Goal: Task Accomplishment & Management: Manage account settings

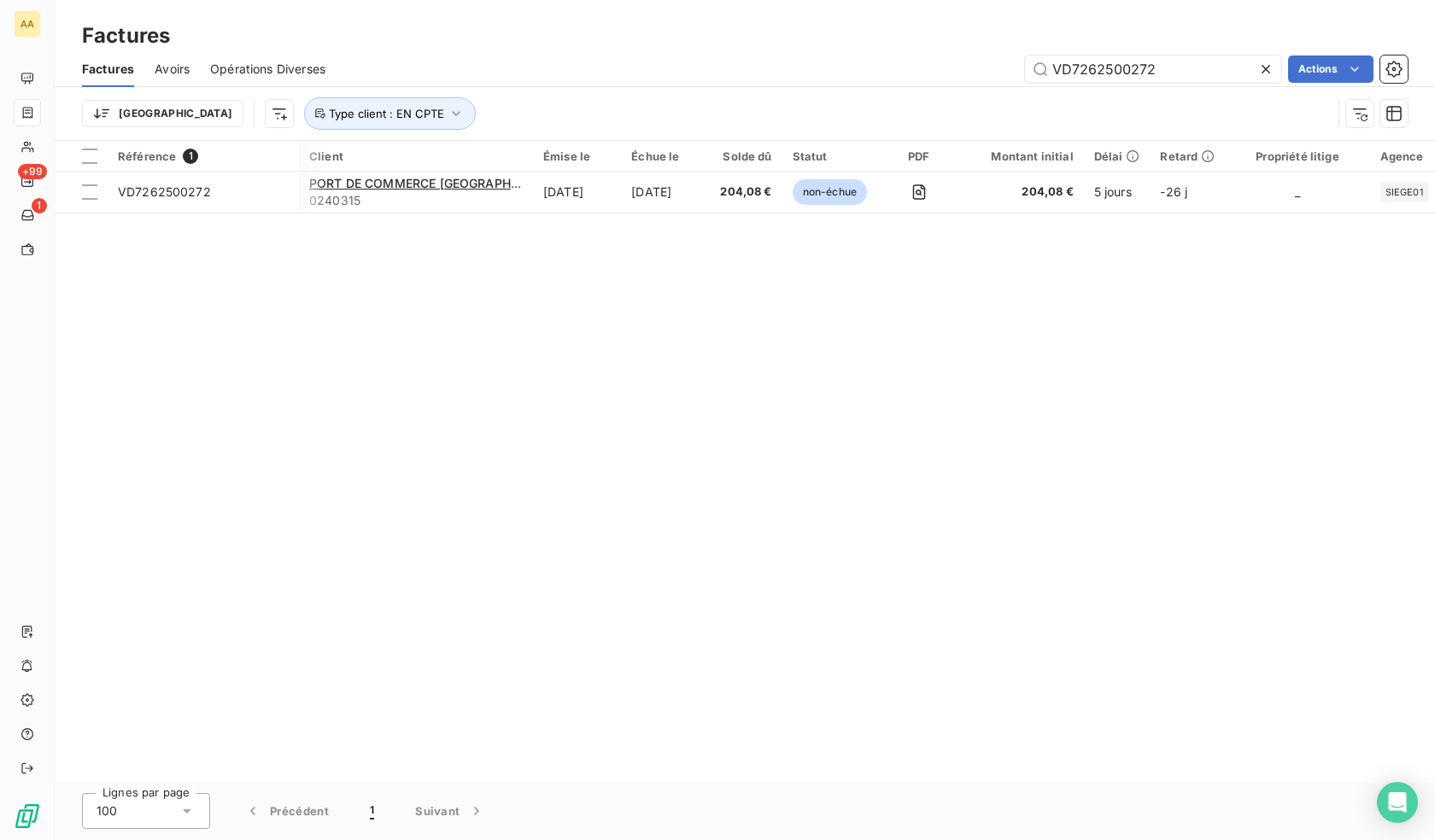
scroll to position [0, 545]
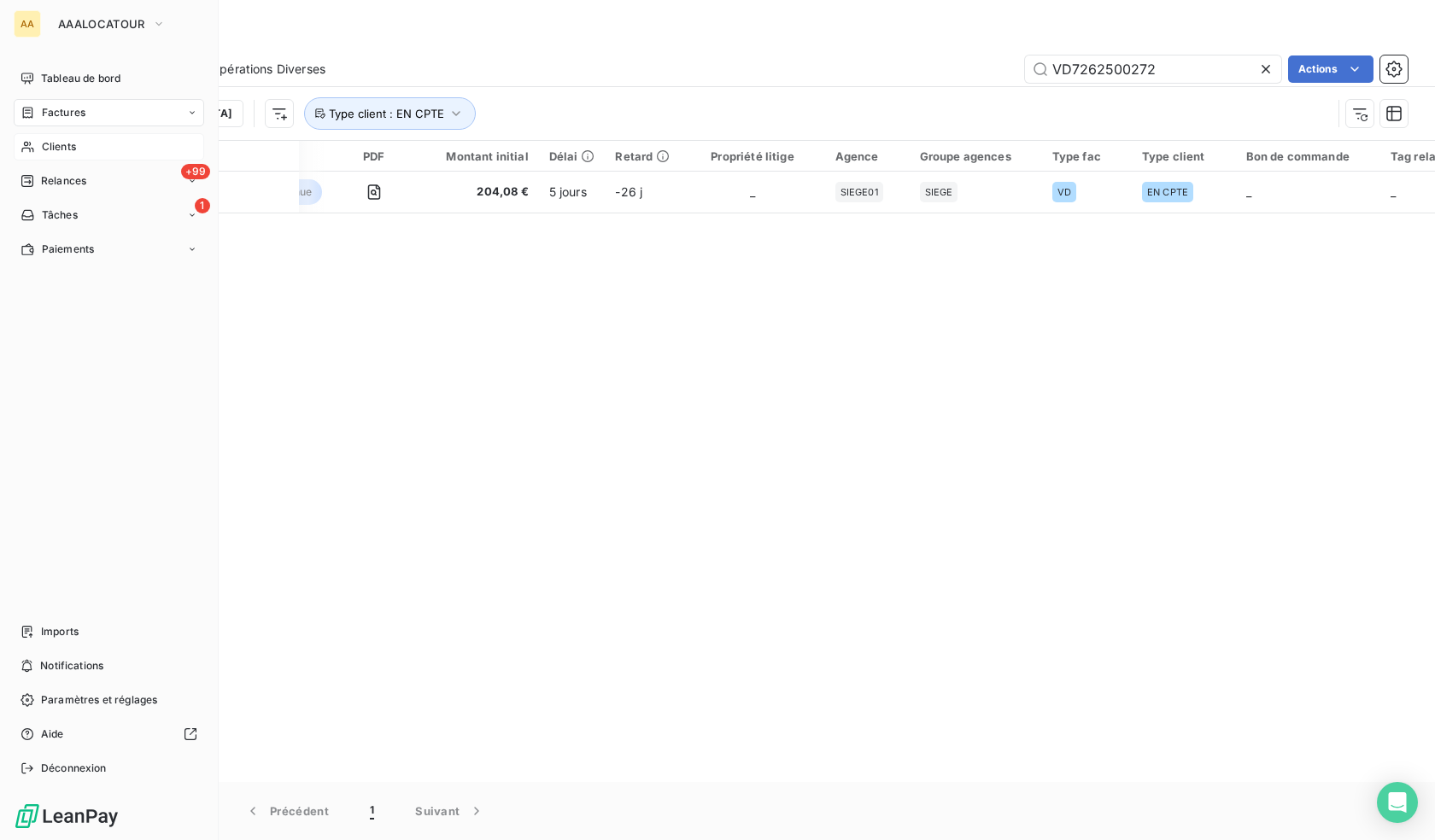
click at [68, 143] on span "Clients" at bounding box center [59, 147] width 34 height 16
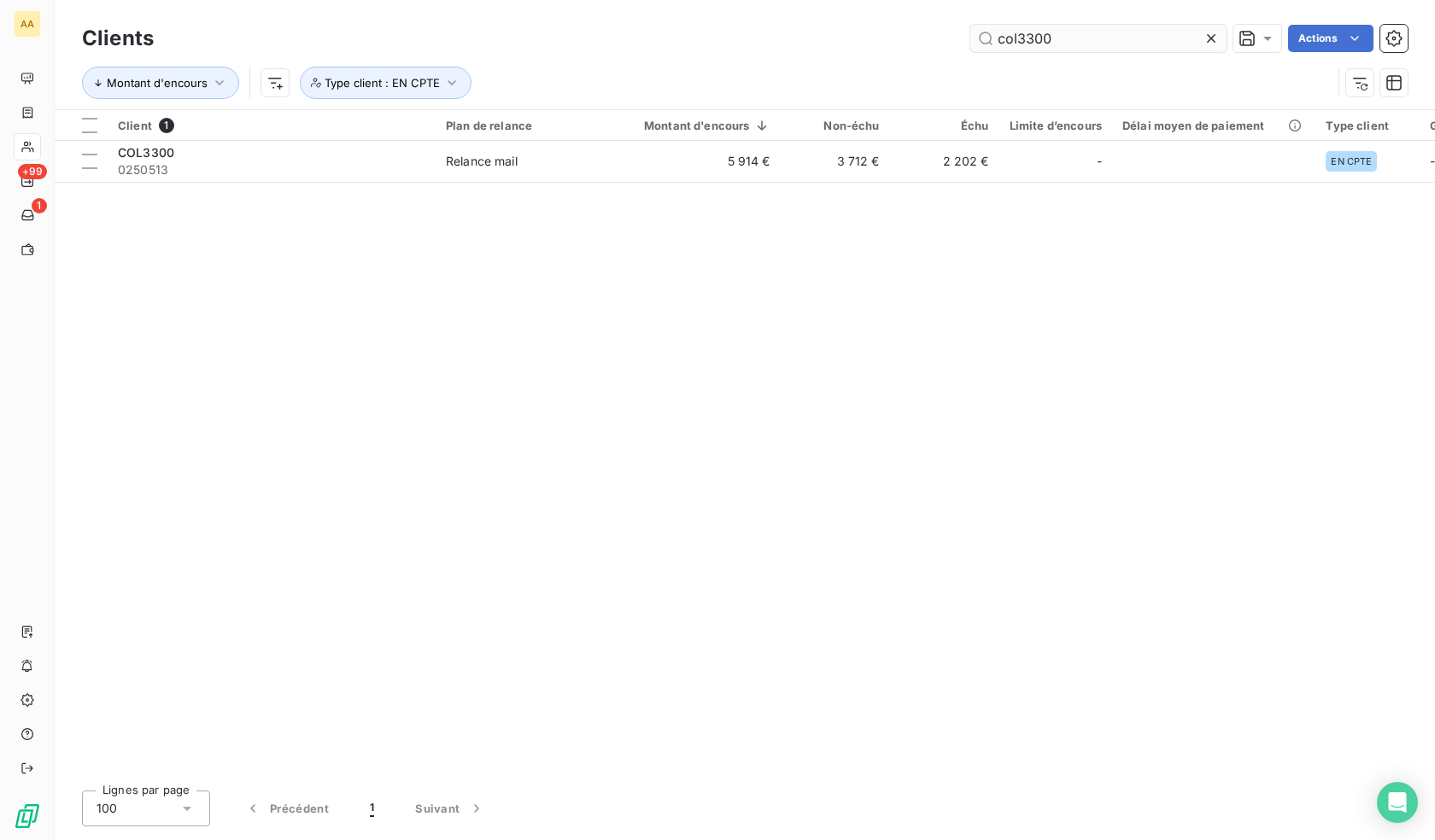
click at [1117, 42] on input "col3300" at bounding box center [1098, 38] width 256 height 27
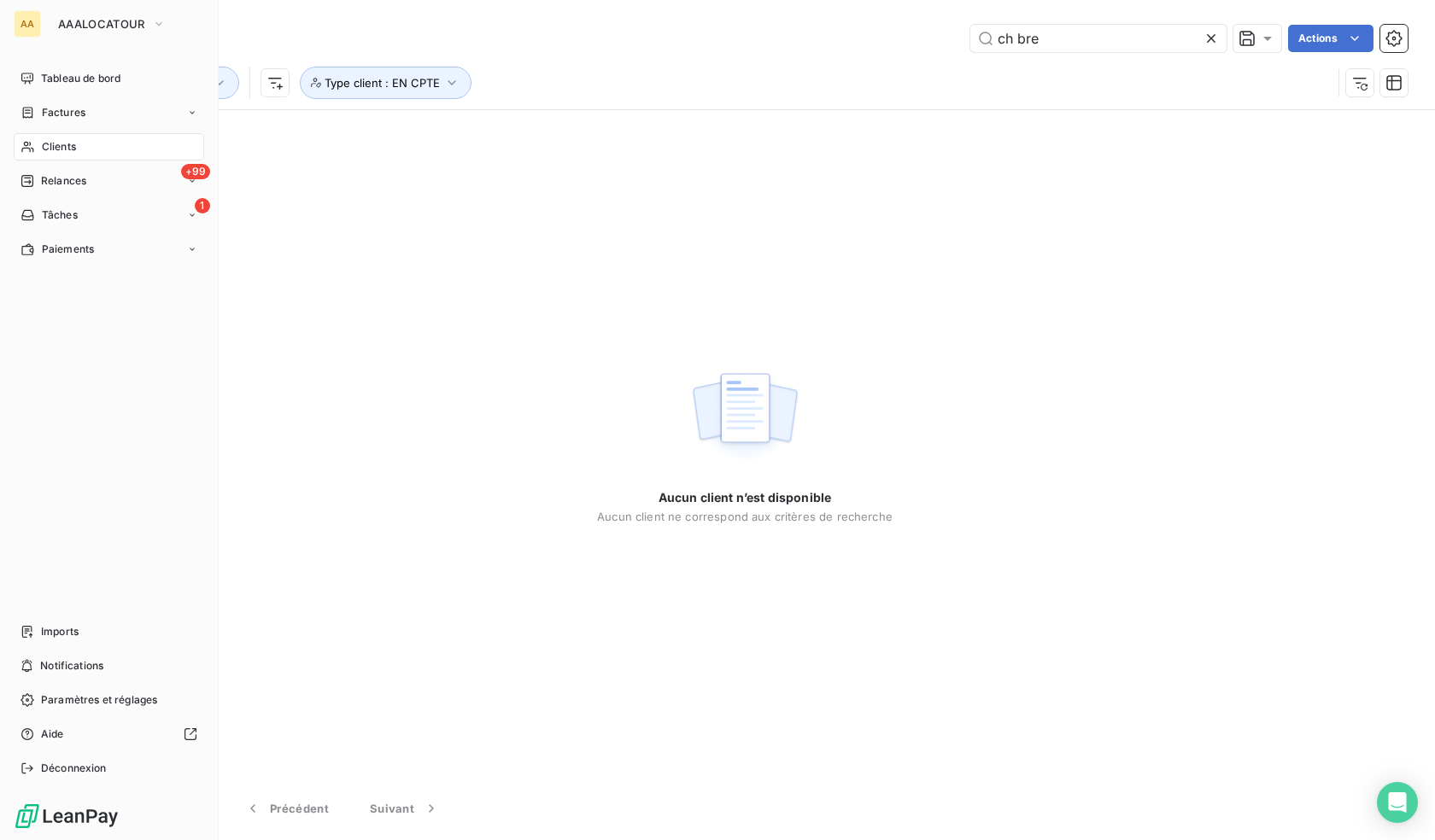
click at [58, 148] on span "Clients" at bounding box center [59, 147] width 34 height 16
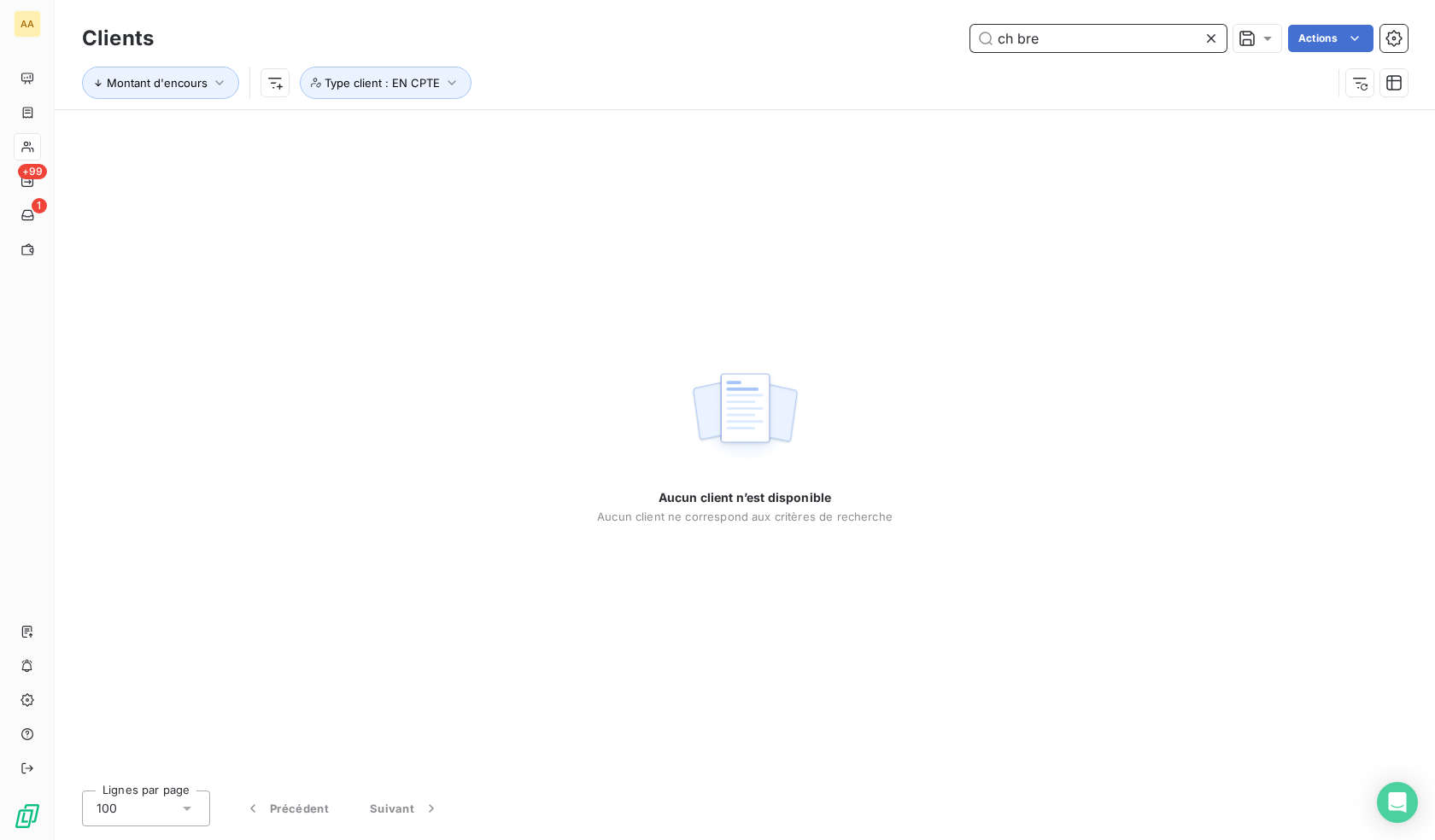
click at [1091, 48] on input "ch bre" at bounding box center [1098, 38] width 256 height 27
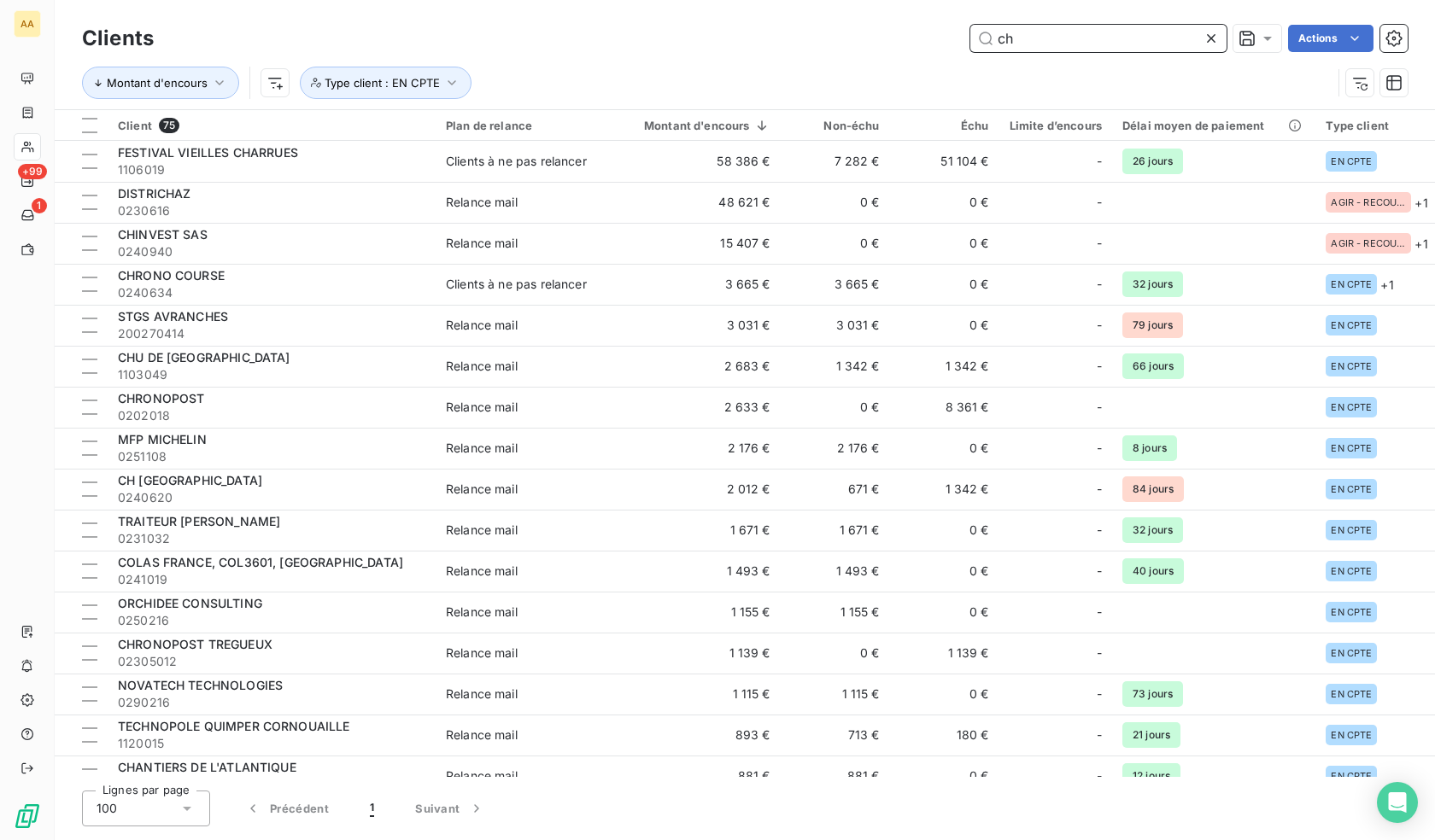
type input "ch"
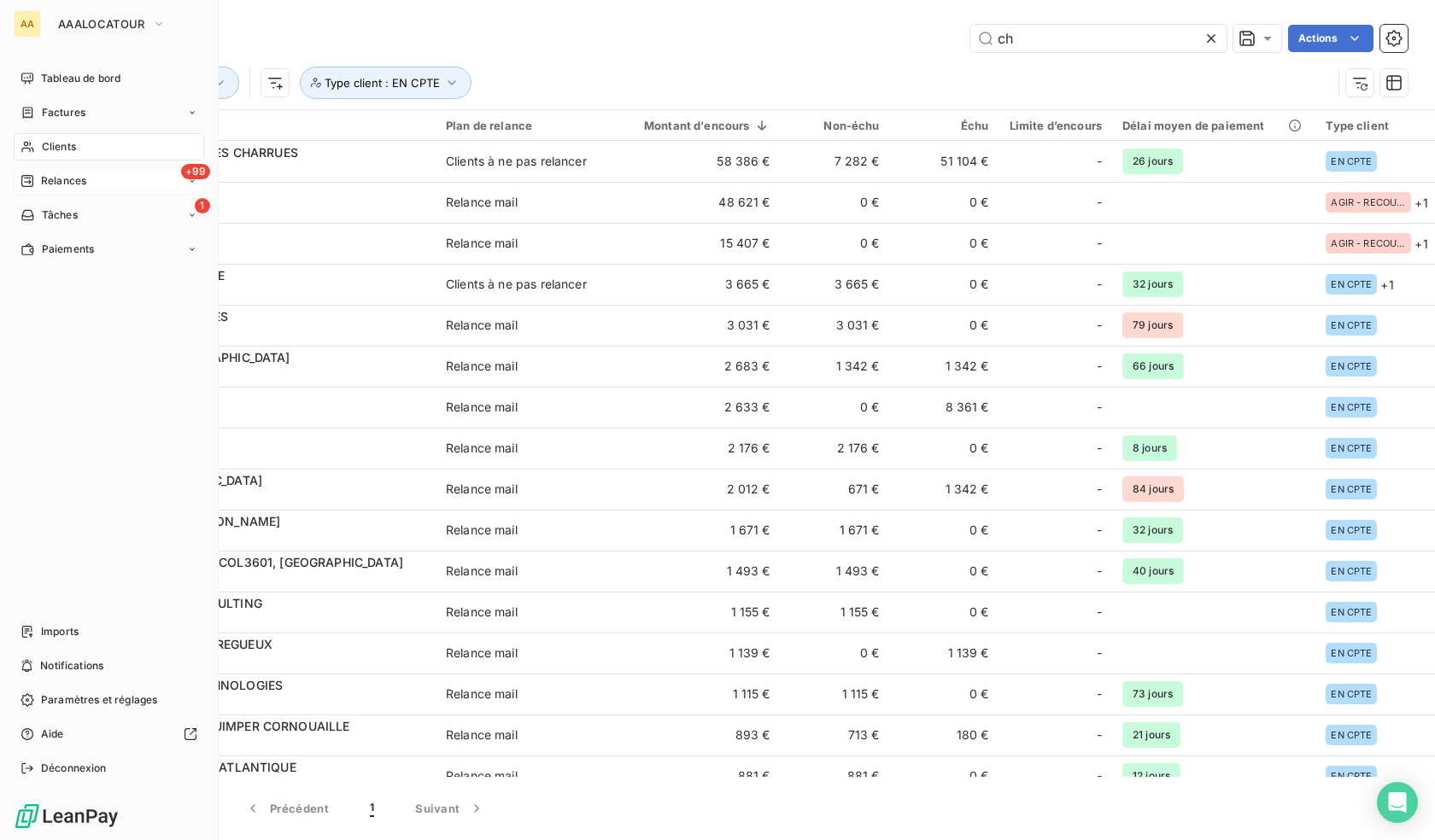
click at [74, 184] on span "Relances" at bounding box center [64, 182] width 45 height 16
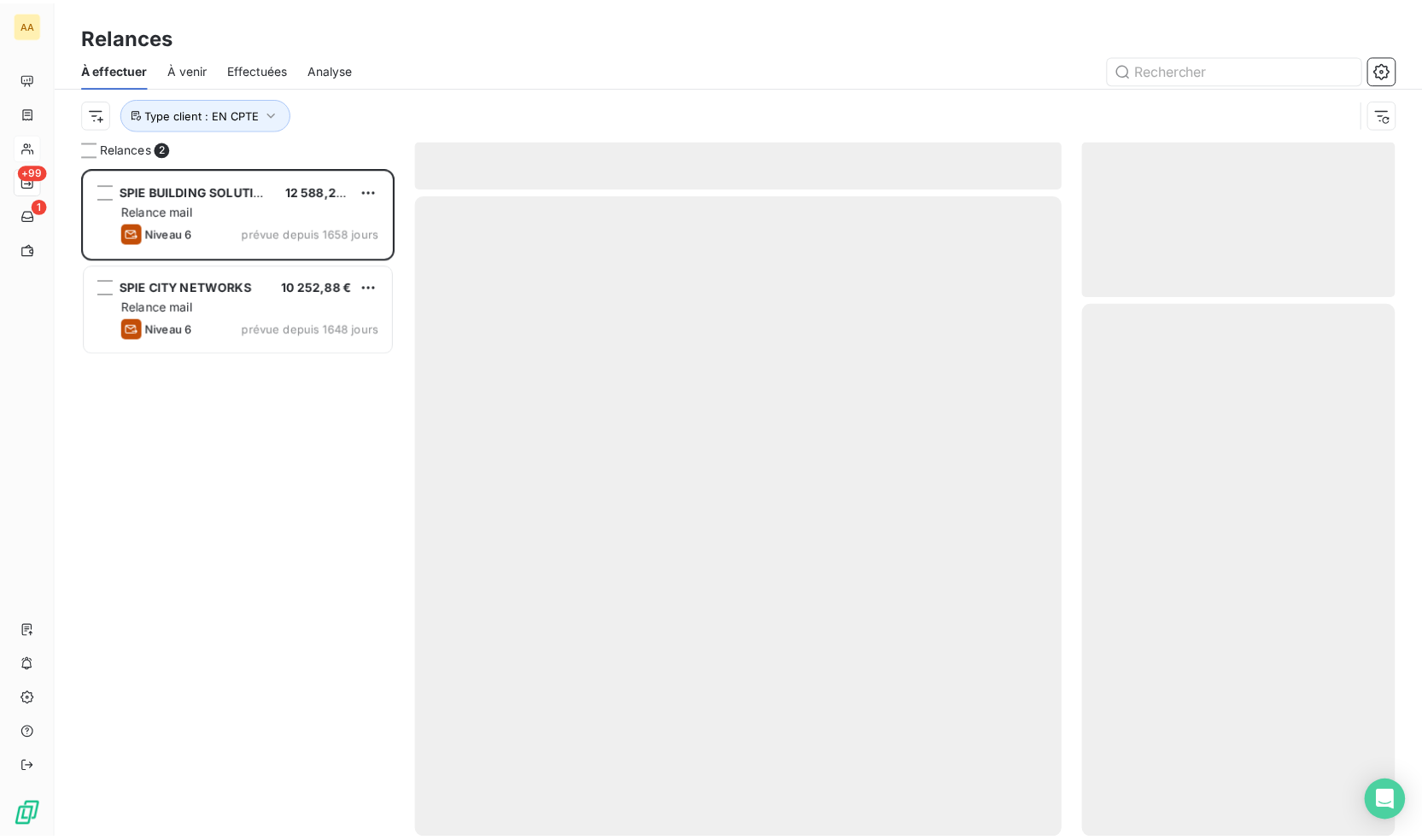
scroll to position [660, 303]
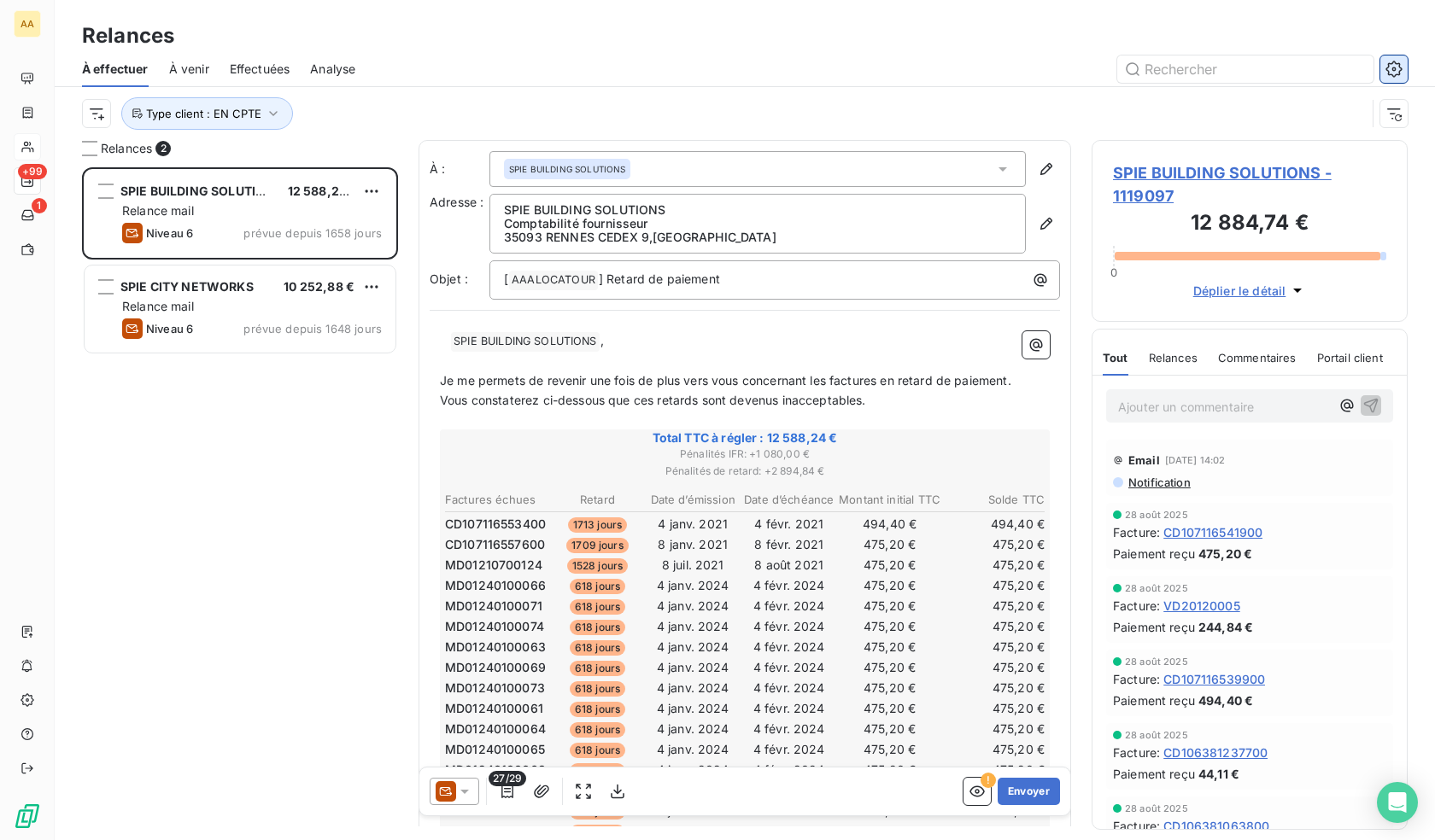
click at [1396, 68] on icon "button" at bounding box center [1394, 69] width 17 height 17
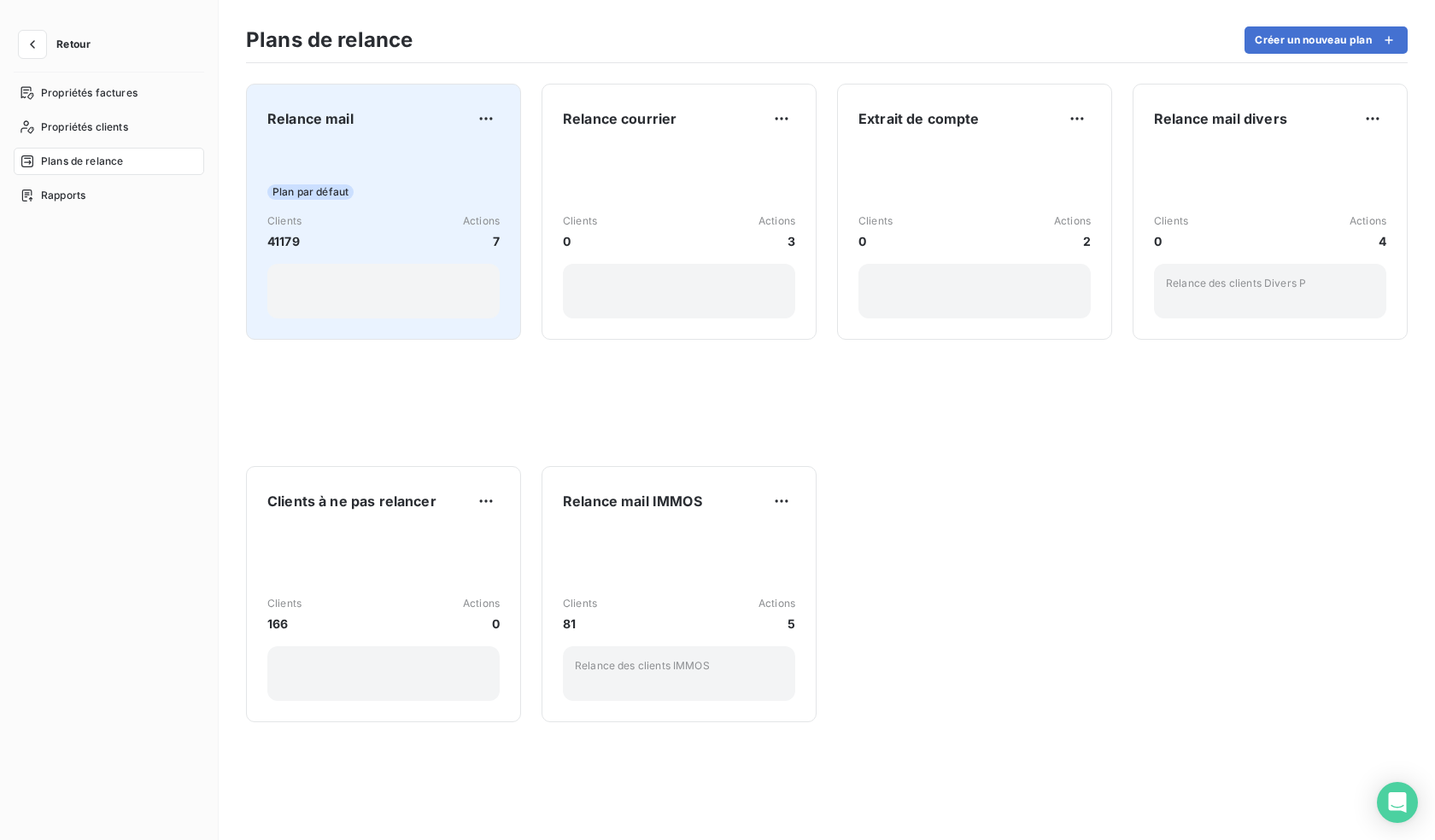
click at [346, 168] on div "Plan par défaut Clients 41179 Actions 7" at bounding box center [383, 233] width 233 height 173
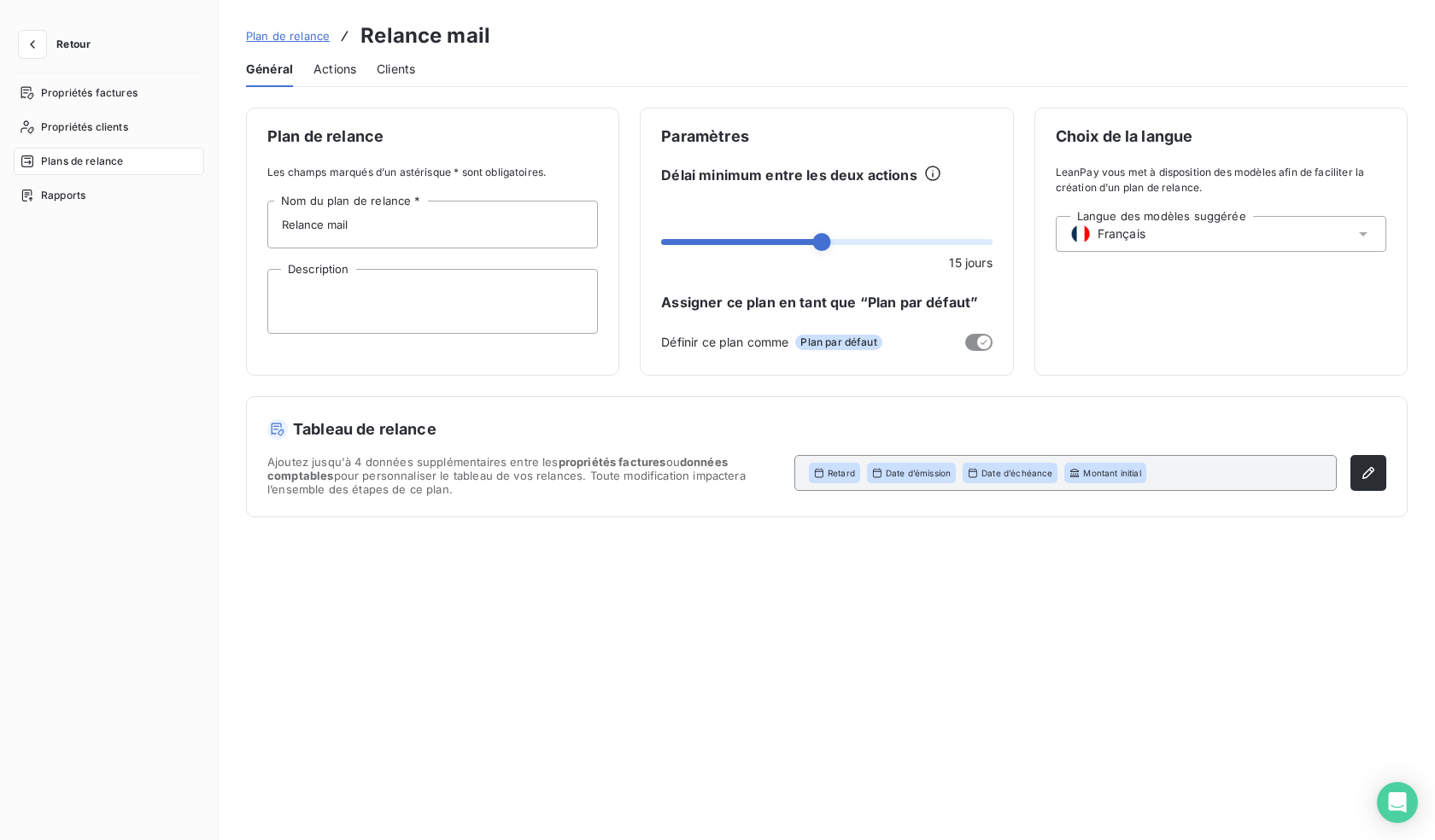
click at [320, 68] on span "Actions" at bounding box center [335, 69] width 43 height 17
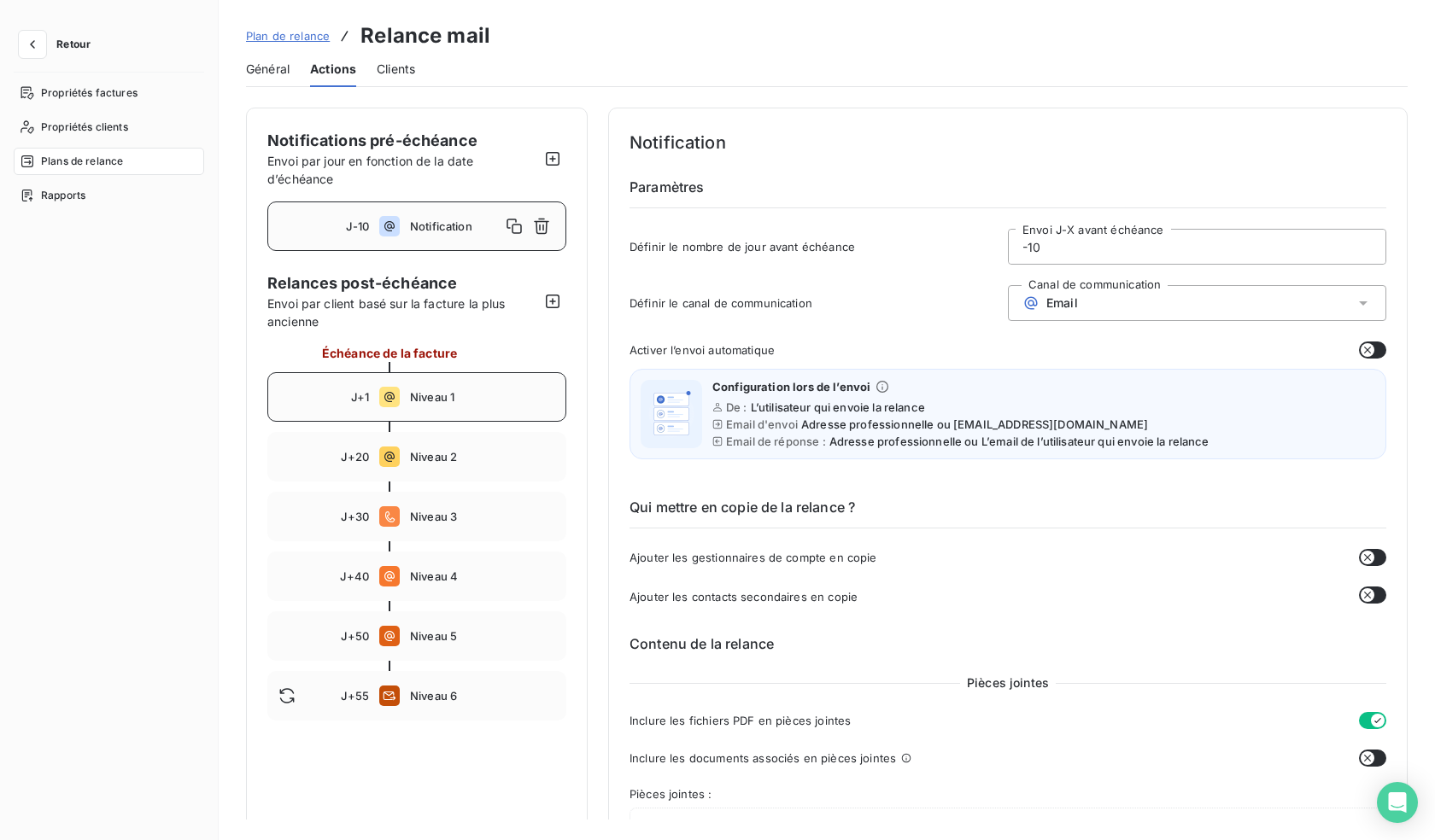
click at [418, 398] on span "Niveau 1" at bounding box center [483, 397] width 145 height 14
type input "1"
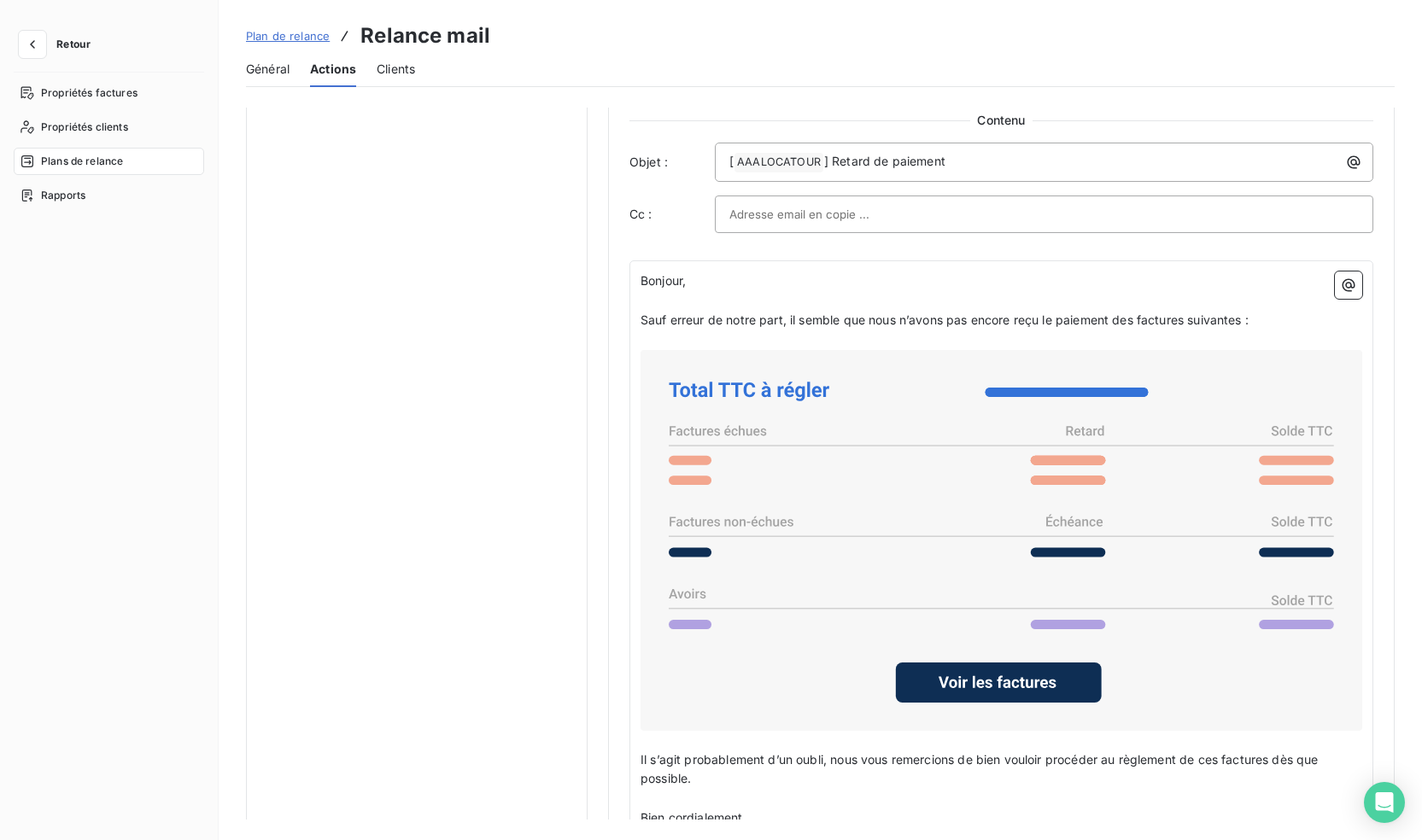
scroll to position [1111, 0]
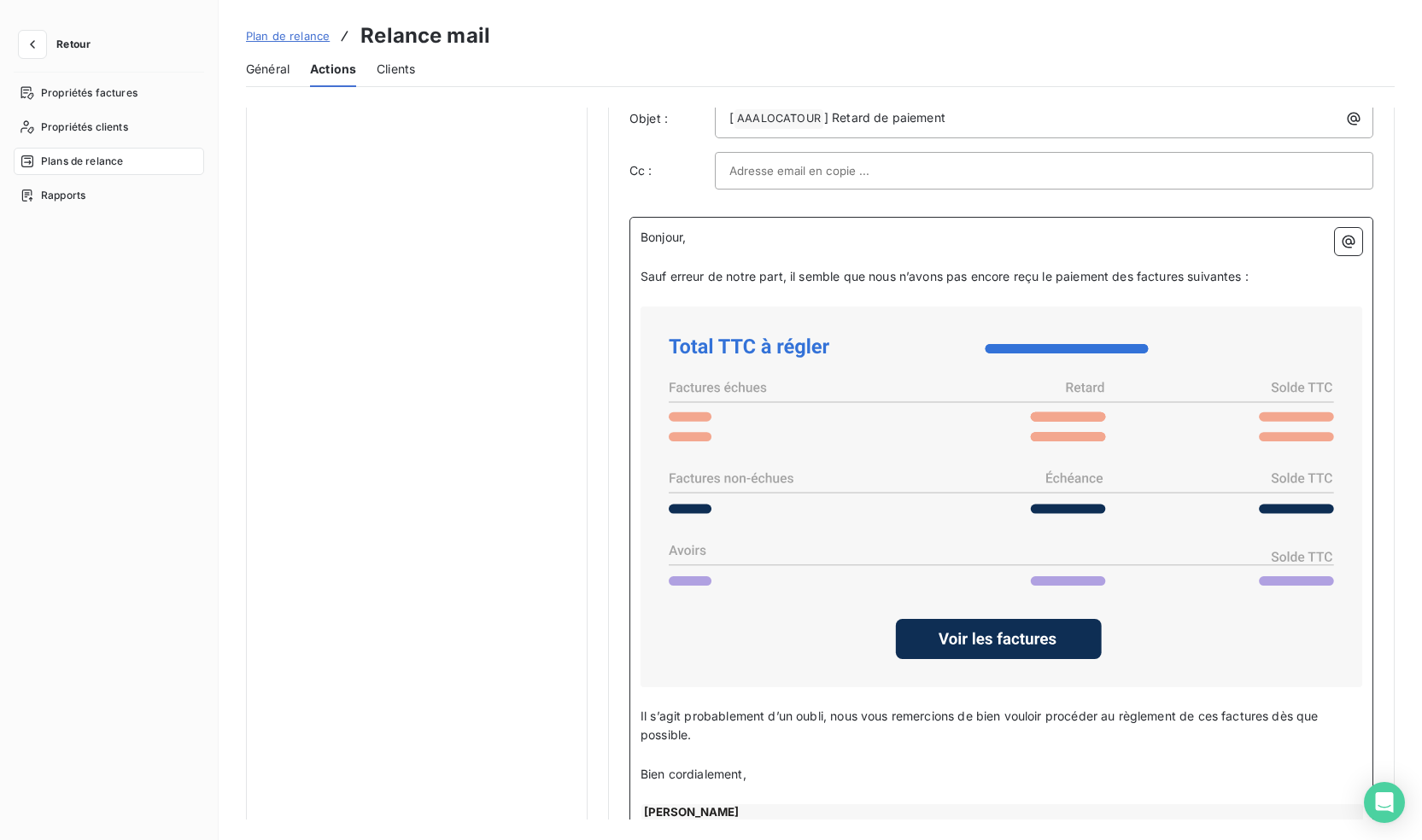
drag, startPoint x: 706, startPoint y: 726, endPoint x: 735, endPoint y: 734, distance: 30.1
click at [706, 726] on p "Il s’agit probablement d’un oubli, nous vous remercions de bien vouloir procéde…" at bounding box center [1001, 727] width 721 height 39
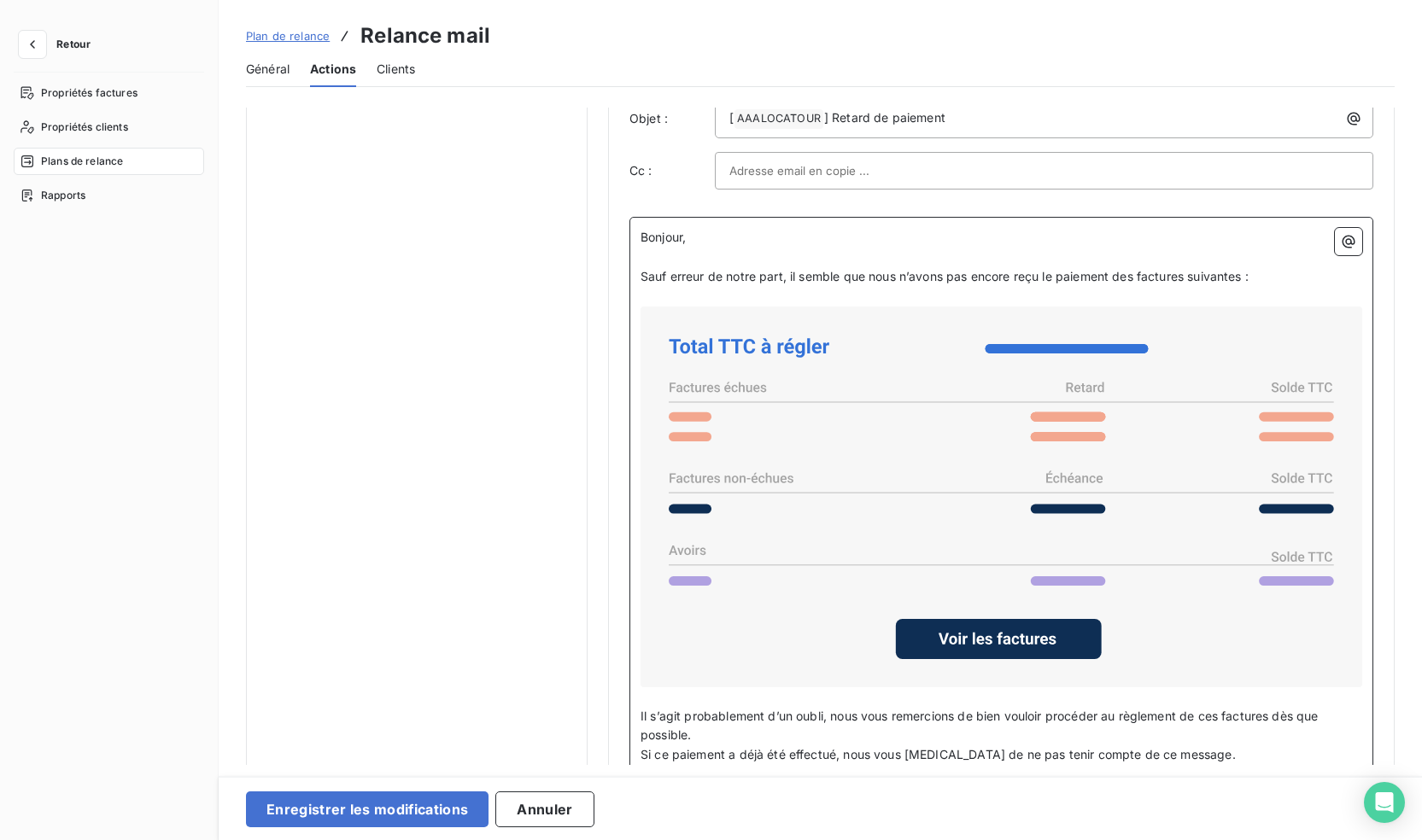
click at [755, 733] on p "Il s’agit probablement d’un oubli, nous vous remercions de bien vouloir procéde…" at bounding box center [1001, 727] width 721 height 39
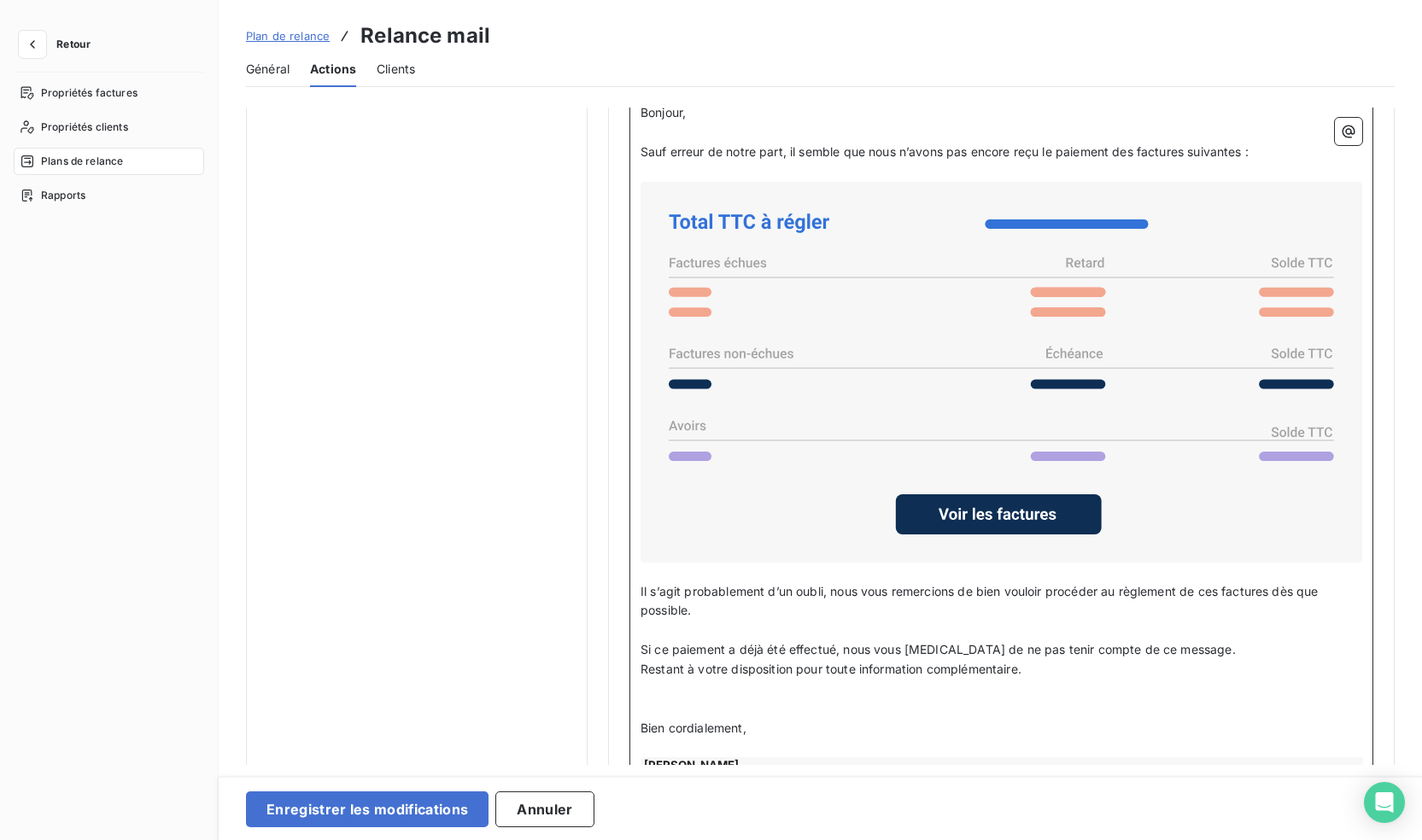
scroll to position [1423, 0]
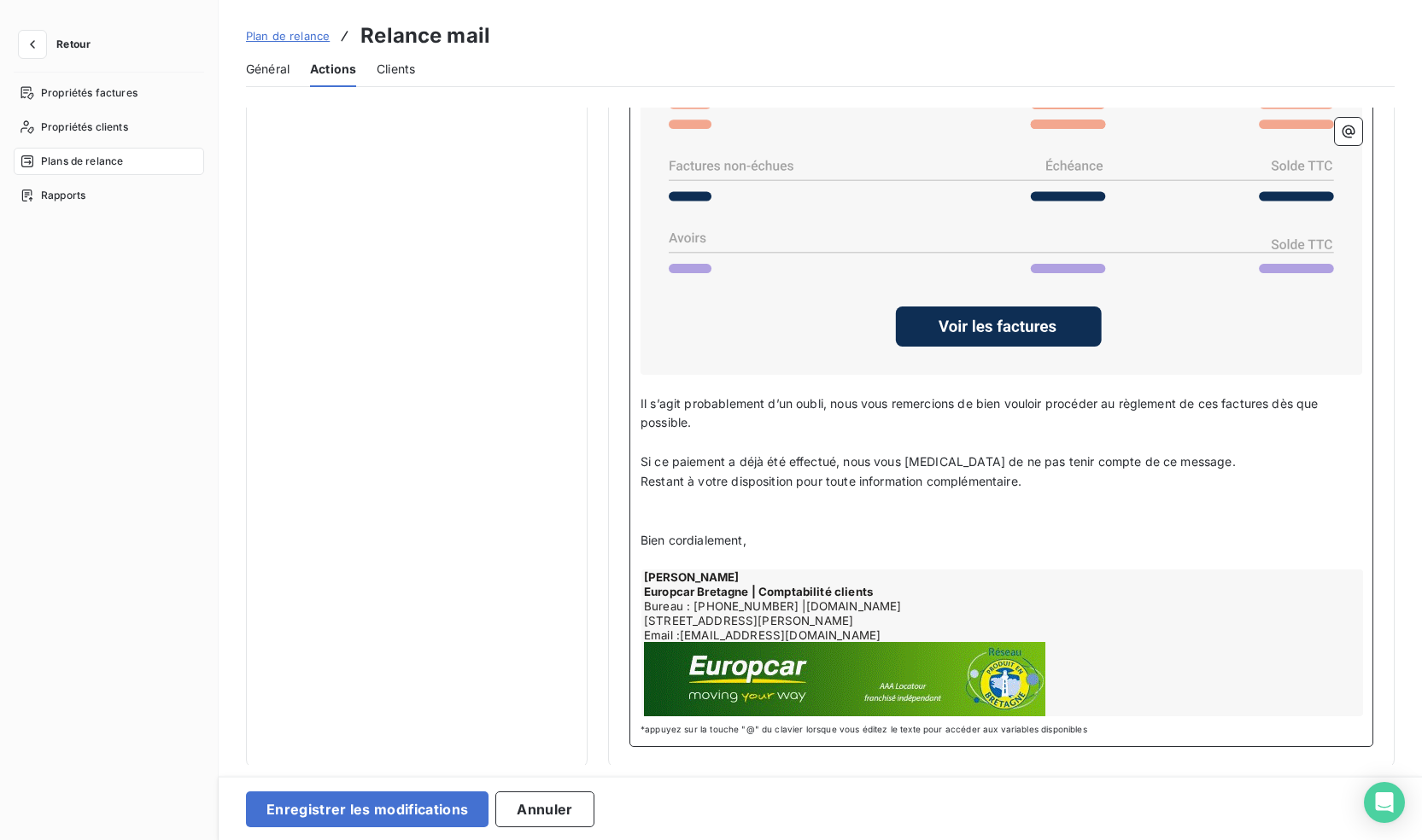
click at [673, 514] on p "﻿" at bounding box center [1001, 521] width 721 height 20
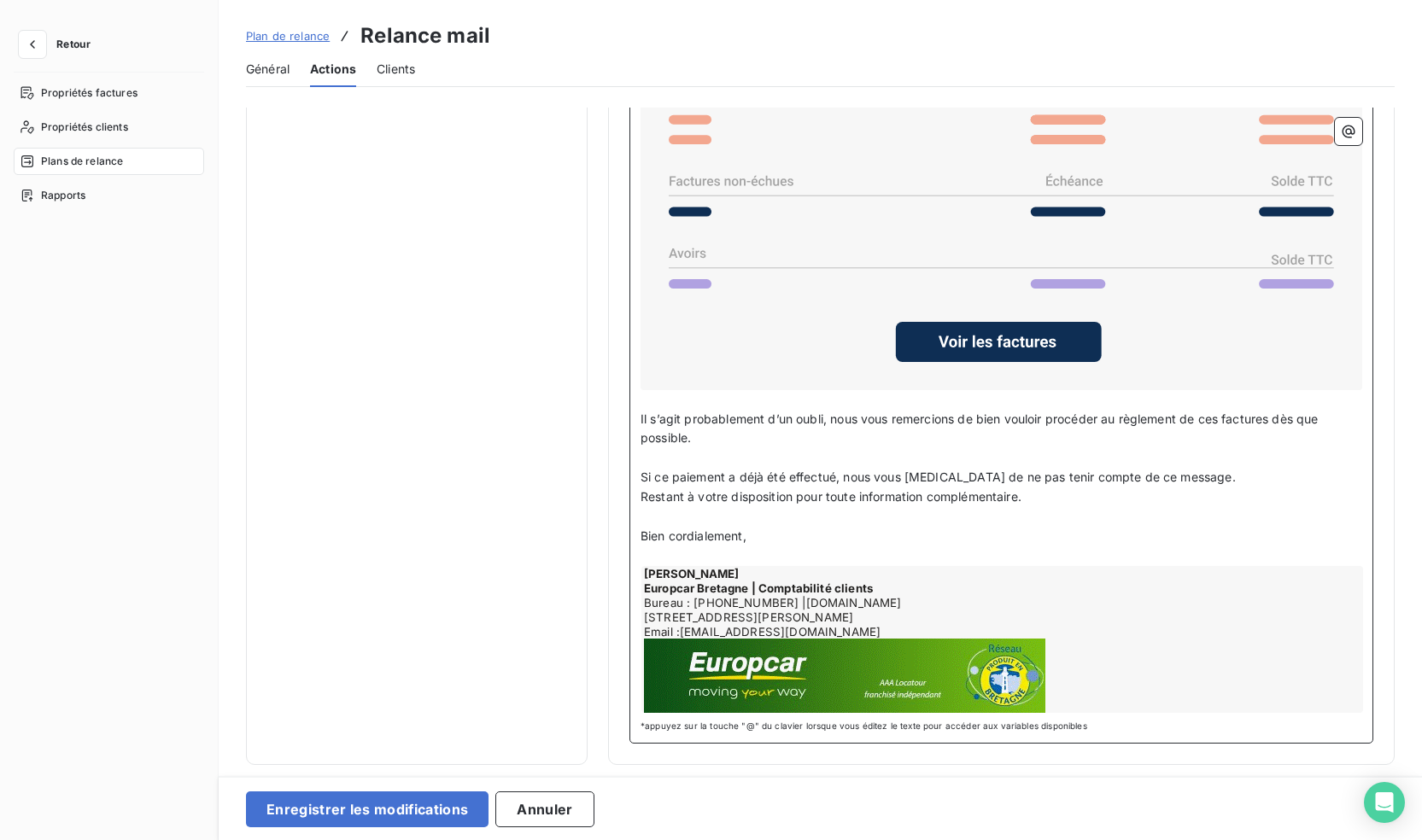
scroll to position [1403, 0]
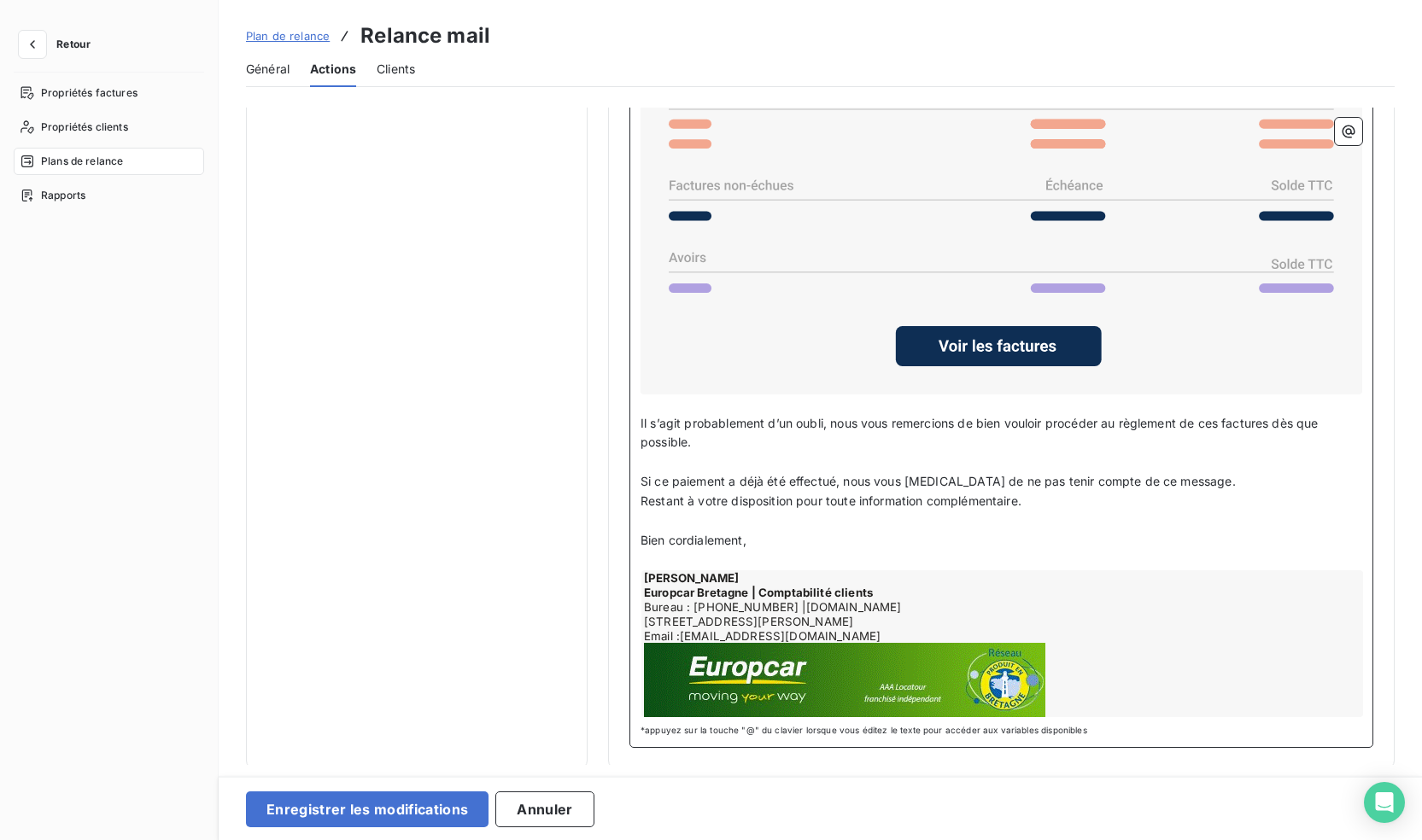
click at [1193, 473] on p "Si ce paiement a déjà été effectué, nous vous [MEDICAL_DATA] de ne pas tenir co…" at bounding box center [1001, 482] width 721 height 20
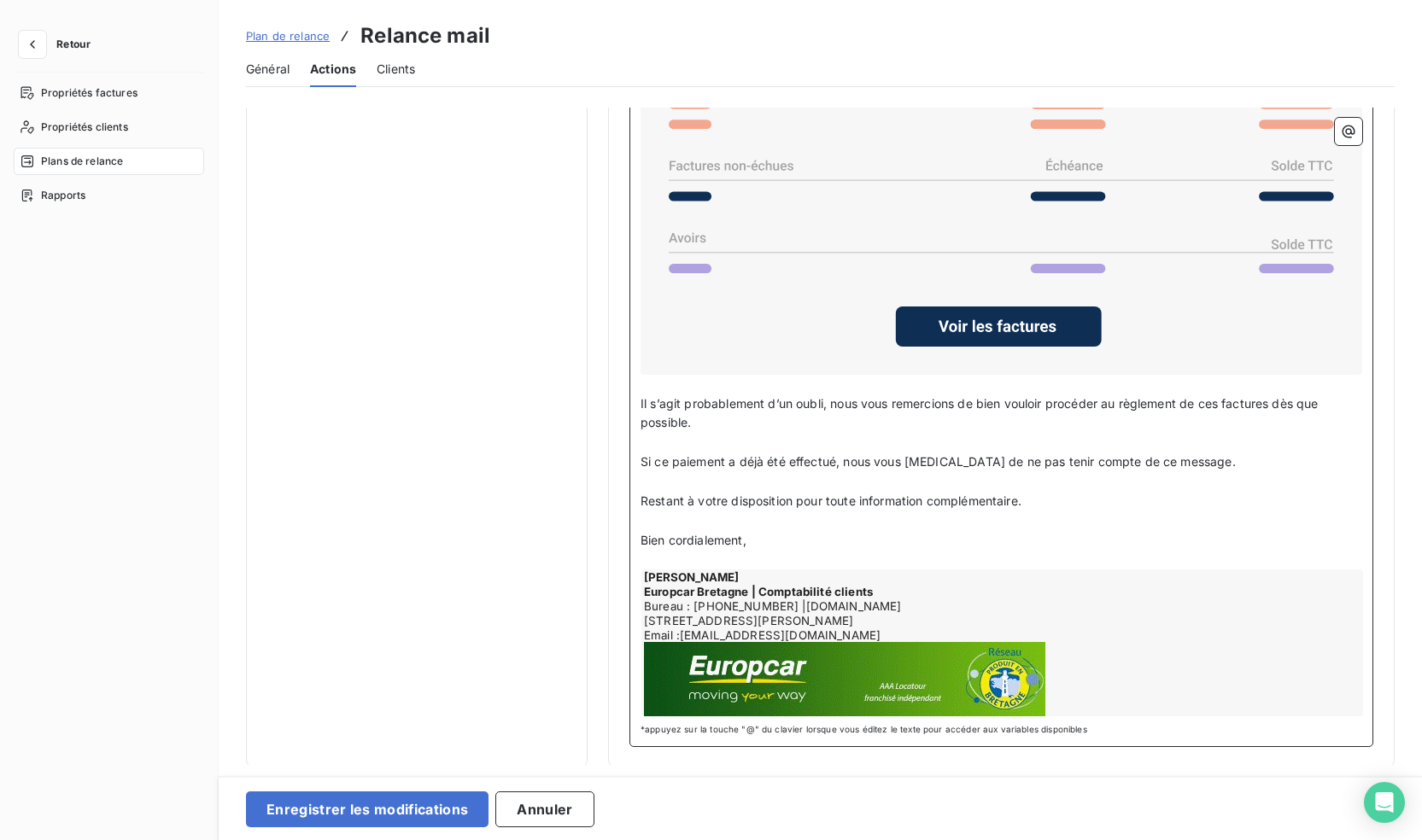
click at [675, 434] on p "﻿" at bounding box center [1001, 443] width 721 height 20
click at [654, 383] on p "﻿" at bounding box center [1001, 385] width 721 height 20
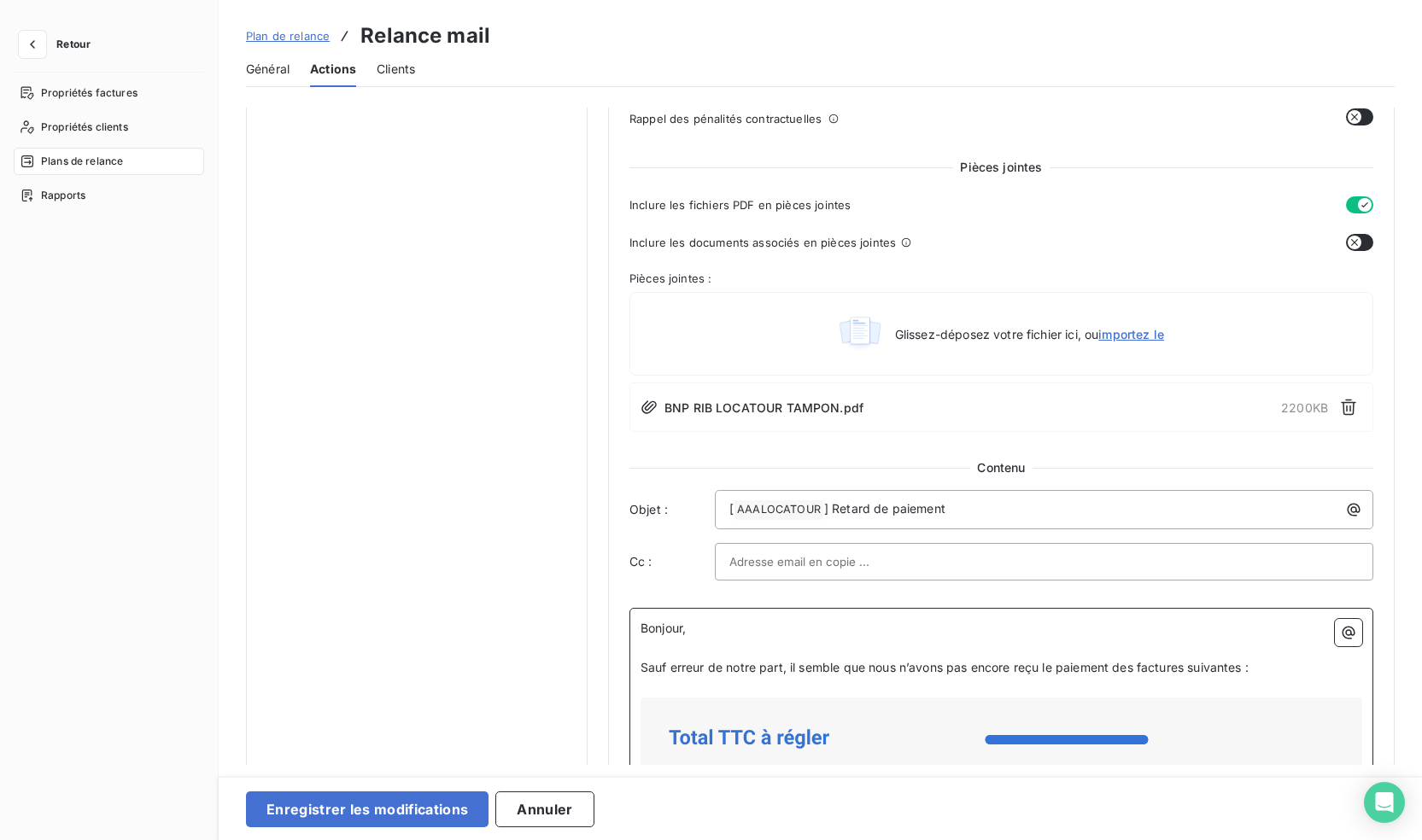
scroll to position [740, 0]
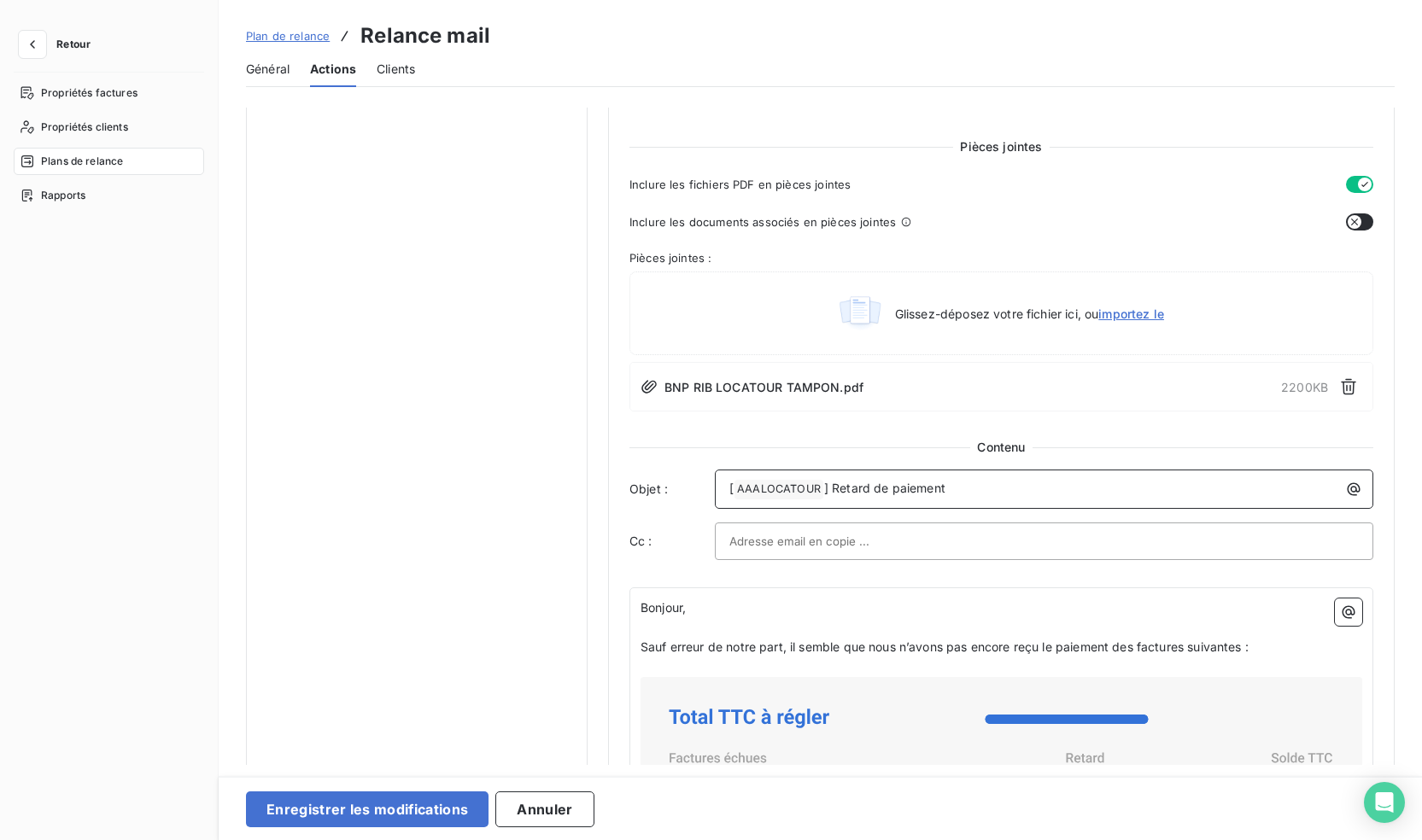
click at [975, 485] on p "[ AAALOCATOUR ﻿ ] Retard de paiement" at bounding box center [1048, 489] width 638 height 21
click at [968, 491] on p "[ AAALOCATOUR ﻿ ] Retard de paiement" at bounding box center [1048, 489] width 638 height 21
drag, startPoint x: 966, startPoint y: 491, endPoint x: 830, endPoint y: 492, distance: 136.0
click at [830, 492] on p "[ AAALOCATOUR ﻿ ] Retard de paiement" at bounding box center [1048, 489] width 638 height 21
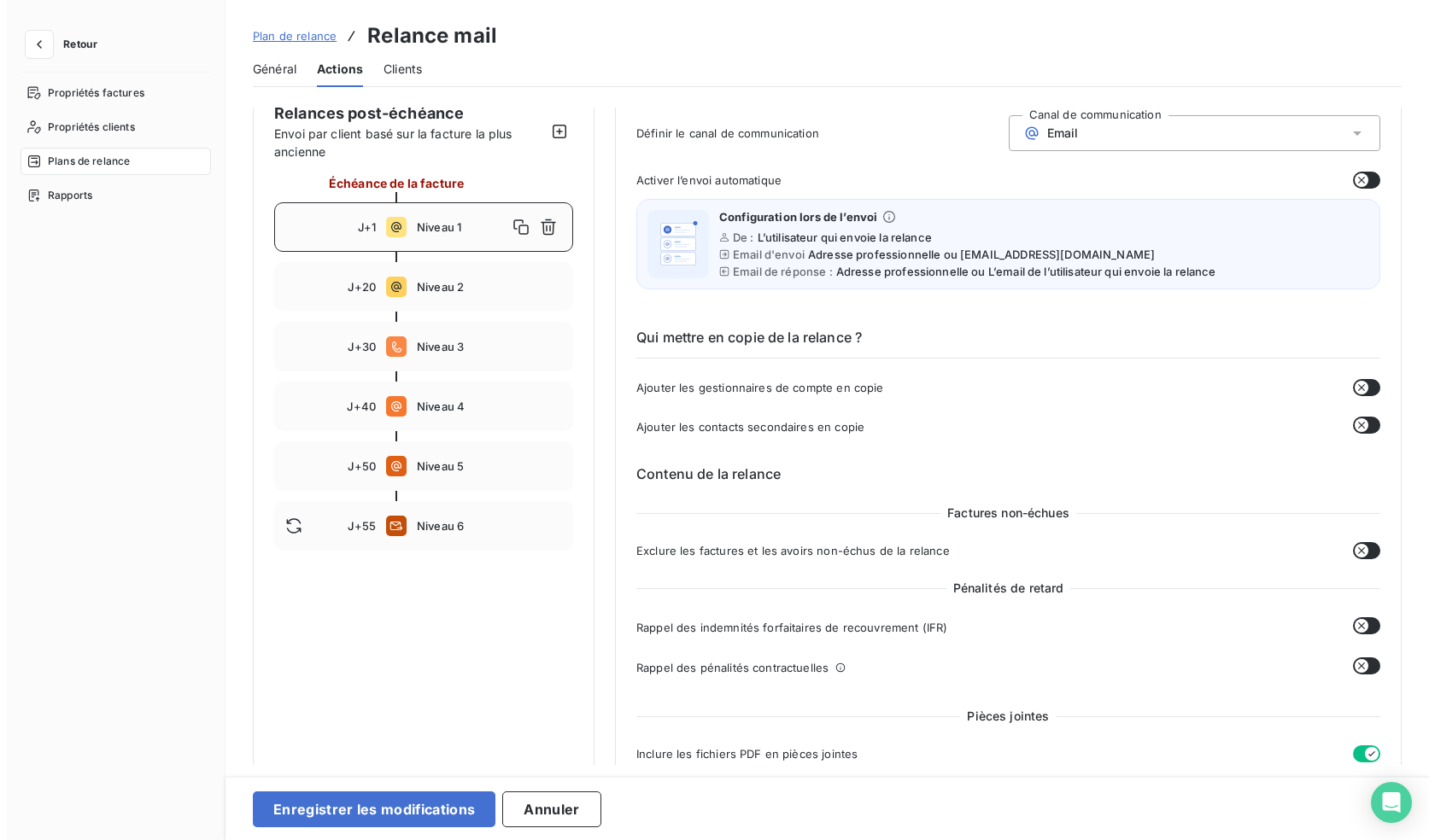
scroll to position [171, 0]
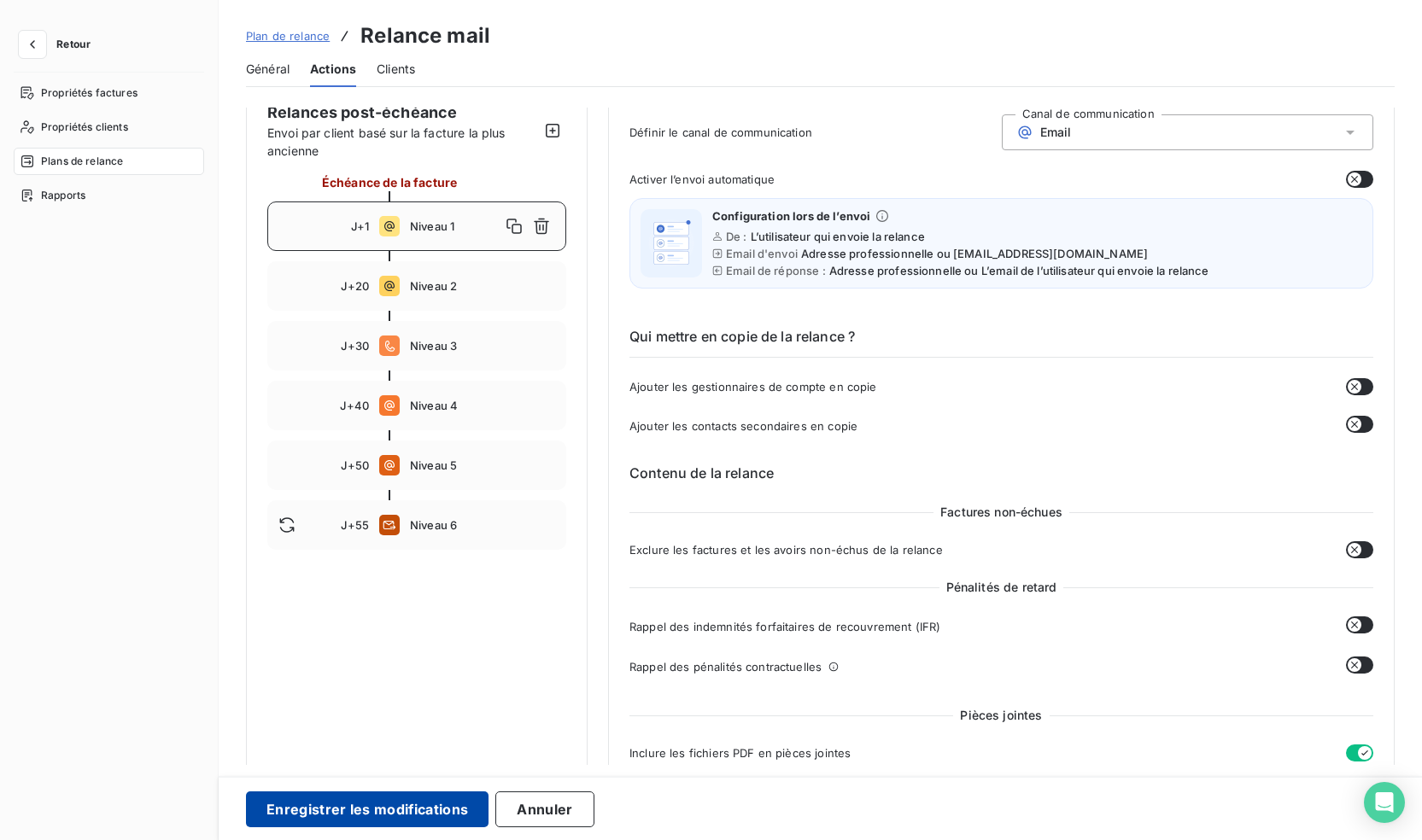
click at [323, 810] on button "Enregistrer les modifications" at bounding box center [367, 810] width 242 height 36
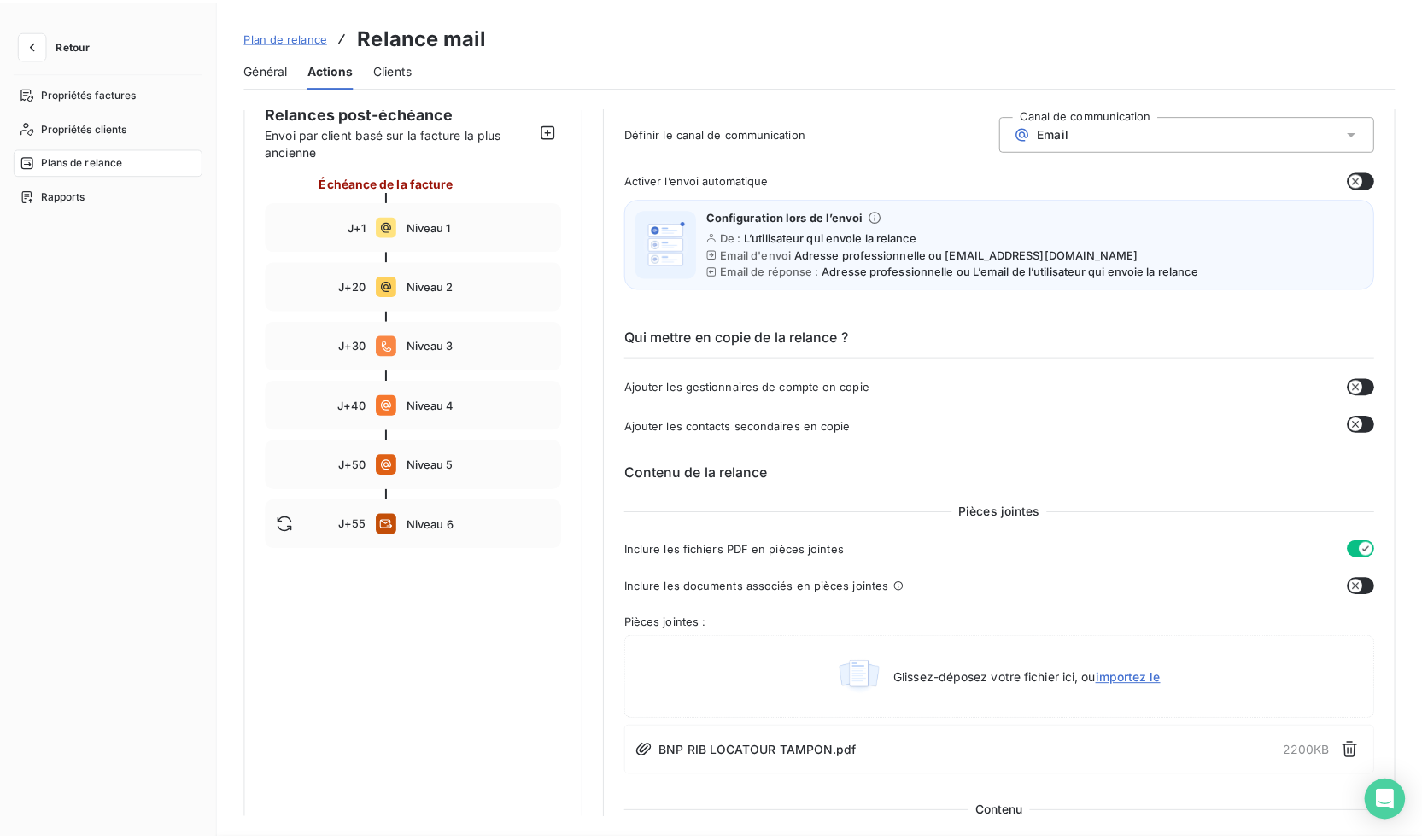
scroll to position [0, 0]
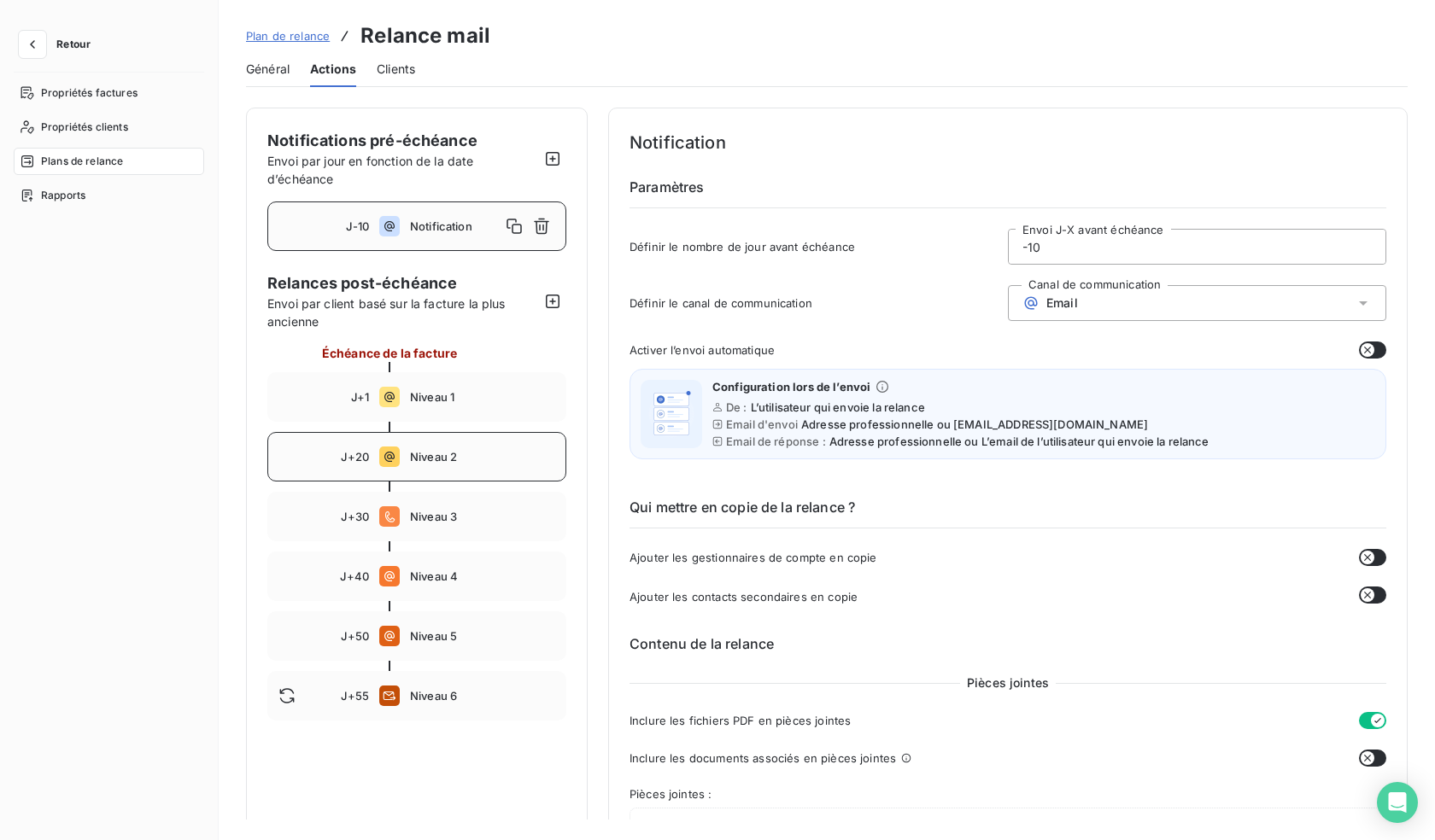
click at [464, 449] on div "J+20 Niveau 2" at bounding box center [416, 456] width 299 height 49
type input "20"
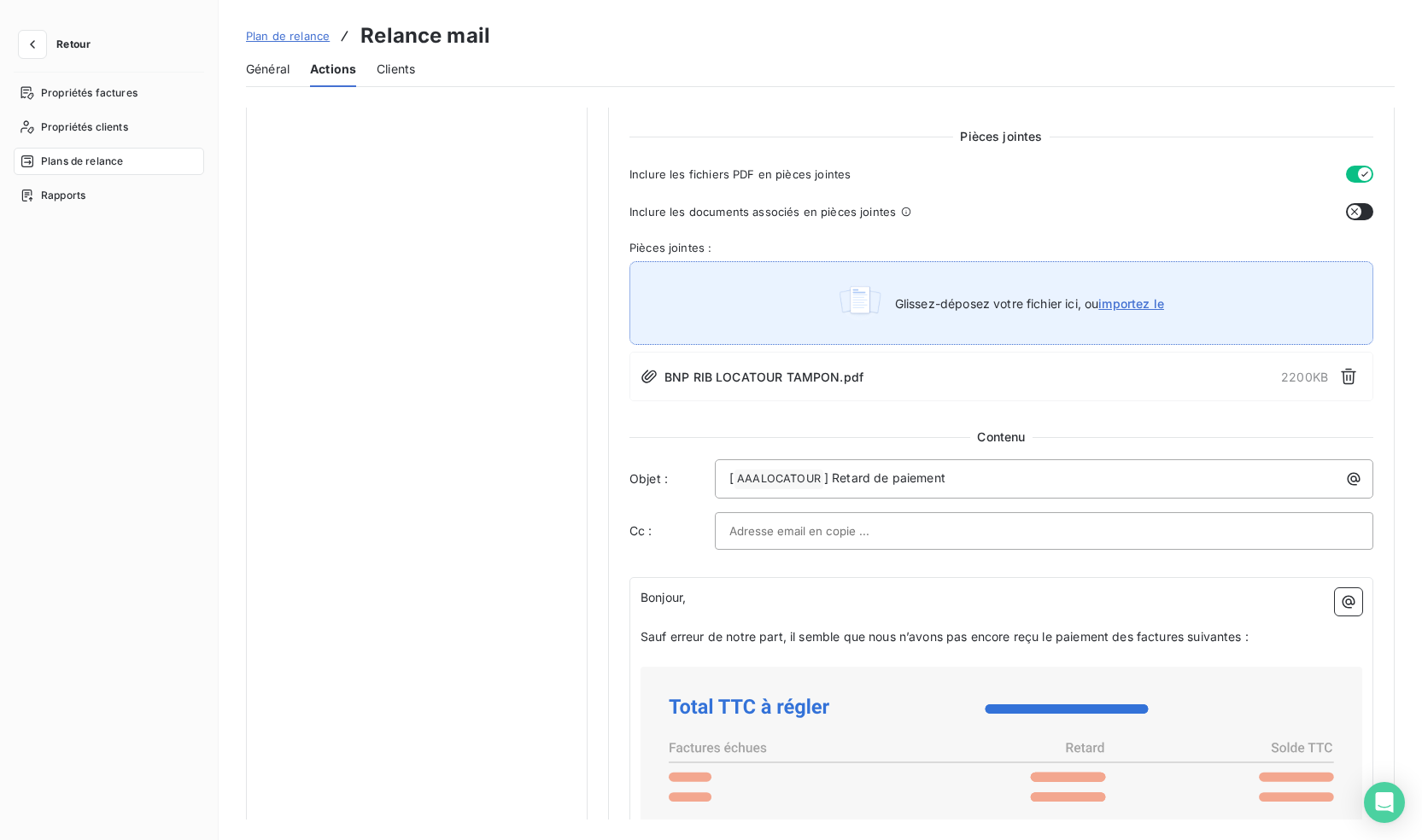
scroll to position [768, 0]
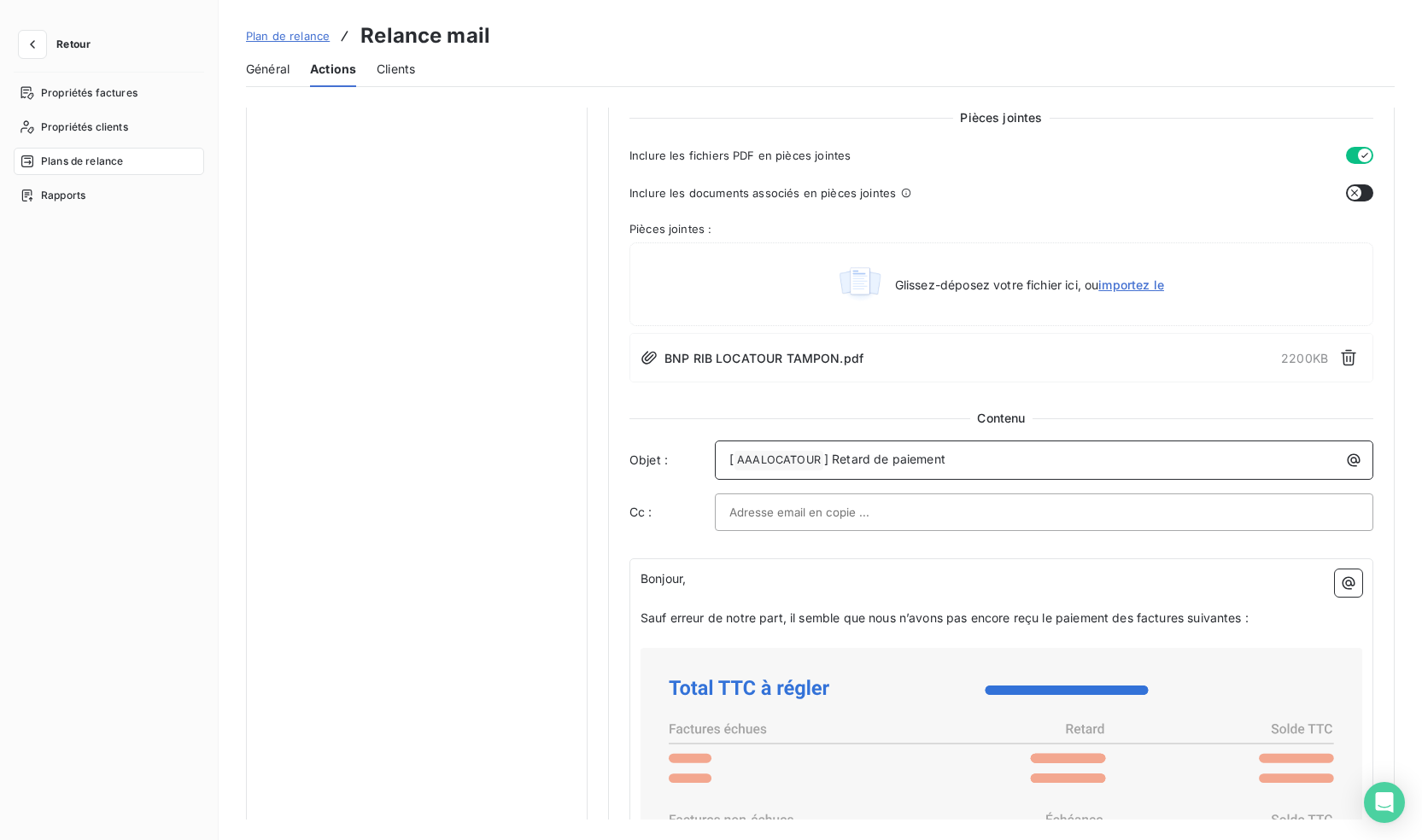
click at [1007, 448] on div "[ AAALOCATOUR ﻿ ] Retard de paiement" at bounding box center [1044, 458] width 647 height 24
drag, startPoint x: 1001, startPoint y: 459, endPoint x: 830, endPoint y: 445, distance: 171.6
click at [830, 445] on div "[ AAALOCATOUR ﻿ ] Retard de paiement" at bounding box center [1044, 460] width 658 height 39
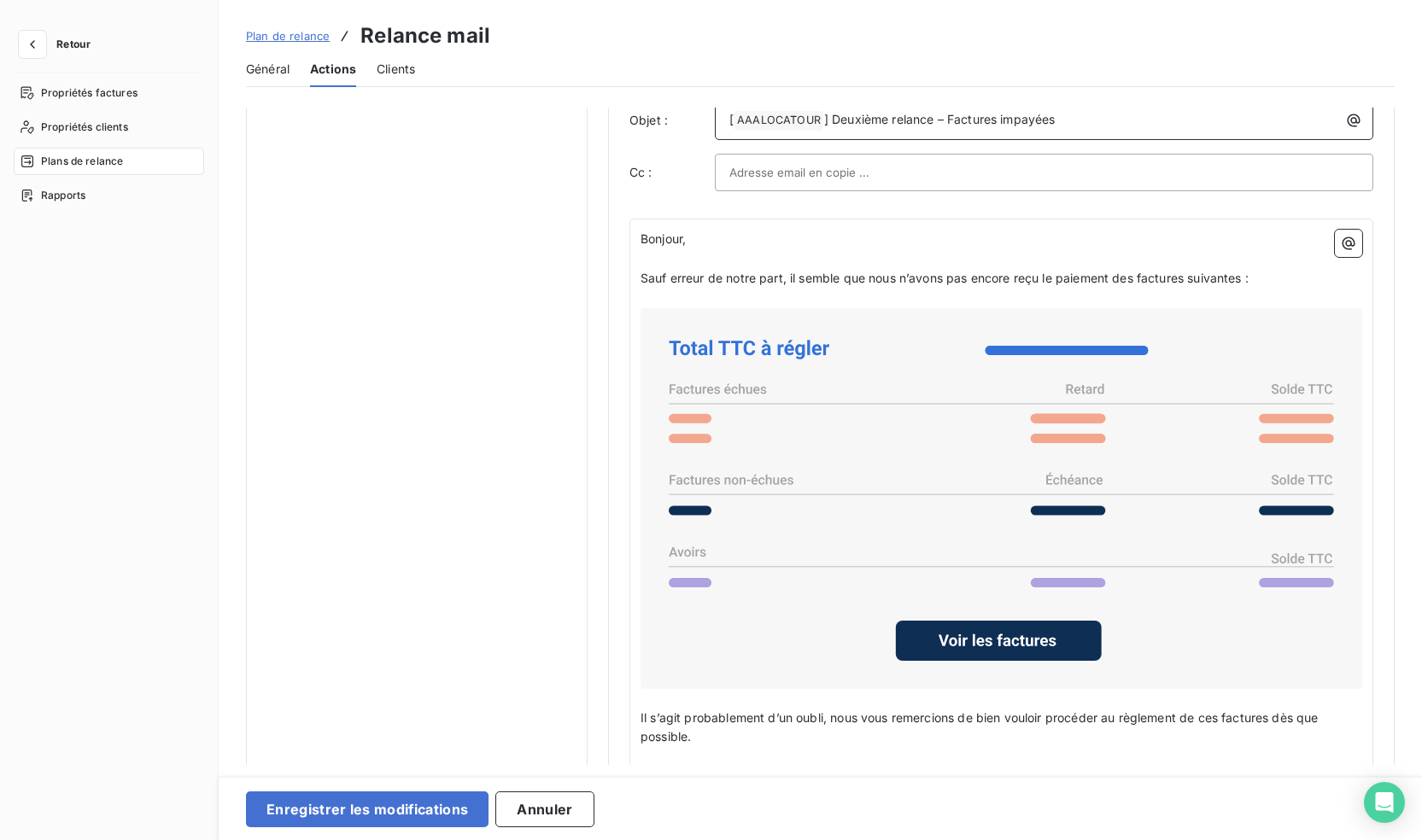
scroll to position [1111, 0]
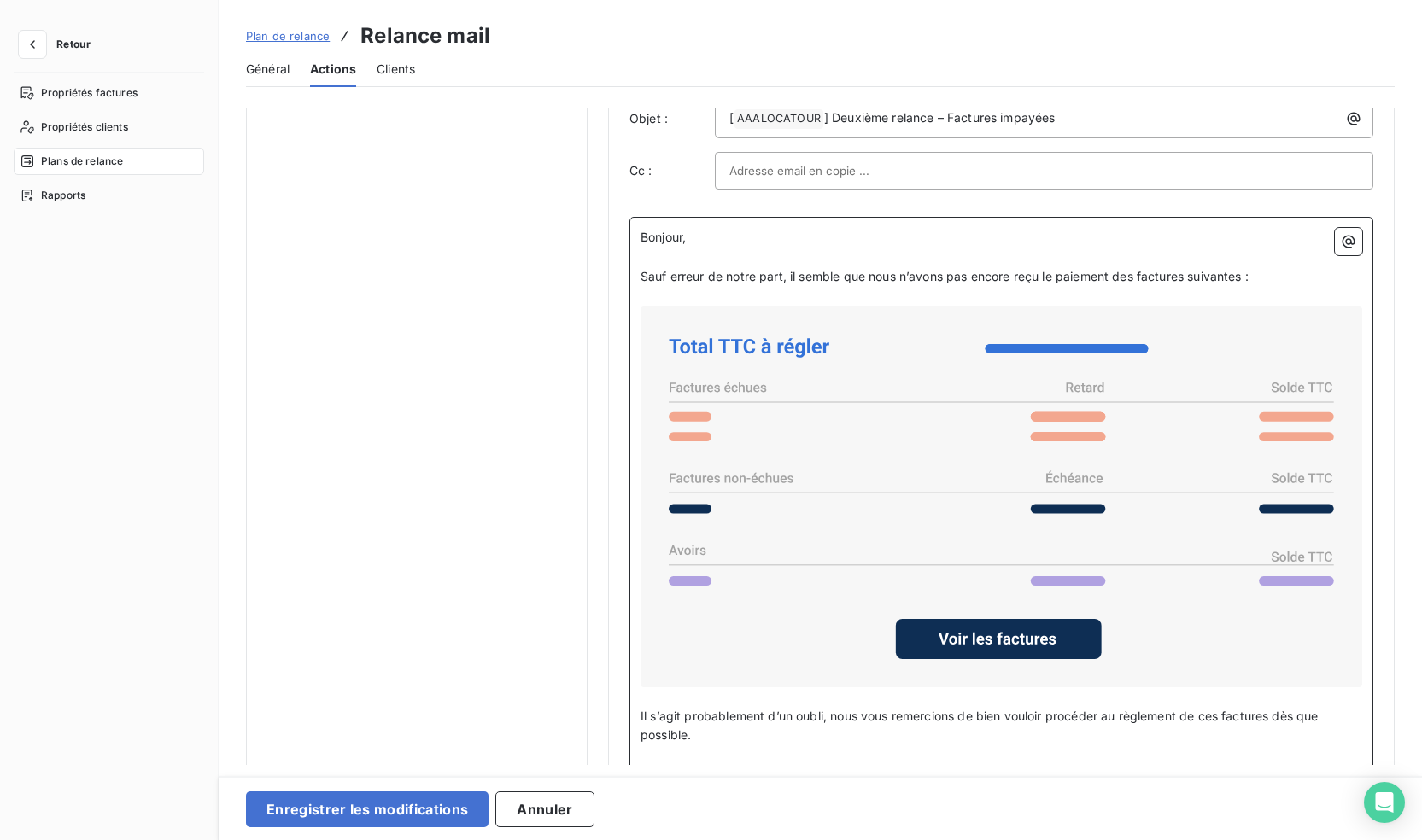
click at [1266, 276] on p "Sauf erreur de notre part, il semble que nous n’avons pas encore reçu le paieme…" at bounding box center [1001, 277] width 721 height 20
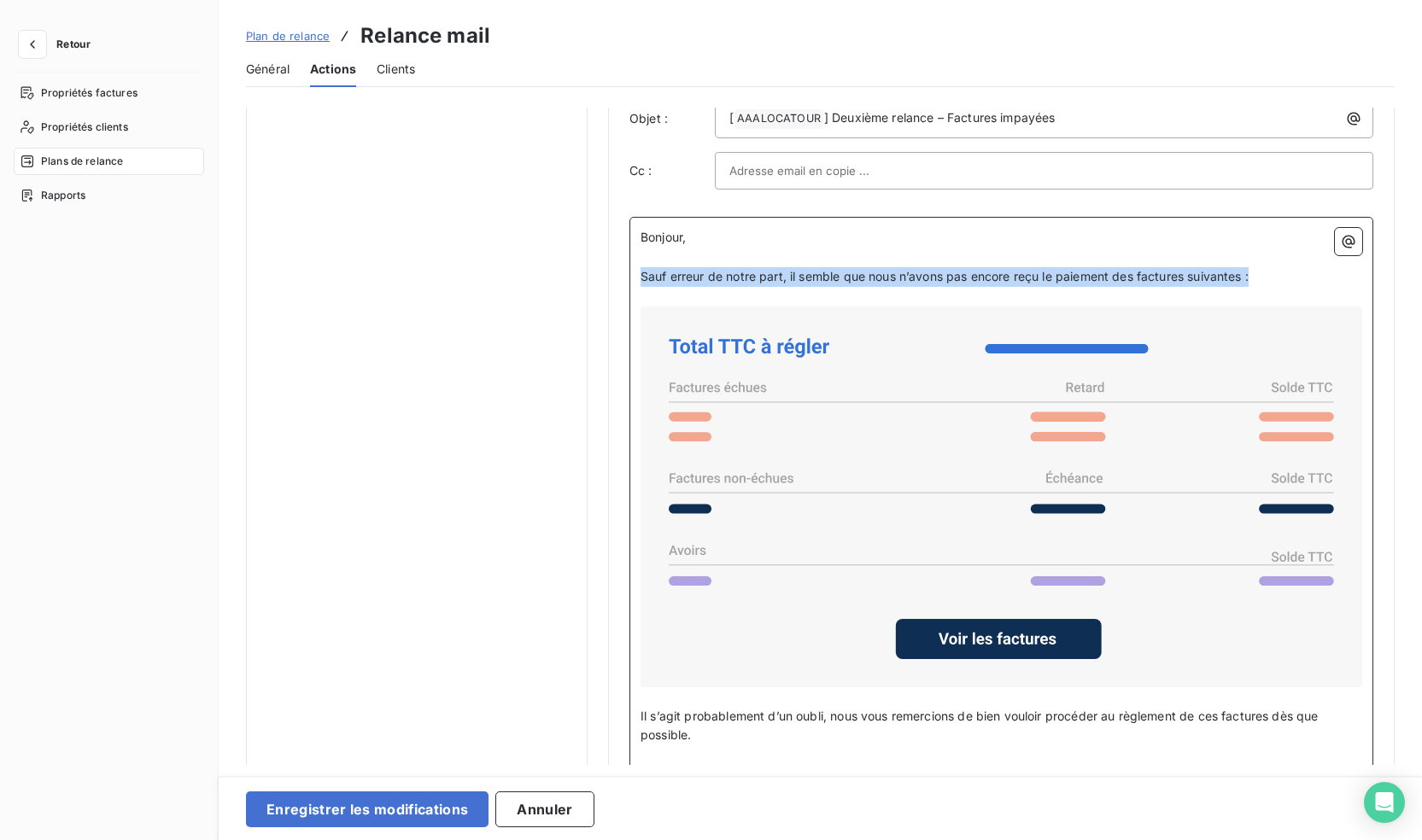
drag, startPoint x: 1269, startPoint y: 277, endPoint x: 631, endPoint y: 274, distance: 638.0
click at [631, 274] on div "Bonjour, ﻿ Sauf erreur de notre part, il semble que nous n’avons pas [MEDICAL_D…" at bounding box center [1001, 600] width 744 height 765
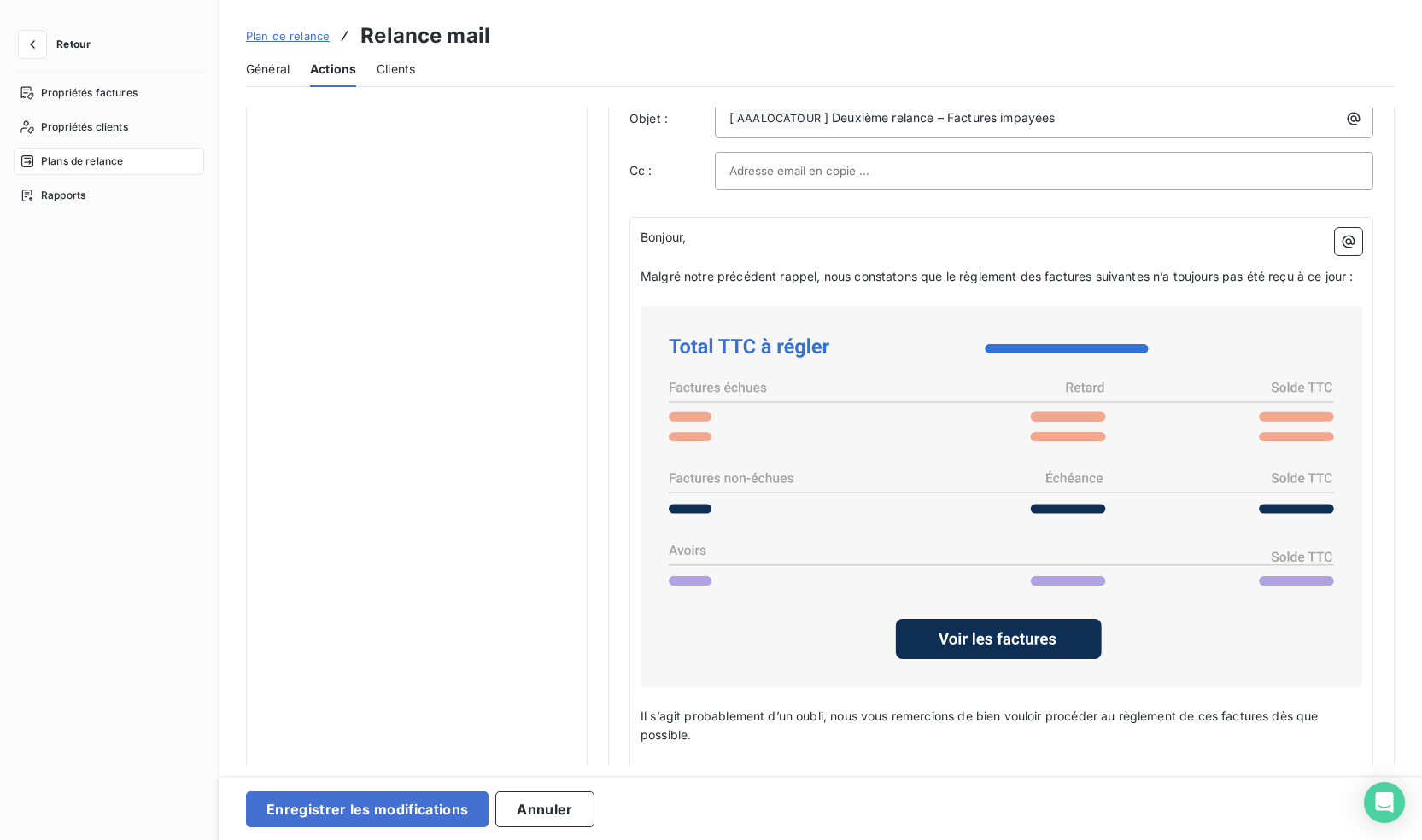
click at [639, 278] on div "Bonjour, ﻿ Malgré notre précédent rappel, nous constatons que le règlement des …" at bounding box center [1001, 600] width 744 height 765
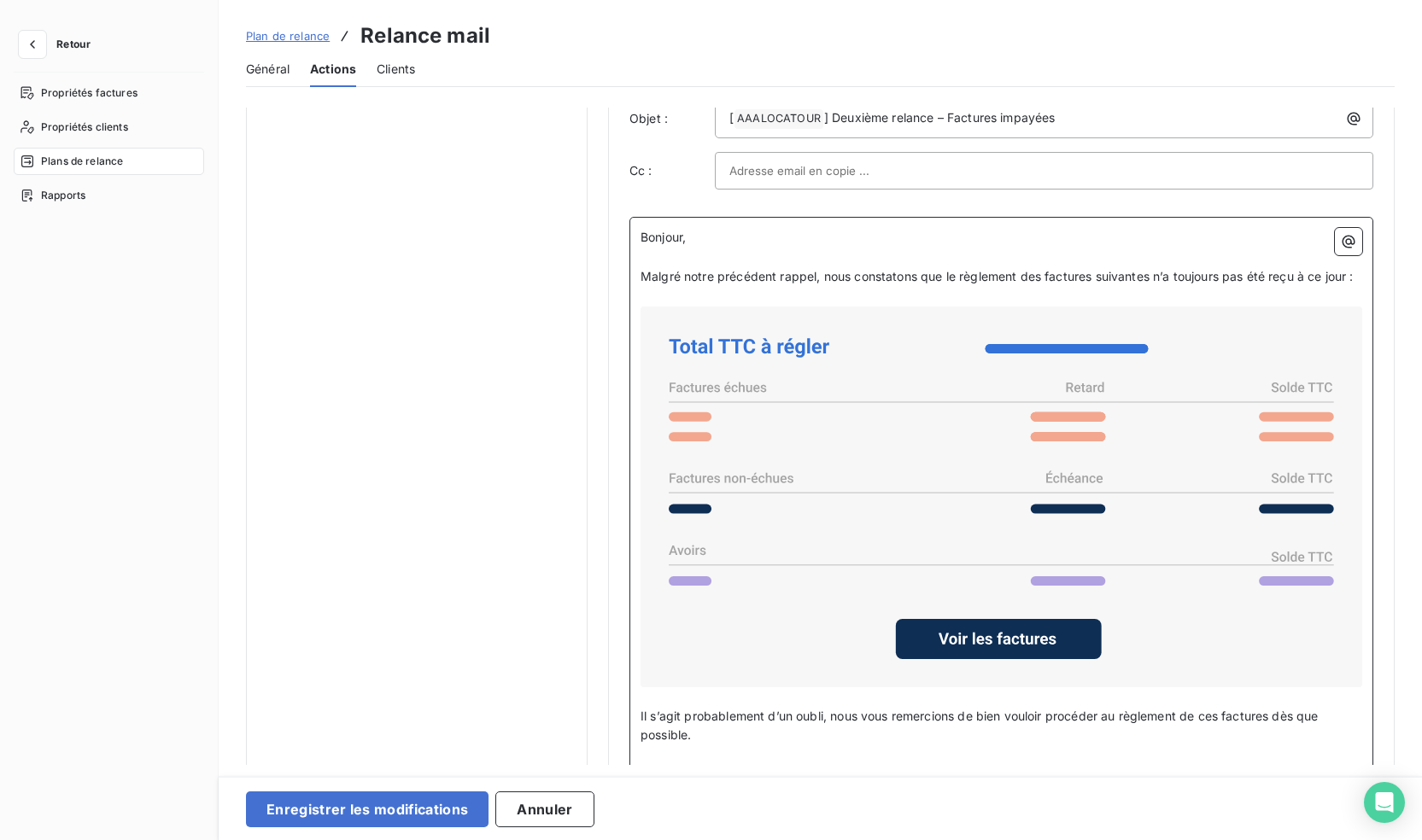
click at [642, 274] on span "Malgré notre précédent rappel, nous constatons que le règlement des factures su…" at bounding box center [997, 276] width 713 height 15
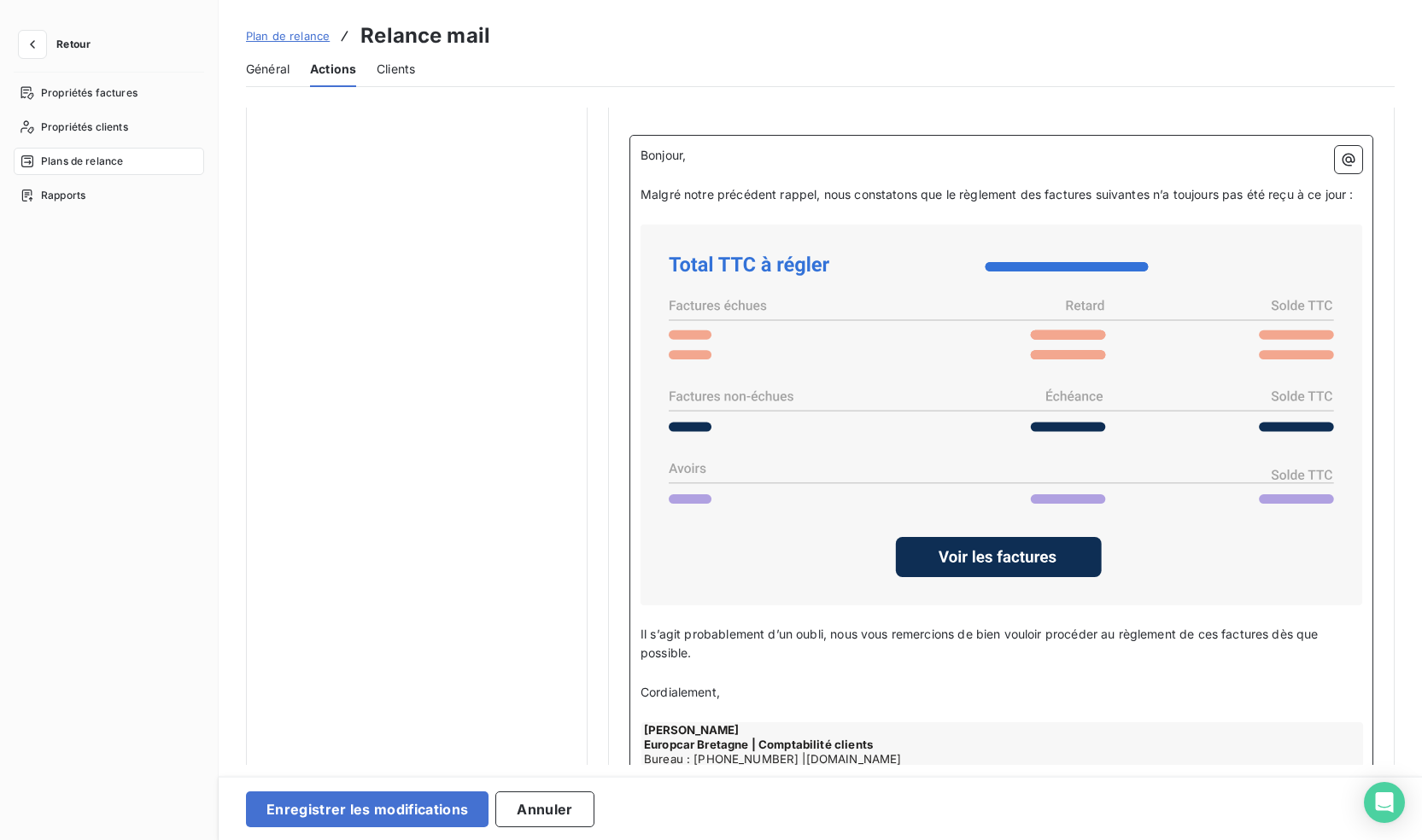
scroll to position [1282, 0]
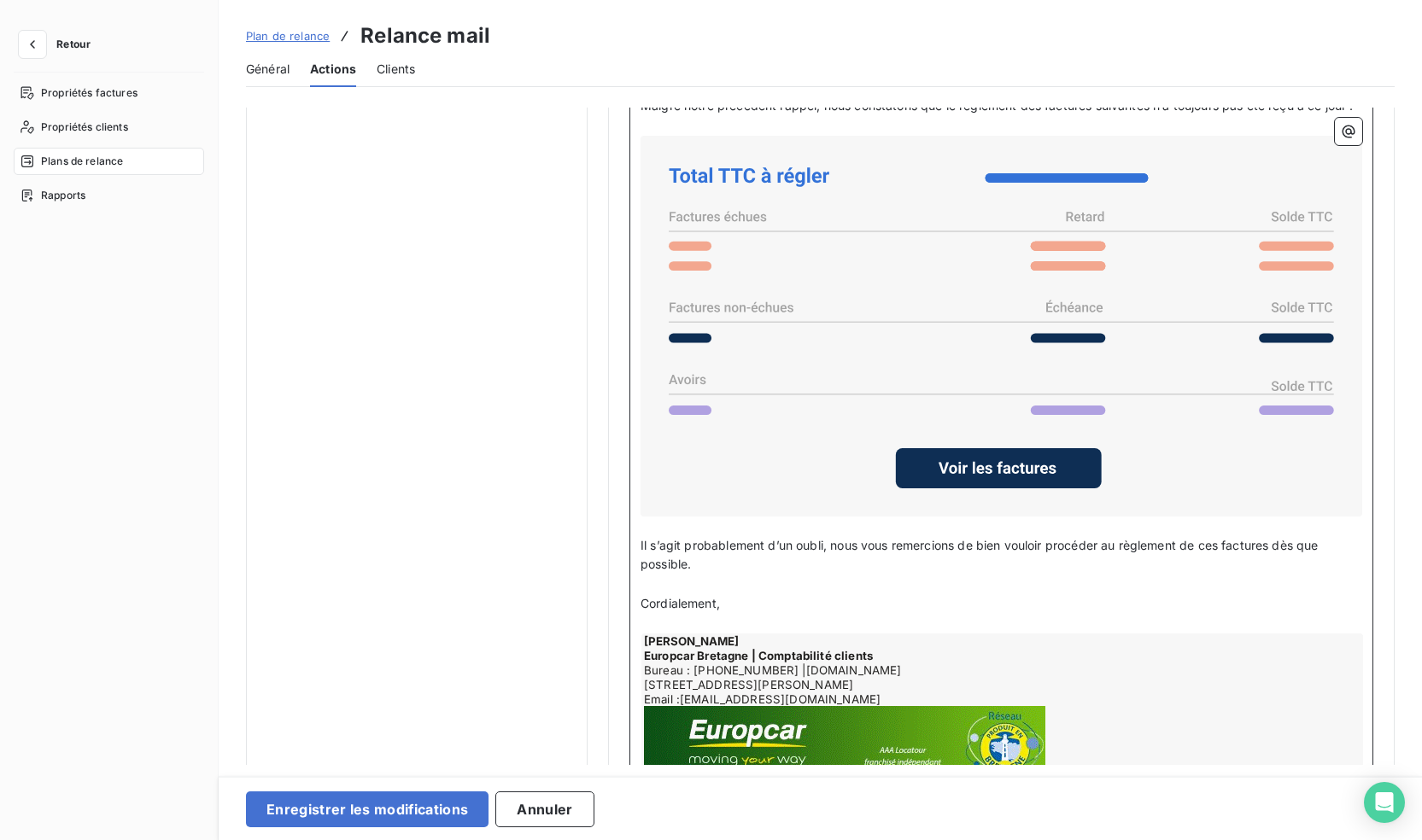
click at [721, 576] on p "Il s’agit probablement d’un oubli, nous vous remercions de bien vouloir procéde…" at bounding box center [1001, 556] width 721 height 39
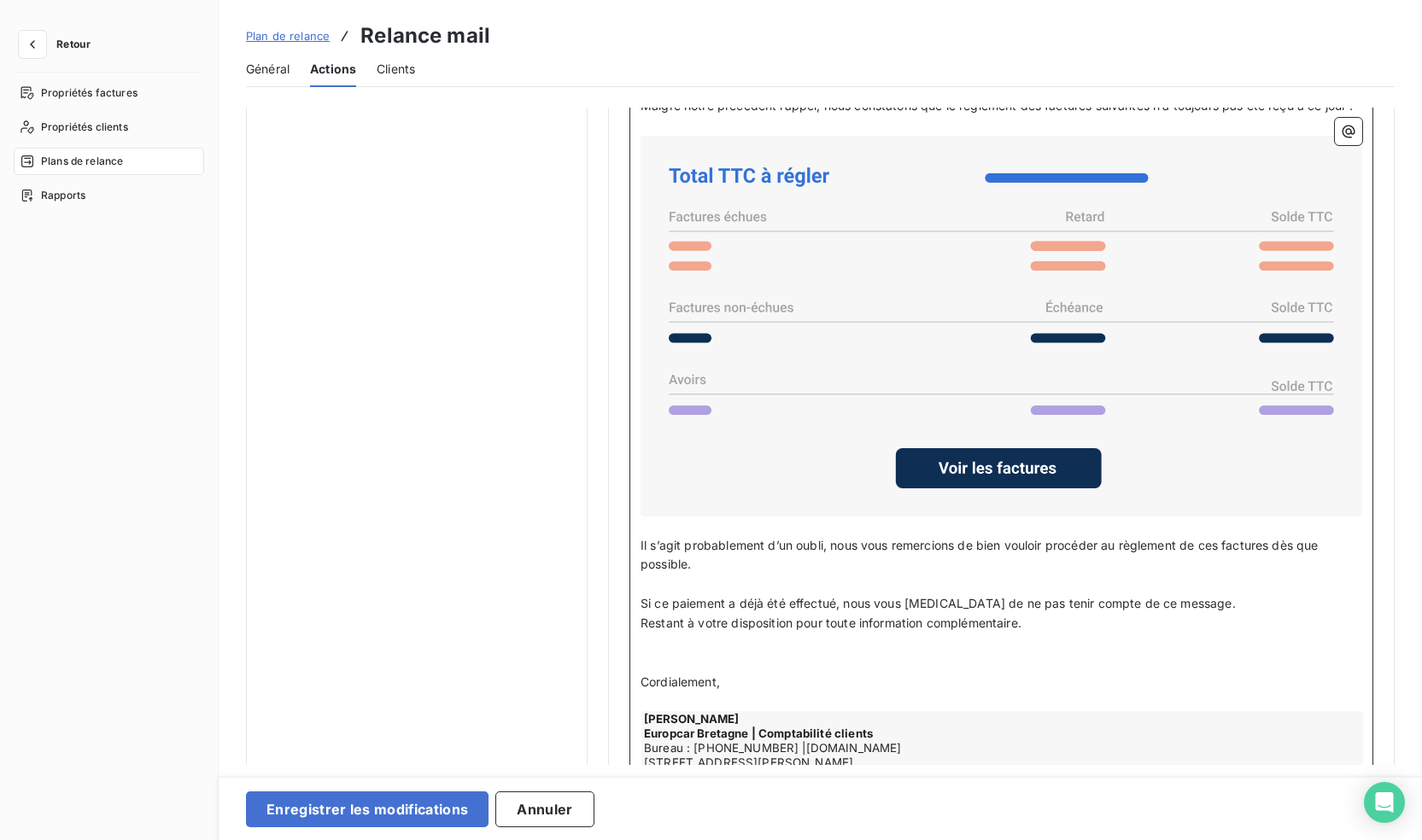
click at [658, 673] on p "﻿" at bounding box center [1001, 663] width 721 height 20
click at [1216, 614] on p "Si ce paiement a déjà été effectué, nous vous [MEDICAL_DATA] de ne pas tenir co…" at bounding box center [1001, 604] width 721 height 20
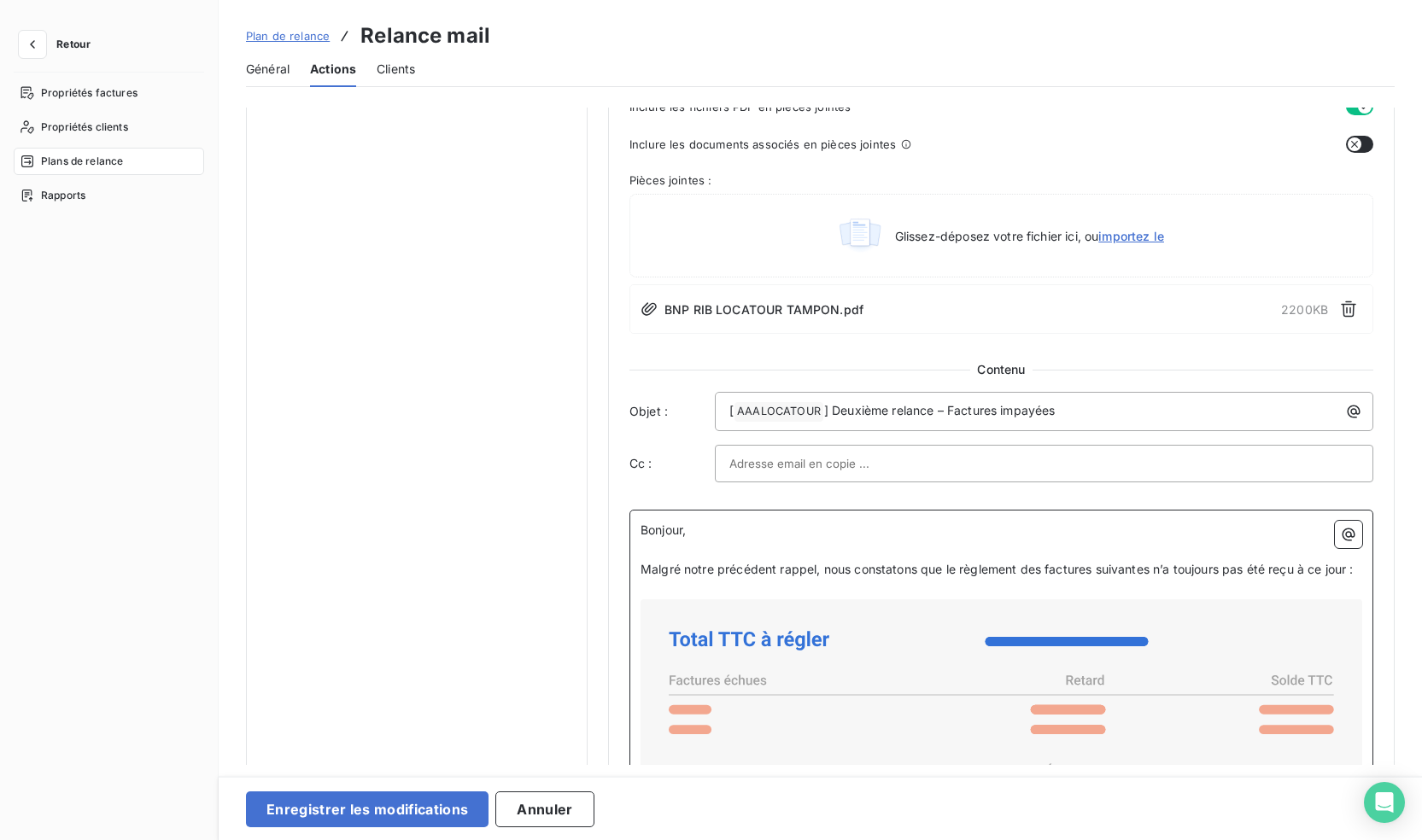
scroll to position [854, 0]
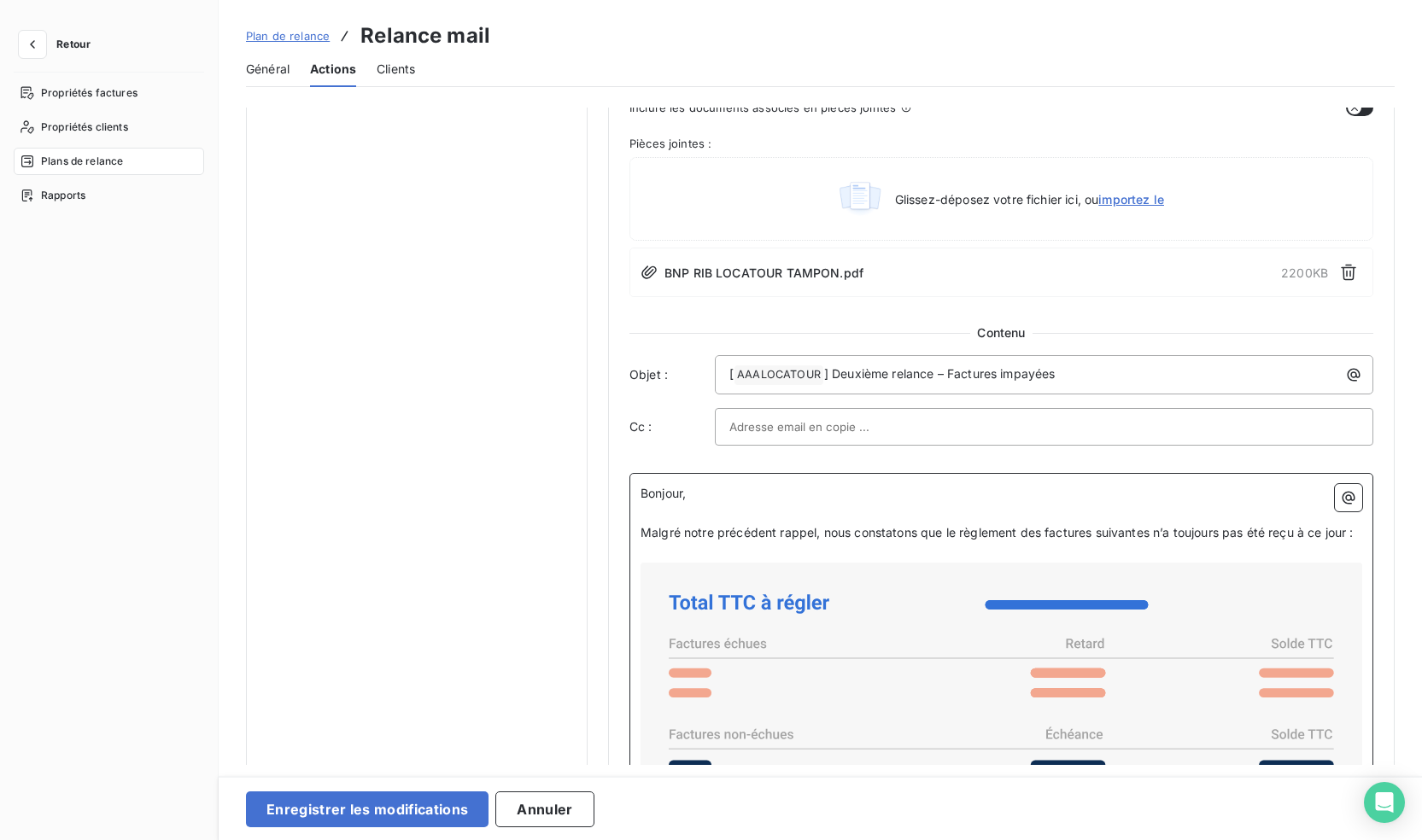
click at [668, 563] on p "﻿" at bounding box center [1001, 553] width 721 height 20
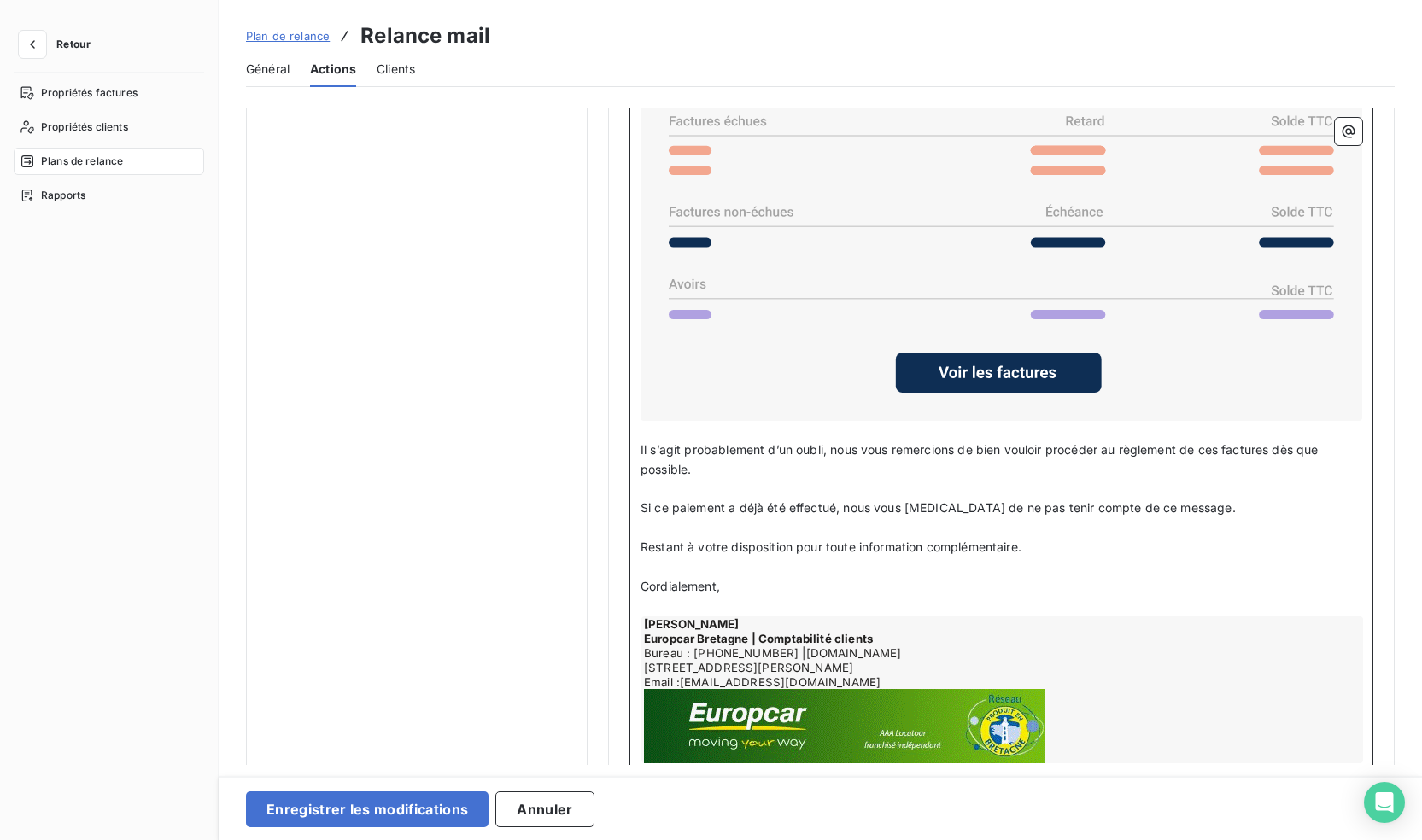
scroll to position [1367, 0]
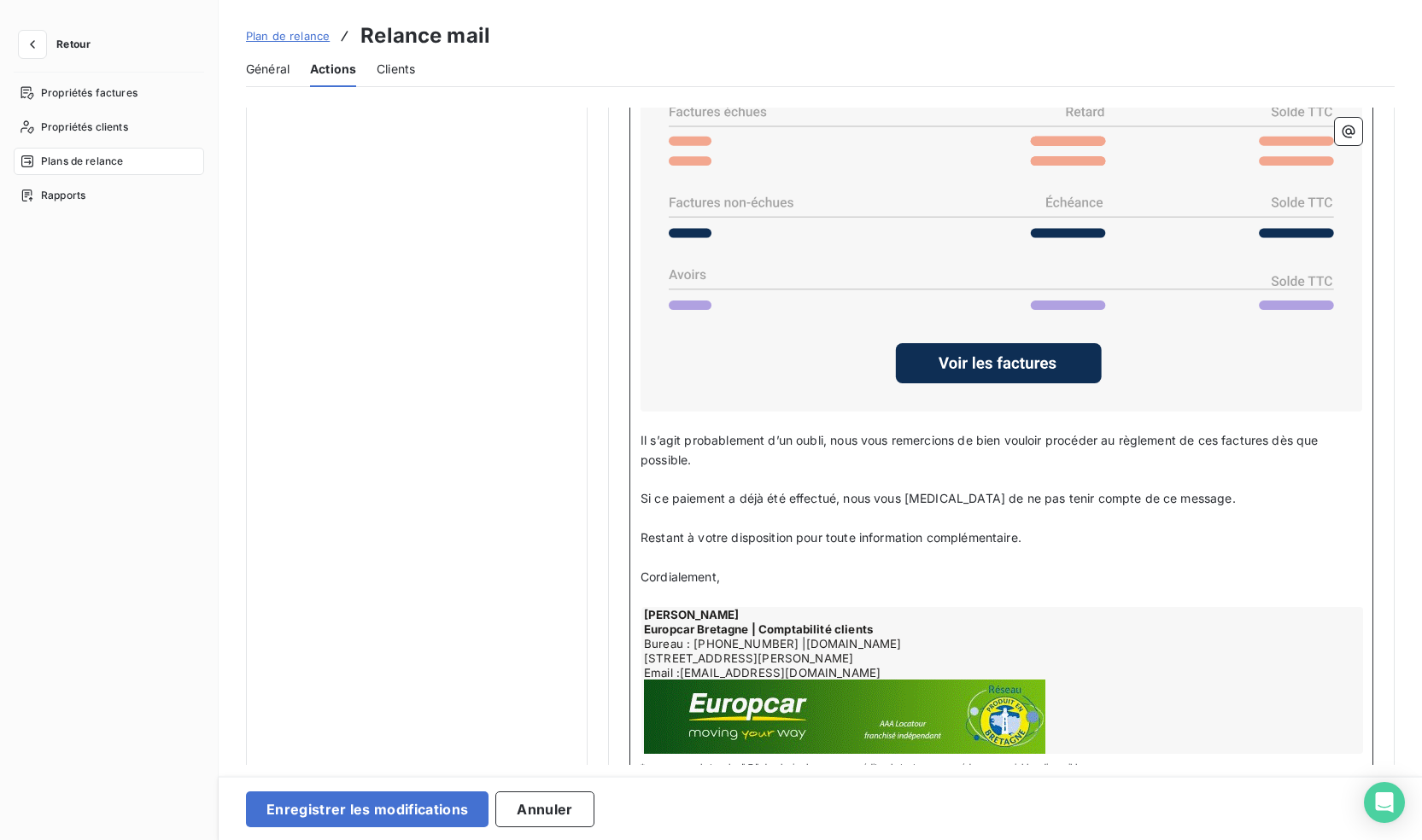
click at [654, 432] on p "﻿" at bounding box center [1001, 422] width 721 height 20
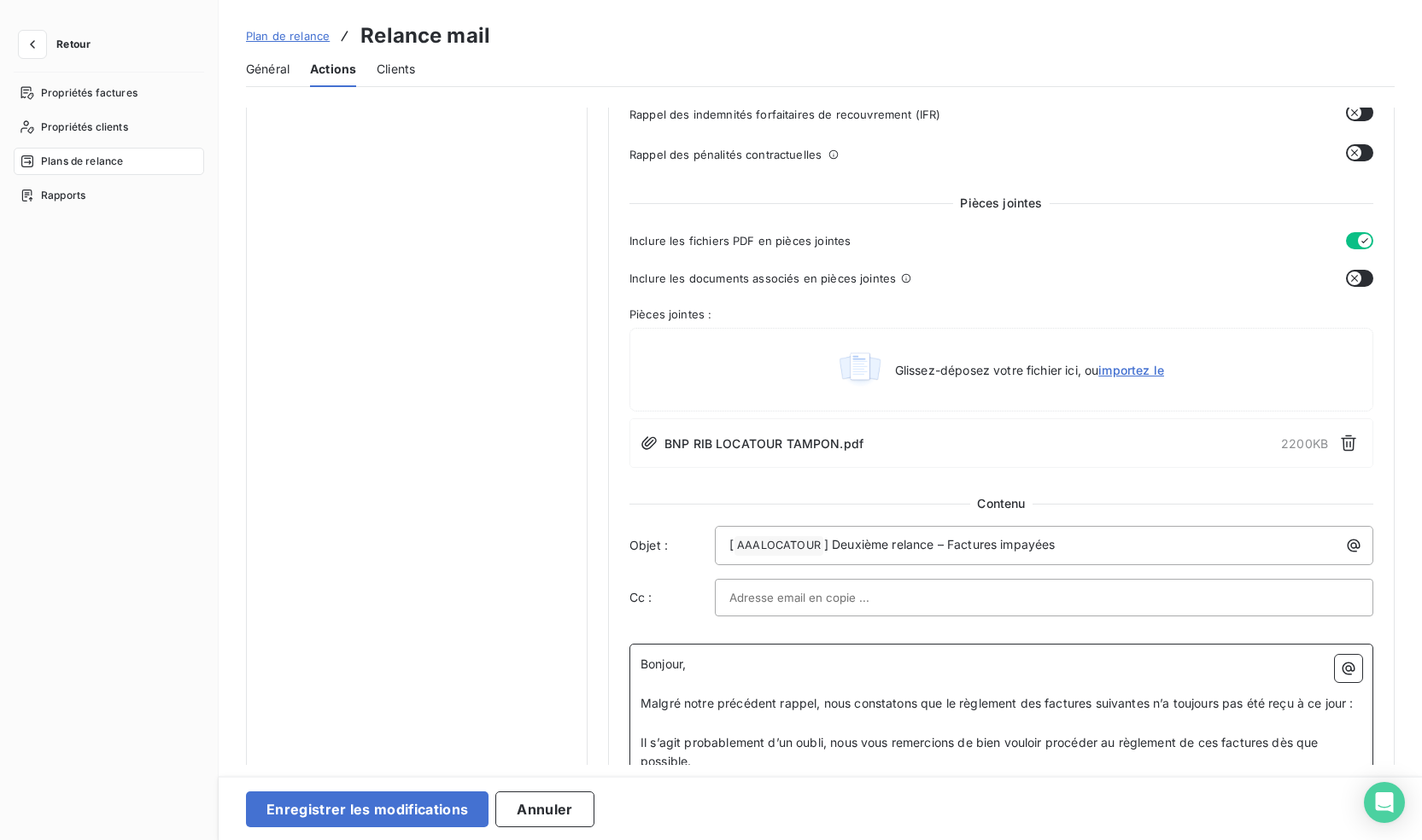
scroll to position [904, 0]
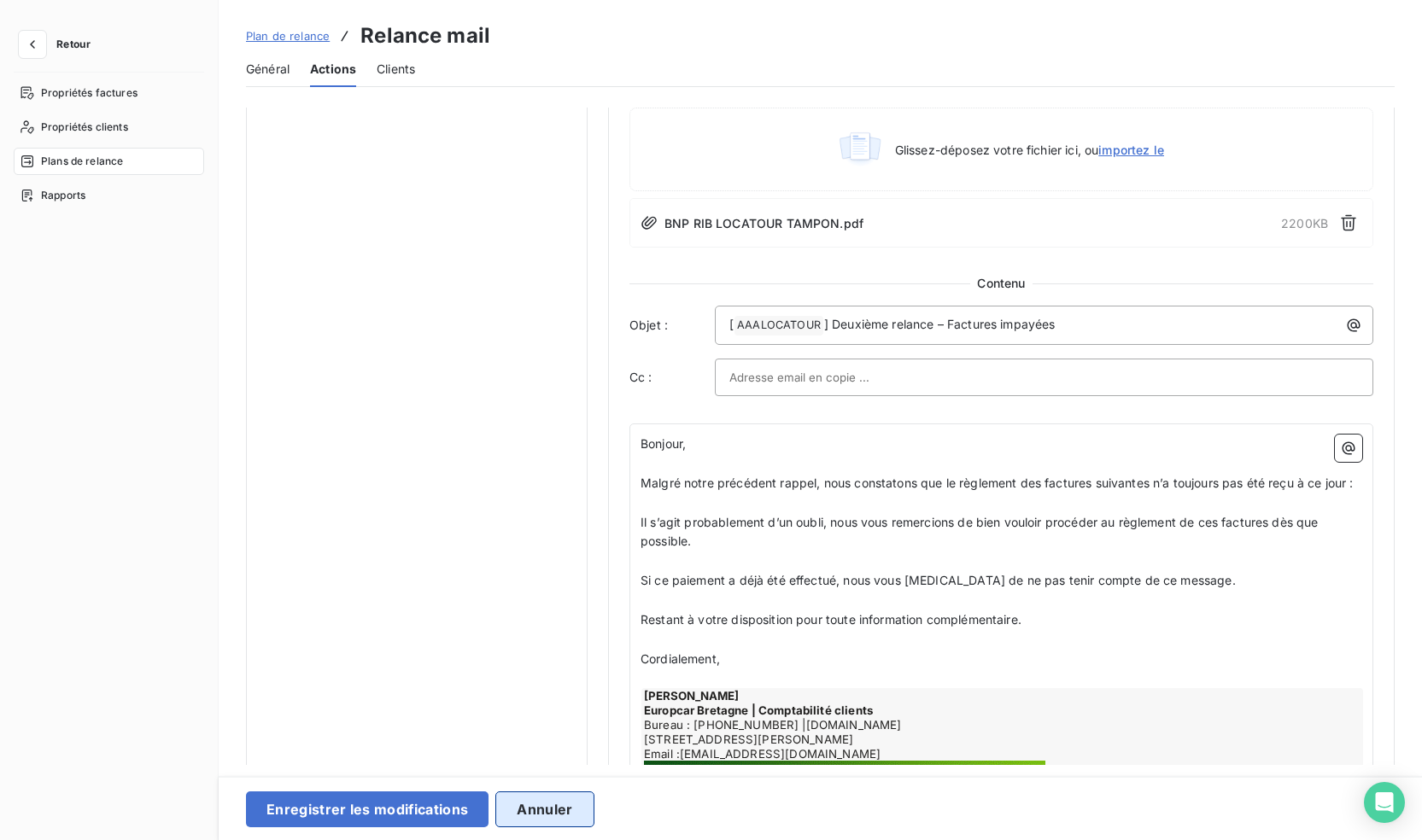
click at [568, 805] on button "Annuler" at bounding box center [545, 810] width 98 height 36
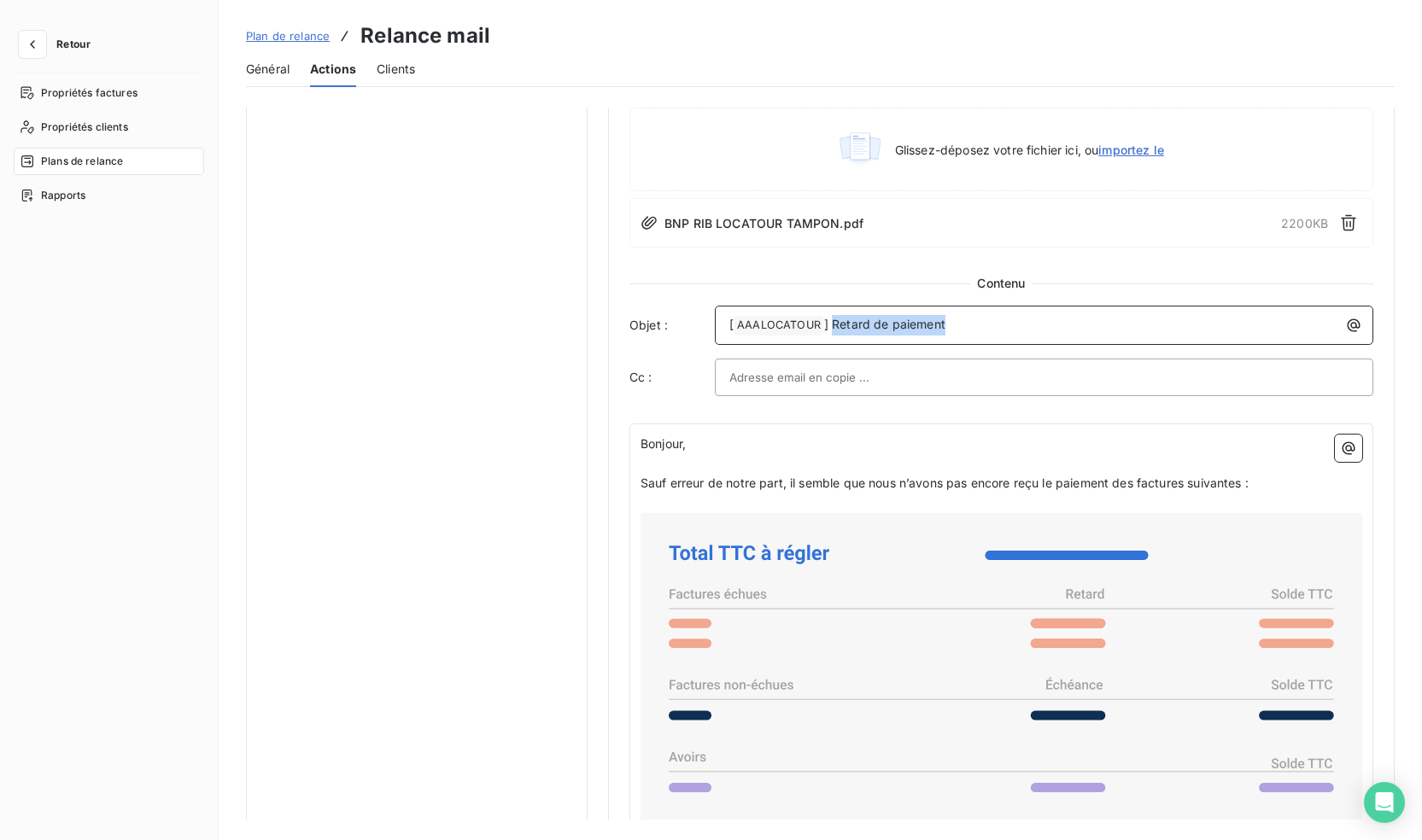
drag, startPoint x: 948, startPoint y: 320, endPoint x: 831, endPoint y: 313, distance: 117.2
click at [831, 313] on div "[ AAALOCATOUR ﻿ ] Retard de paiement" at bounding box center [1044, 324] width 647 height 24
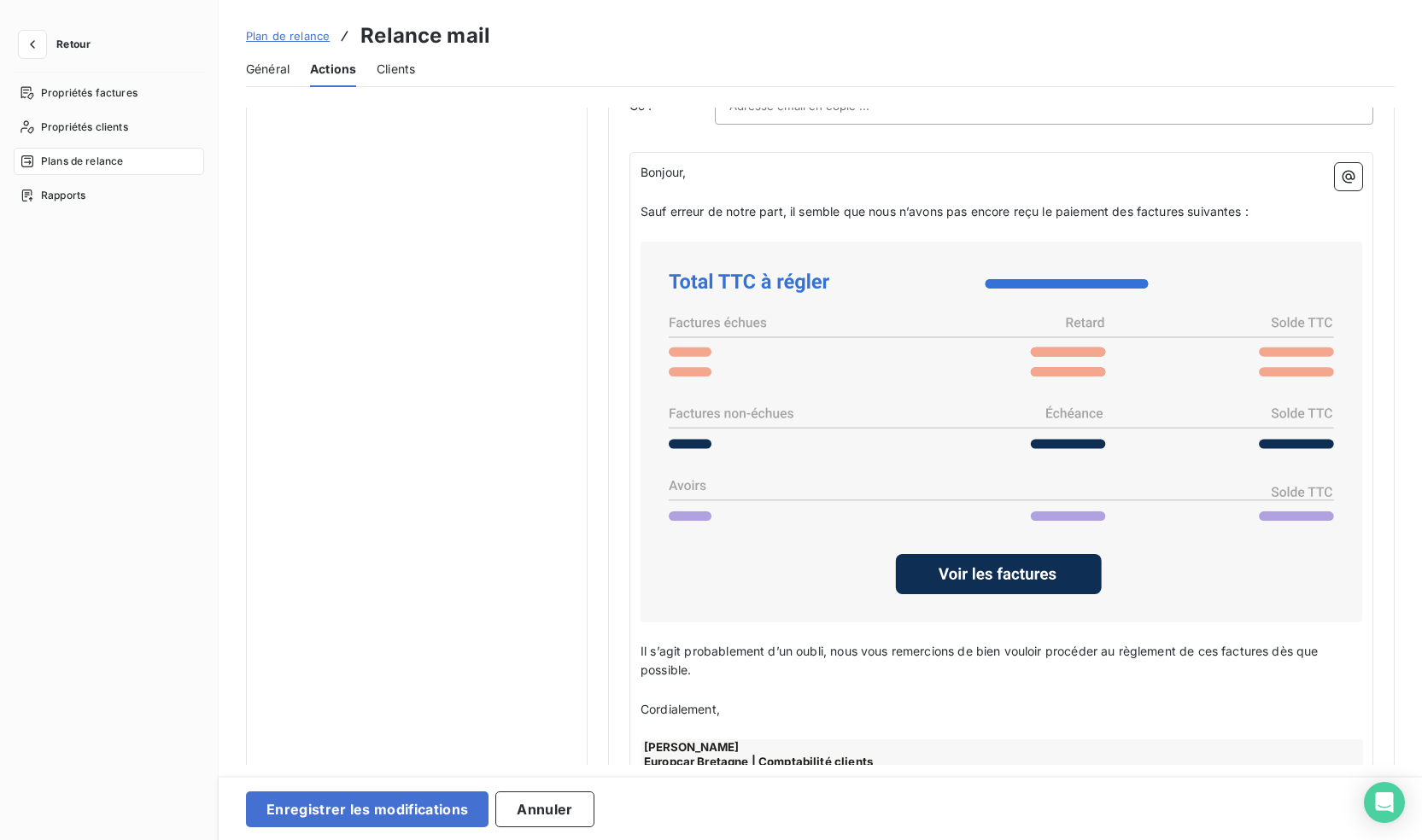
scroll to position [1175, 0]
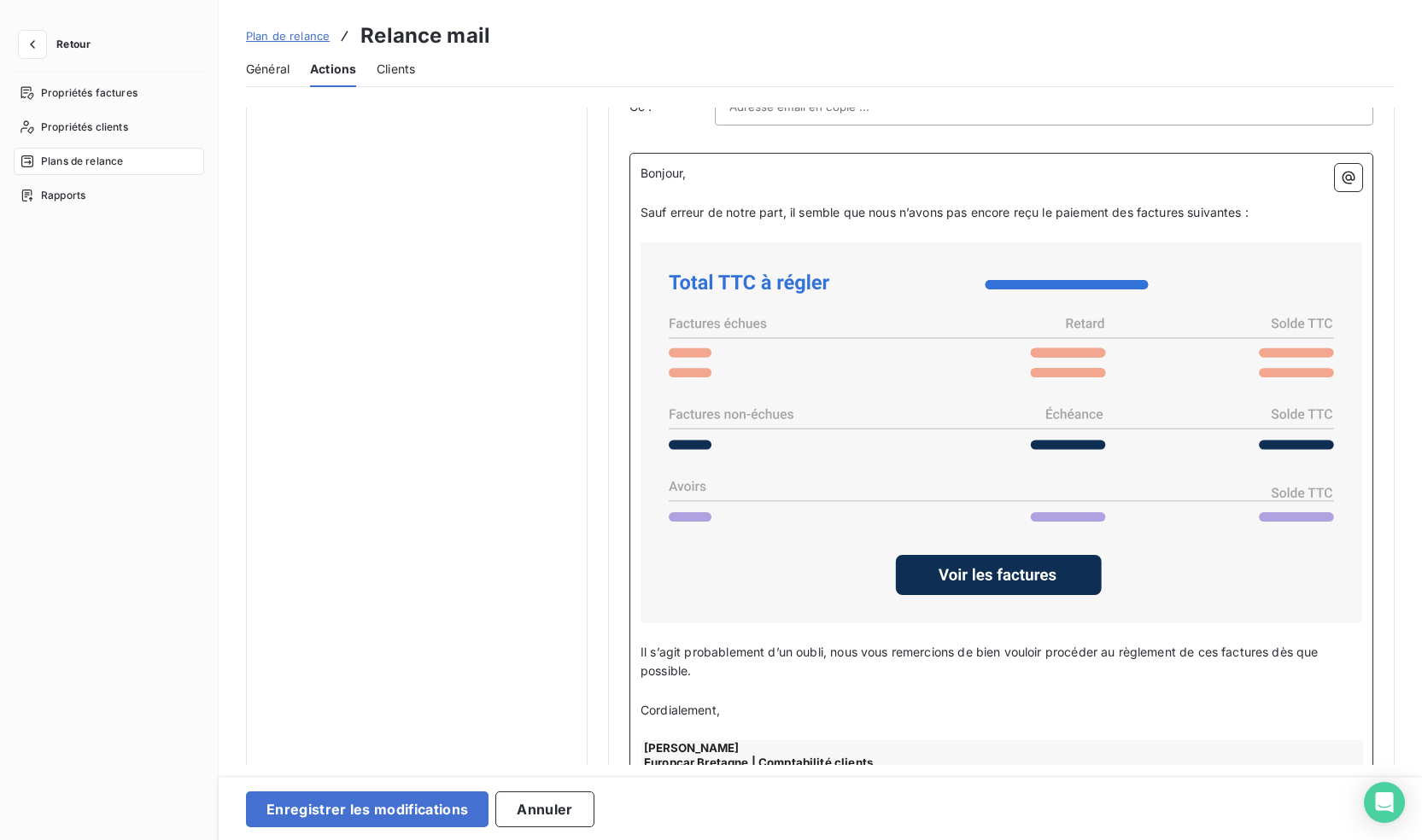
drag, startPoint x: 823, startPoint y: 237, endPoint x: 892, endPoint y: 244, distance: 69.4
click at [823, 237] on p "﻿" at bounding box center [1001, 233] width 721 height 20
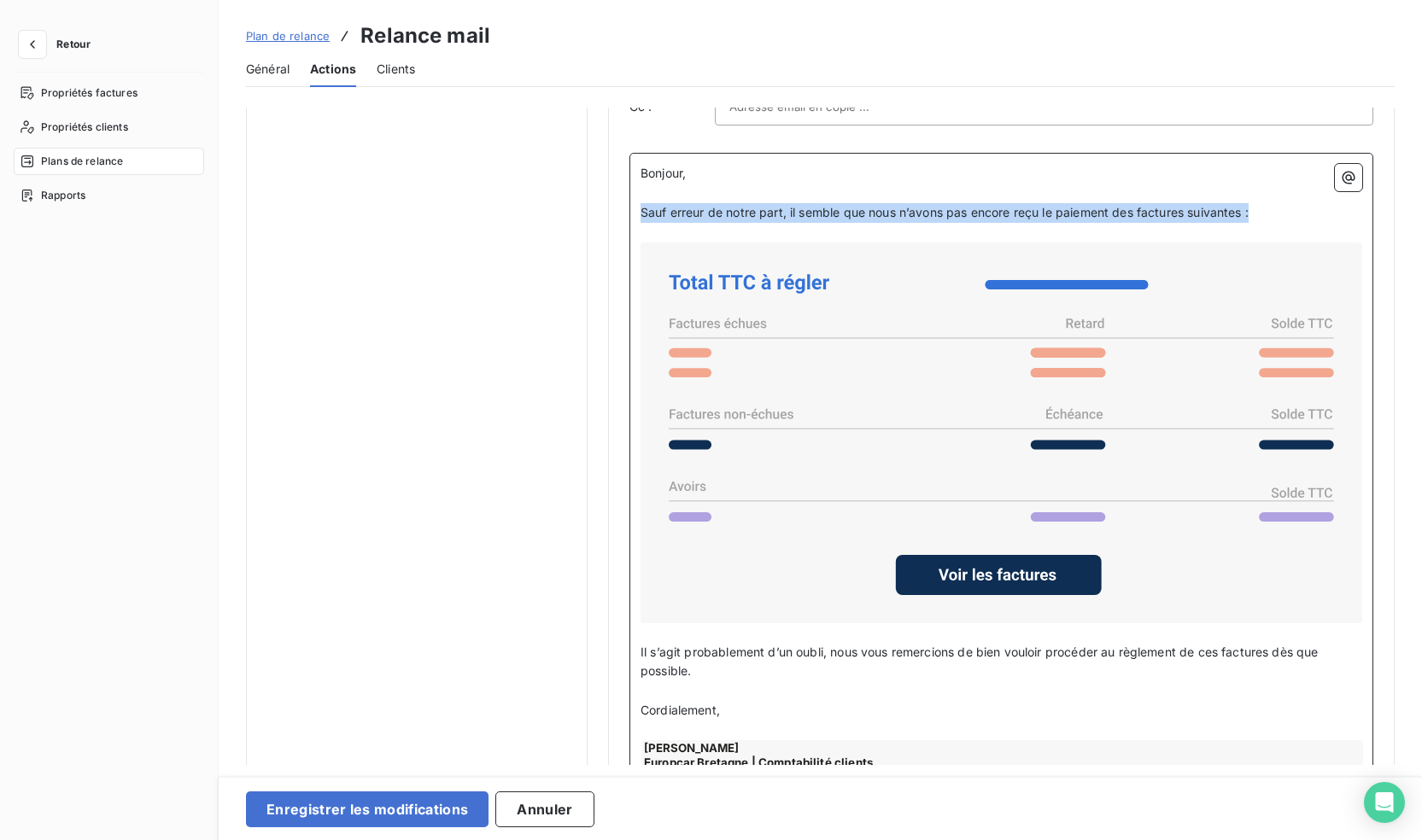
drag, startPoint x: 1289, startPoint y: 216, endPoint x: 641, endPoint y: 215, distance: 648.0
click at [641, 215] on p "Sauf erreur de notre part, il semble que nous n’avons pas encore reçu le paieme…" at bounding box center [1001, 213] width 721 height 20
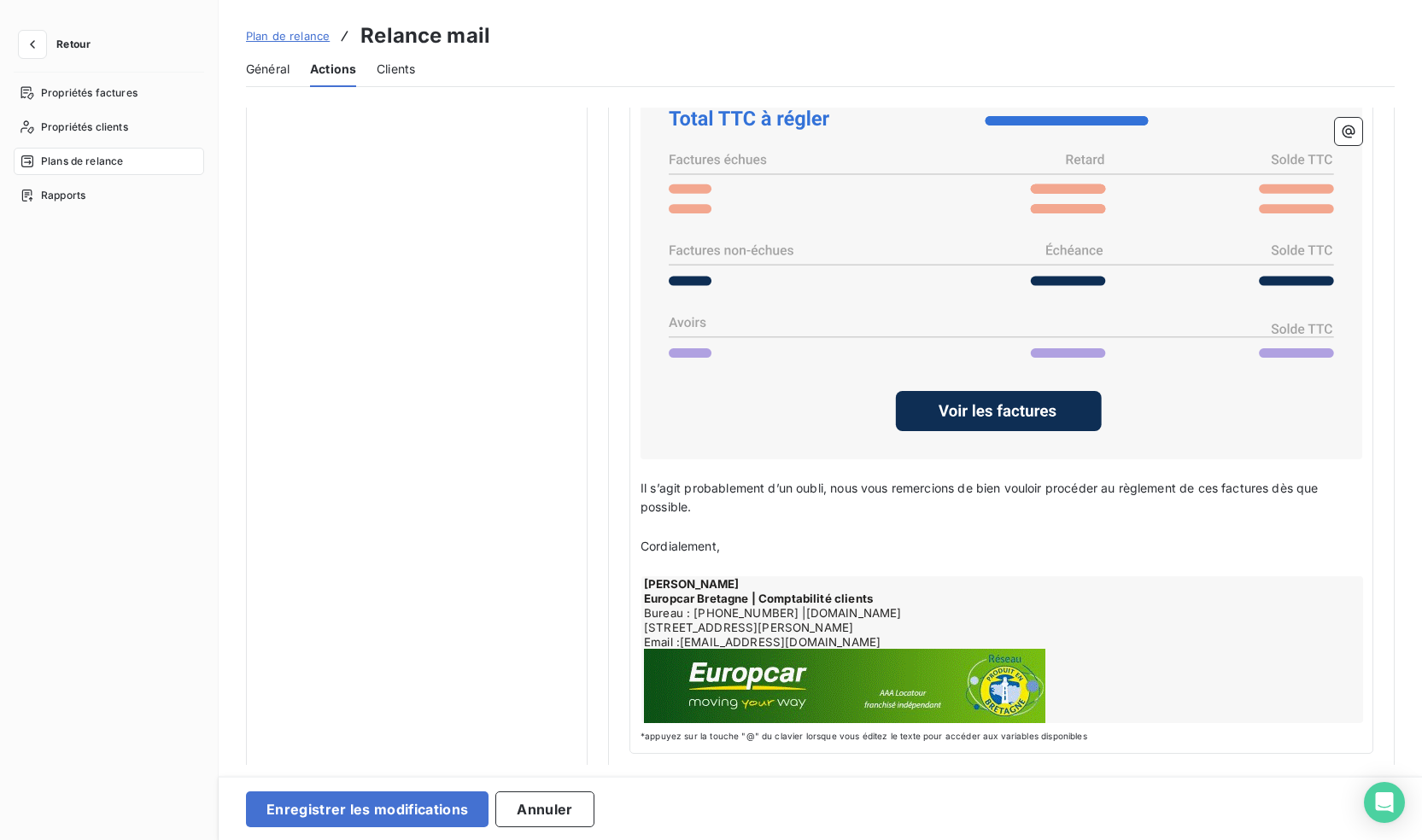
scroll to position [1345, 0]
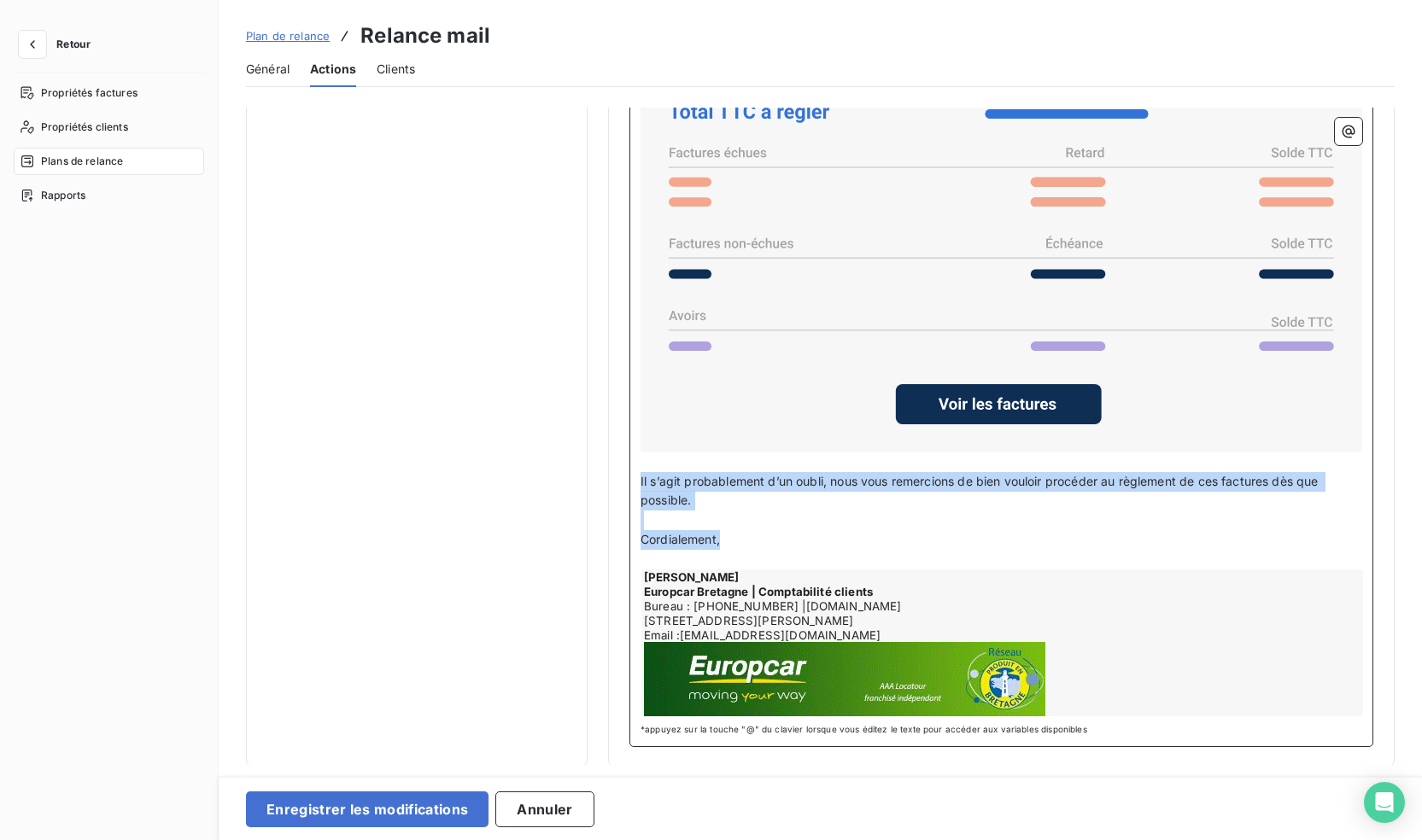
drag, startPoint x: 735, startPoint y: 560, endPoint x: 629, endPoint y: 489, distance: 127.6
click at [629, 489] on div "Bonjour, ﻿ Malgré notre précédent rappel, nous constatons que le règlement des …" at bounding box center [1001, 365] width 744 height 765
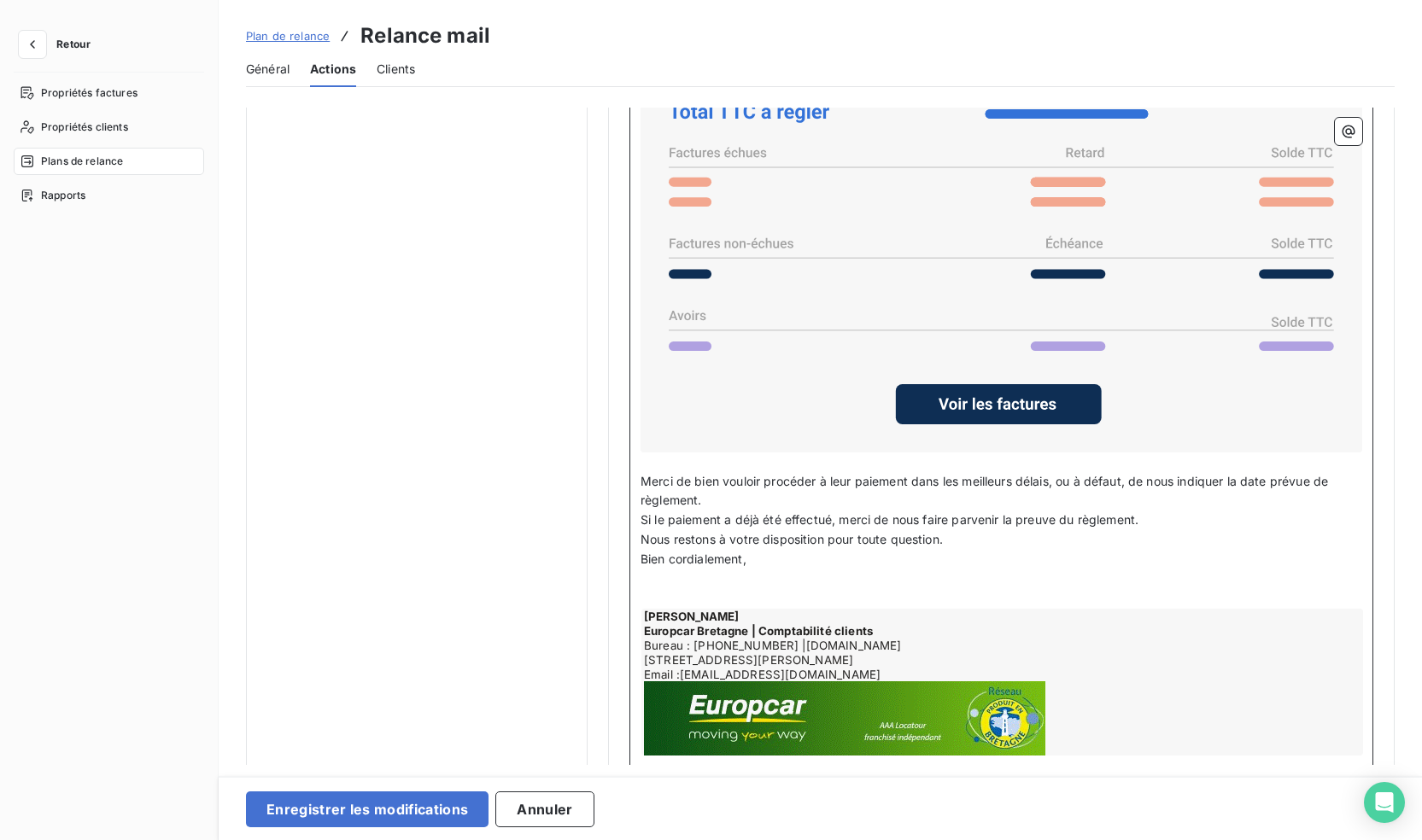
click at [715, 511] on p "Merci de bien vouloir procéder à leur paiement dans les meilleurs délais, ou à …" at bounding box center [1001, 492] width 721 height 39
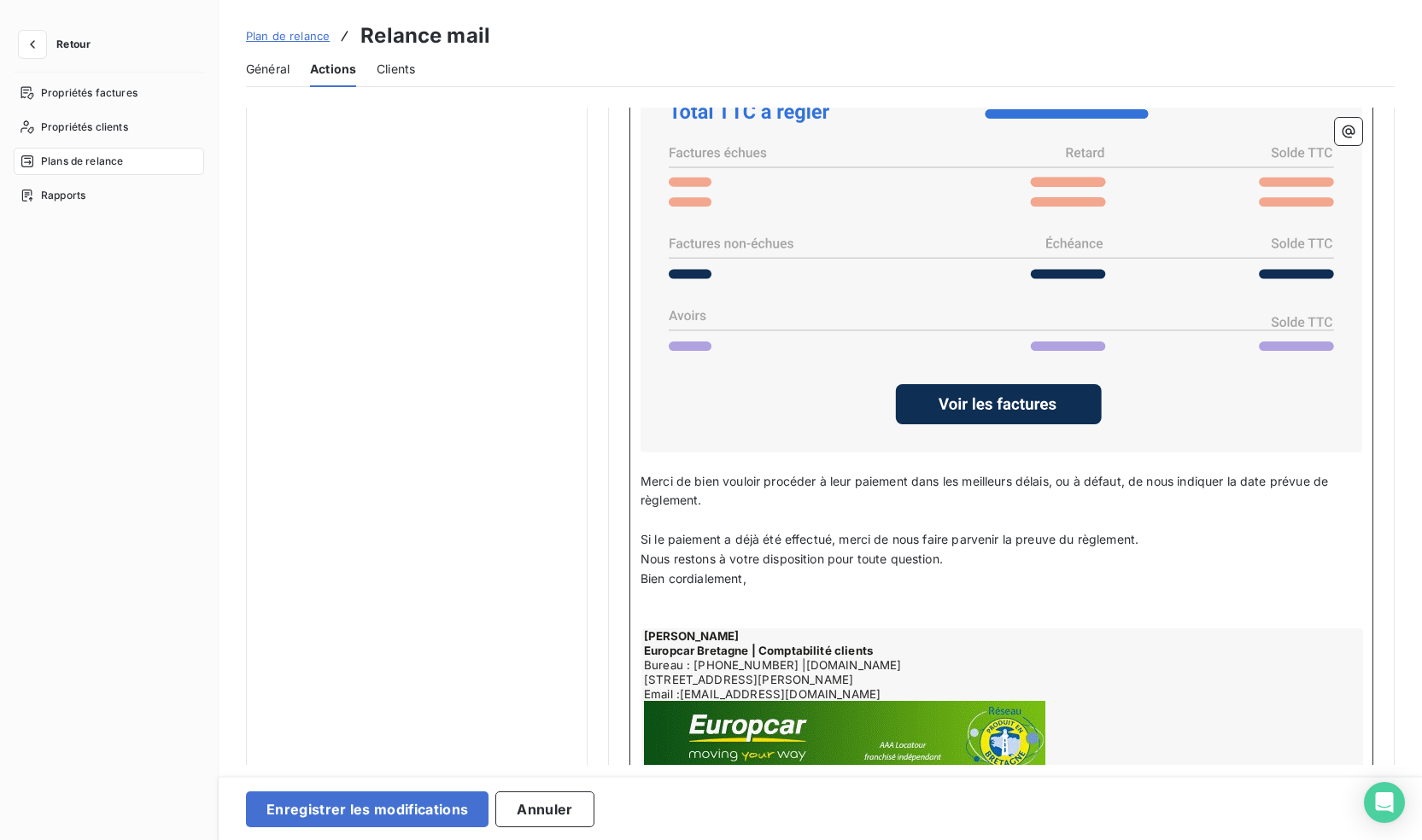
click at [1154, 551] on p "Si le paiement a déjà été effectué, merci de nous faire parvenir la preuve du r…" at bounding box center [1001, 541] width 721 height 20
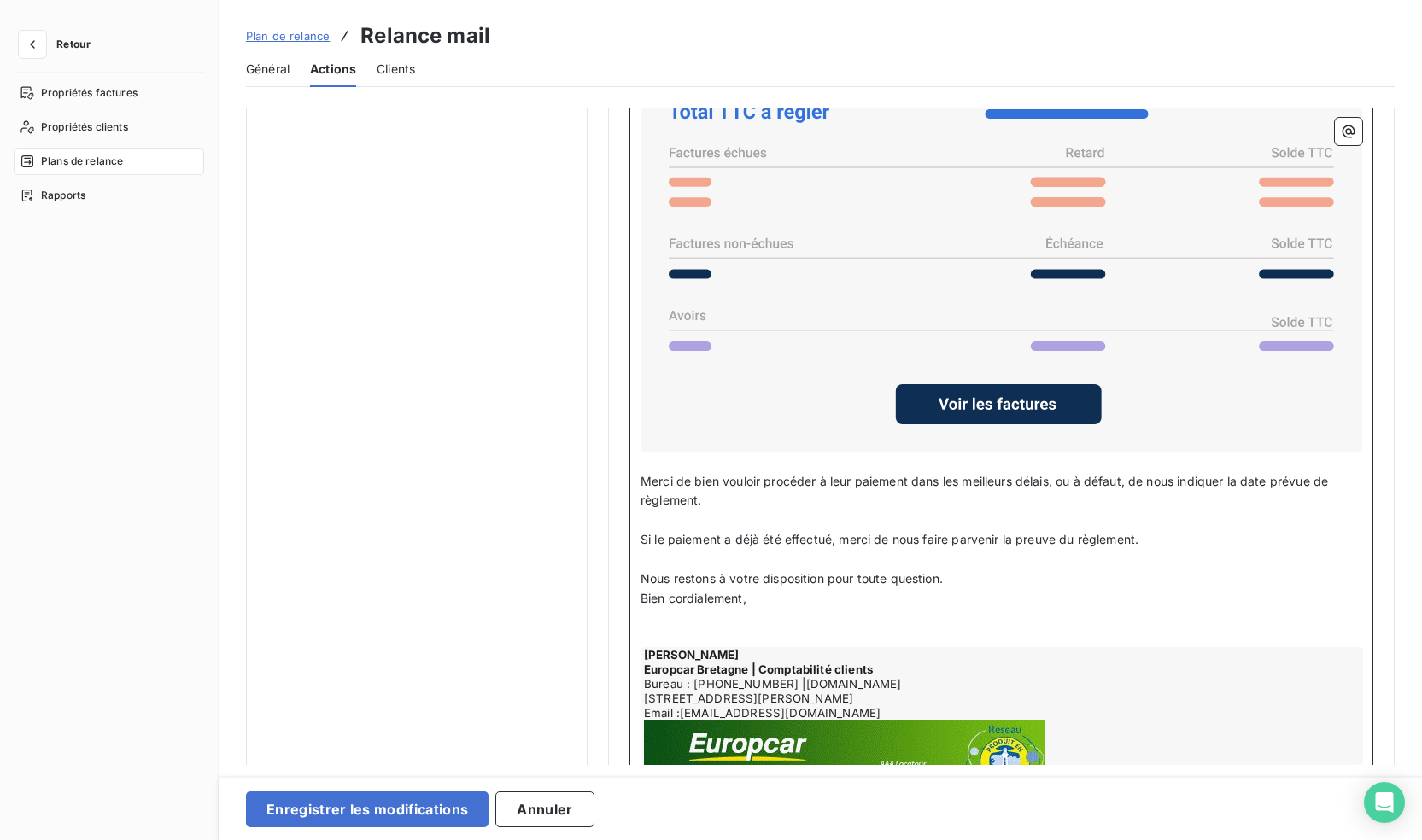
click at [960, 590] on p "Nous restons à votre disposition pour toute question." at bounding box center [1001, 580] width 721 height 20
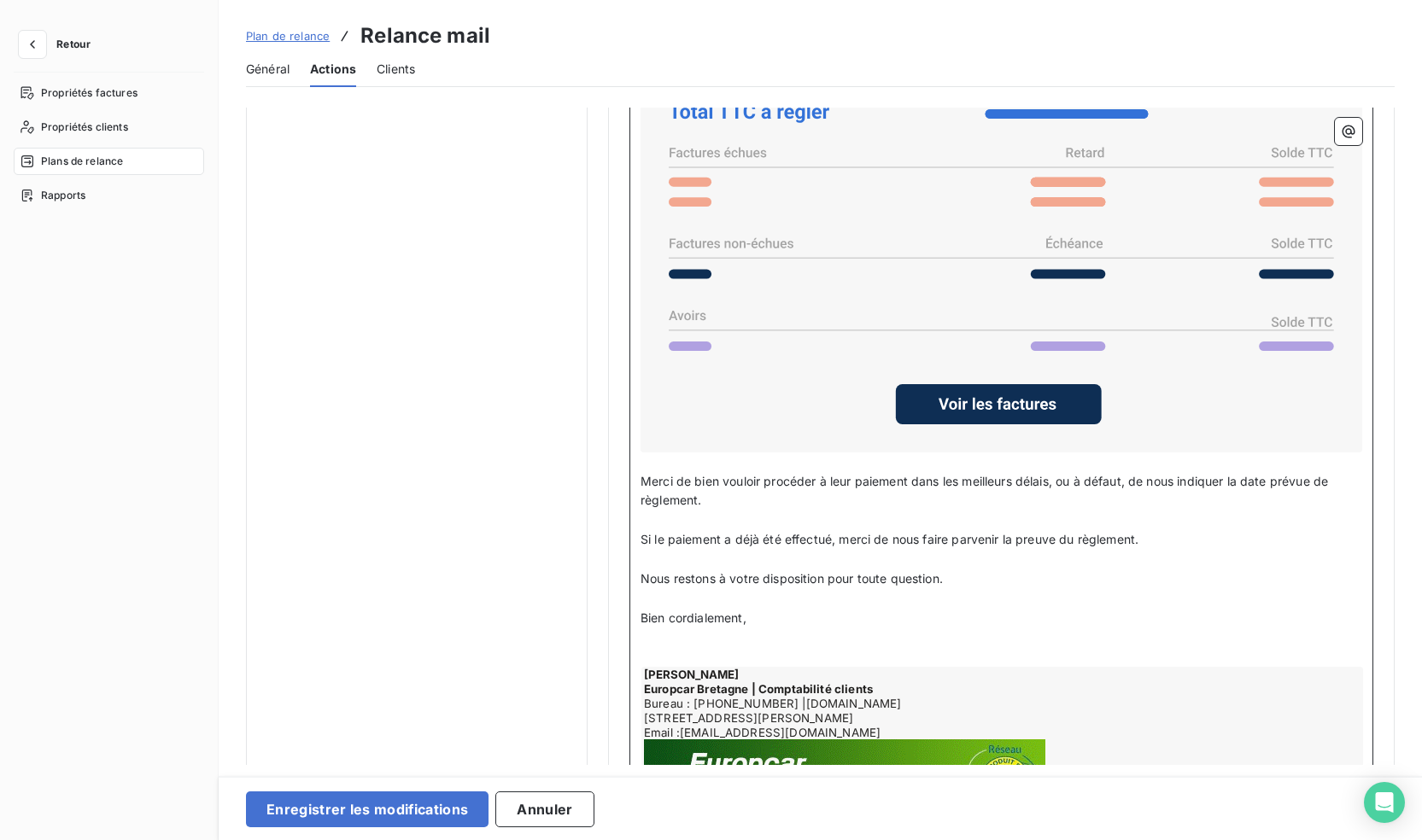
click at [675, 667] on p "﻿" at bounding box center [1001, 657] width 721 height 20
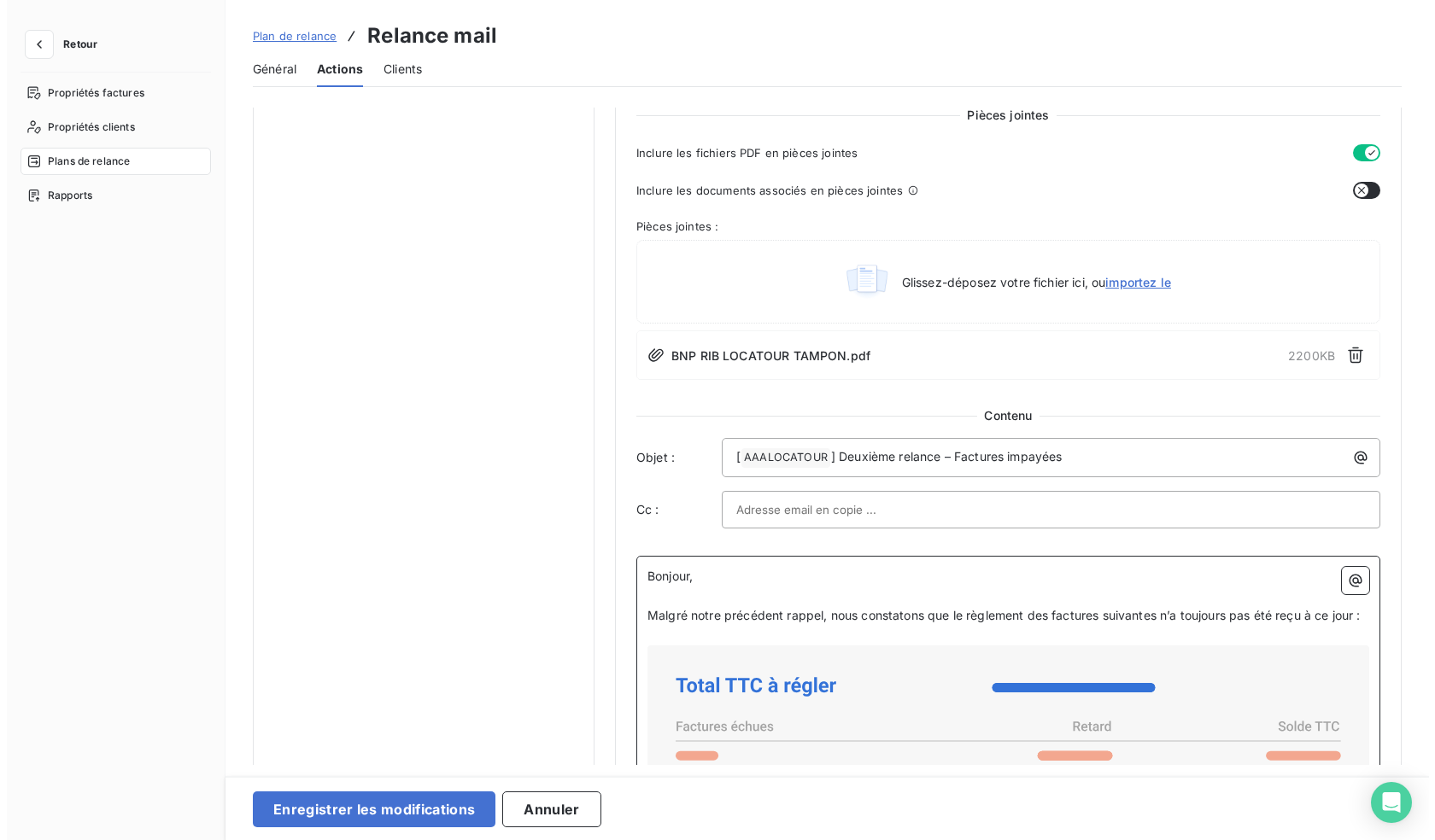
scroll to position [1004, 0]
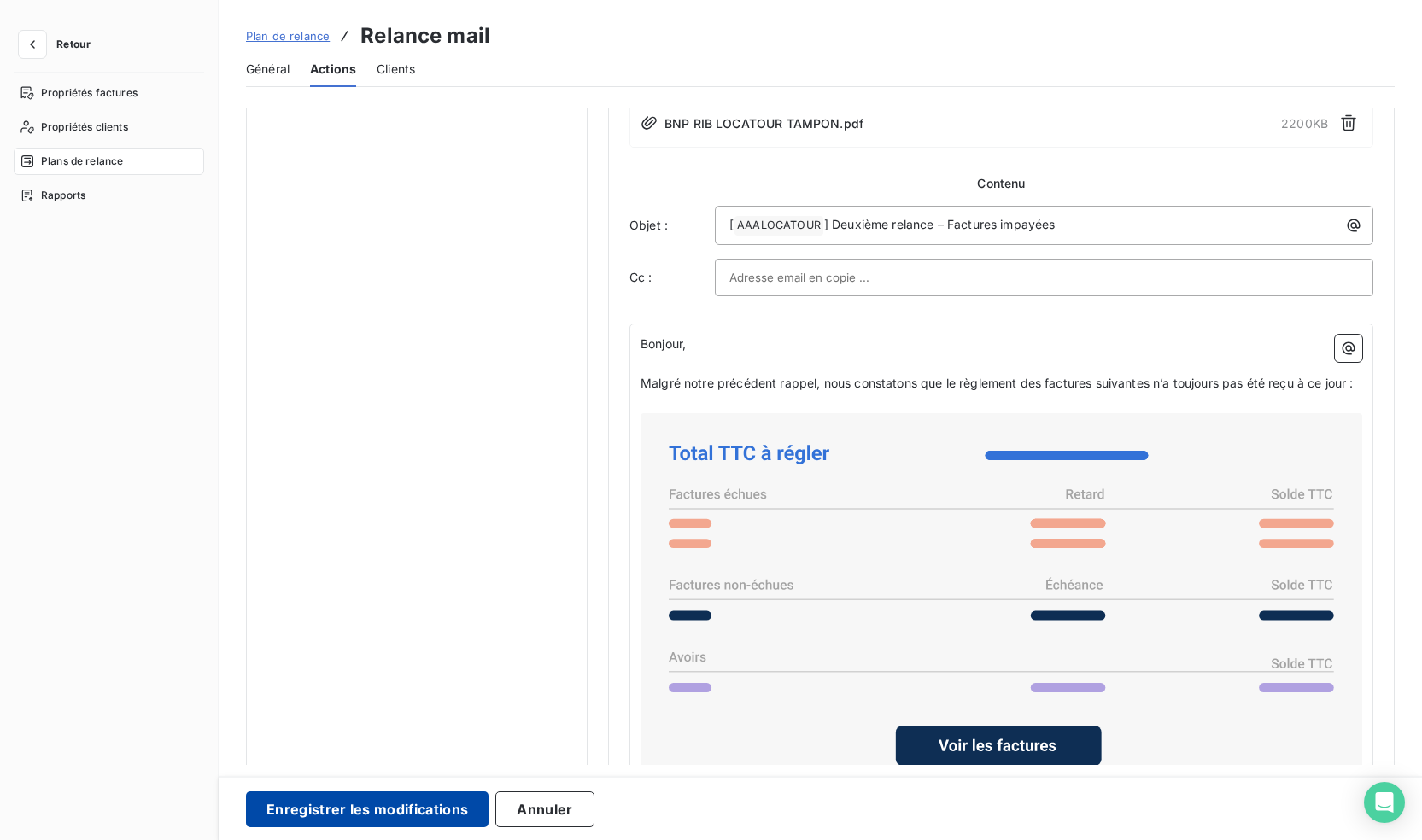
click at [377, 805] on button "Enregistrer les modifications" at bounding box center [367, 810] width 242 height 36
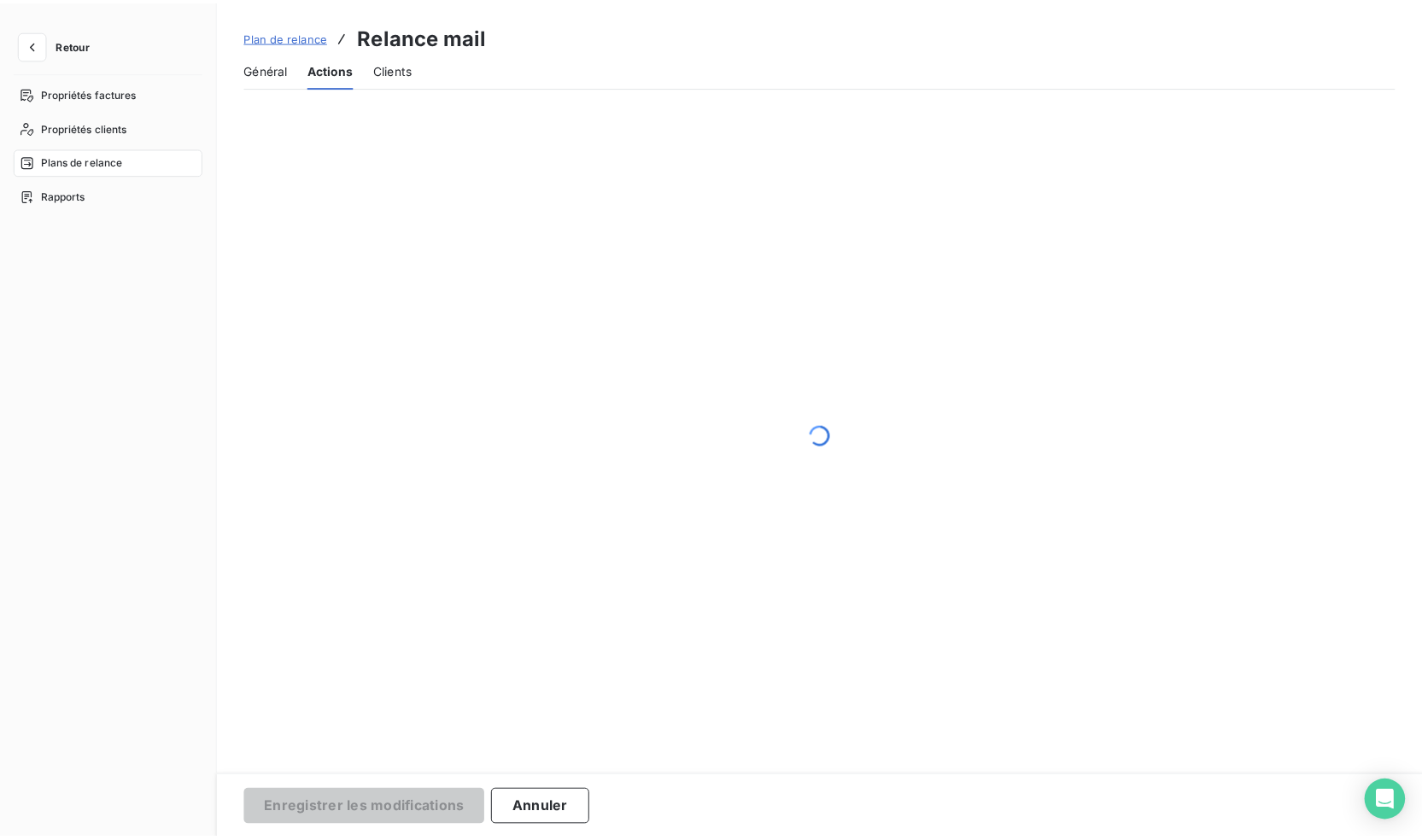
scroll to position [0, 0]
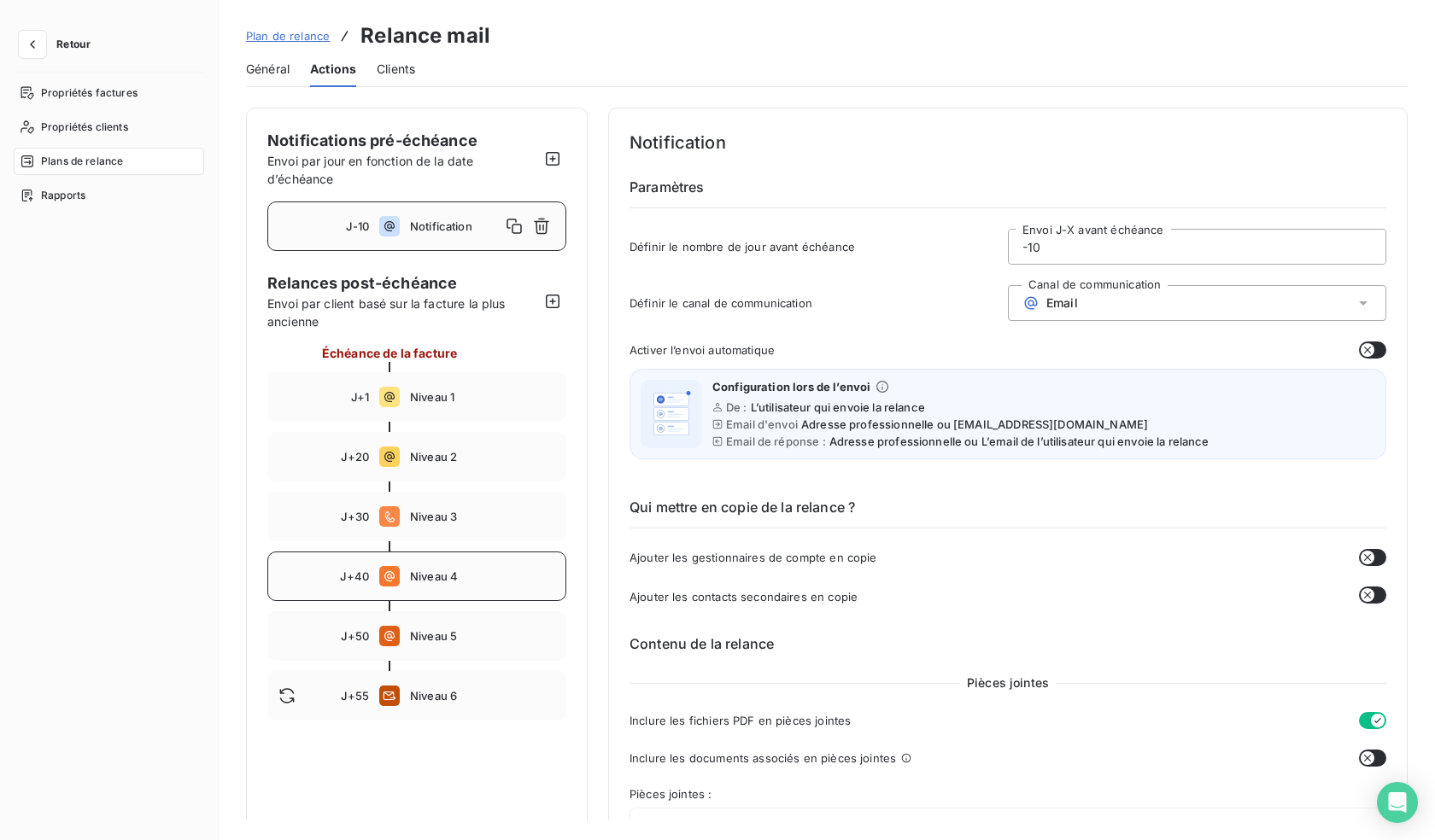
click at [433, 585] on div "J+40 Niveau 4" at bounding box center [416, 576] width 299 height 49
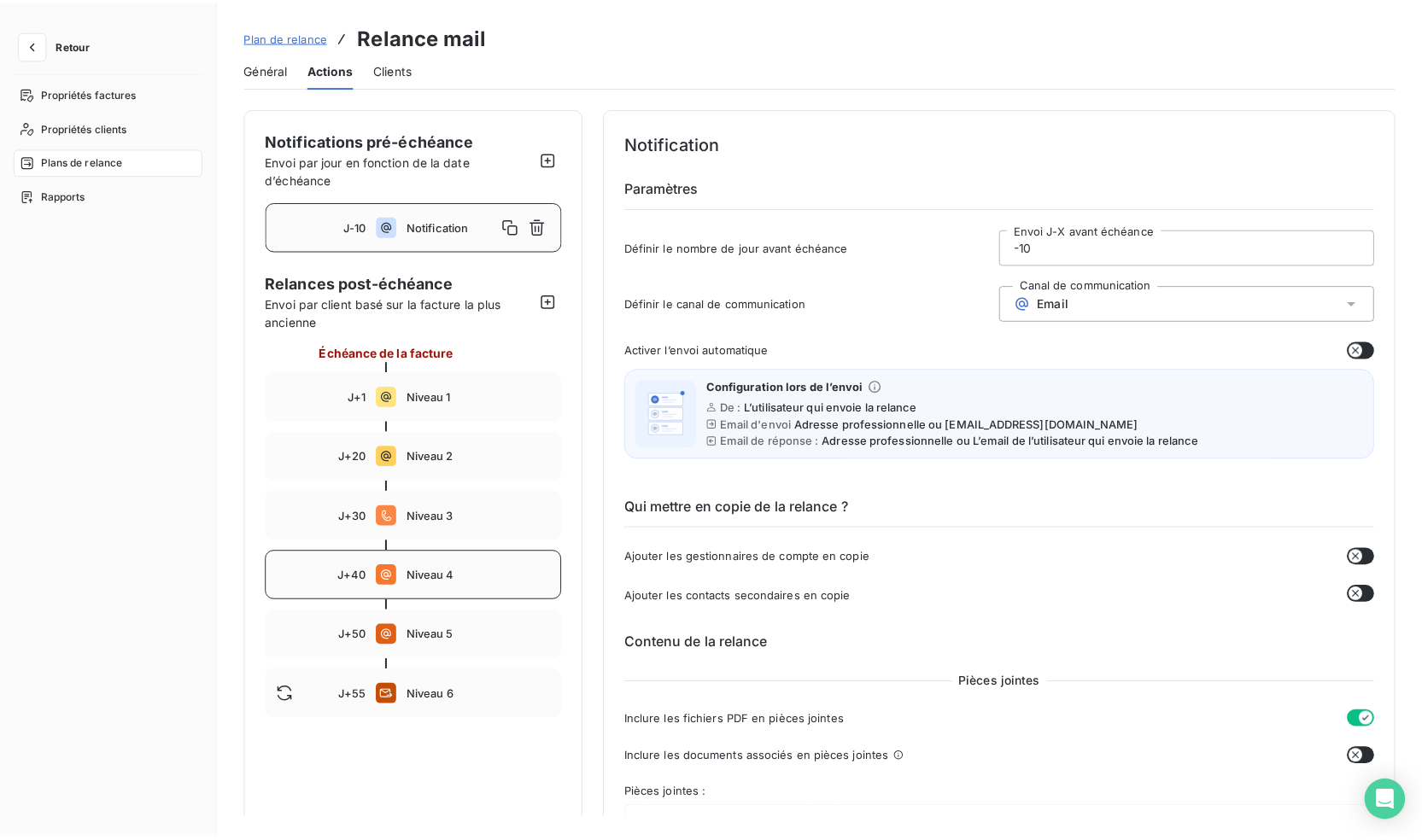
type input "40"
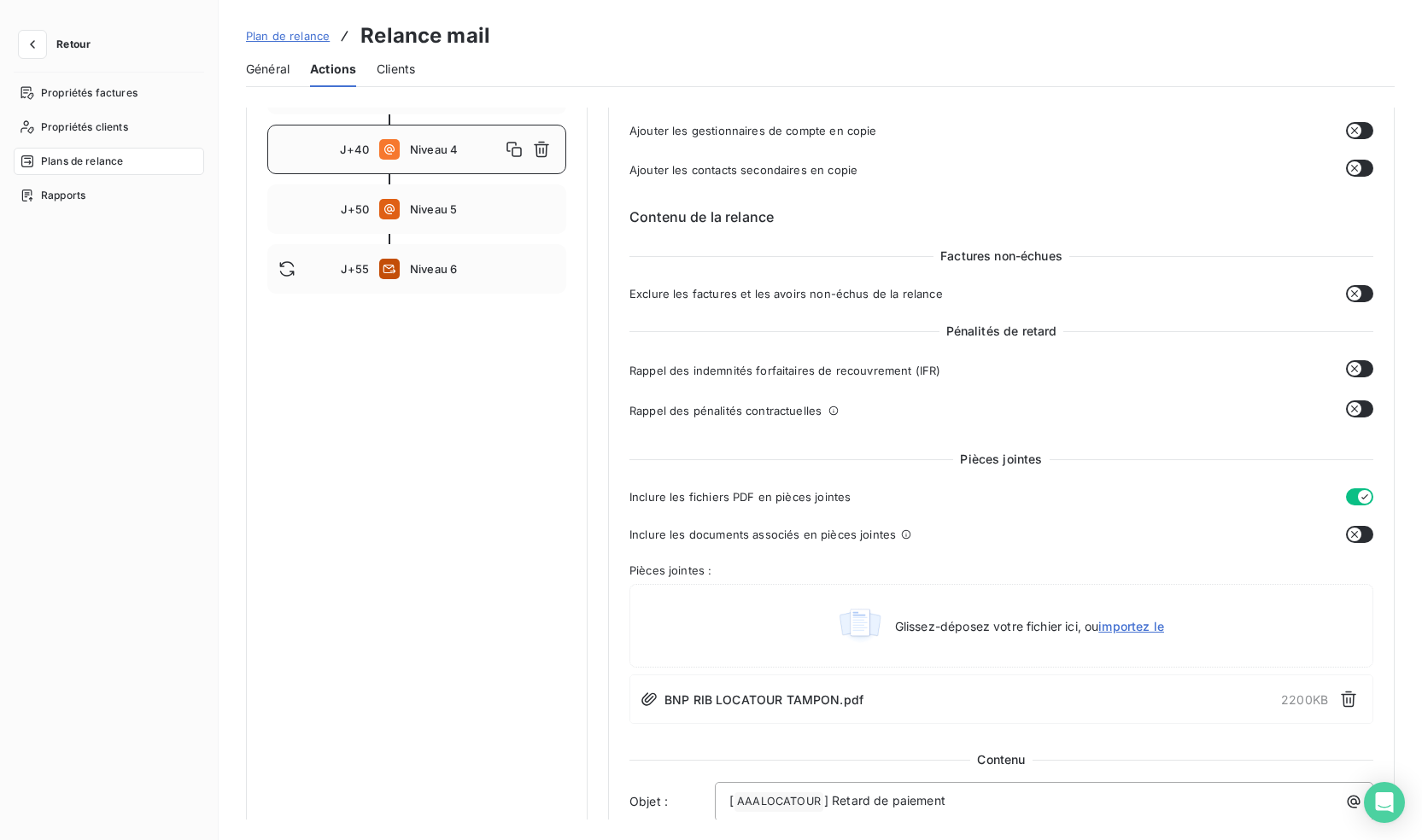
scroll to position [768, 0]
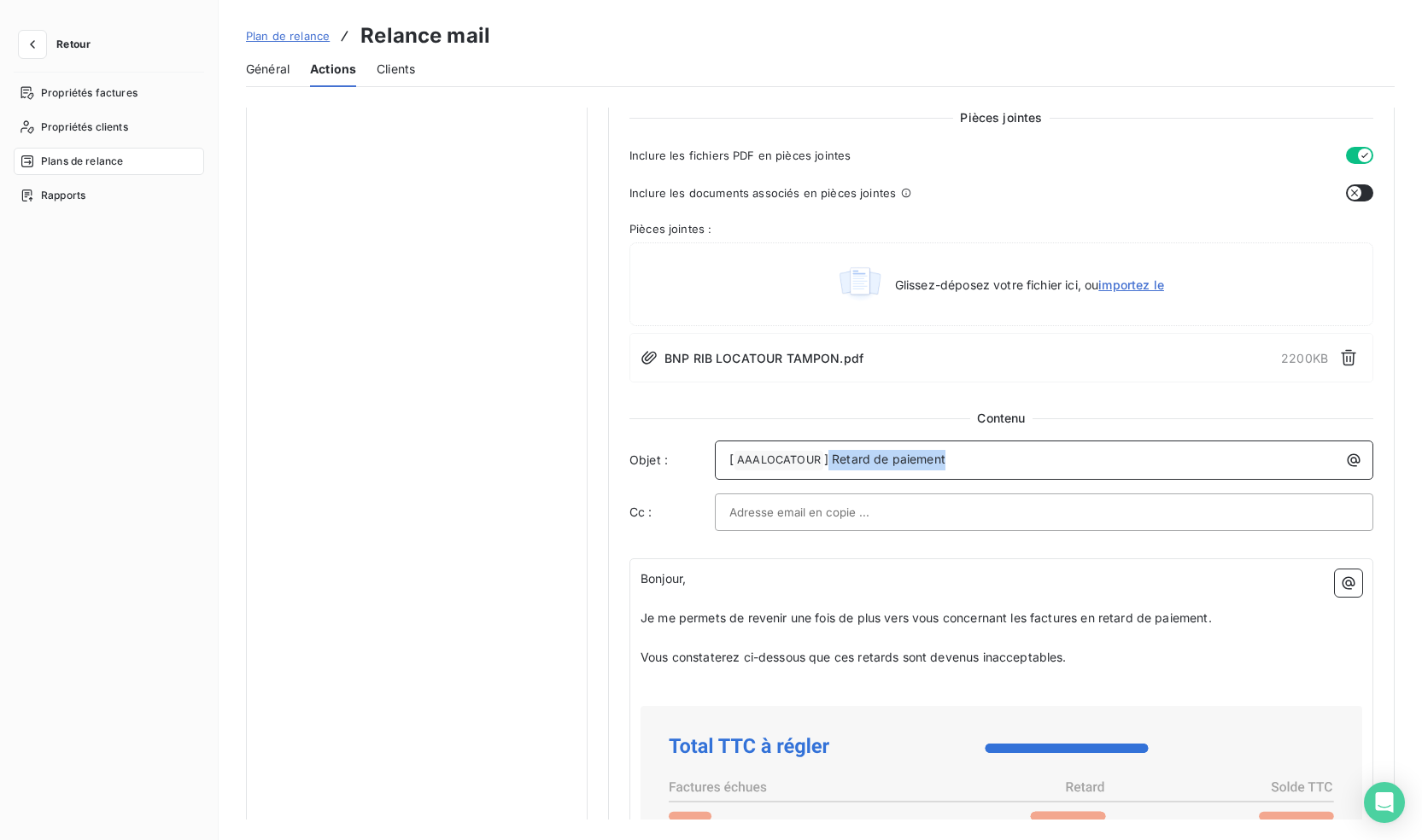
drag, startPoint x: 1043, startPoint y: 458, endPoint x: 825, endPoint y: 441, distance: 218.7
click at [825, 441] on div "[ AAALOCATOUR ﻿ ] Retard de paiement" at bounding box center [1044, 460] width 658 height 39
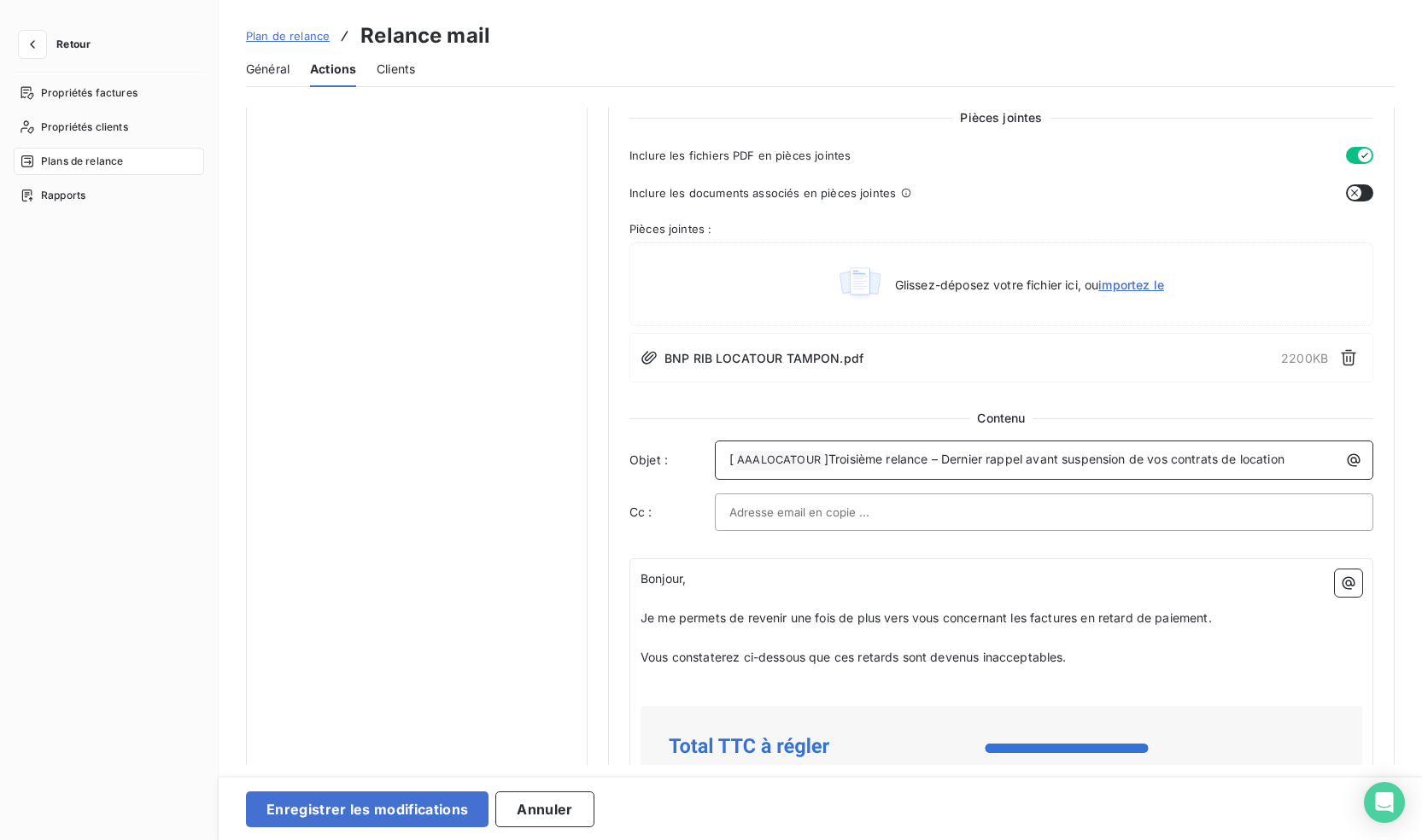
click at [827, 458] on span "]Troisième relance – Dernier rappel avant suspension de vos contrats de location" at bounding box center [1054, 458] width 460 height 15
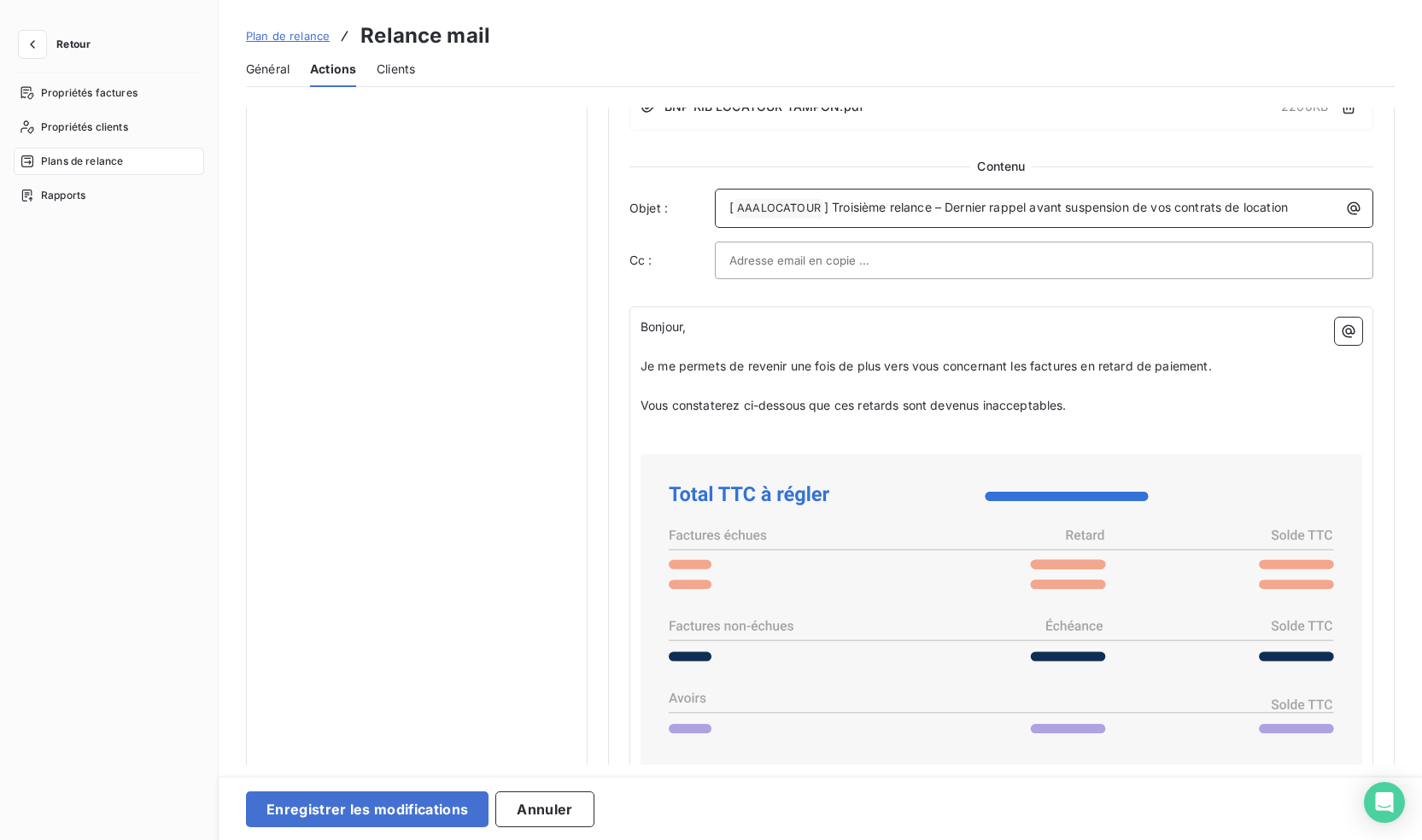
scroll to position [1024, 0]
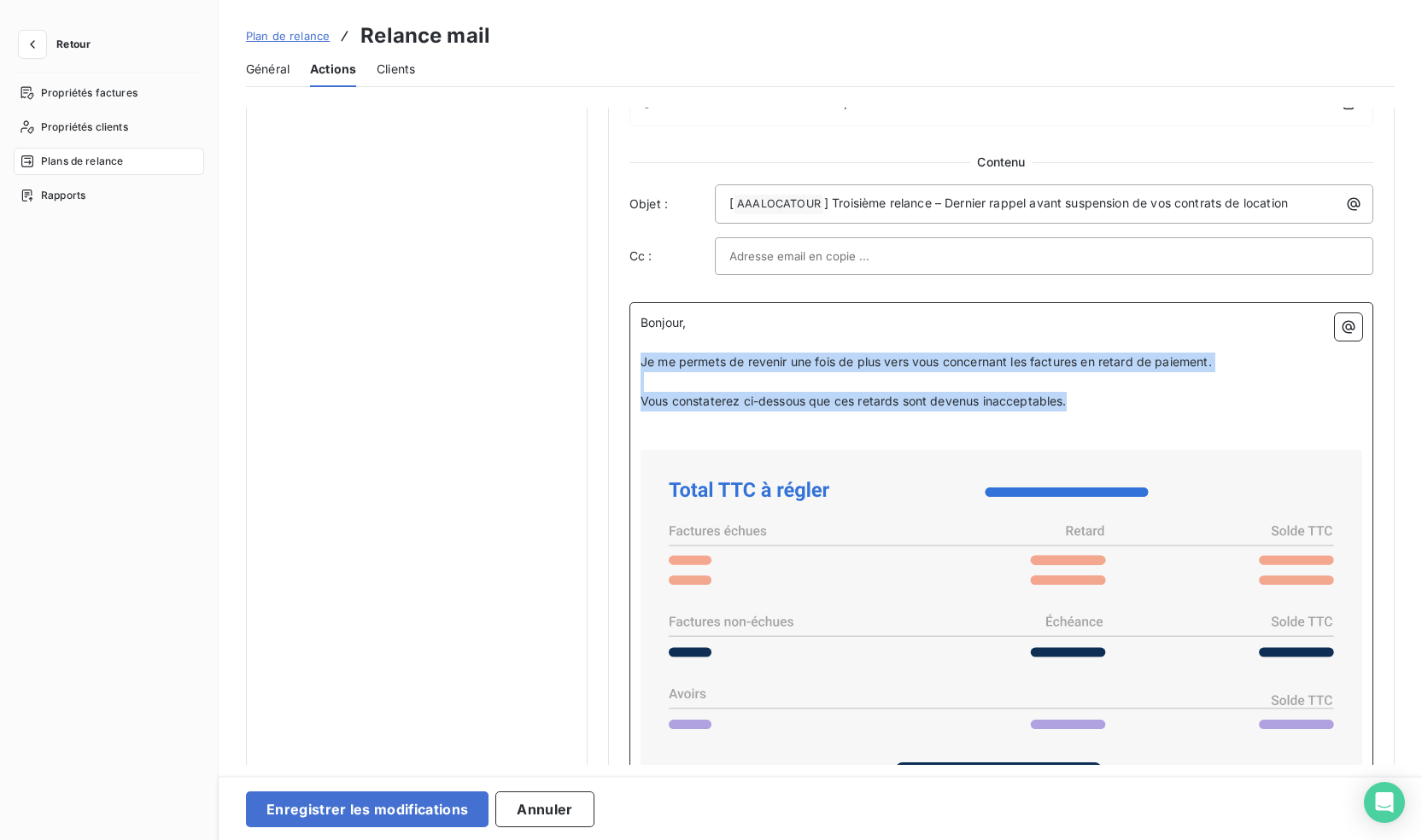
drag, startPoint x: 1085, startPoint y: 398, endPoint x: 629, endPoint y: 365, distance: 457.2
click at [629, 365] on div "Bonjour, ﻿ Je me permets de revenir une fois de plus vers vous concernant les f…" at bounding box center [1001, 782] width 744 height 961
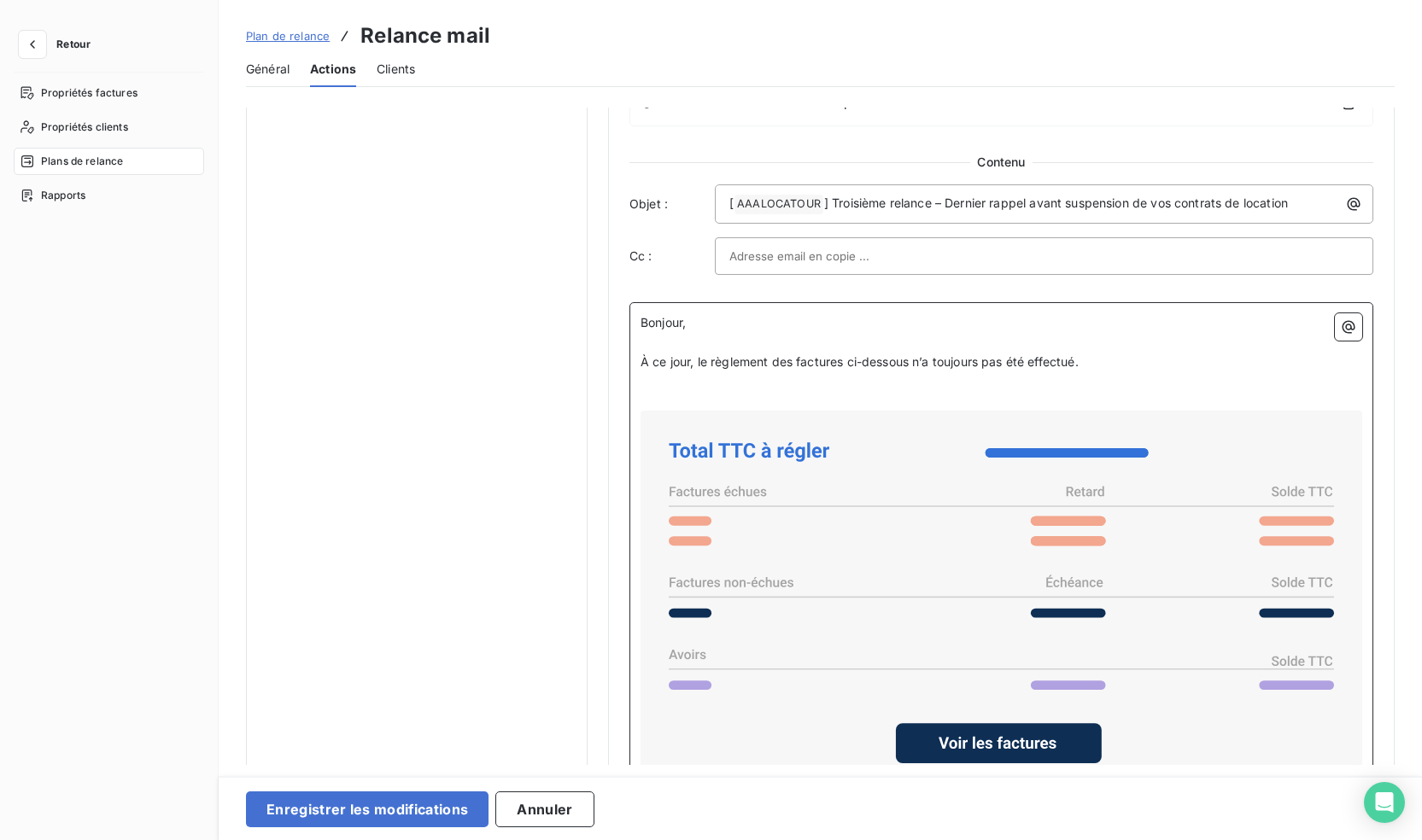
click at [1067, 395] on p "﻿" at bounding box center [1001, 402] width 721 height 20
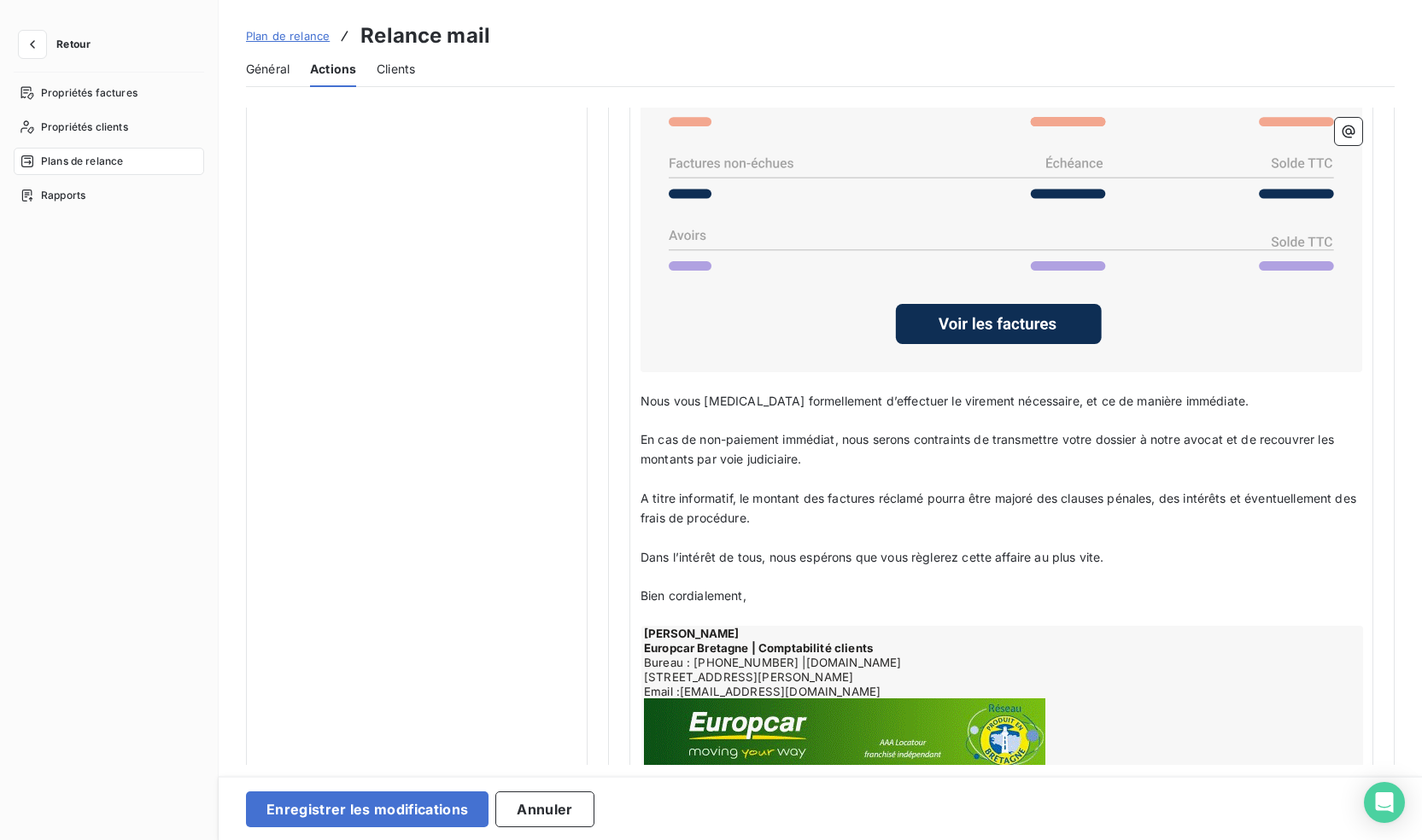
scroll to position [1452, 0]
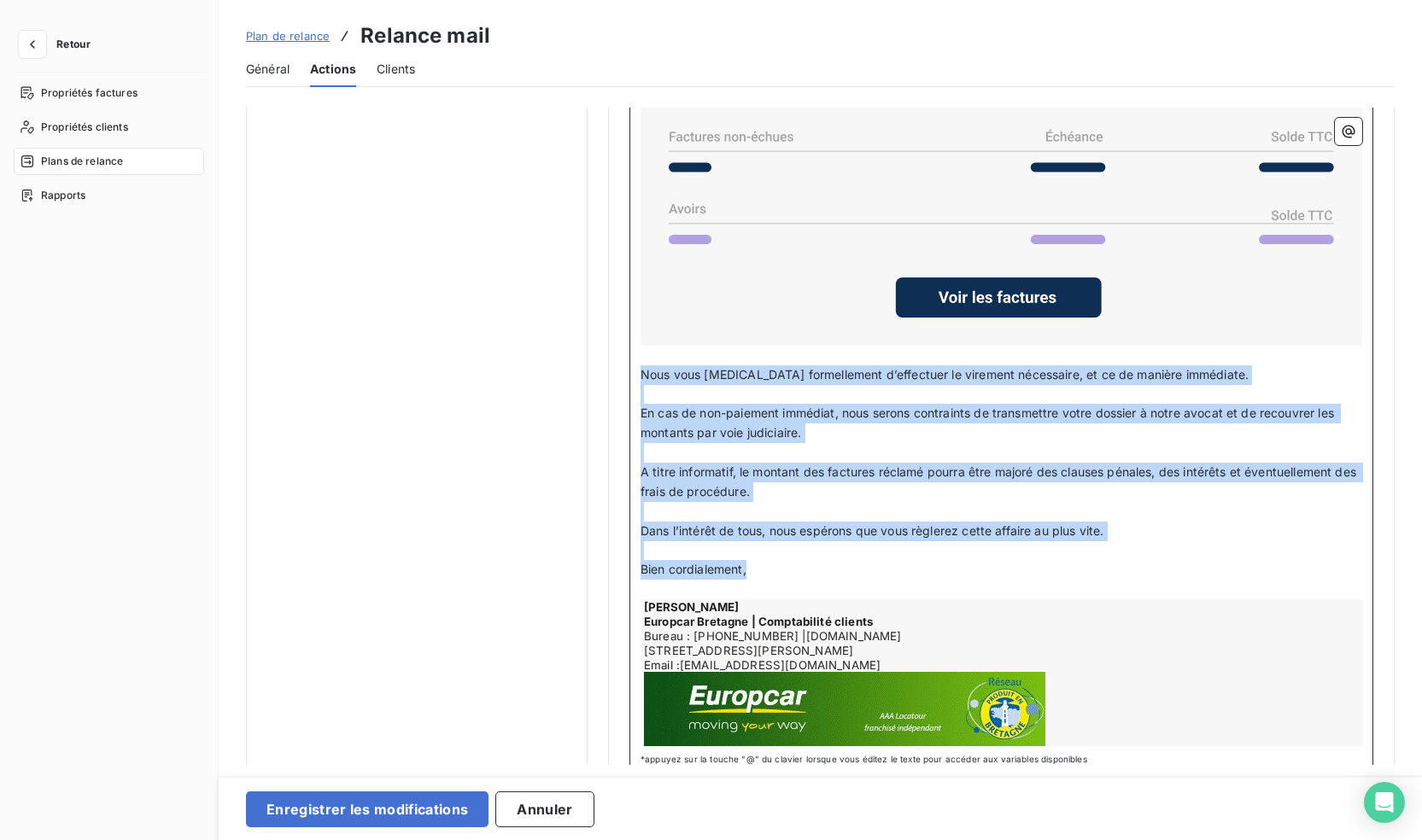
drag, startPoint x: 761, startPoint y: 567, endPoint x: 622, endPoint y: 364, distance: 246.0
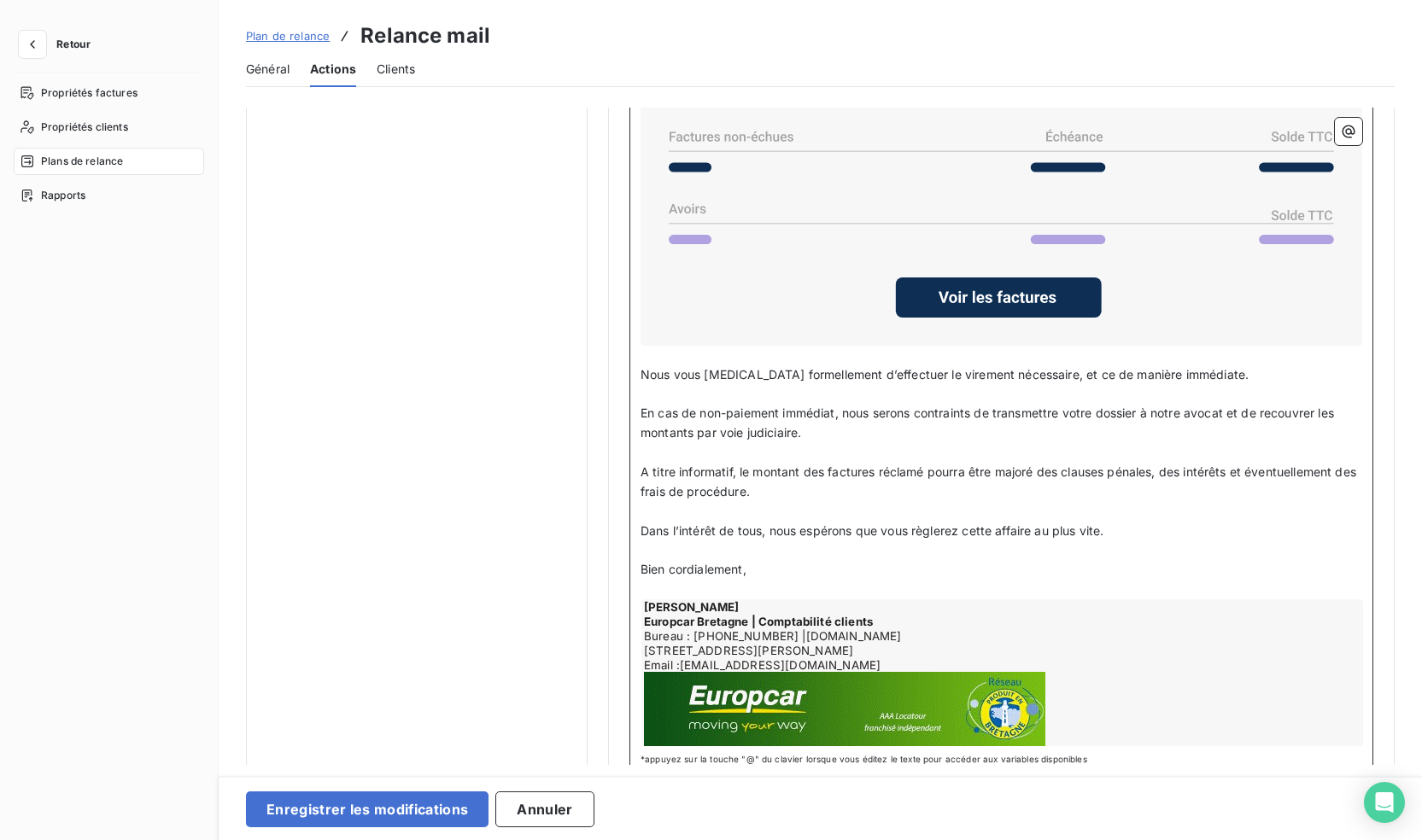
scroll to position [1403, 0]
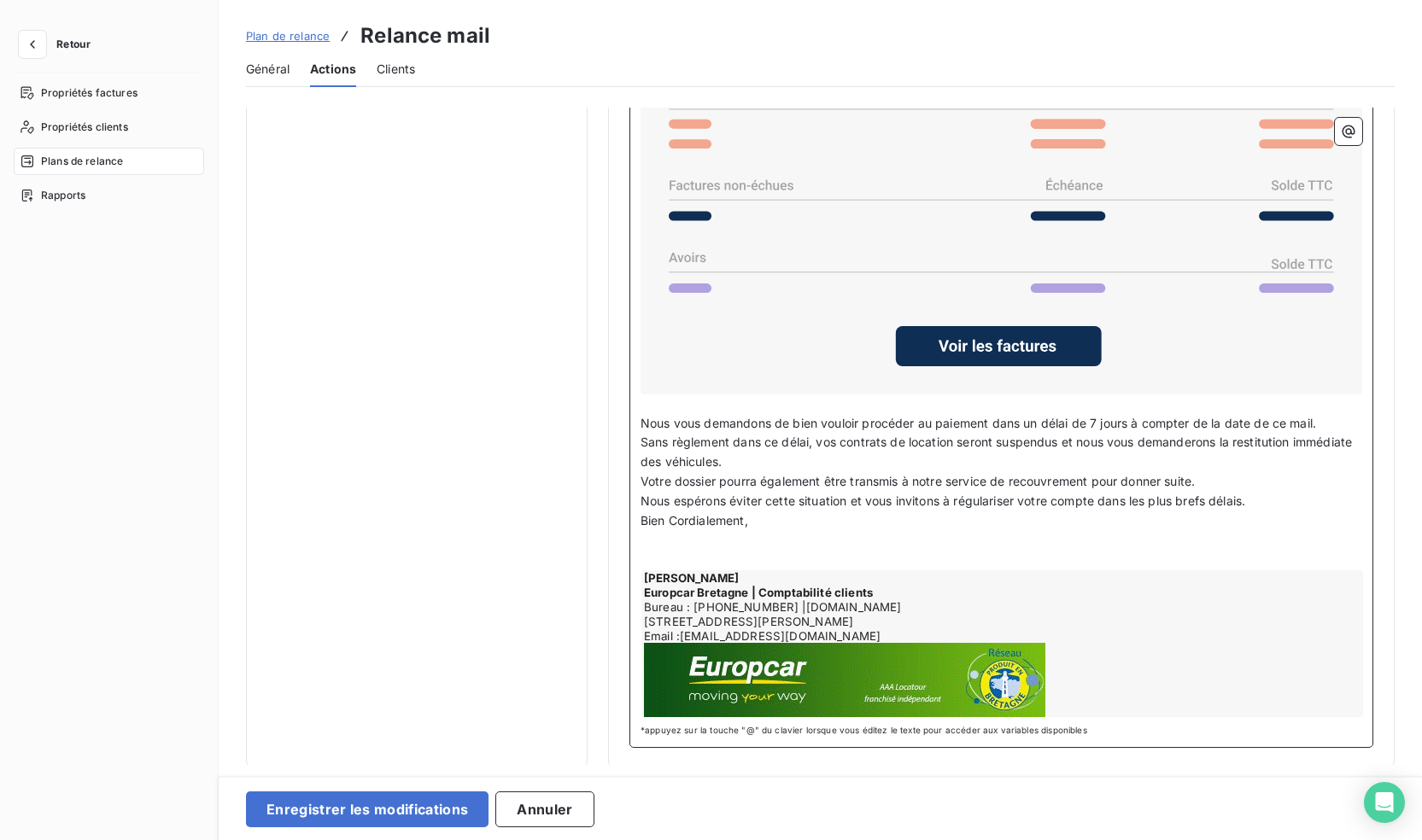
click at [1326, 417] on p "Nous vous demandons de bien vouloir procéder au paiement dans un délai de 7 jou…" at bounding box center [1001, 424] width 721 height 20
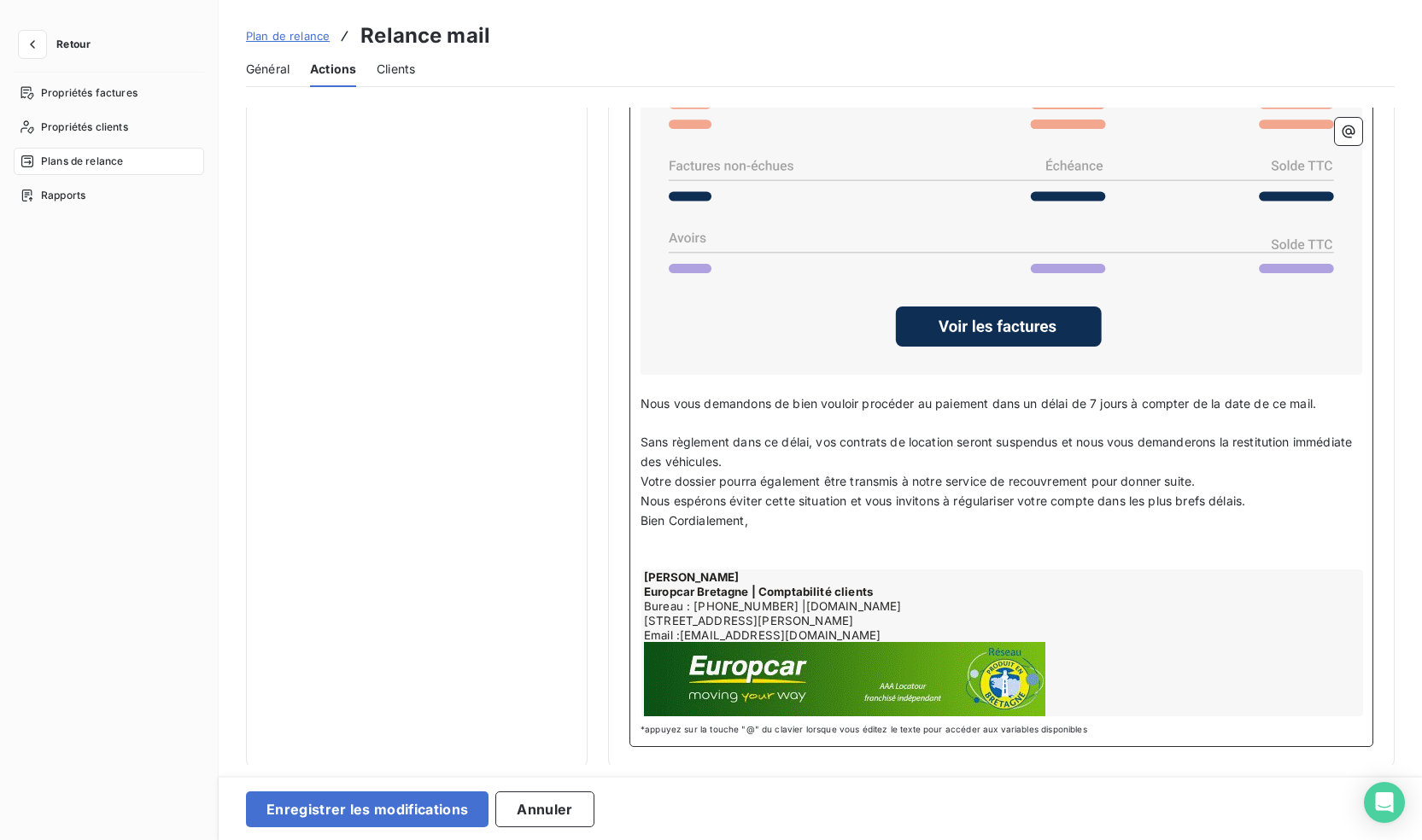
click at [812, 461] on p "Sans règlement dans ce délai, vos contrats de location seront suspendus et nous…" at bounding box center [1001, 452] width 721 height 39
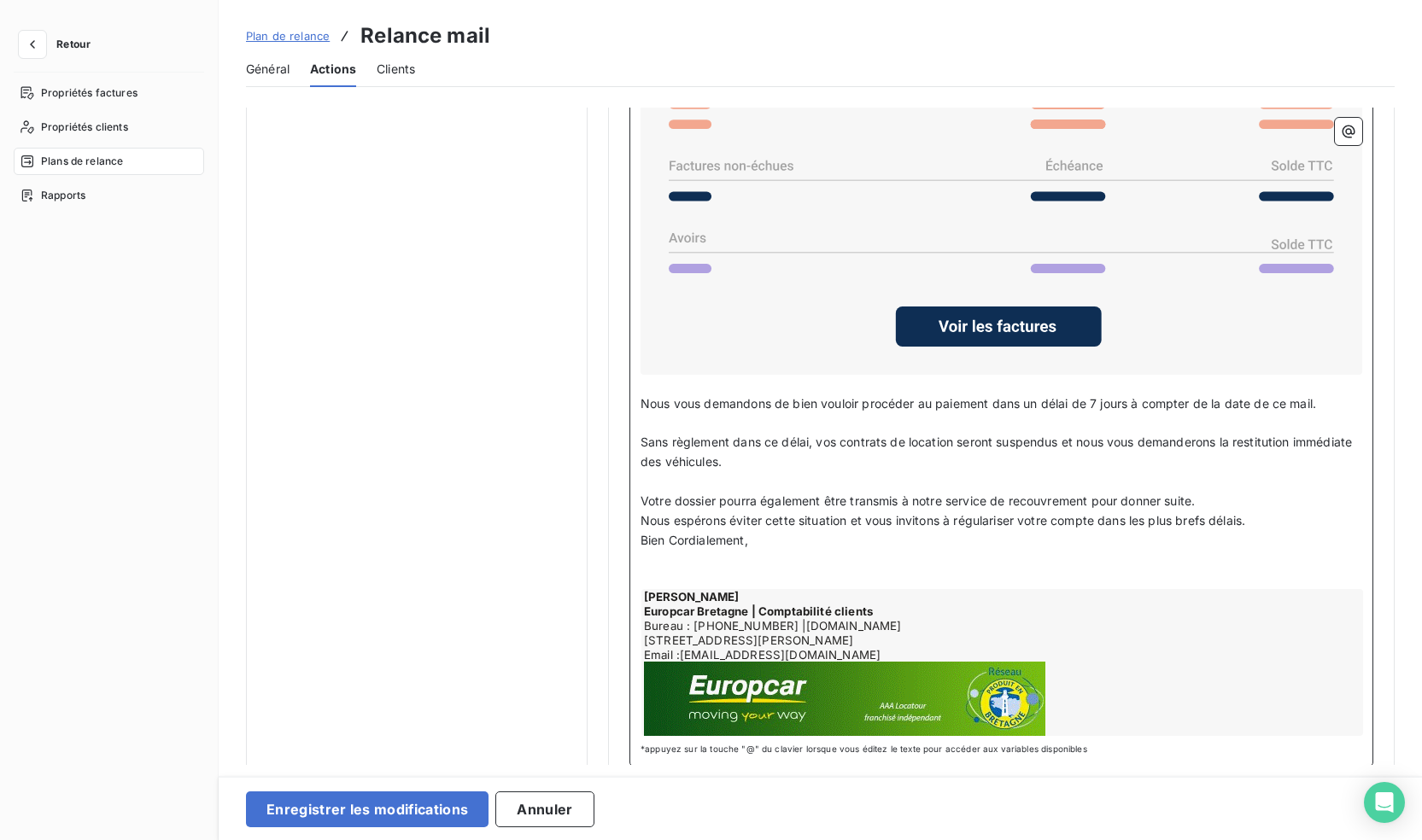
scroll to position [1443, 0]
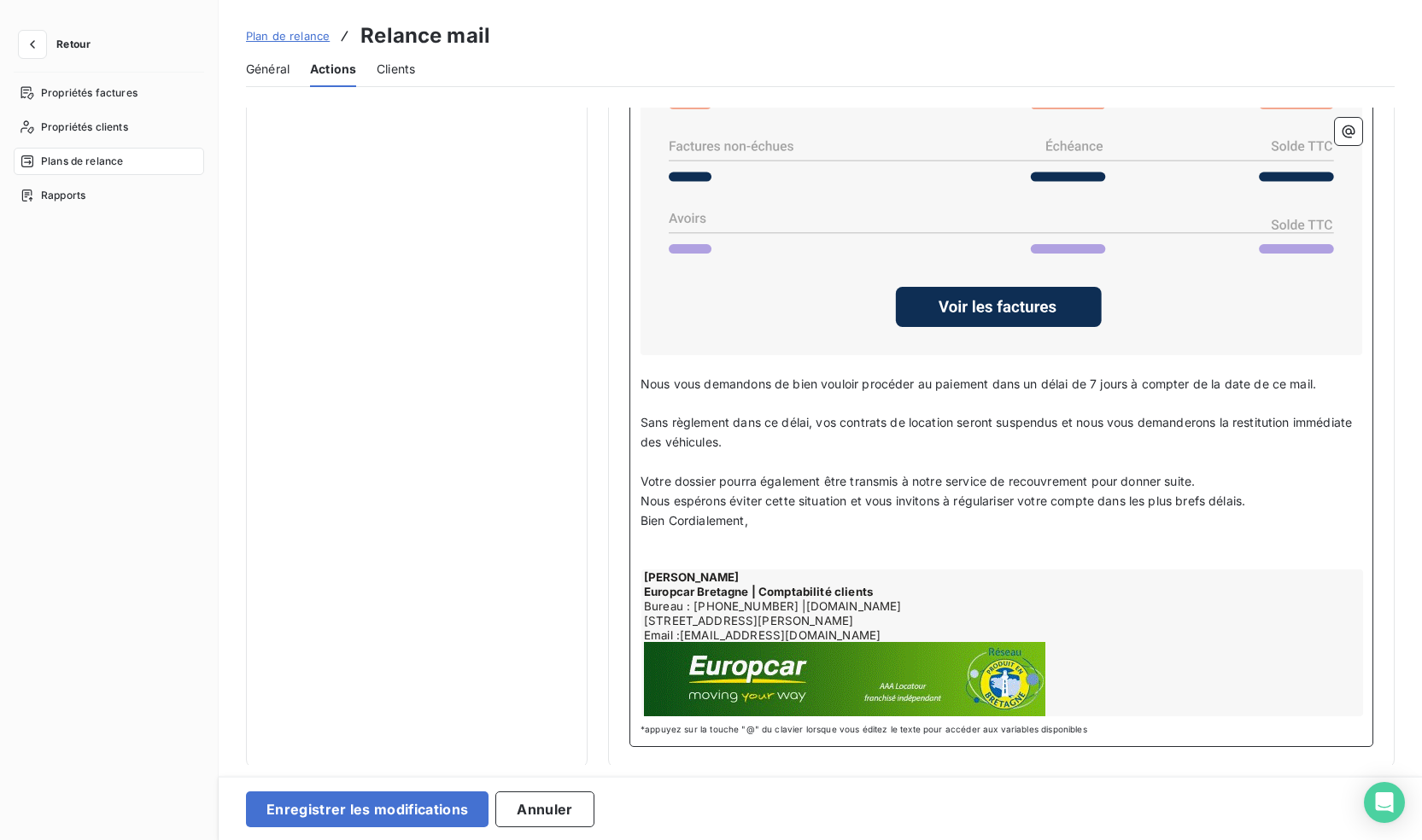
click at [1218, 473] on p "Votre dossier pourra également être transmis à notre service de recouvrement po…" at bounding box center [1001, 482] width 721 height 20
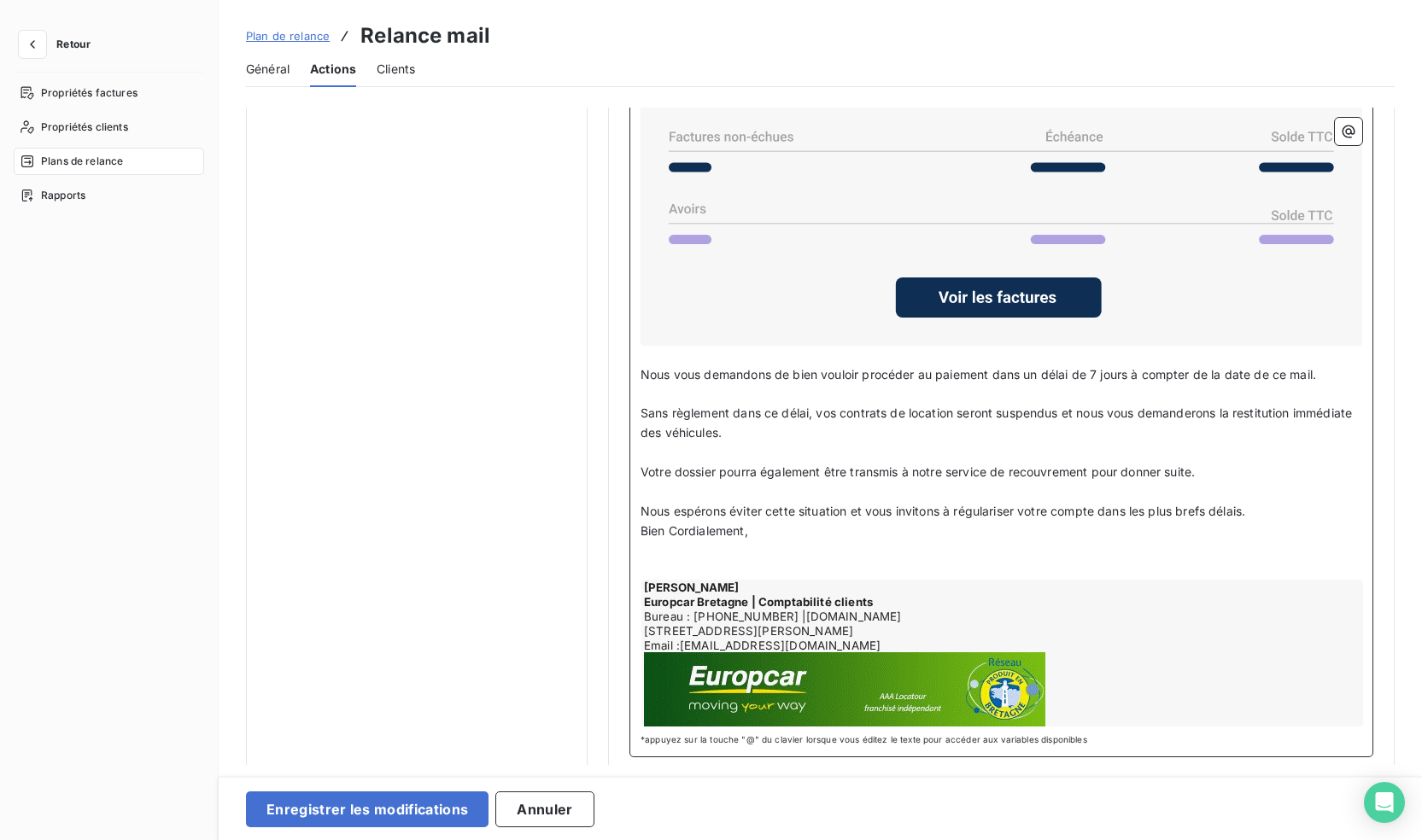
click at [1269, 508] on p "Nous espérons éviter cette situation et vous invitons à régulariser votre compt…" at bounding box center [1001, 512] width 721 height 20
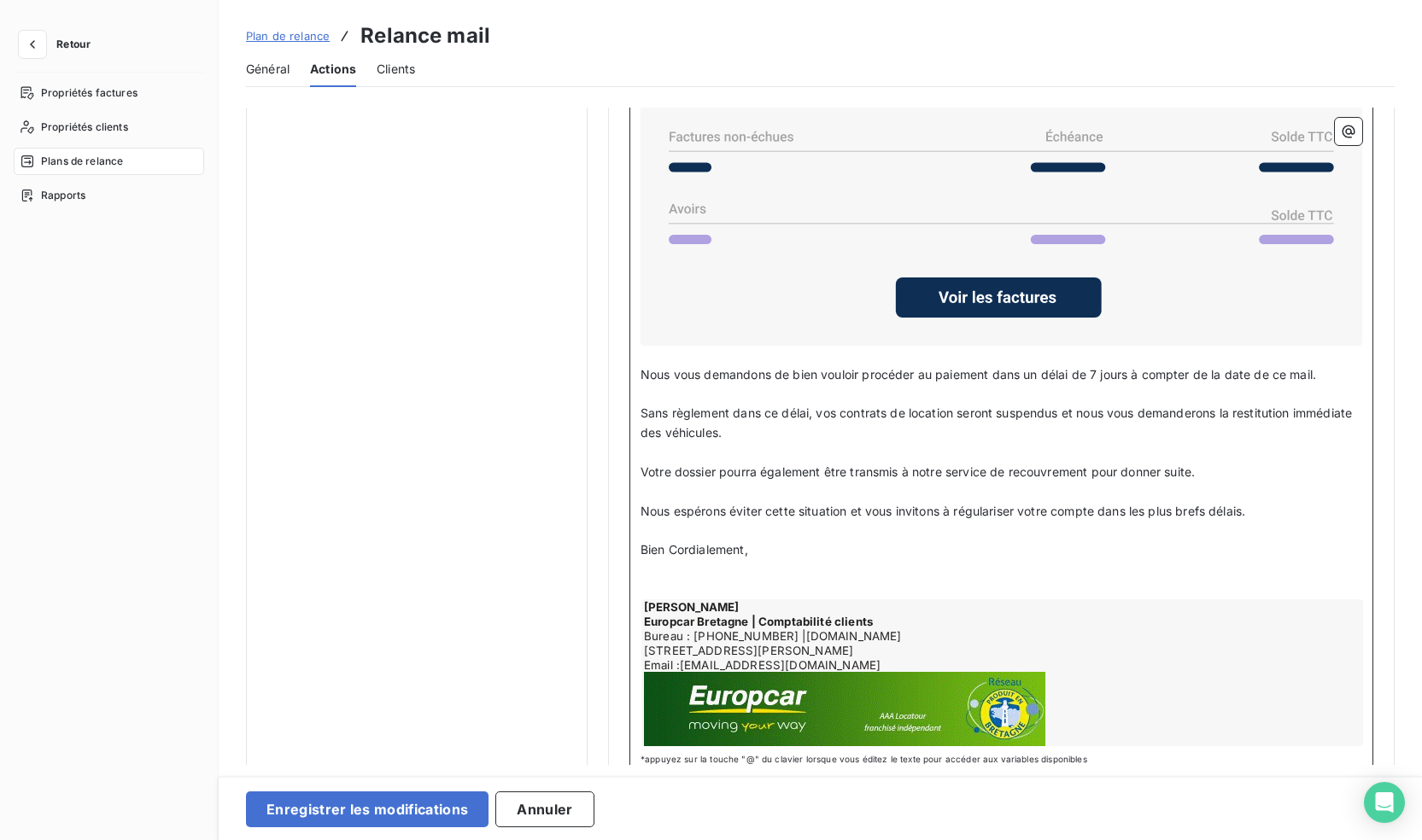
click at [680, 575] on p "﻿" at bounding box center [1001, 570] width 721 height 20
click at [679, 580] on p "﻿" at bounding box center [1001, 590] width 721 height 20
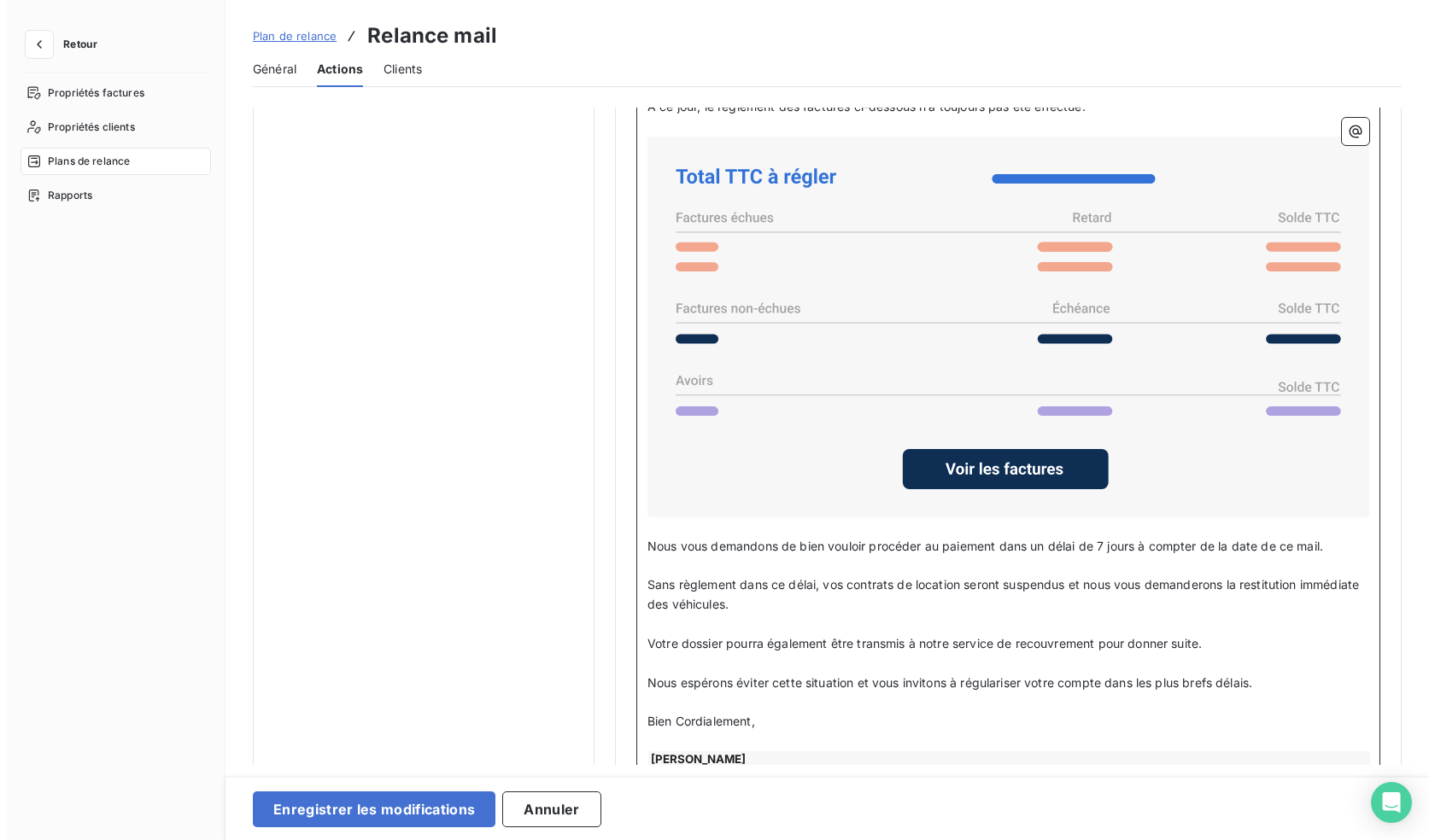
scroll to position [1462, 0]
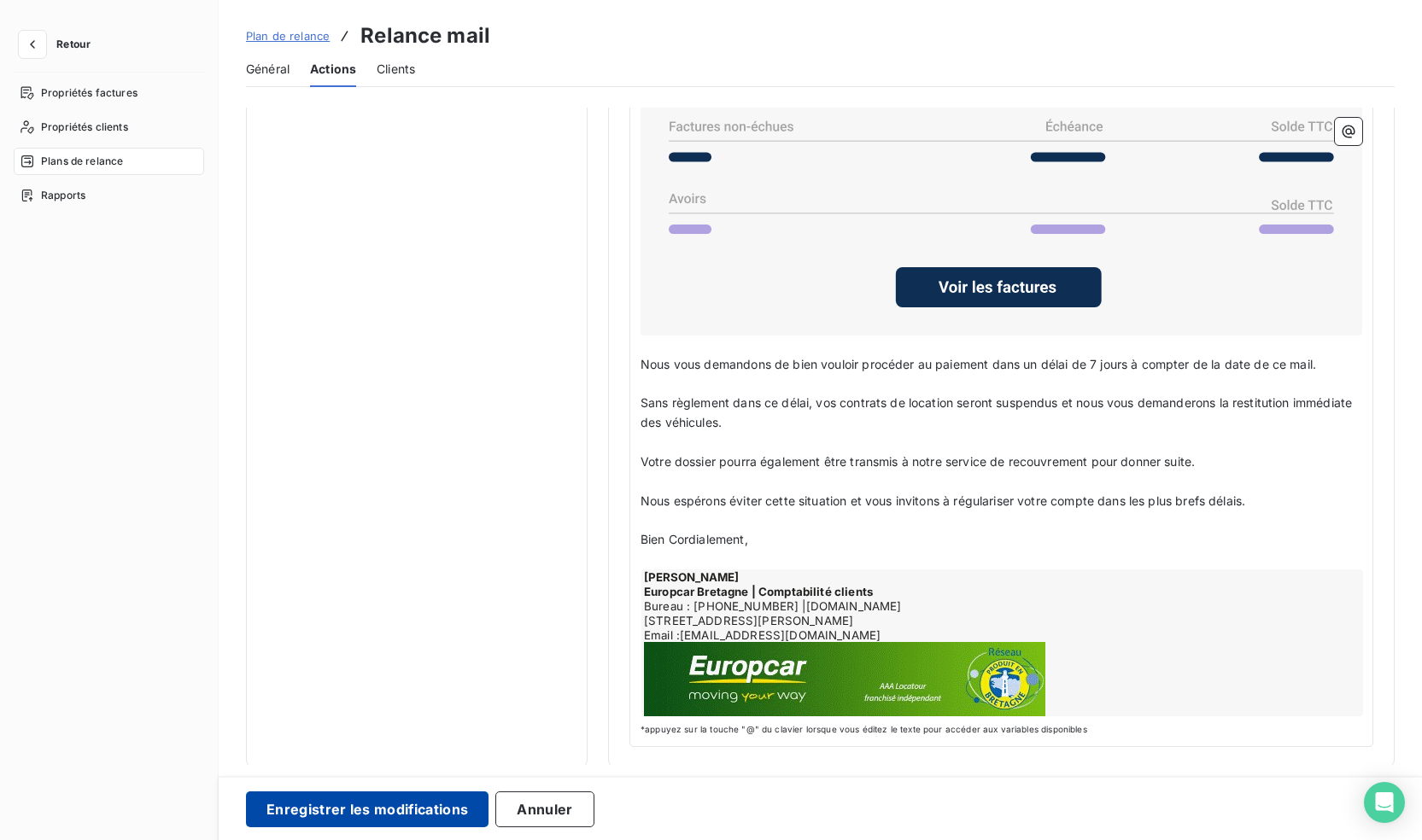
click at [449, 802] on button "Enregistrer les modifications" at bounding box center [367, 810] width 242 height 36
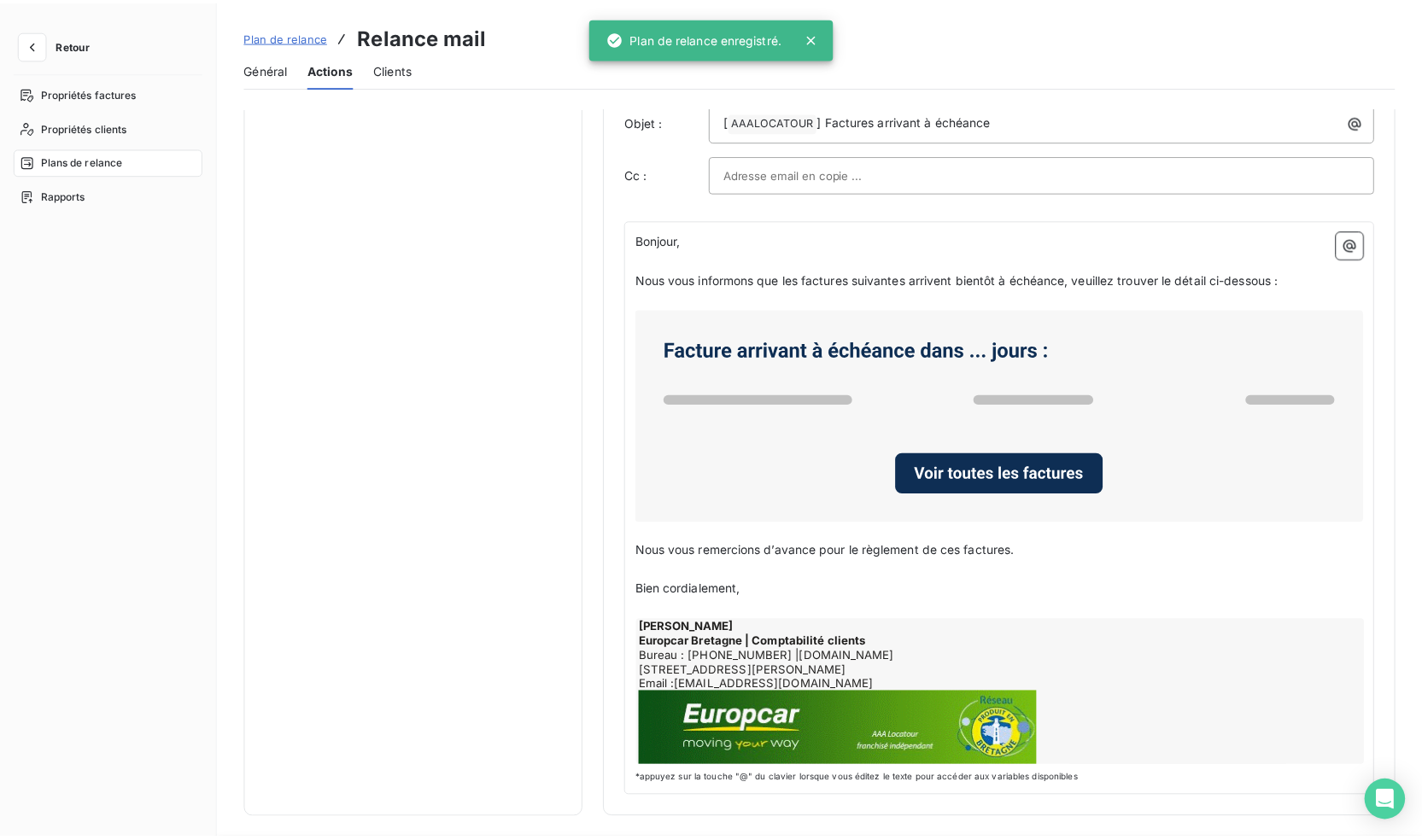
scroll to position [0, 0]
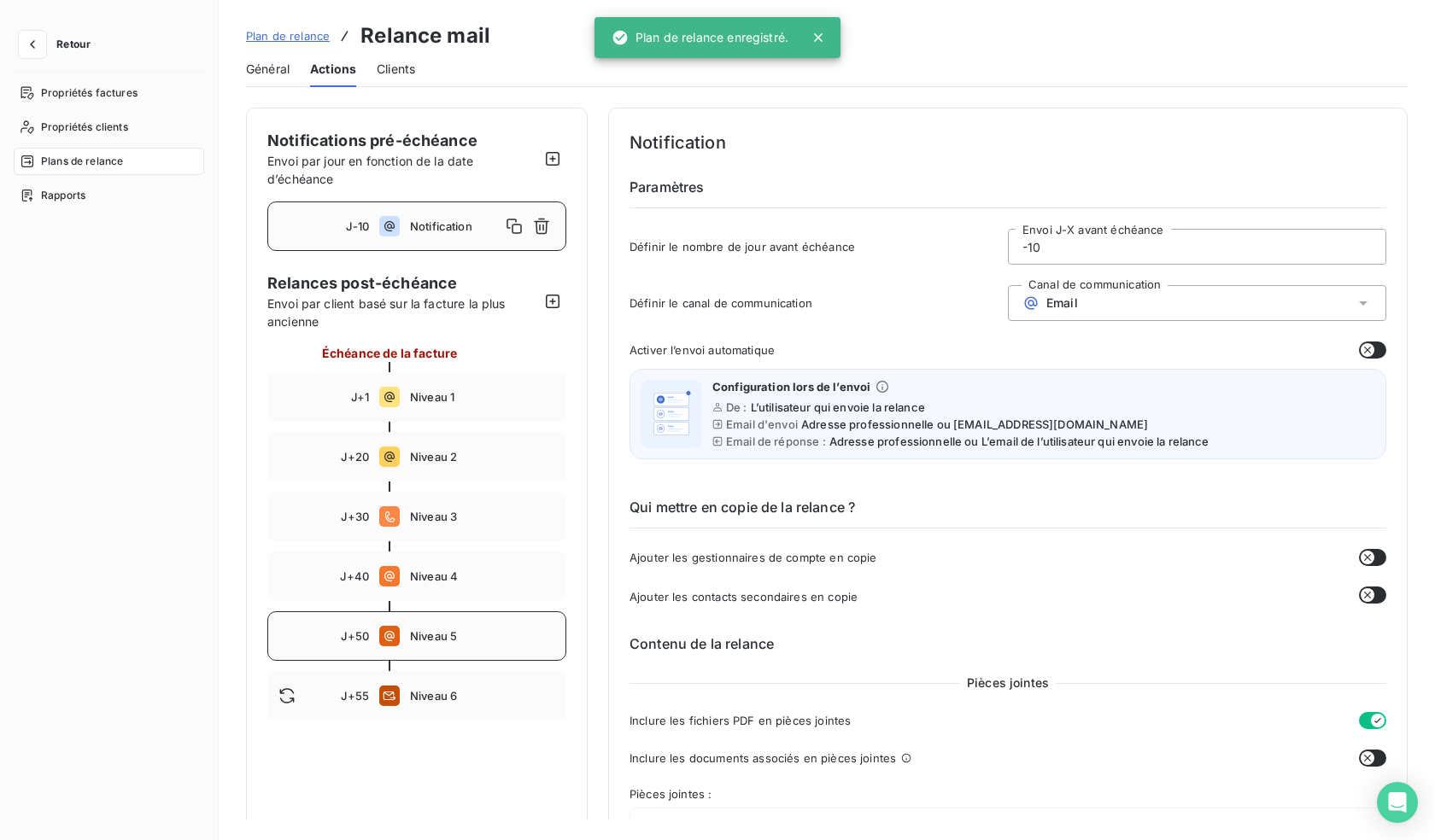
click at [399, 636] on icon at bounding box center [389, 636] width 21 height 21
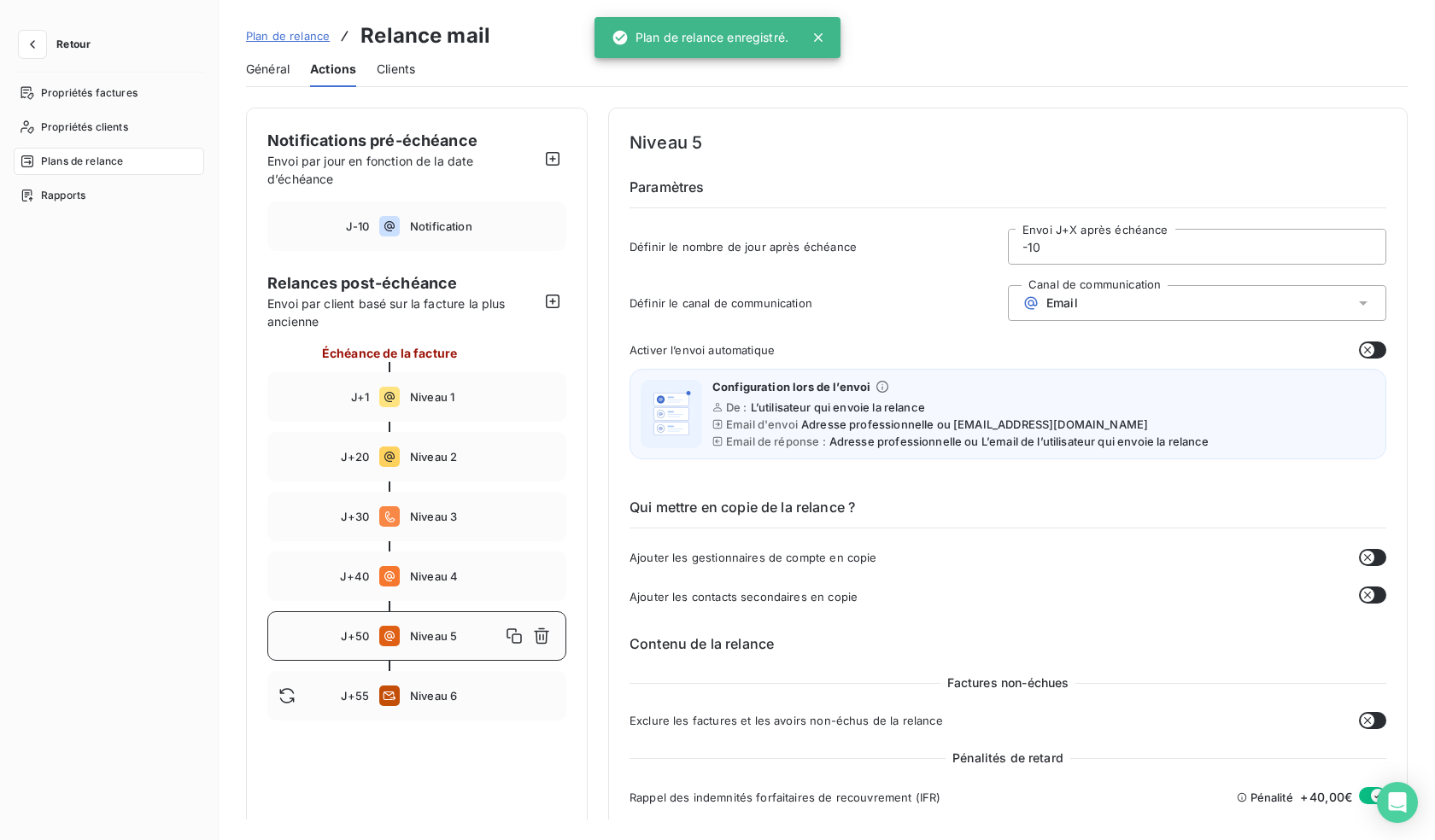
type input "50"
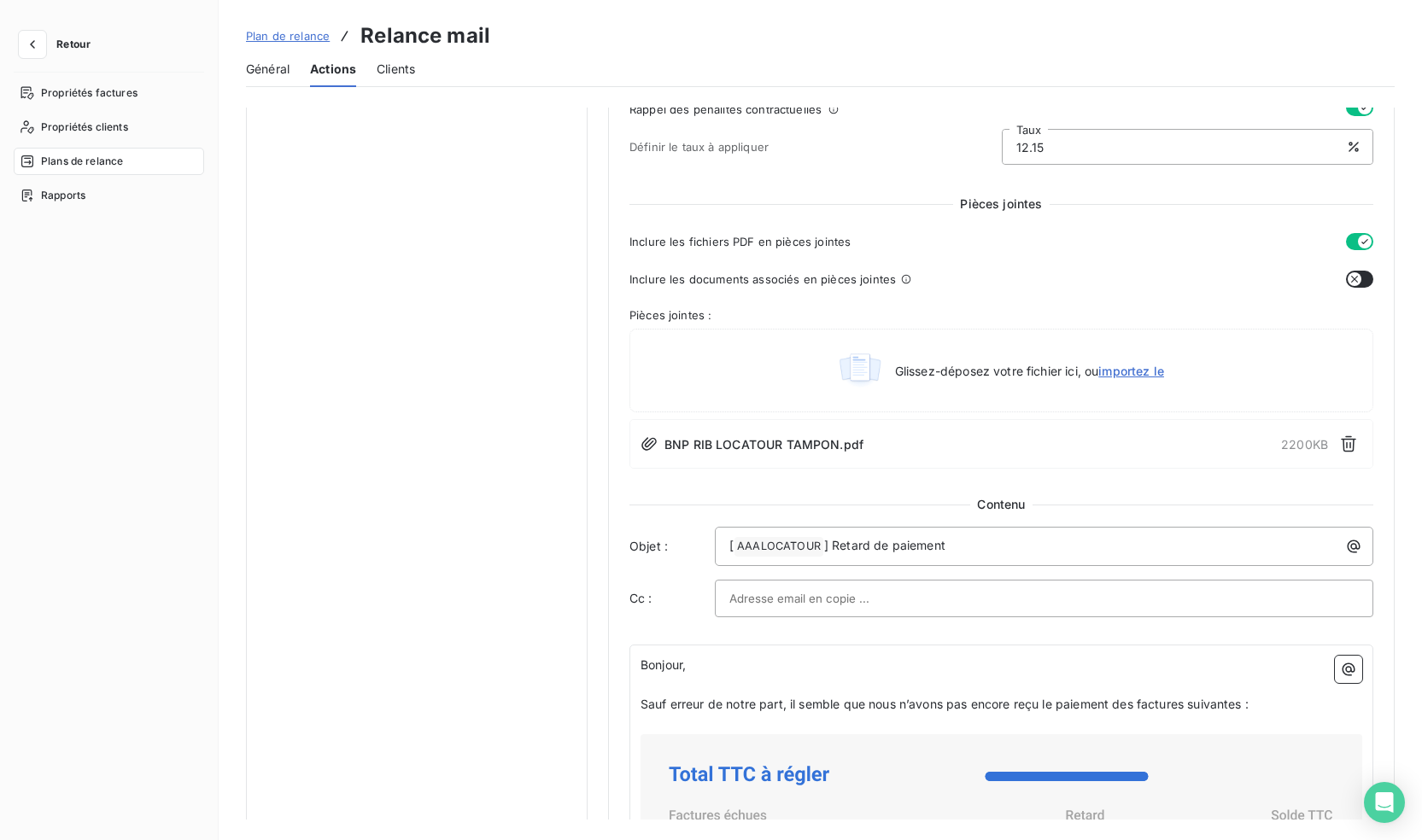
scroll to position [768, 0]
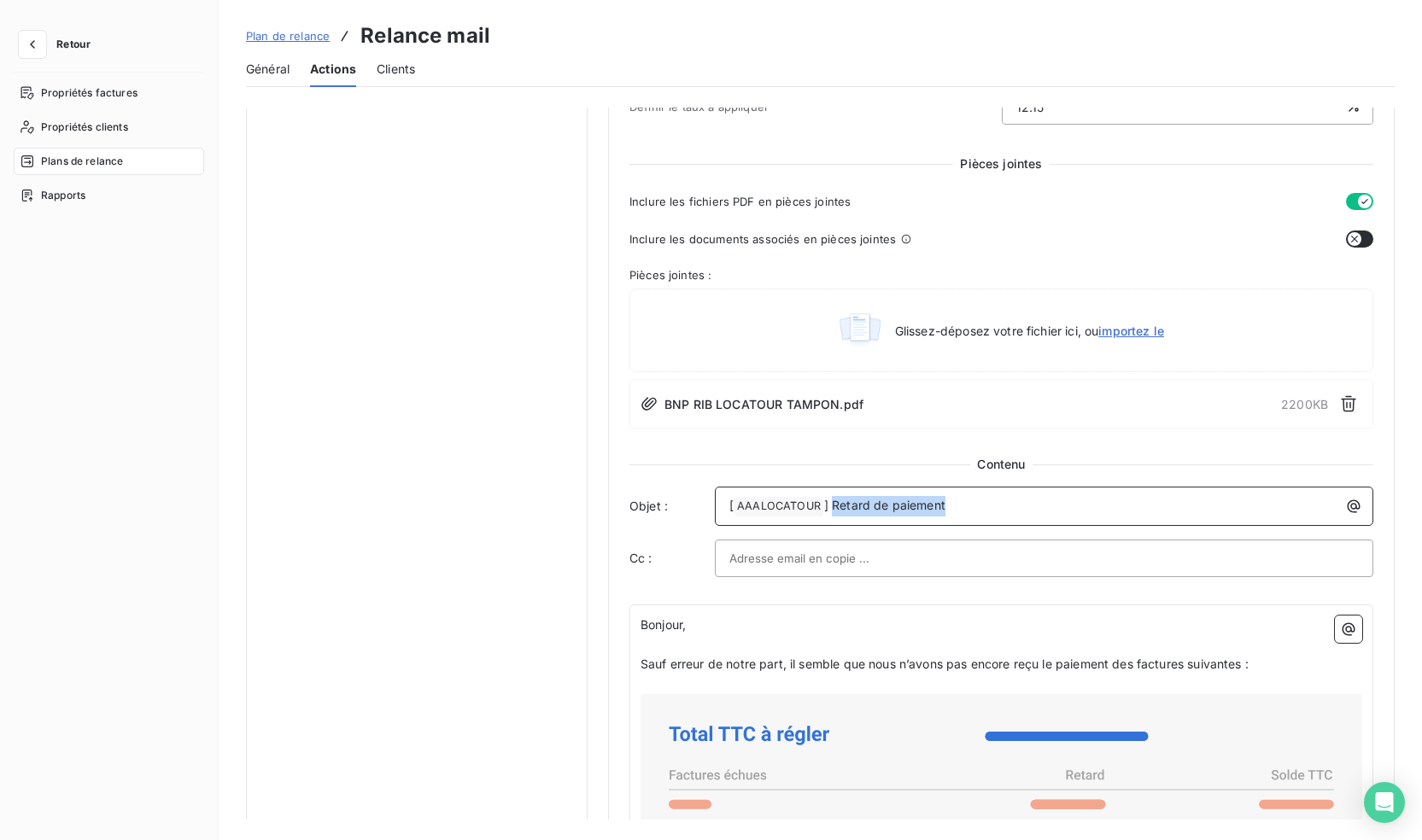
drag, startPoint x: 964, startPoint y: 509, endPoint x: 834, endPoint y: 488, distance: 131.7
click at [834, 488] on div "[ AAALOCATOUR ﻿ ] Retard de paiement" at bounding box center [1044, 506] width 658 height 39
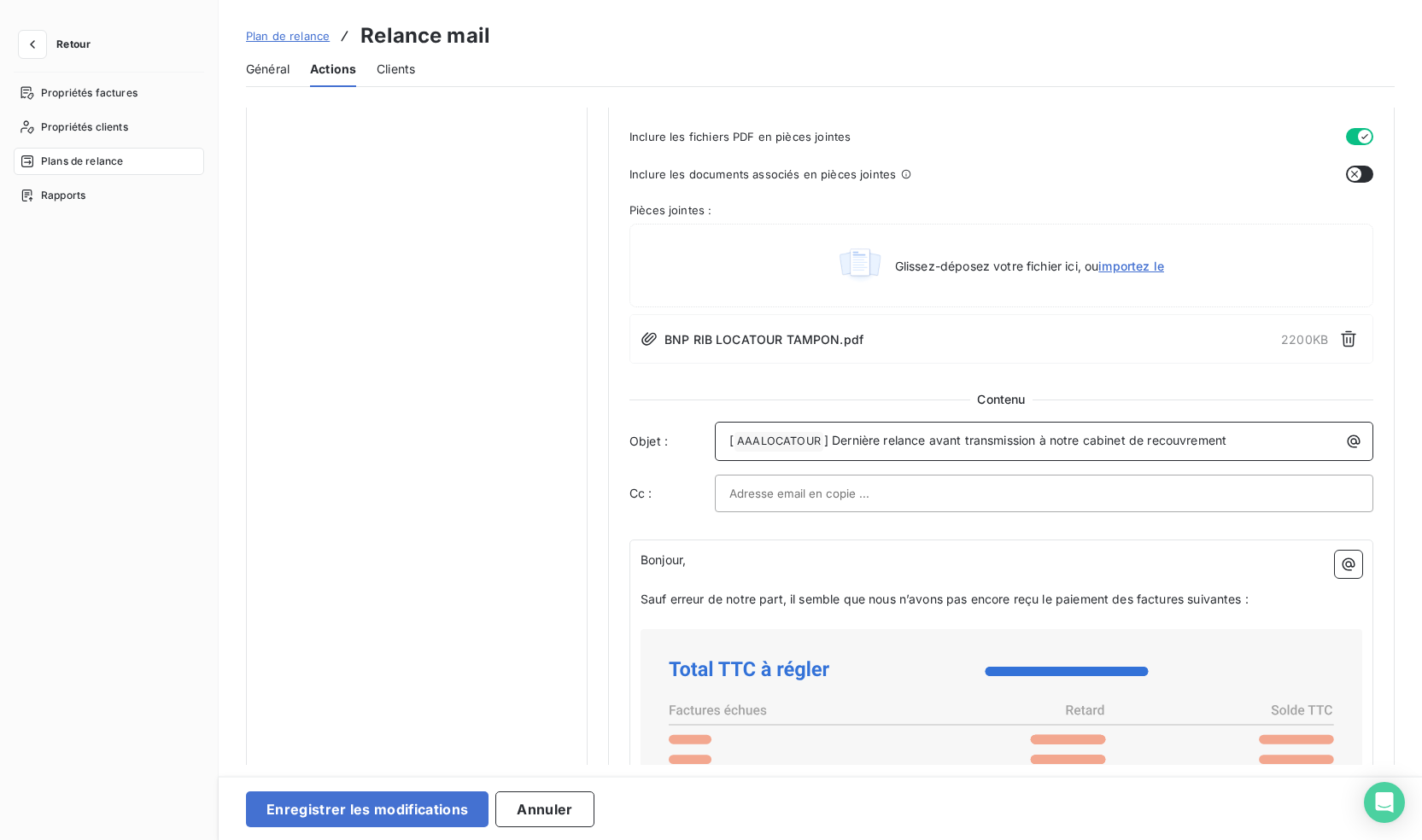
scroll to position [939, 0]
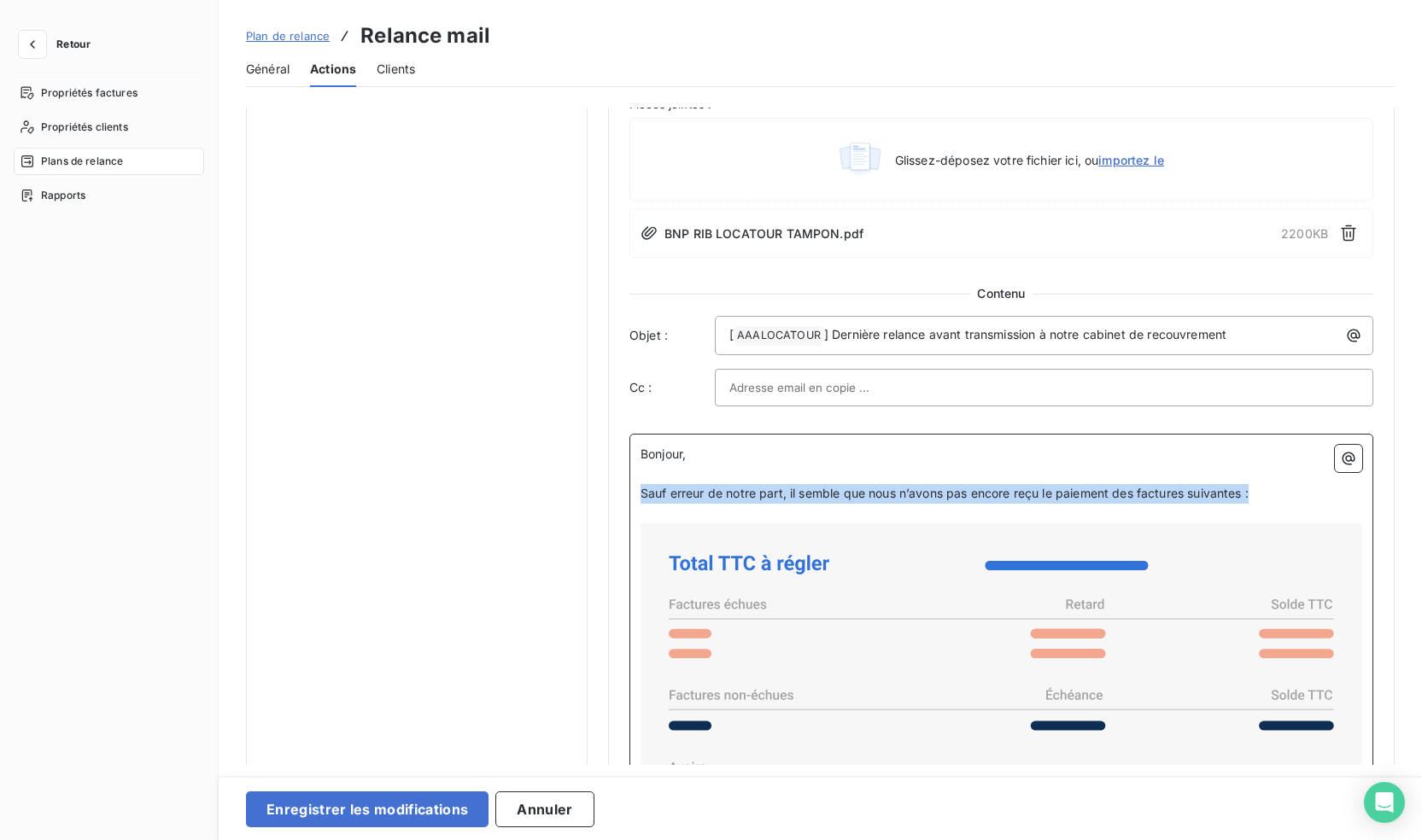
drag, startPoint x: 1260, startPoint y: 498, endPoint x: 642, endPoint y: 495, distance: 618.0
click at [642, 495] on p "Sauf erreur de notre part, il semble que nous n’avons pas encore reçu le paieme…" at bounding box center [1001, 495] width 721 height 20
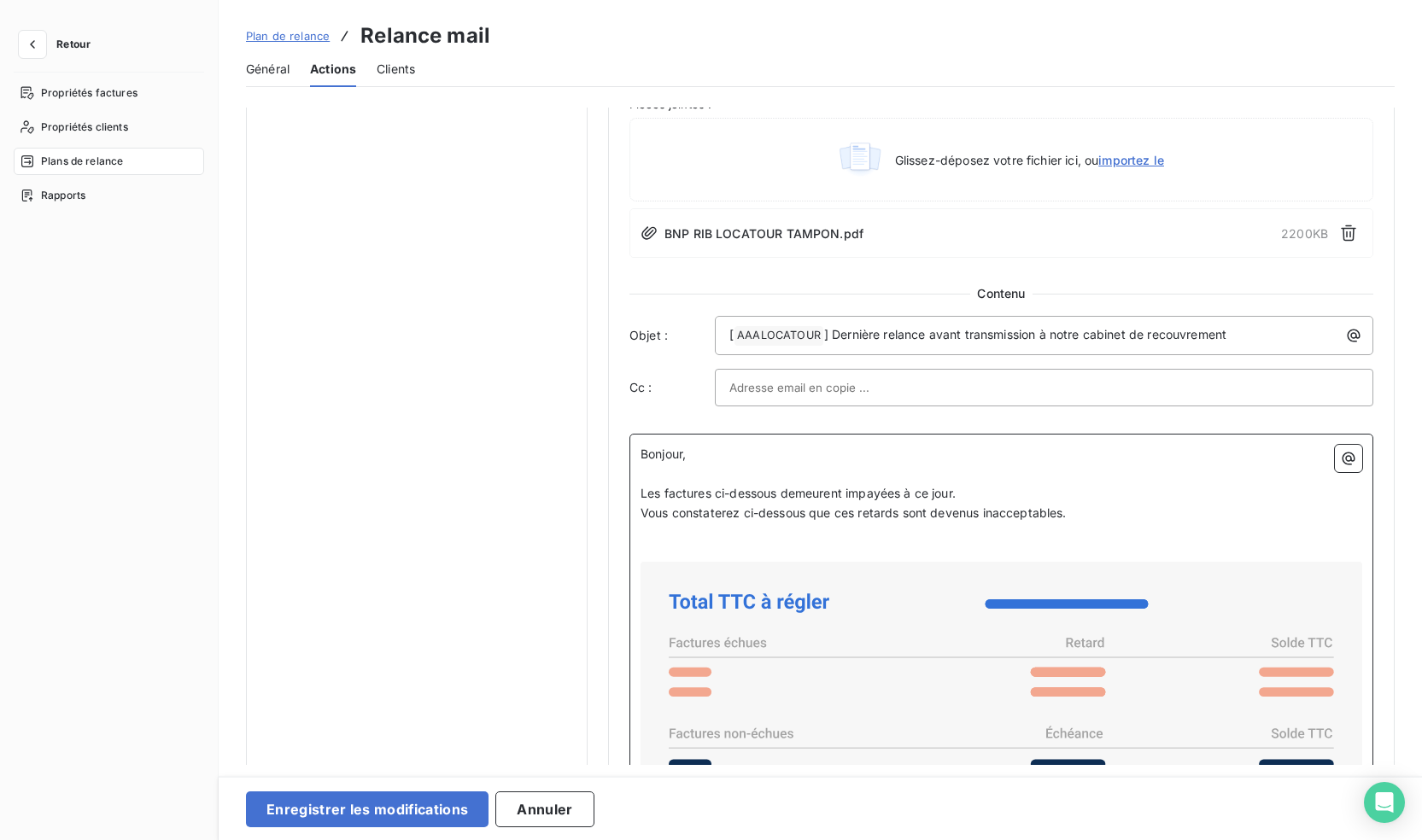
click at [980, 494] on p "Les factures ci-dessous demeurent impayées à ce jour." at bounding box center [1001, 495] width 721 height 20
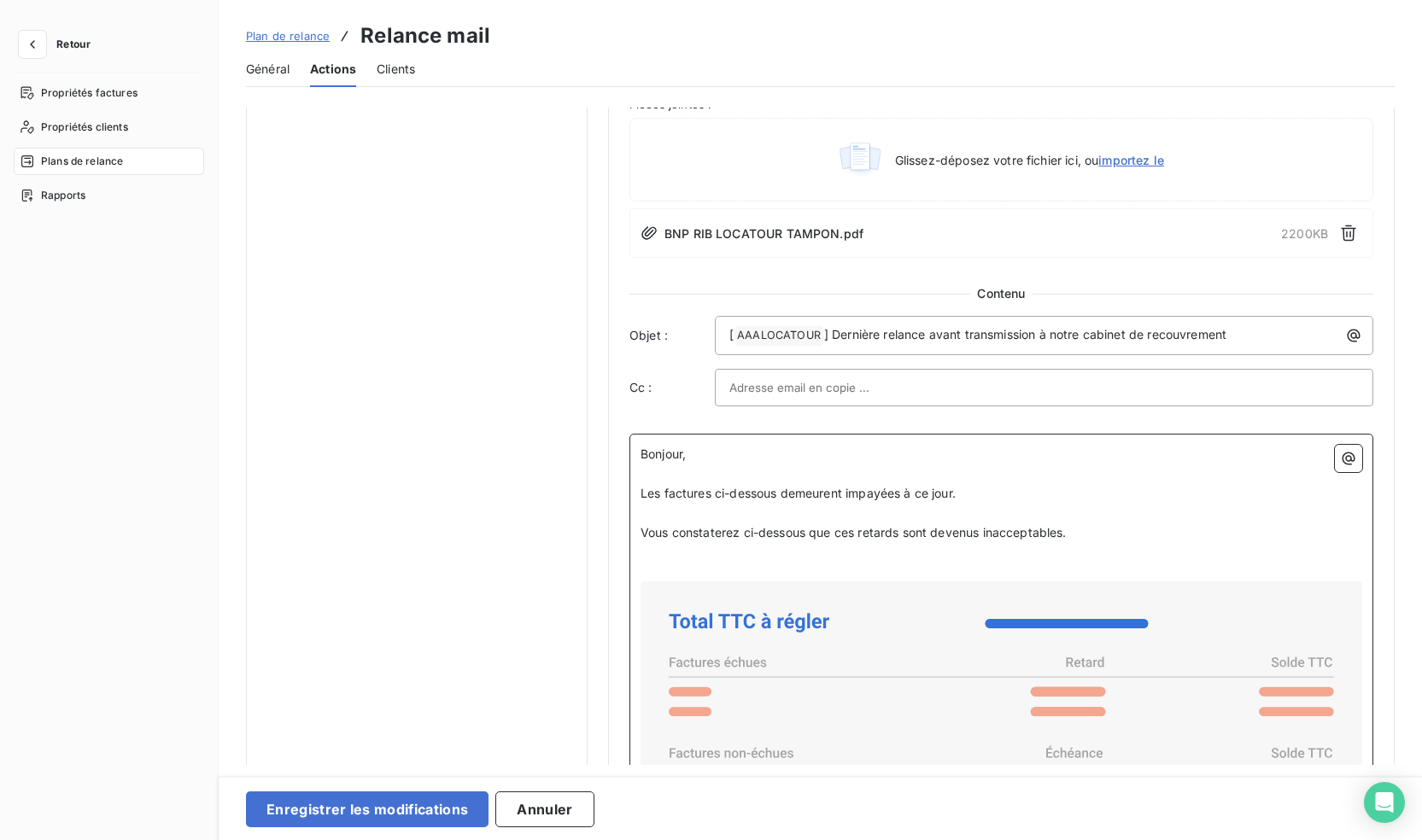
drag, startPoint x: 648, startPoint y: 558, endPoint x: 1150, endPoint y: 576, distance: 502.3
click at [650, 558] on p "﻿" at bounding box center [1001, 552] width 721 height 20
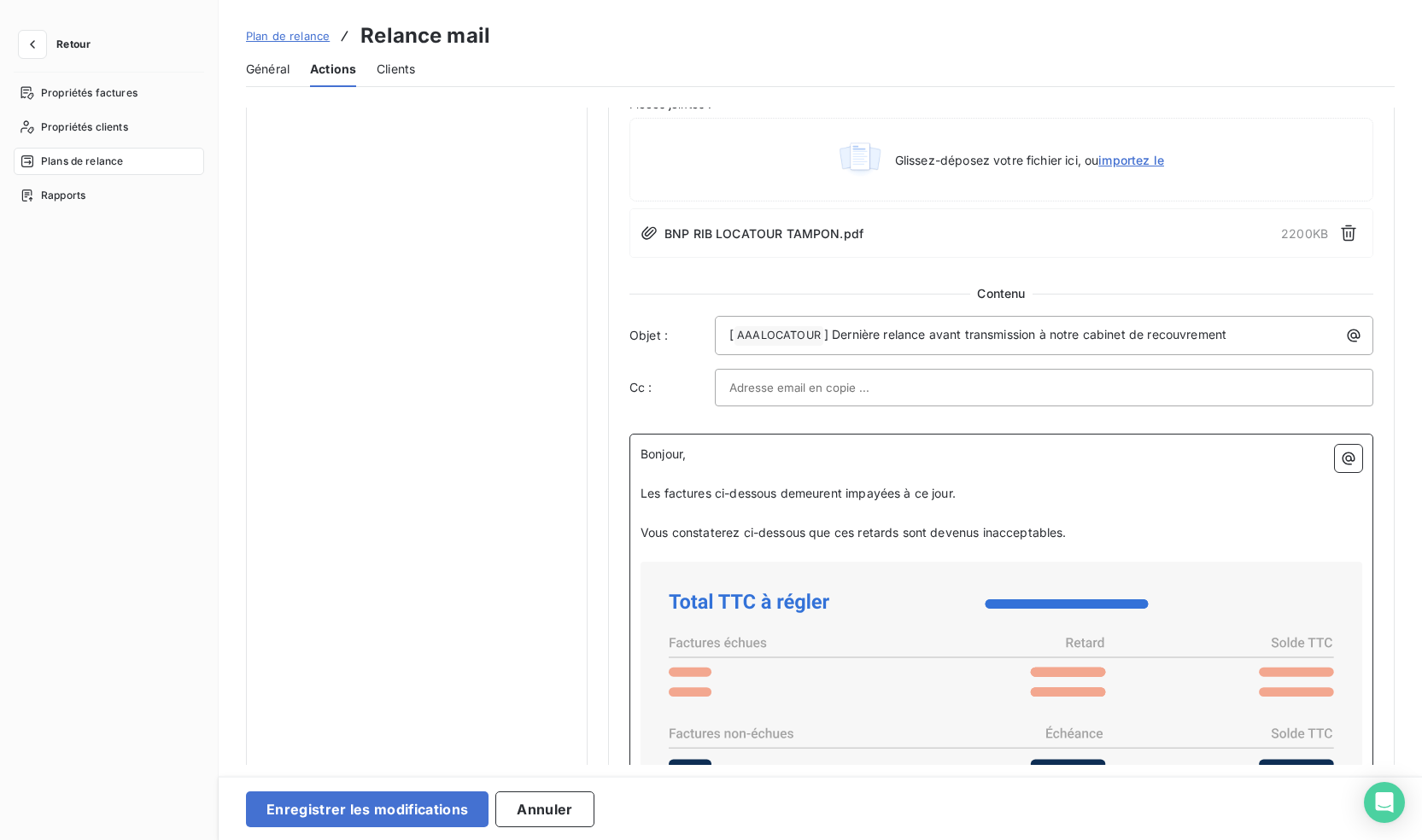
click at [659, 475] on p "﻿" at bounding box center [1001, 474] width 721 height 20
drag, startPoint x: 662, startPoint y: 515, endPoint x: 690, endPoint y: 544, distance: 40.3
click at [662, 516] on p "﻿" at bounding box center [1001, 514] width 721 height 20
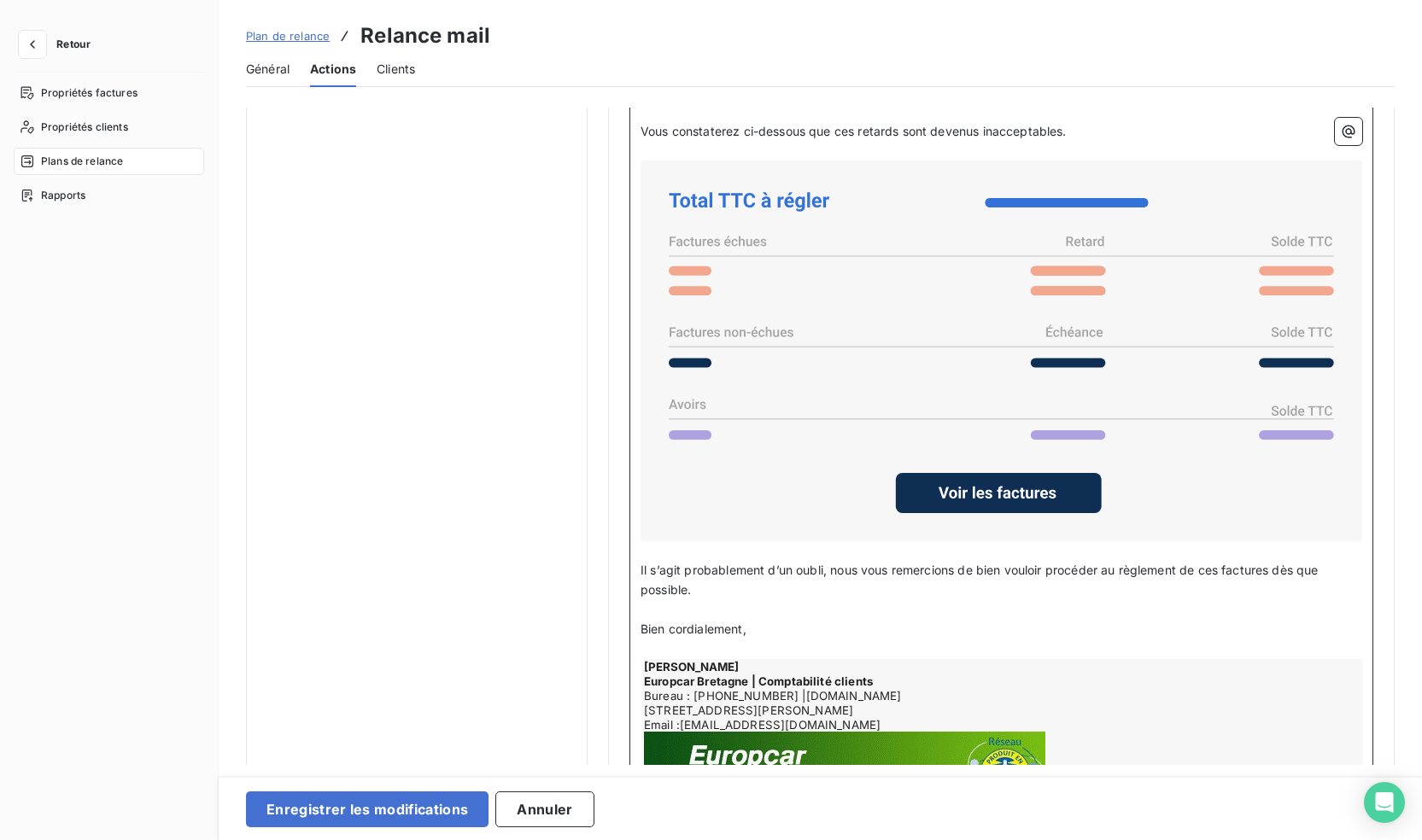
scroll to position [1367, 0]
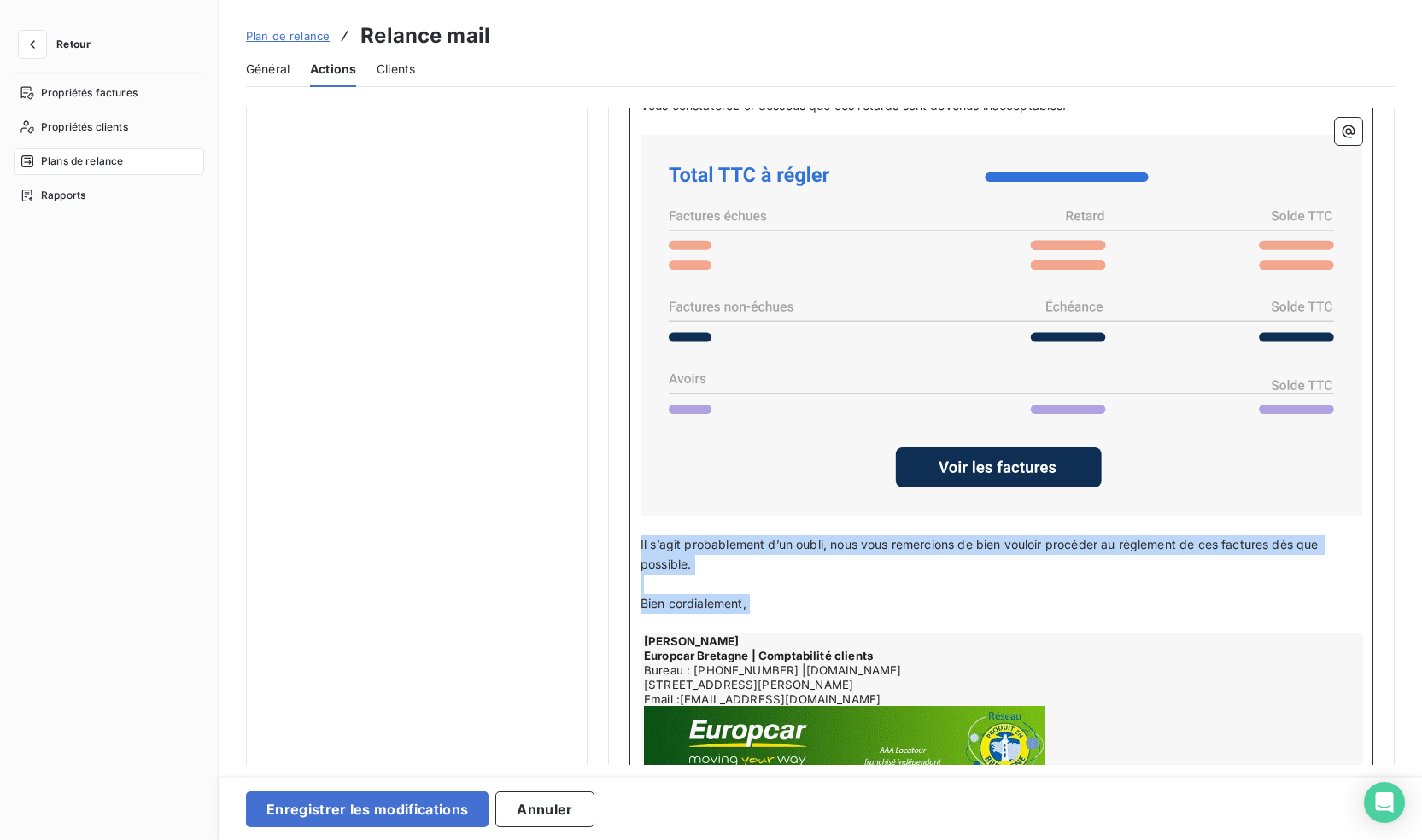
drag, startPoint x: 771, startPoint y: 611, endPoint x: 628, endPoint y: 550, distance: 155.5
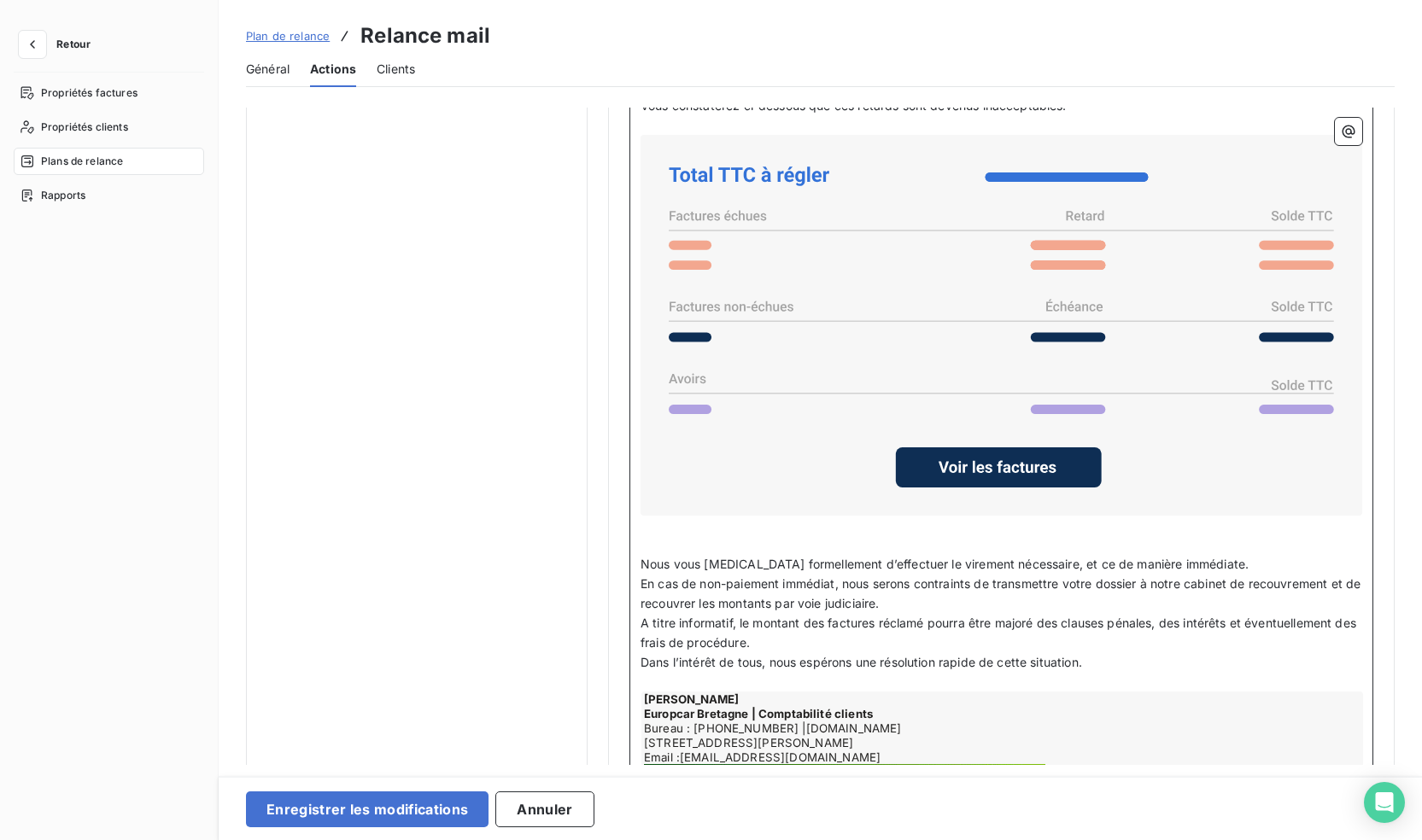
click at [791, 542] on p "﻿" at bounding box center [1001, 546] width 721 height 20
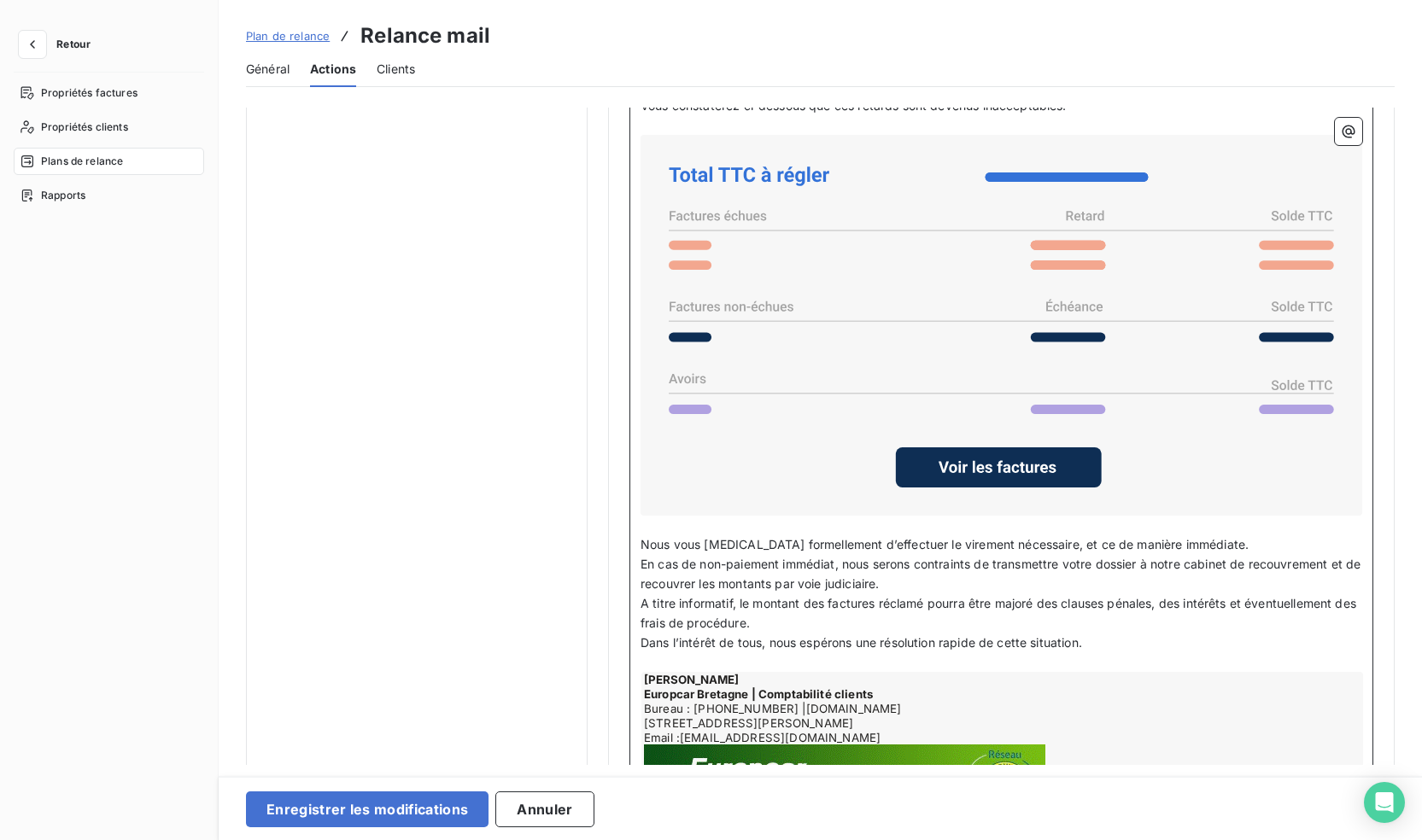
click at [1195, 544] on p "Nous vous [MEDICAL_DATA] formellement d’effectuer le virement nécessaire, et ce…" at bounding box center [1001, 546] width 721 height 20
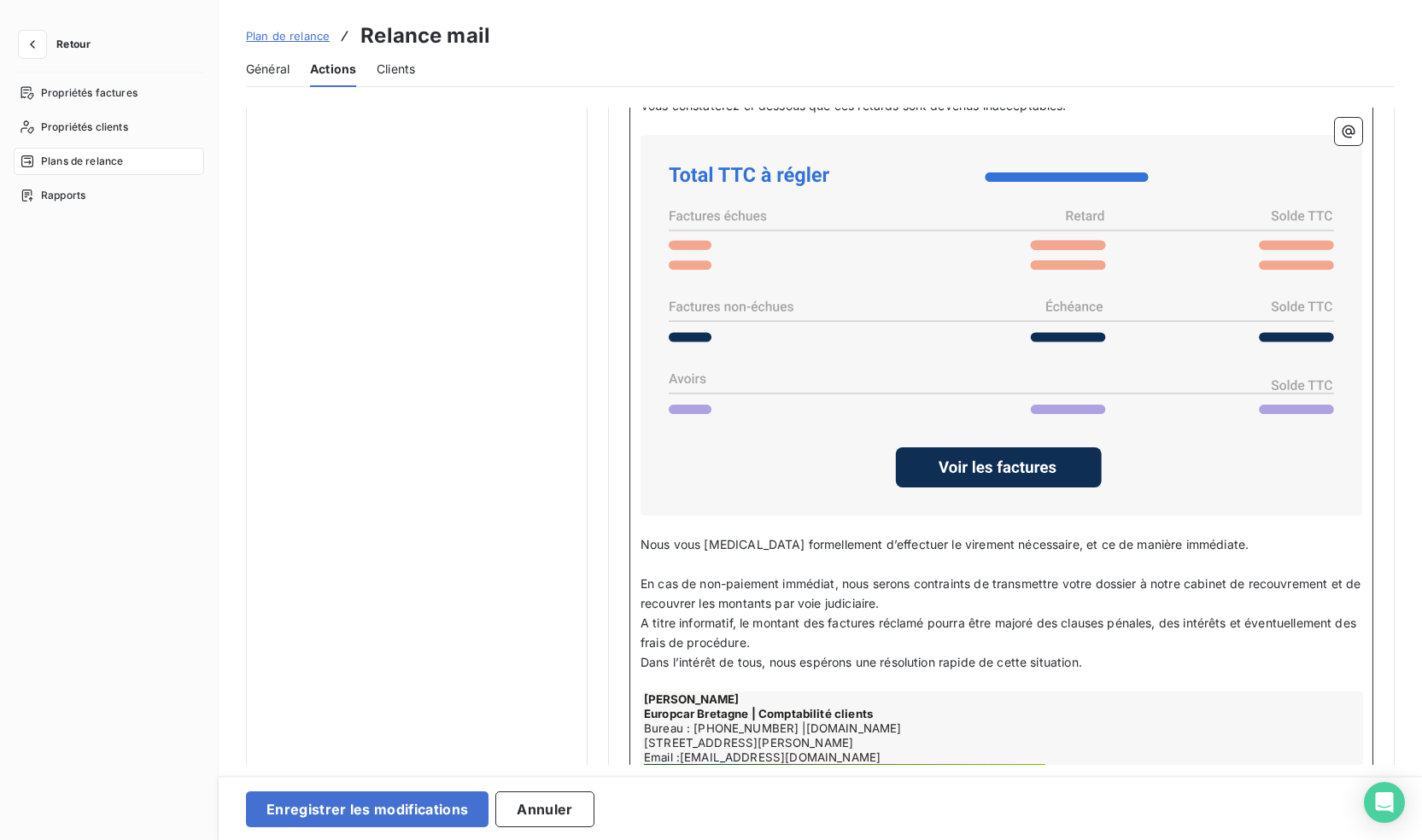
click at [906, 602] on p "En cas de non-paiement immédiat, nous serons contraints de transmettre votre do…" at bounding box center [1001, 595] width 721 height 39
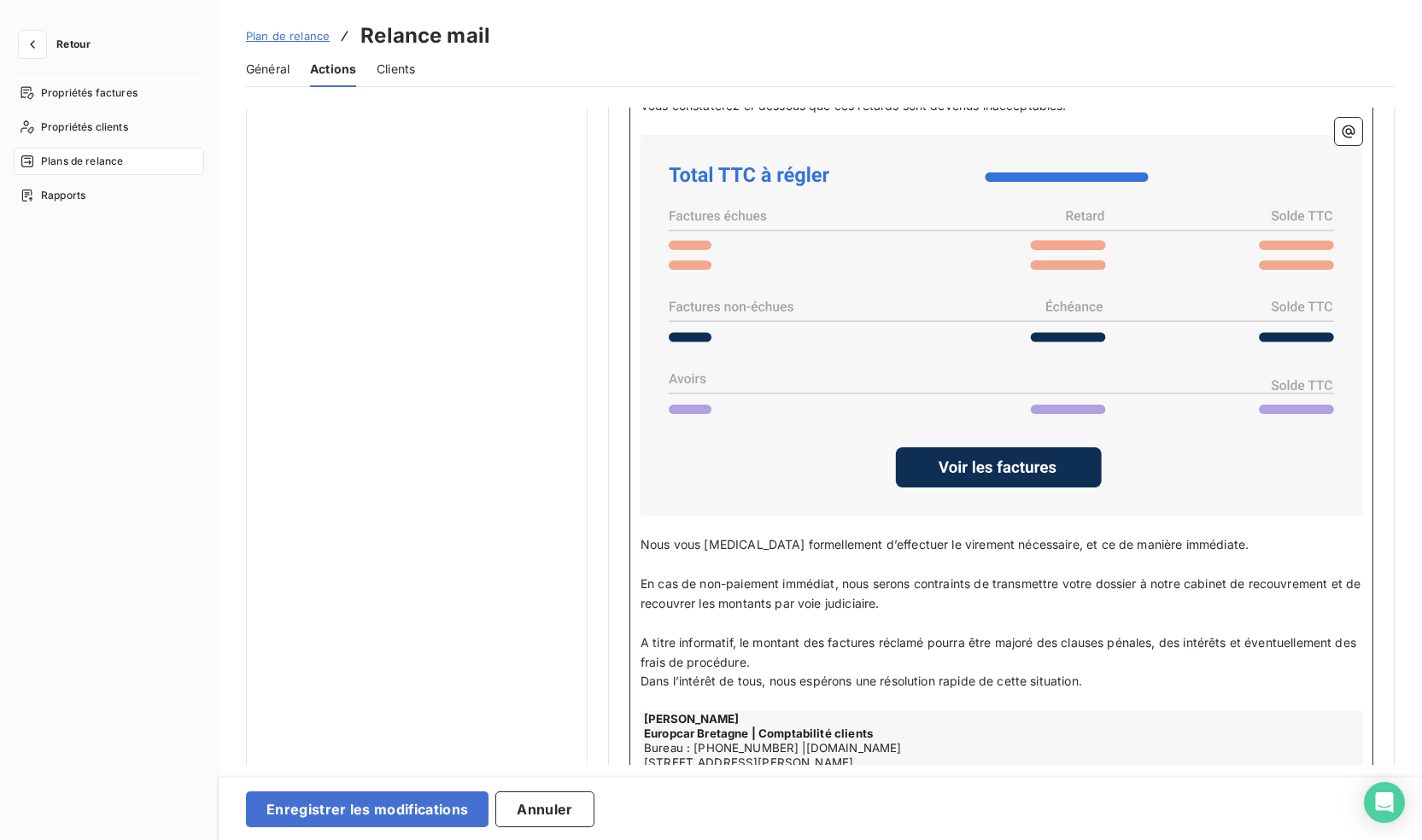
click at [820, 650] on p "A titre informatif, le montant des factures réclamé pourra être majoré des clau…" at bounding box center [1001, 654] width 721 height 39
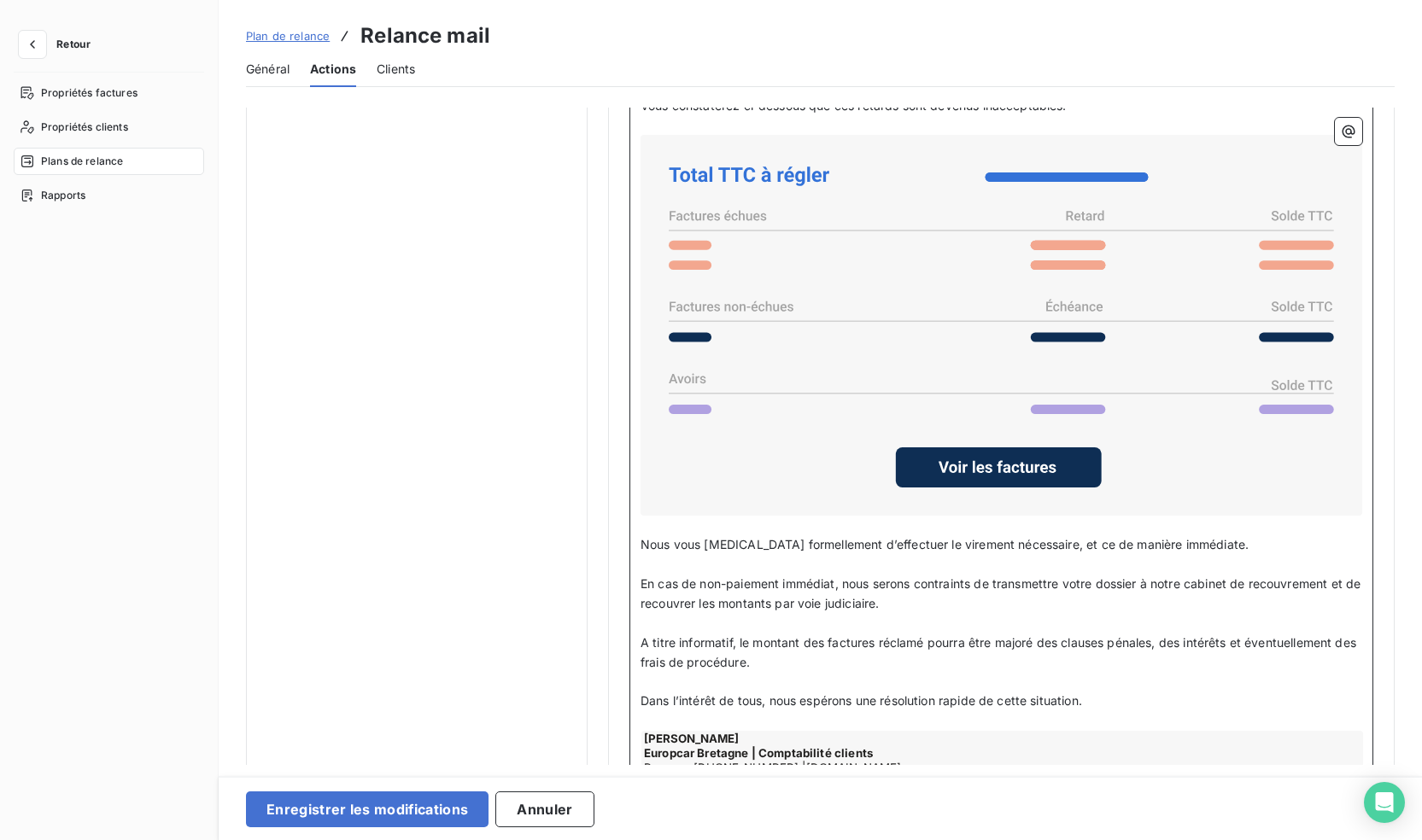
click at [1091, 698] on p "Dans l’intérêt de tous, nous espérons une résolution rapide de cette situation." at bounding box center [1001, 702] width 721 height 20
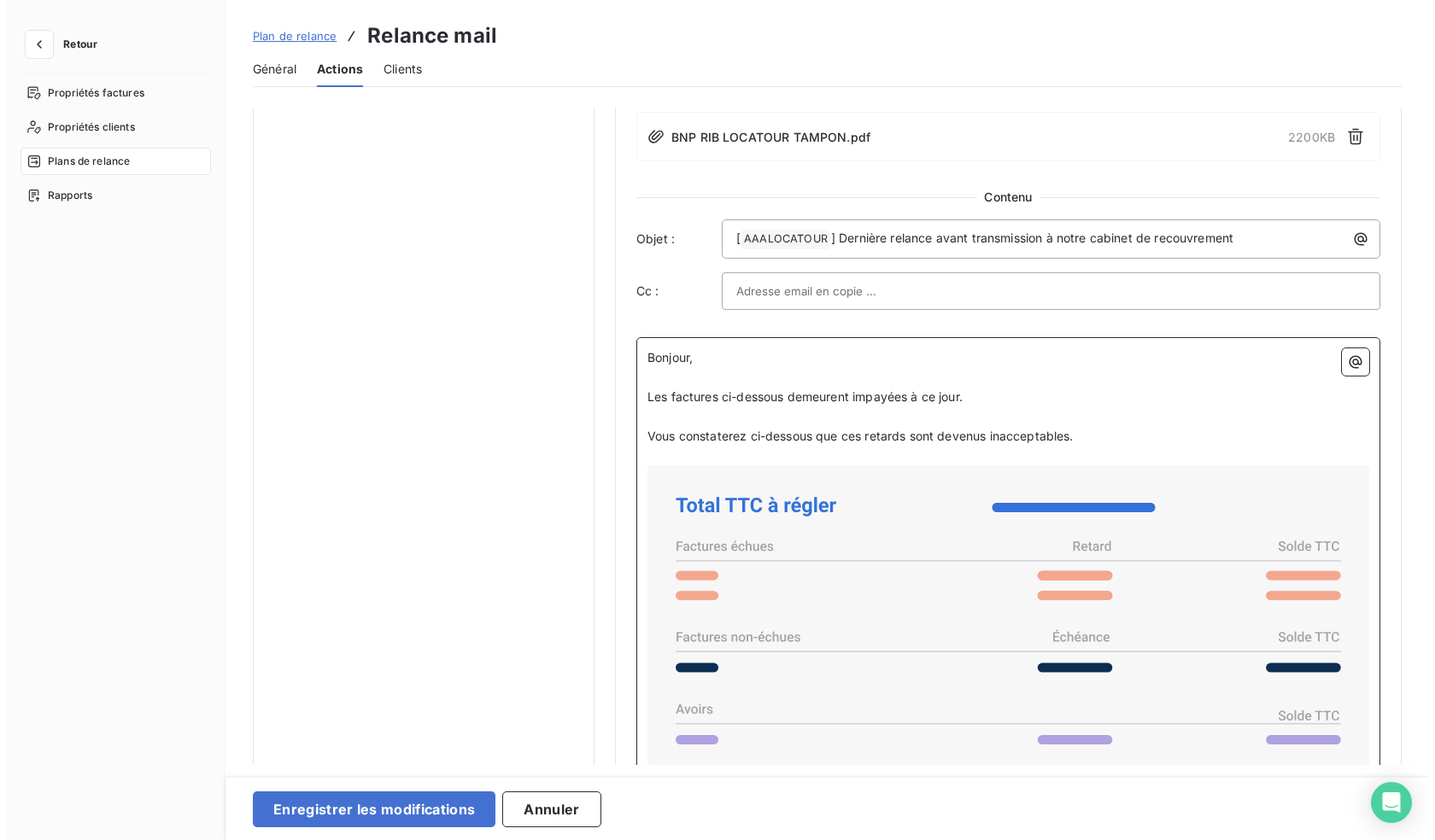
scroll to position [1311, 0]
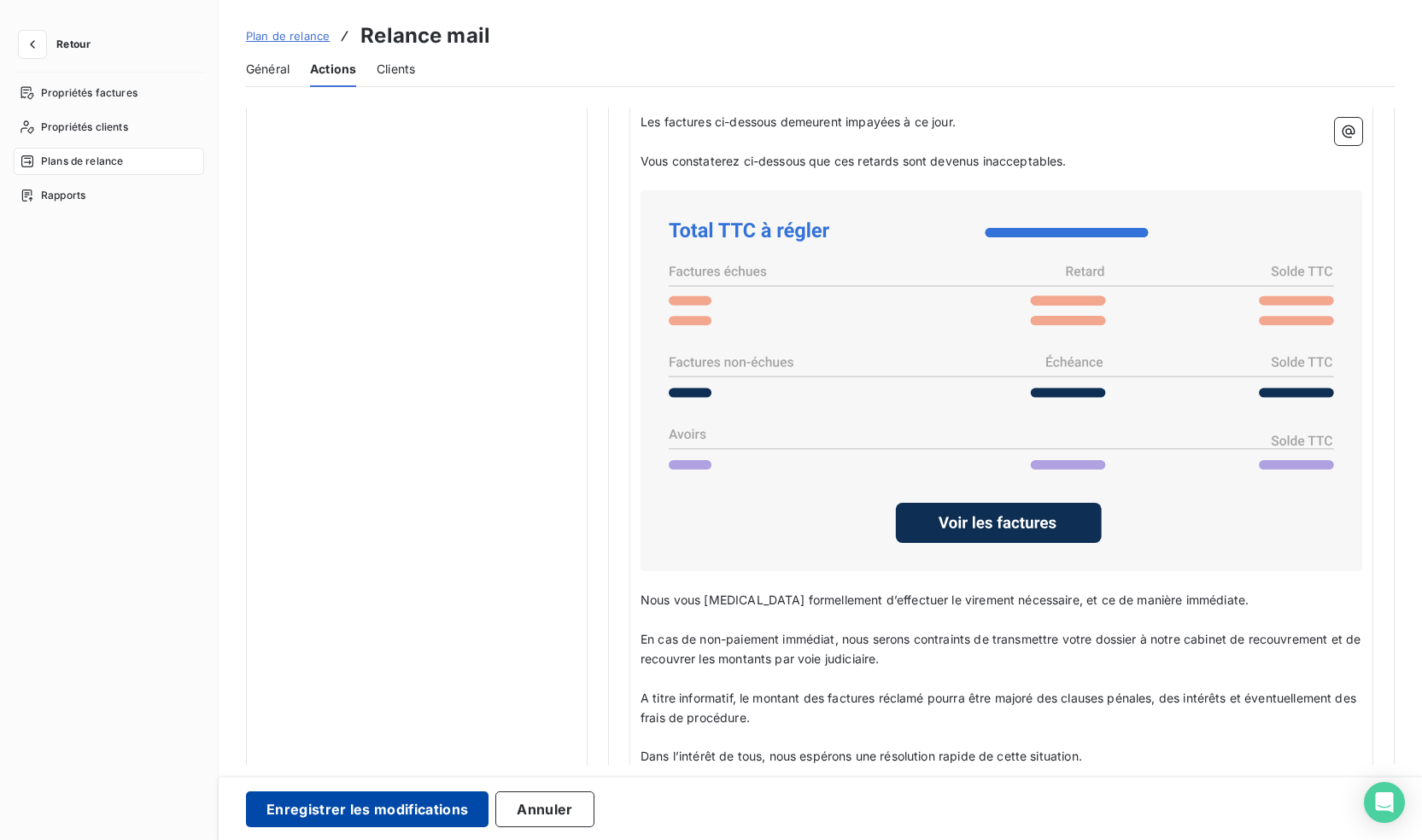
click at [425, 824] on button "Enregistrer les modifications" at bounding box center [367, 810] width 242 height 36
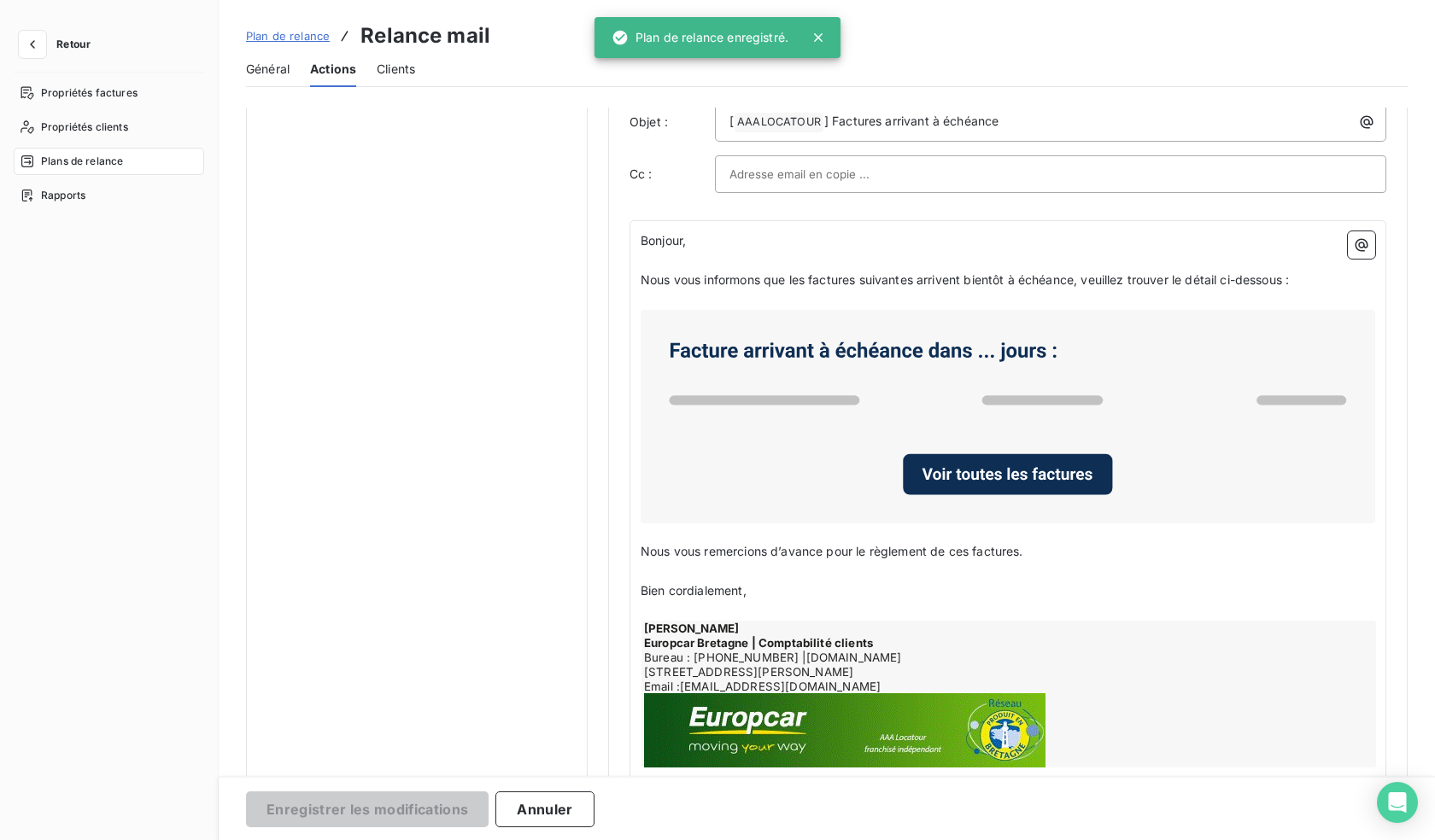
scroll to position [0, 0]
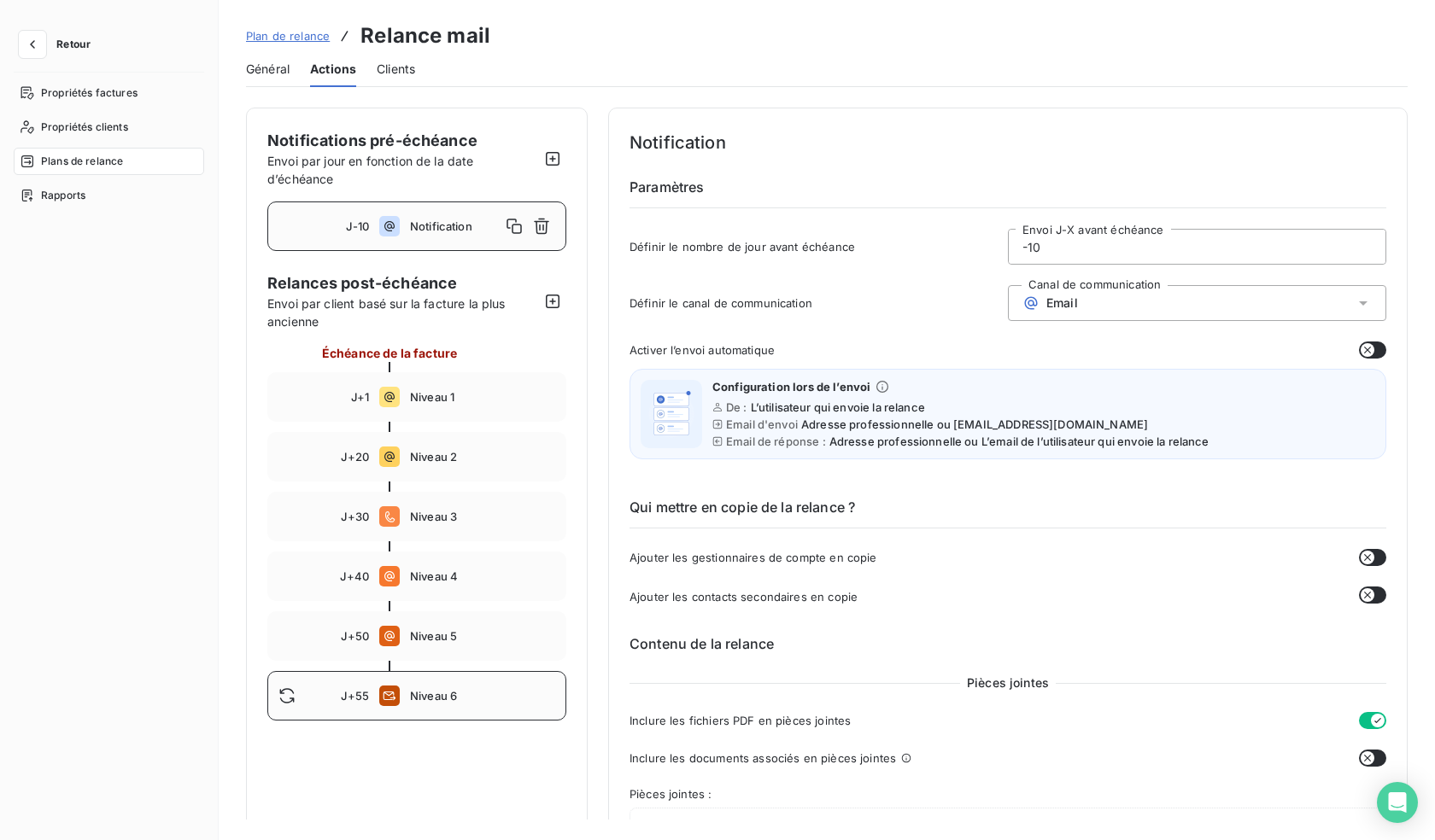
click at [452, 693] on span "Niveau 6" at bounding box center [483, 696] width 145 height 14
type input "55"
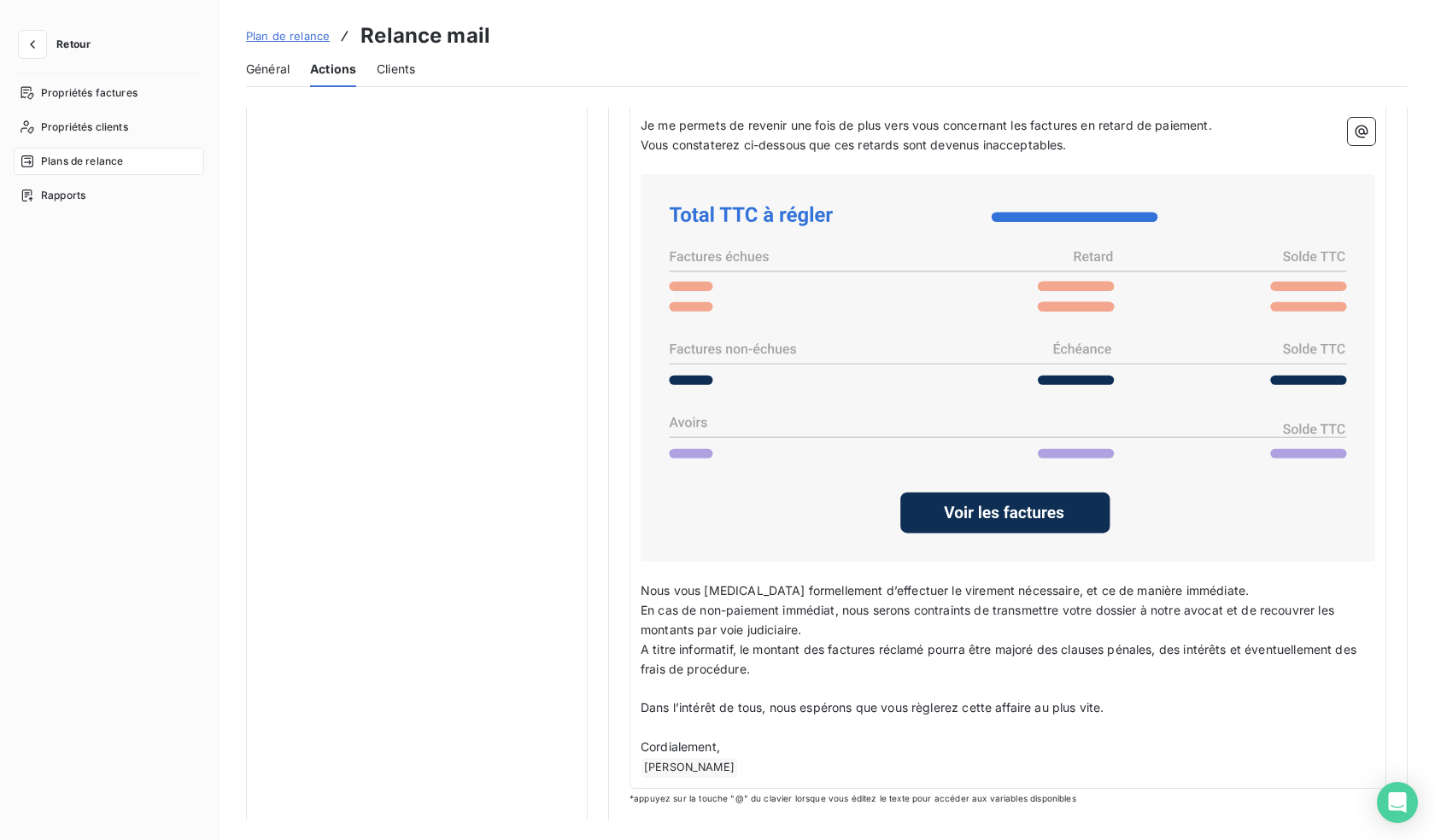
scroll to position [683, 0]
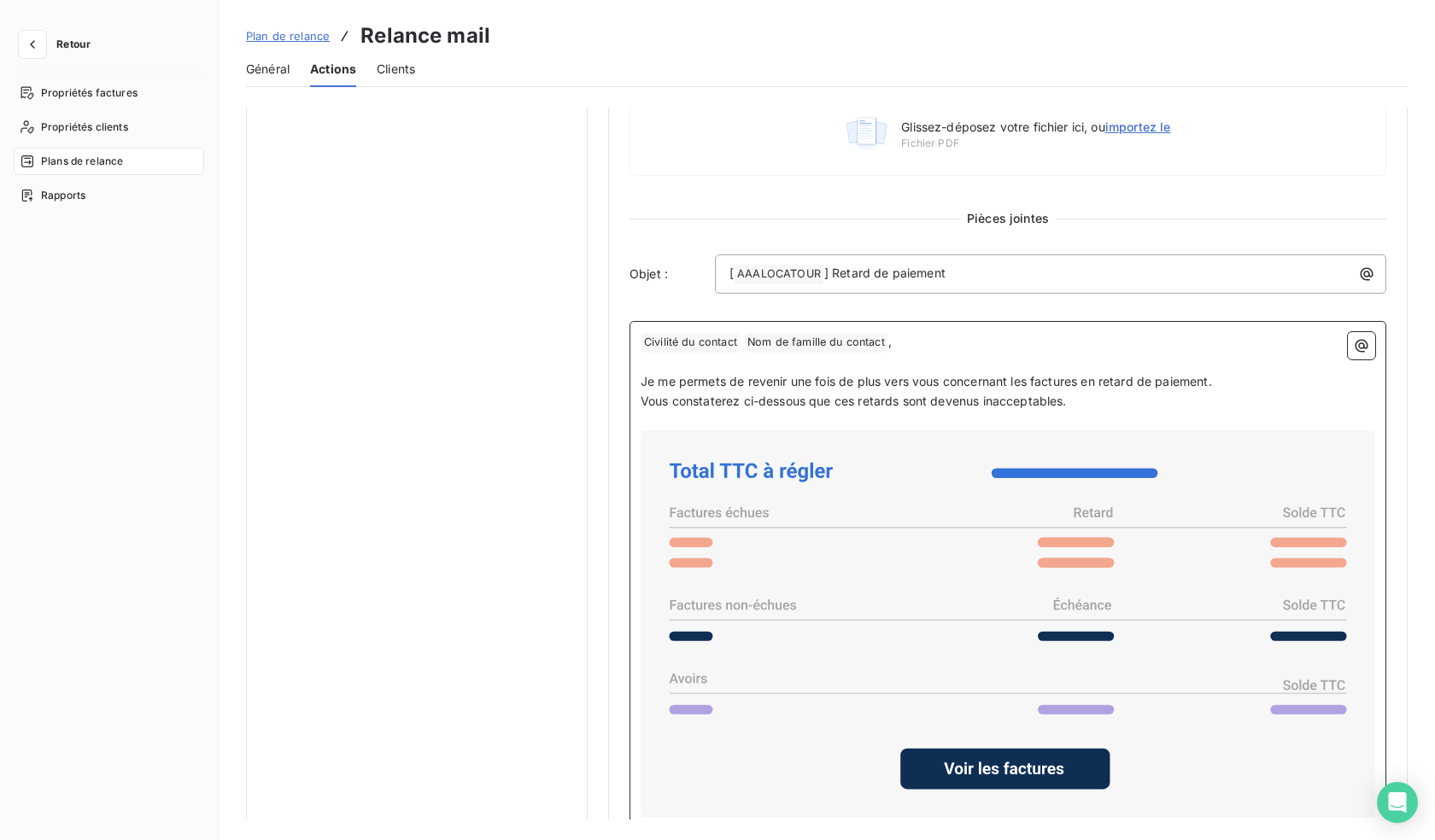
click at [896, 340] on p "﻿ Civilité du contact ﻿ Nom de famille du contact ﻿ ," at bounding box center [1008, 342] width 735 height 21
click at [672, 343] on span "Civilité du contact ﻿" at bounding box center [691, 342] width 98 height 20
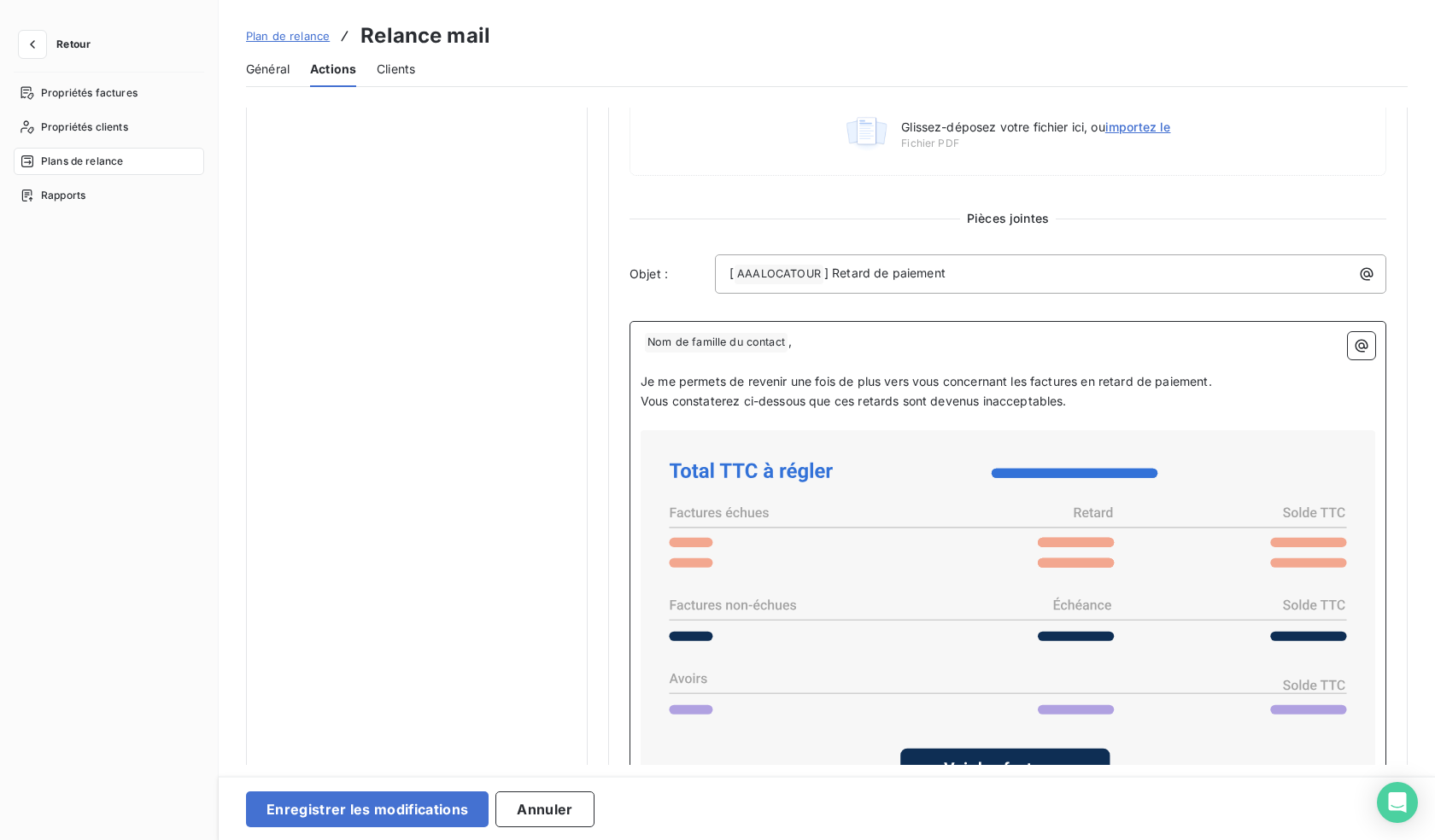
click at [704, 340] on span "Nom de famille du contact ﻿" at bounding box center [716, 342] width 142 height 20
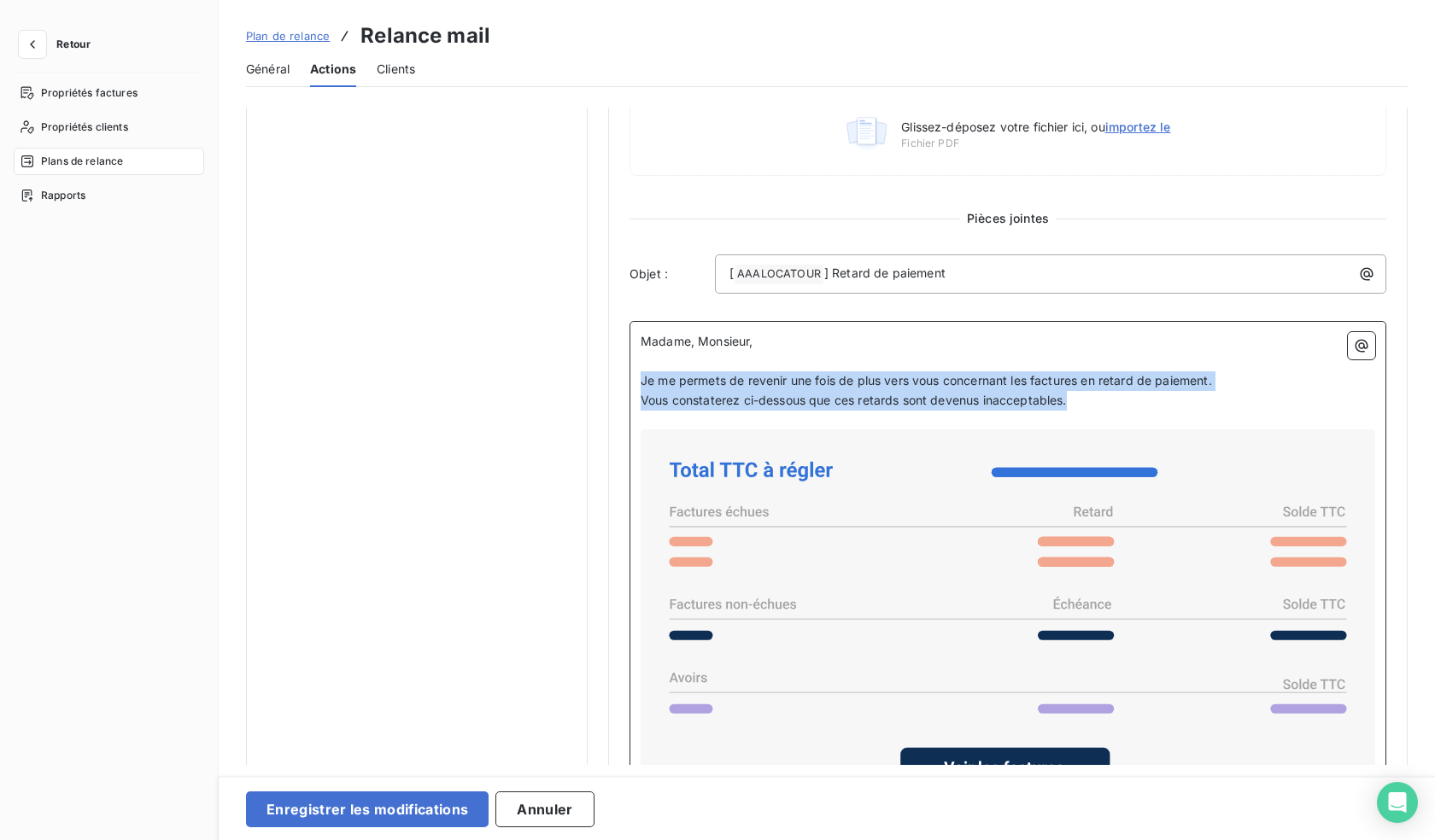
drag, startPoint x: 1080, startPoint y: 399, endPoint x: 611, endPoint y: 383, distance: 469.3
click at [611, 383] on div "Niveau 6 Paramètres Définir le nombre de jour après échéance 55 Envoi J+X après…" at bounding box center [1008, 253] width 800 height 1658
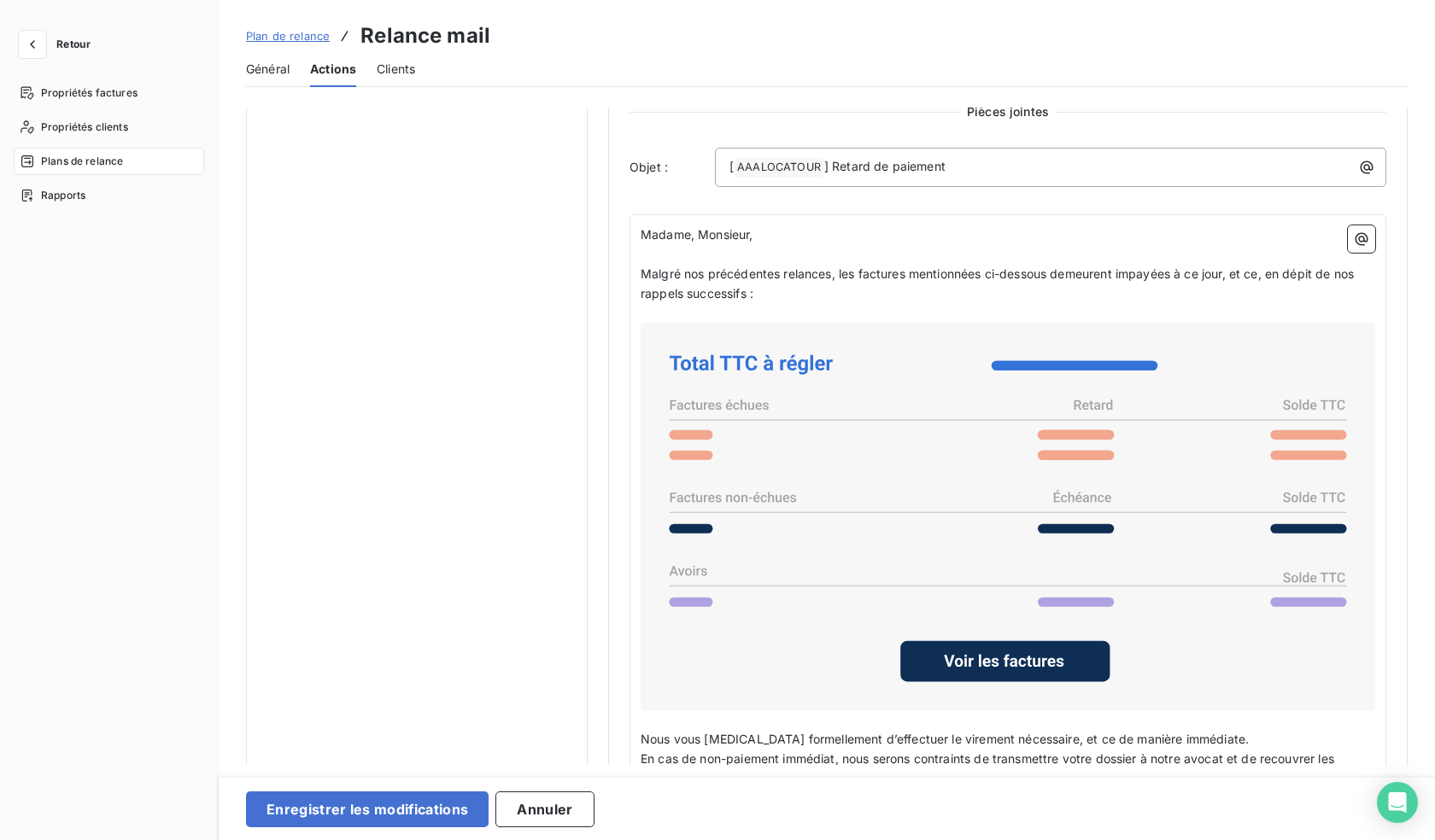
scroll to position [998, 0]
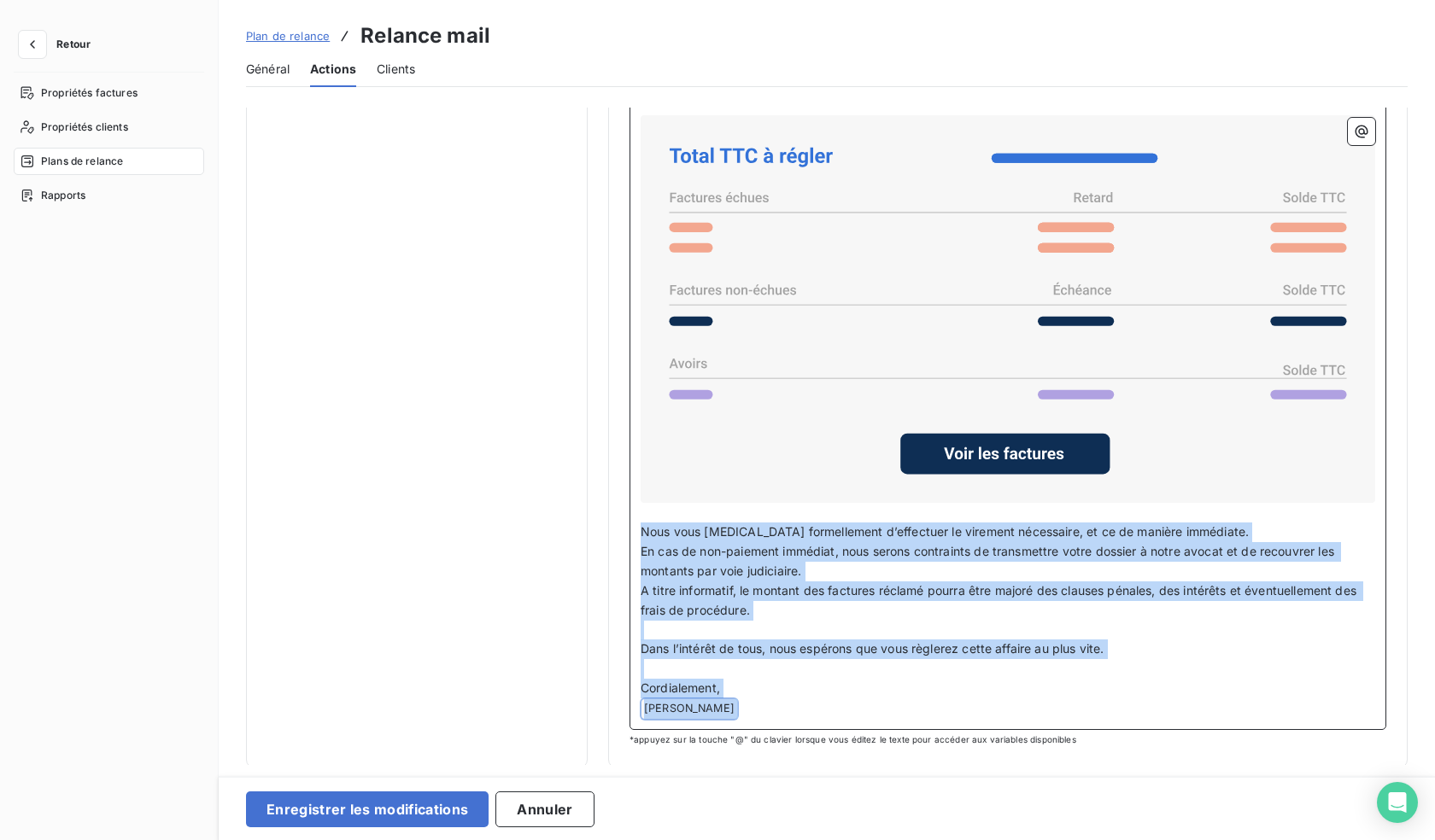
drag, startPoint x: 744, startPoint y: 706, endPoint x: 620, endPoint y: 524, distance: 220.2
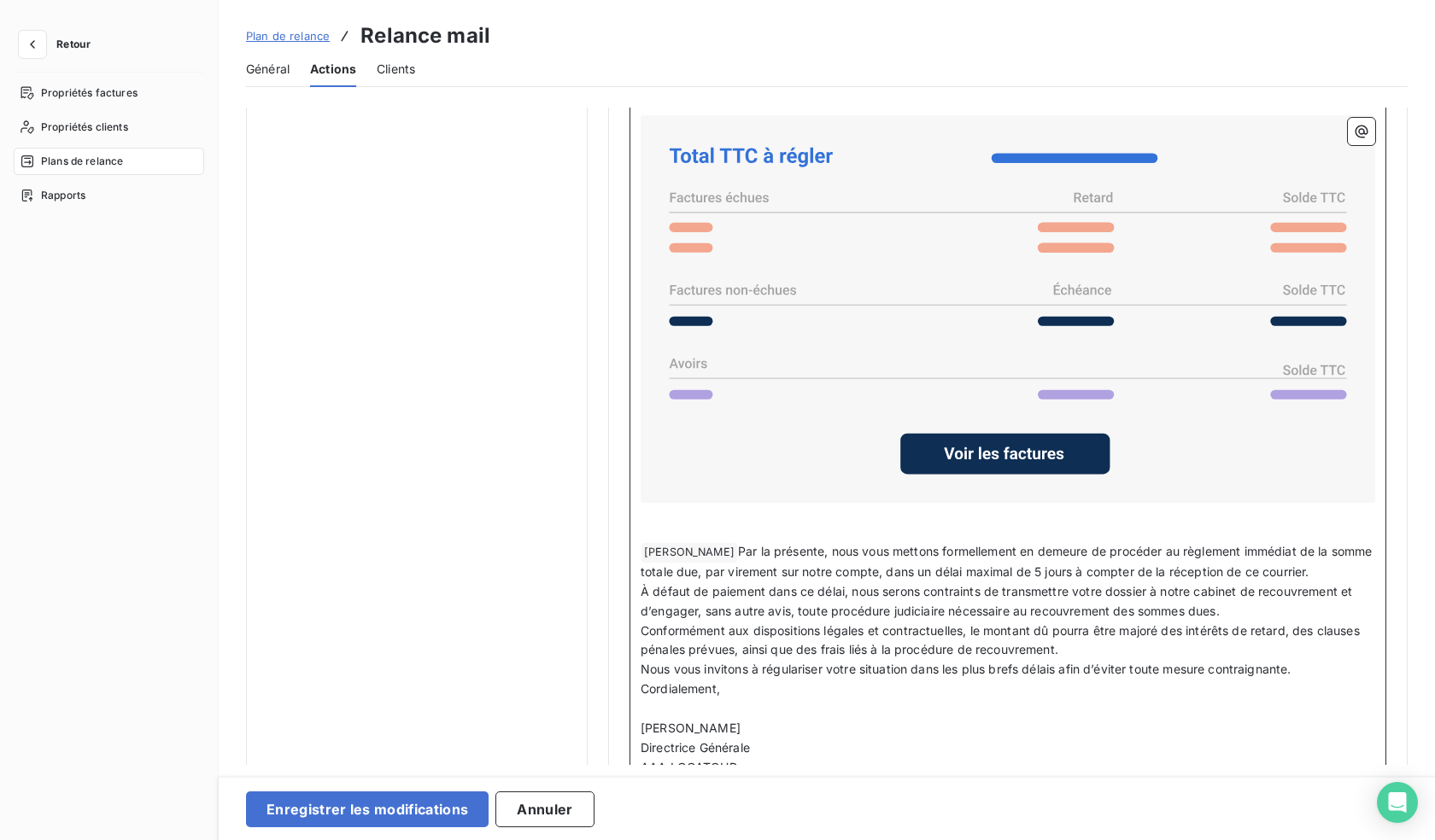
click at [664, 551] on span "[PERSON_NAME] ﻿" at bounding box center [689, 553] width 95 height 20
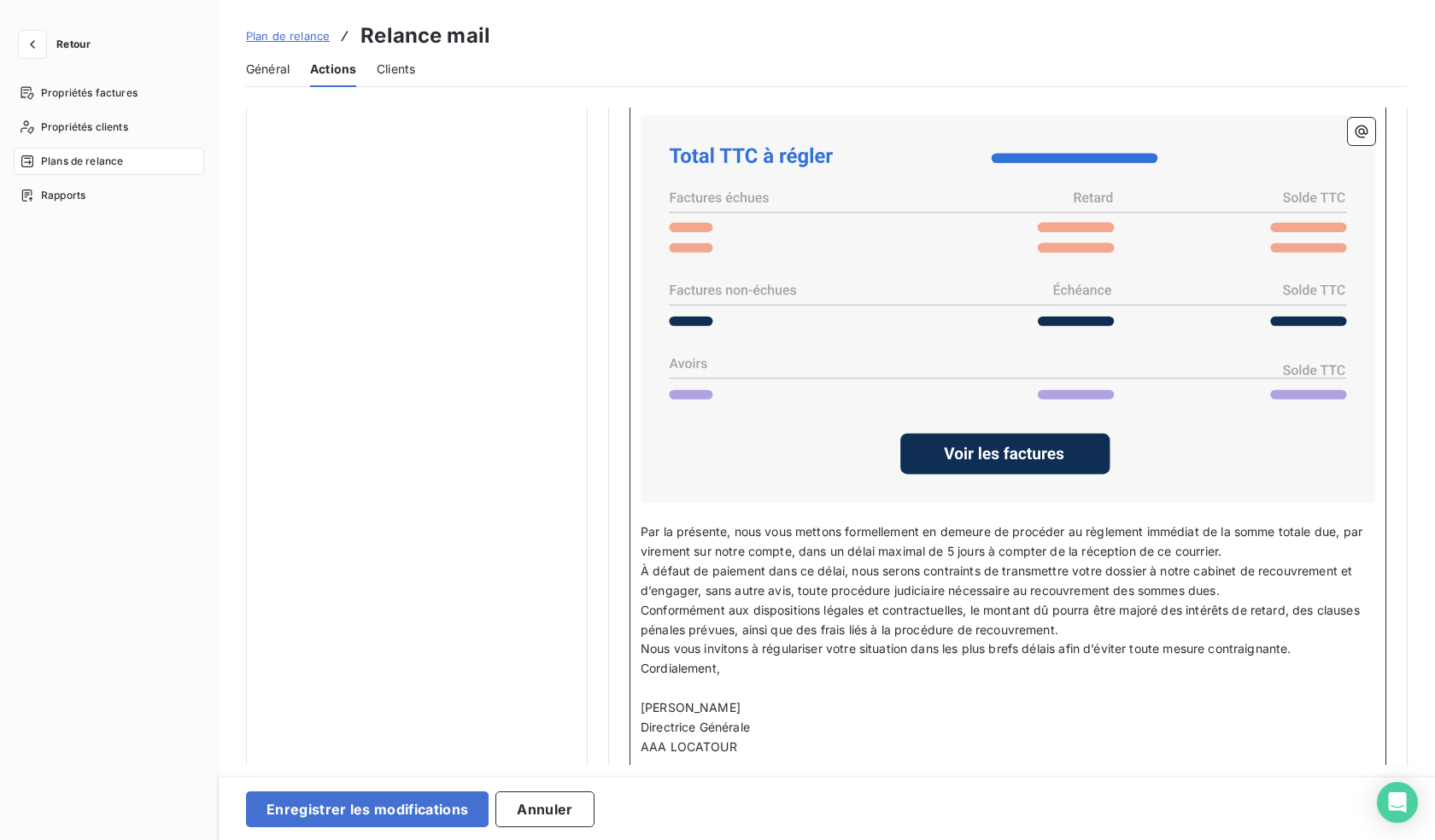
click at [1255, 549] on p "Par la présente, nous vous mettons formellement en demeure de procéder au règle…" at bounding box center [1008, 543] width 735 height 39
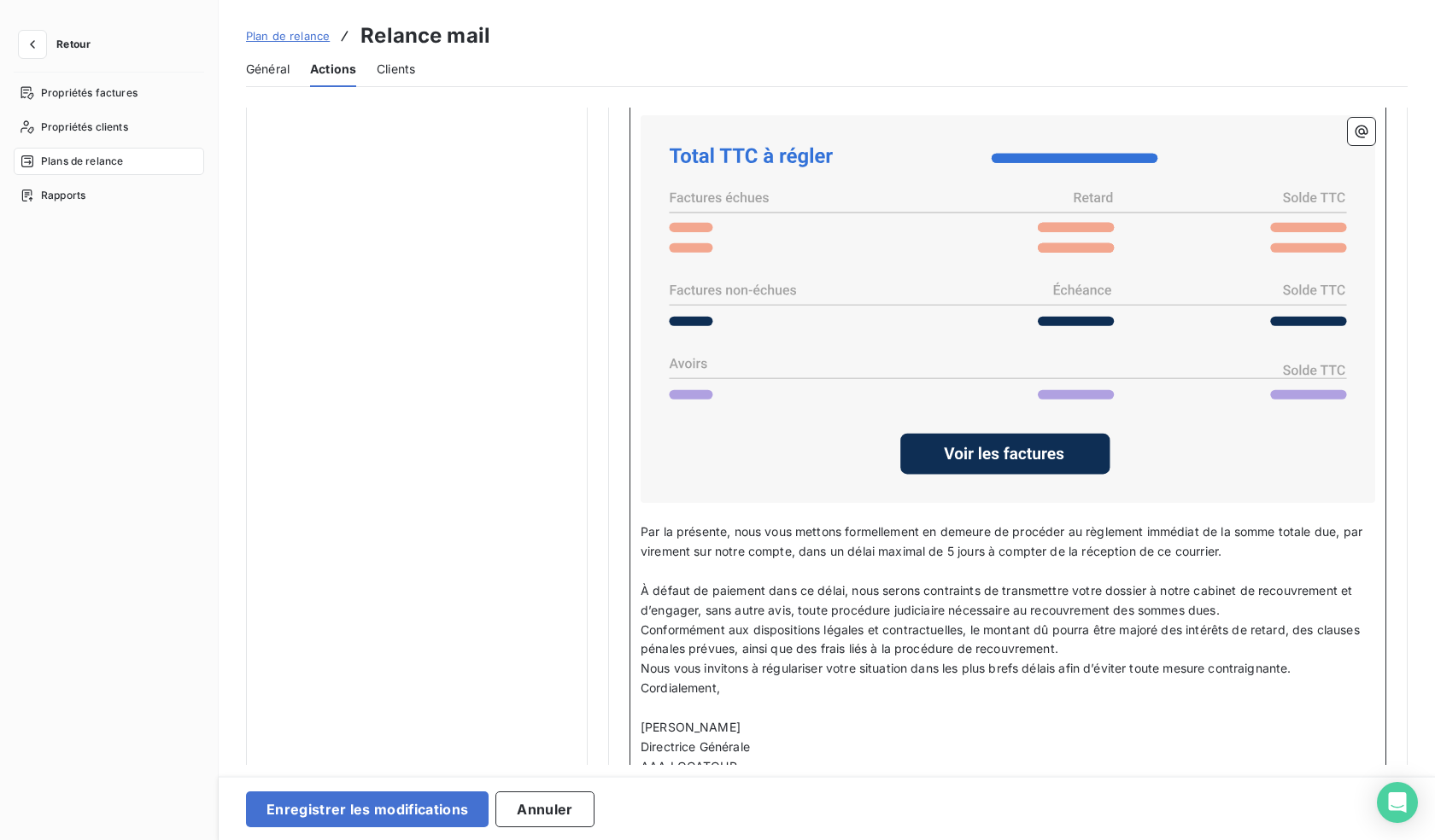
click at [1229, 604] on p "À défaut de paiement dans ce délai, nous serons contraints de transmettre votre…" at bounding box center [1008, 602] width 735 height 39
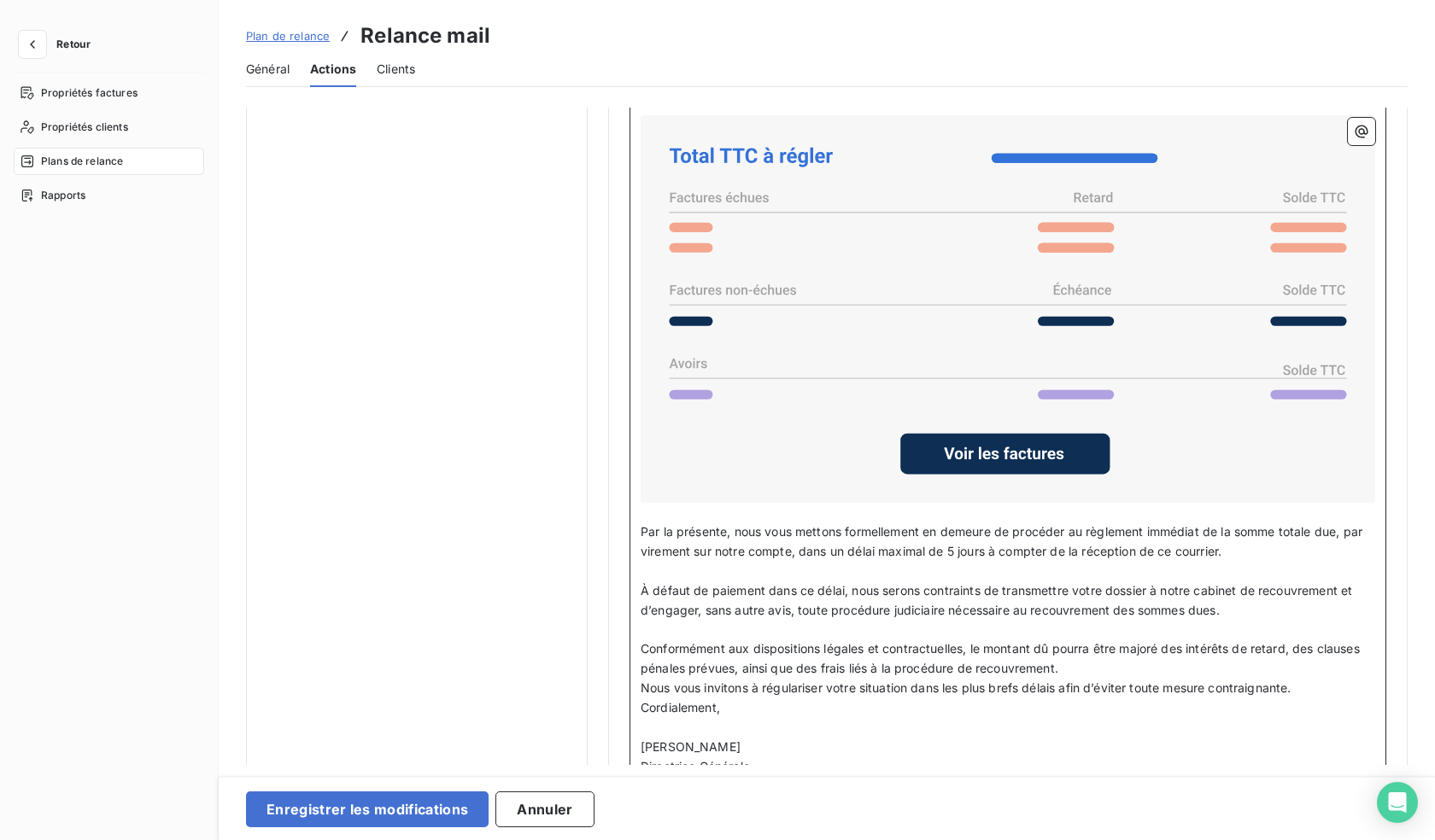
click at [1083, 662] on p "Conformément aux dispositions légales et contractuelles, le montant dû pourra ê…" at bounding box center [1008, 659] width 735 height 39
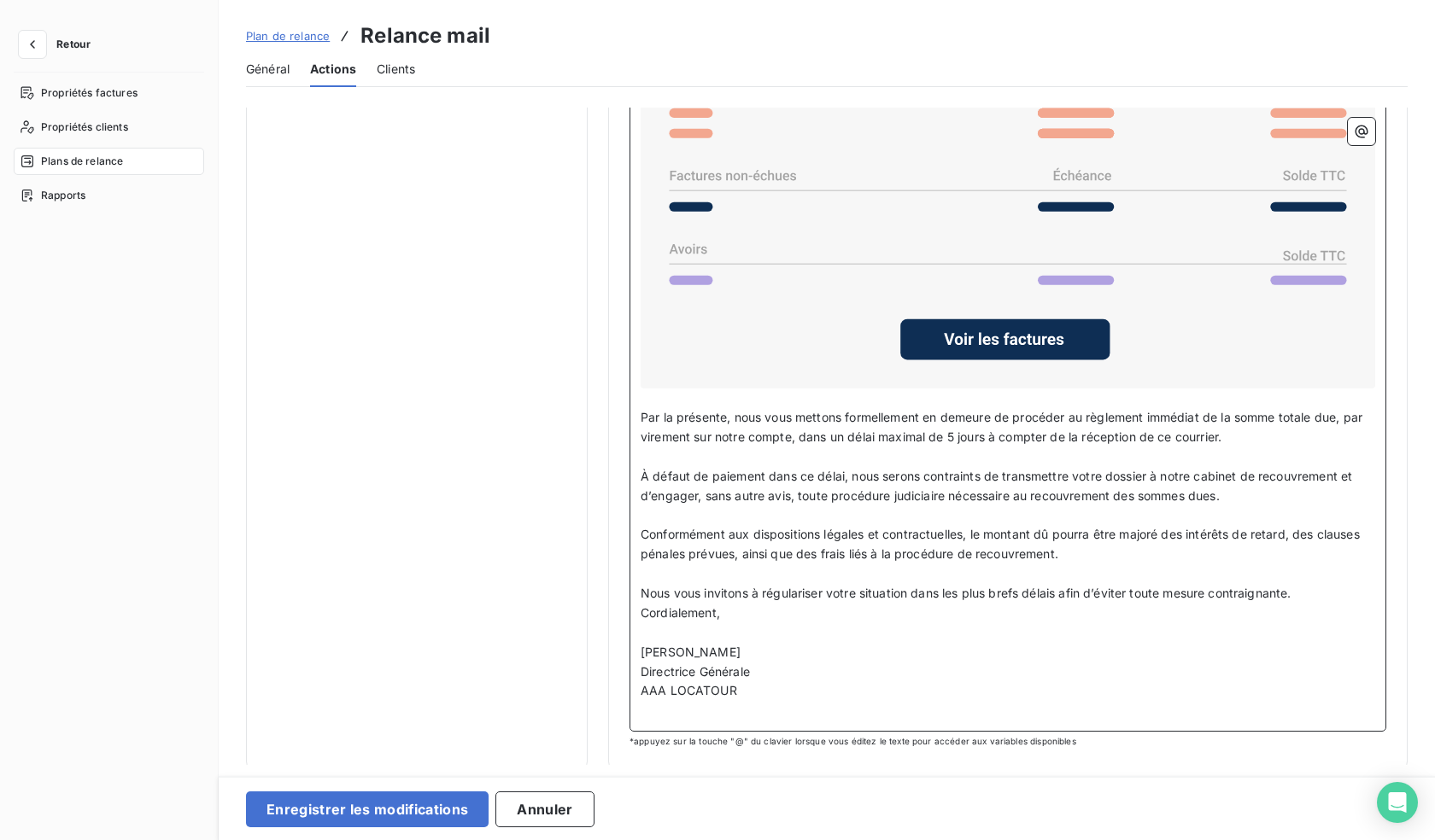
scroll to position [1114, 0]
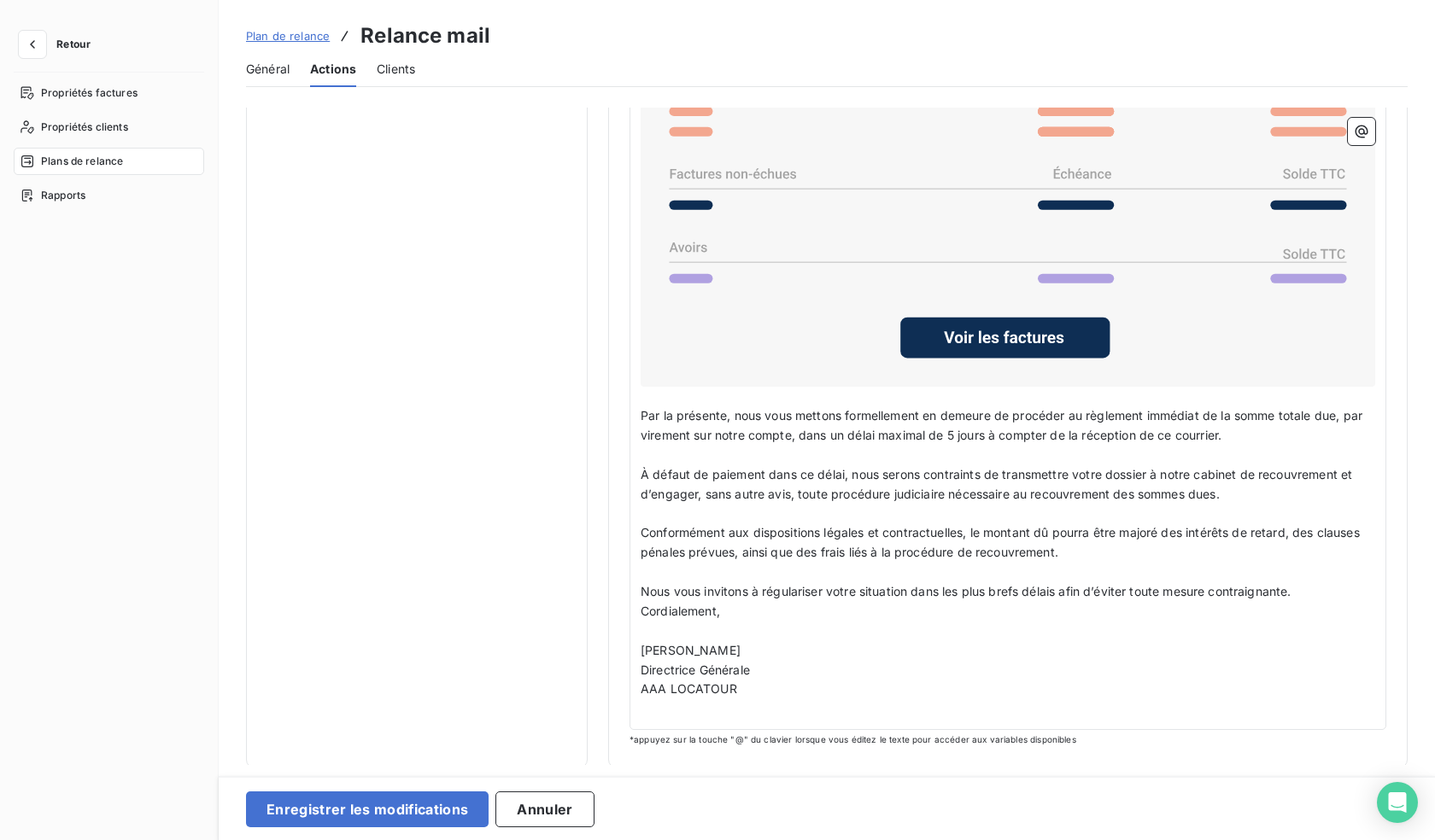
click at [636, 605] on div "Madame, Monsieur, ﻿ Malgré nos précédentes relances, les factures mentionnées c…" at bounding box center [1007, 311] width 757 height 840
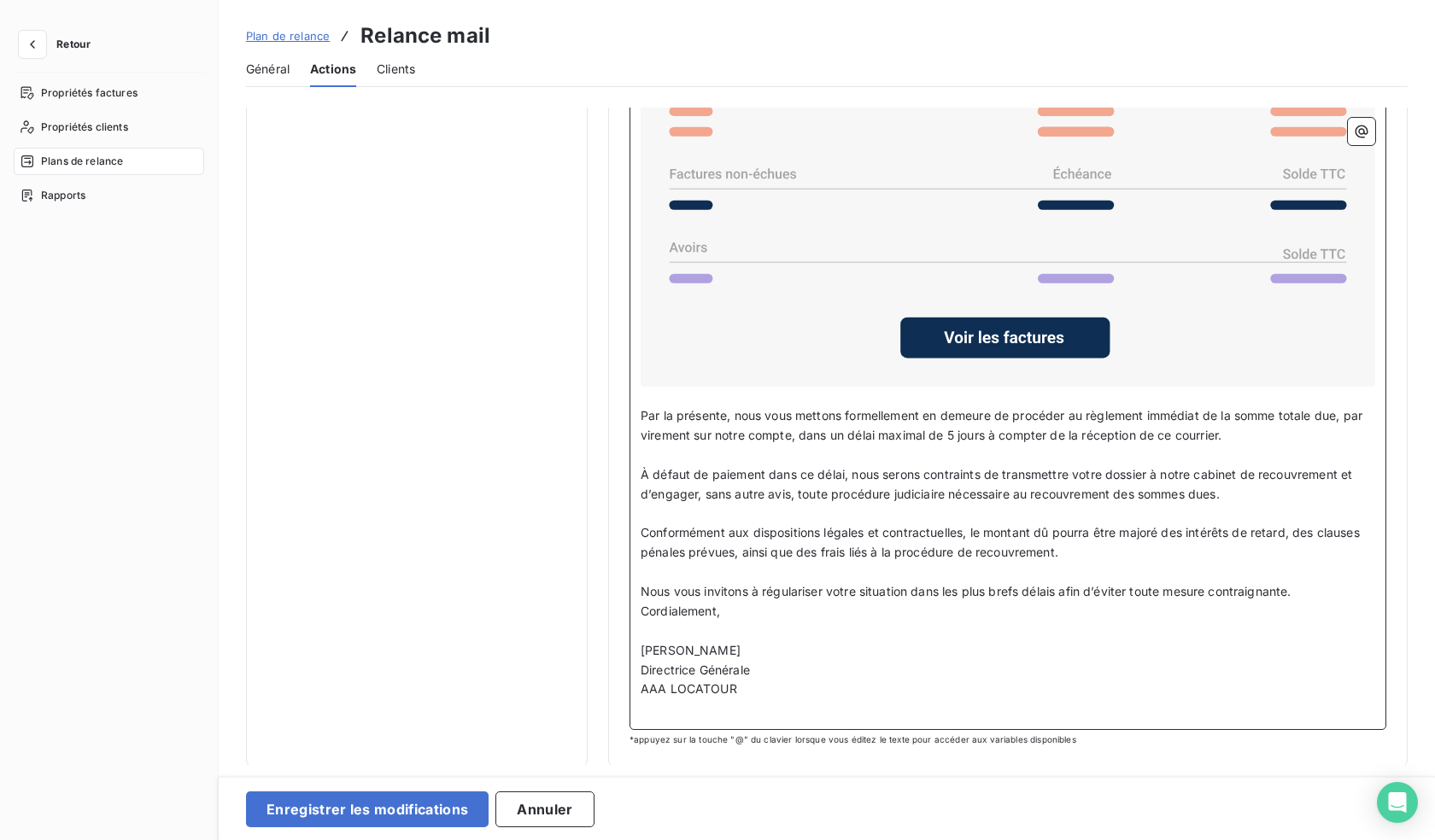
click at [1311, 583] on p "Nous vous invitons à régulariser votre situation dans les plus brefs délais afi…" at bounding box center [1008, 593] width 735 height 20
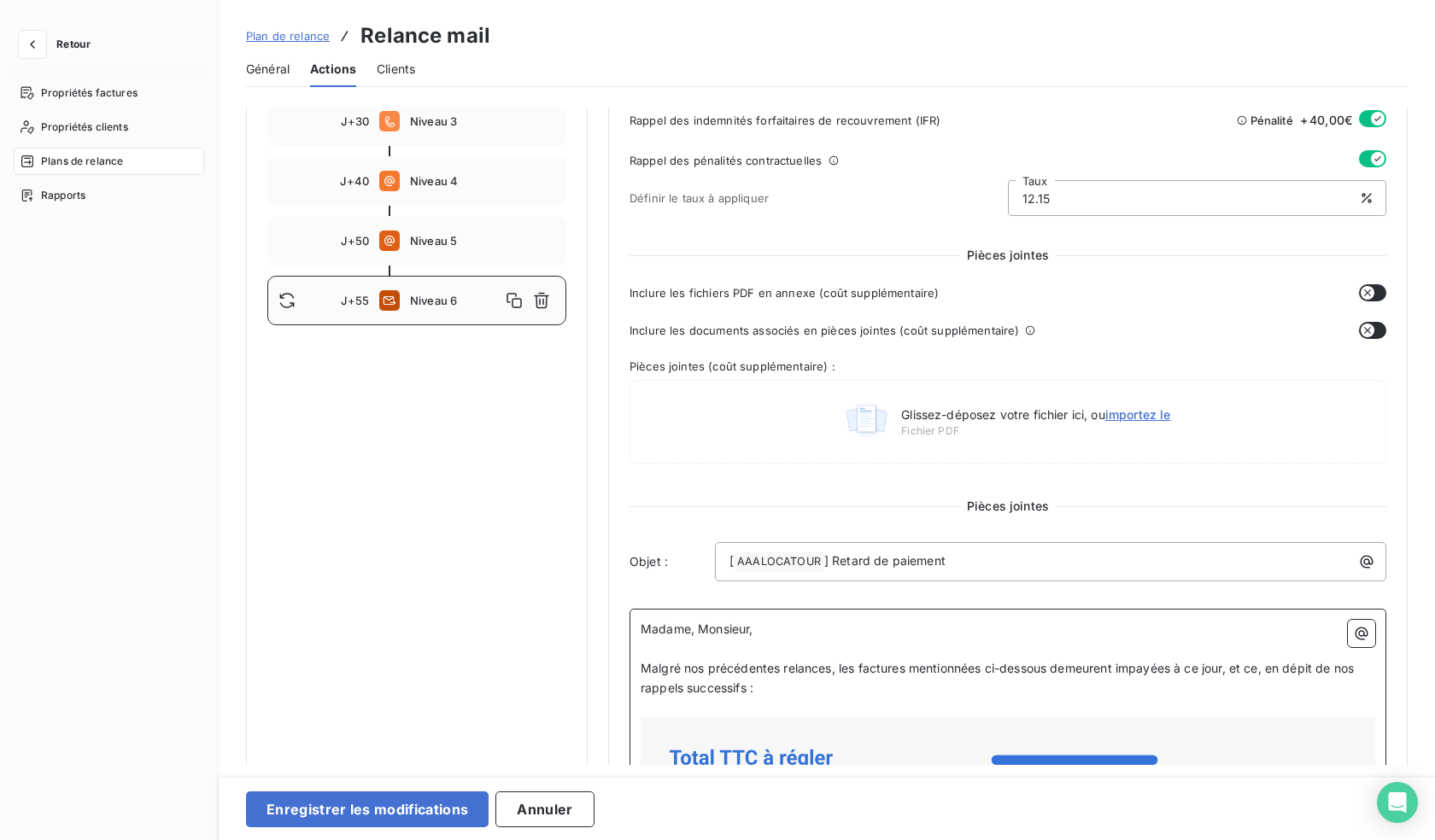
scroll to position [365, 0]
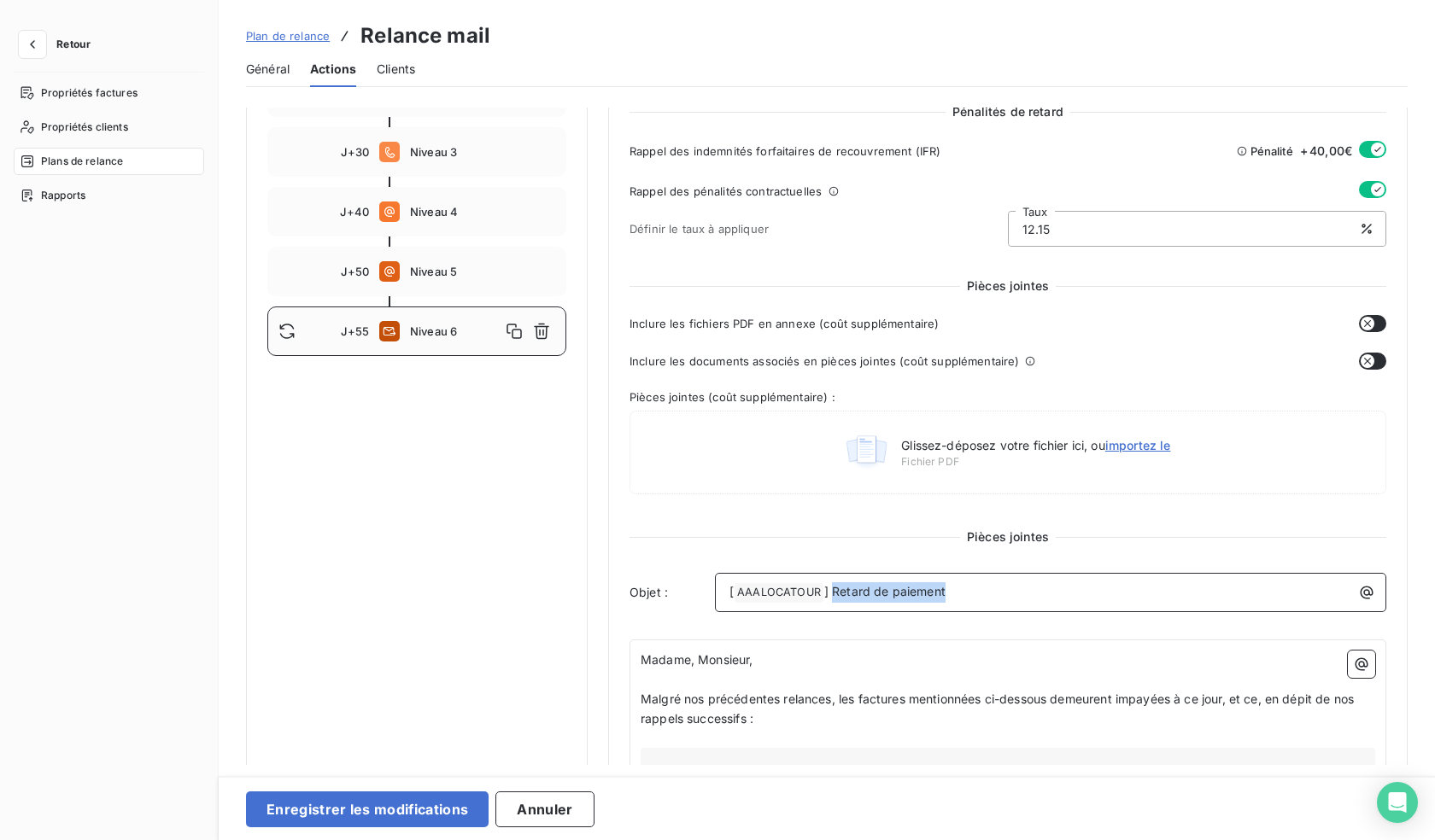
drag, startPoint x: 989, startPoint y: 595, endPoint x: 832, endPoint y: 574, distance: 158.4
click at [832, 574] on div "[ AAALOCATOUR ﻿ ] Retard de paiement" at bounding box center [1051, 593] width 671 height 39
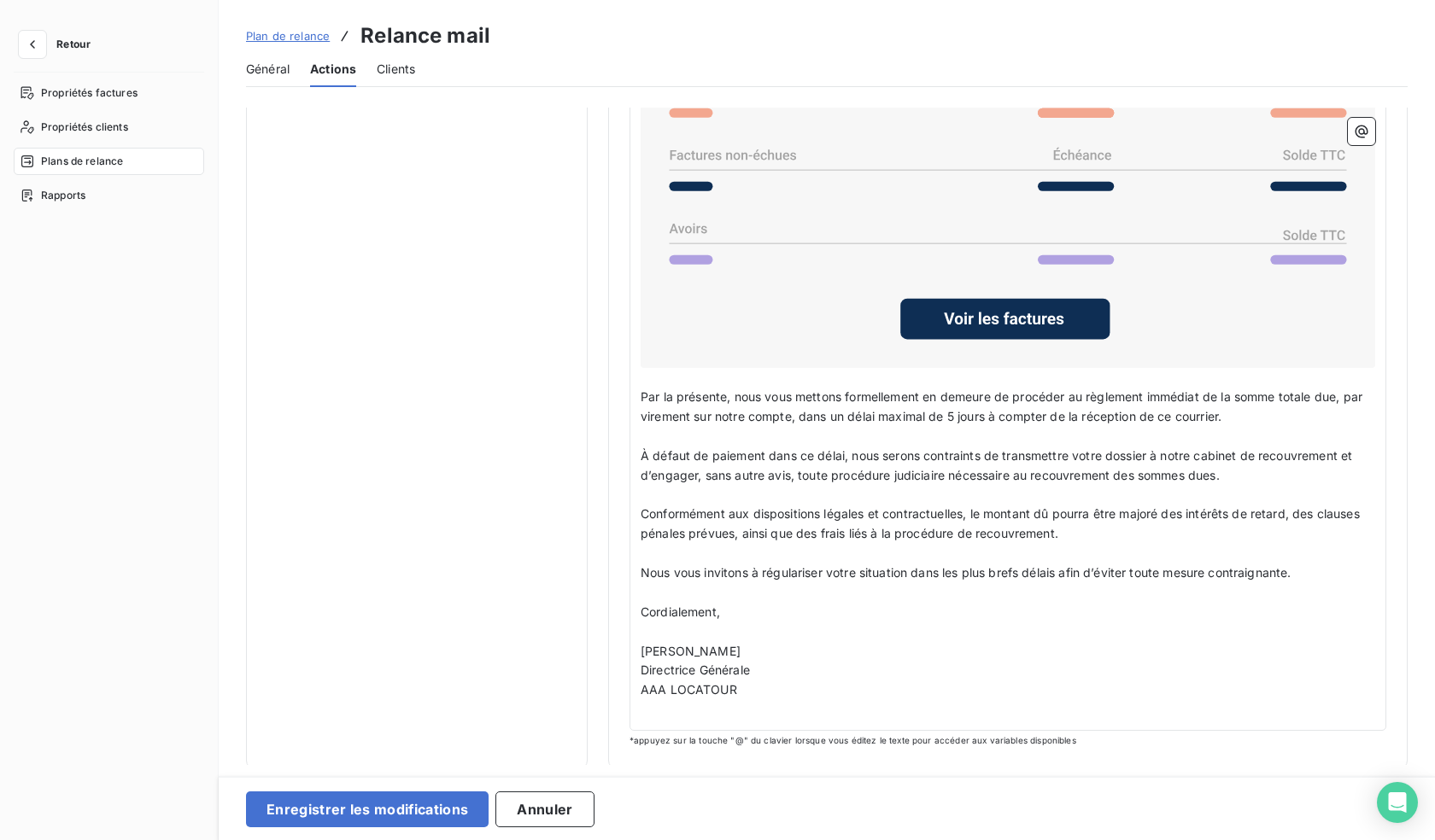
scroll to position [1133, 0]
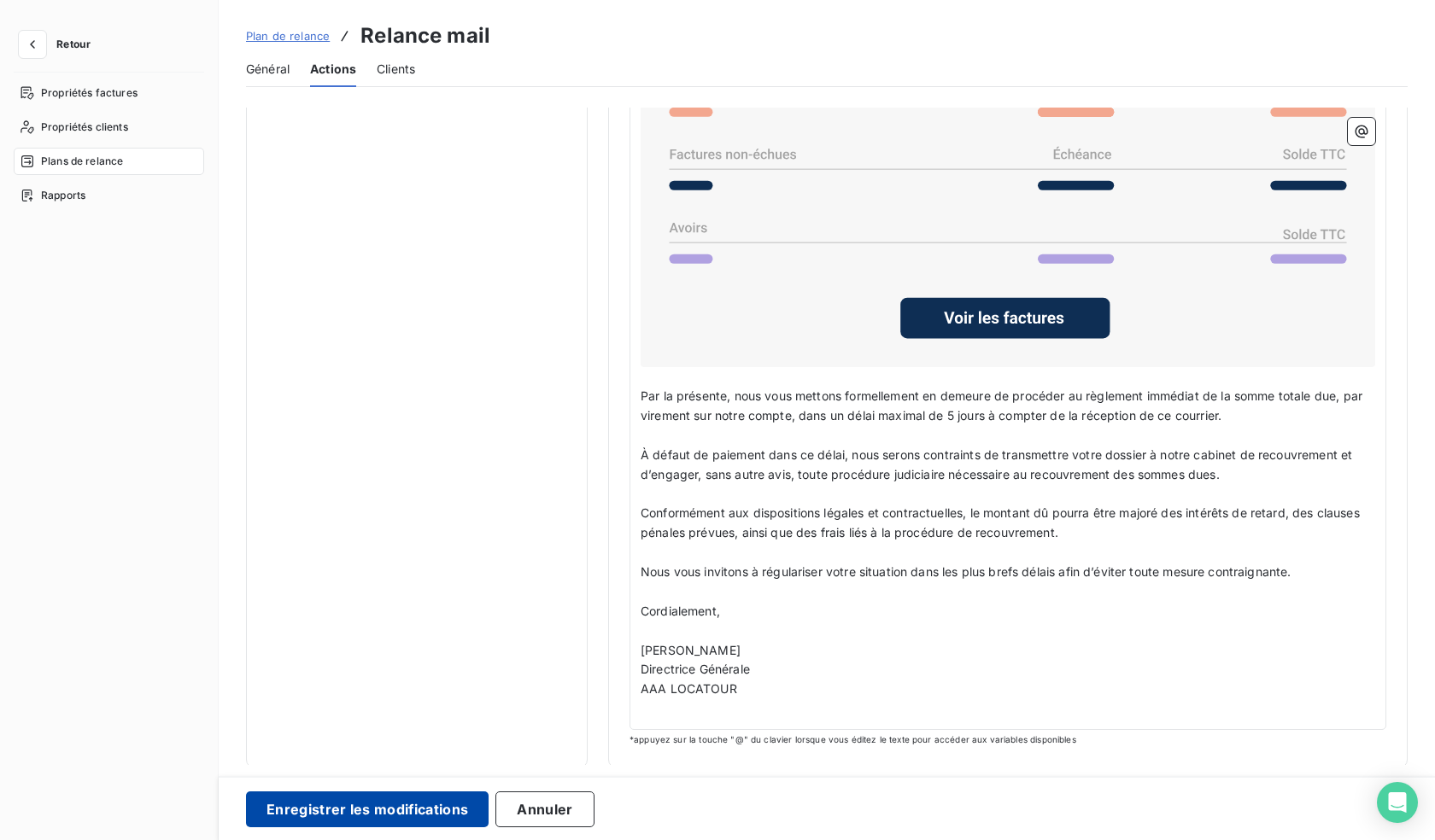
click at [393, 797] on button "Enregistrer les modifications" at bounding box center [367, 810] width 242 height 36
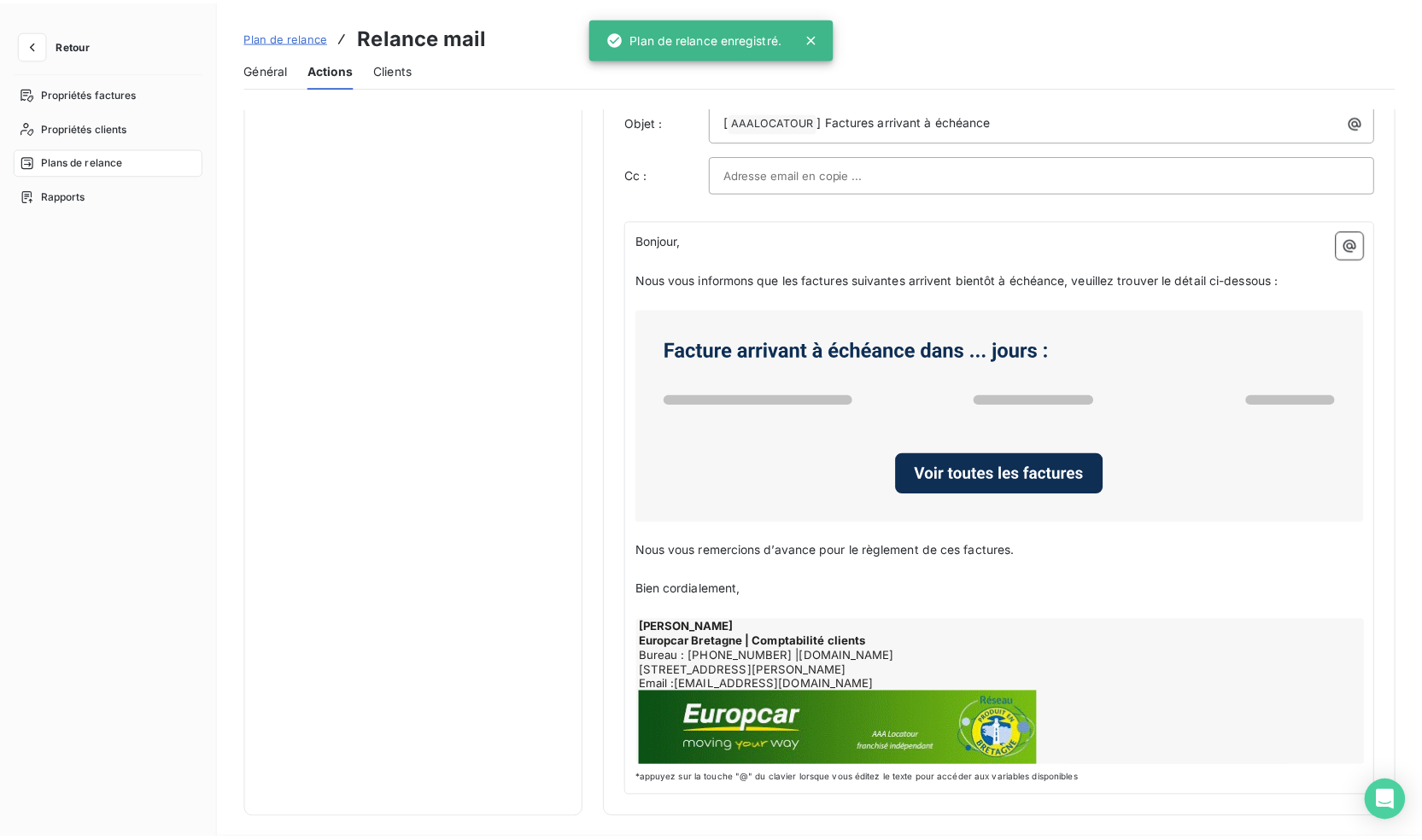
scroll to position [0, 0]
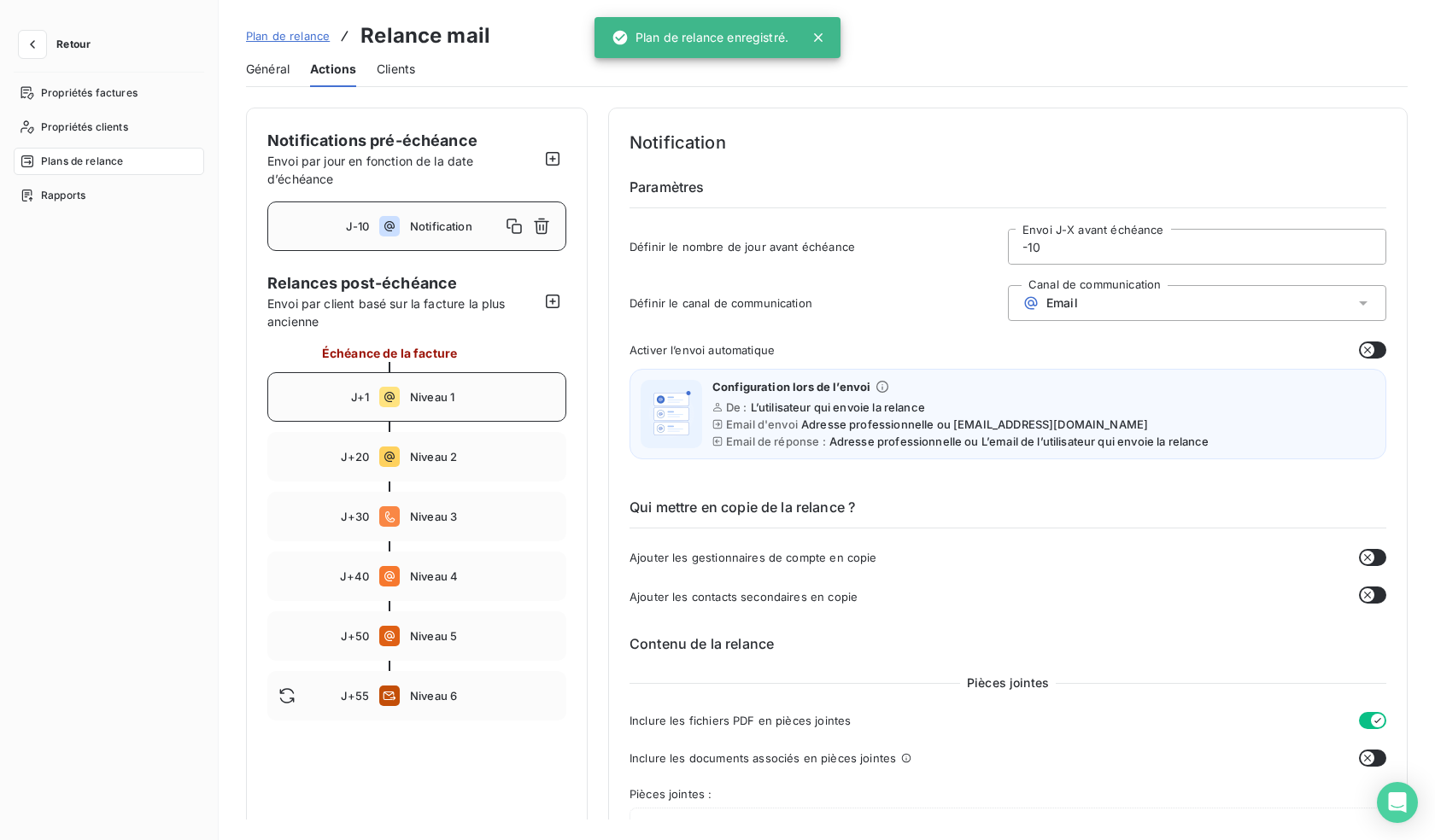
click at [420, 386] on div "J+1 Niveau 1" at bounding box center [416, 396] width 299 height 49
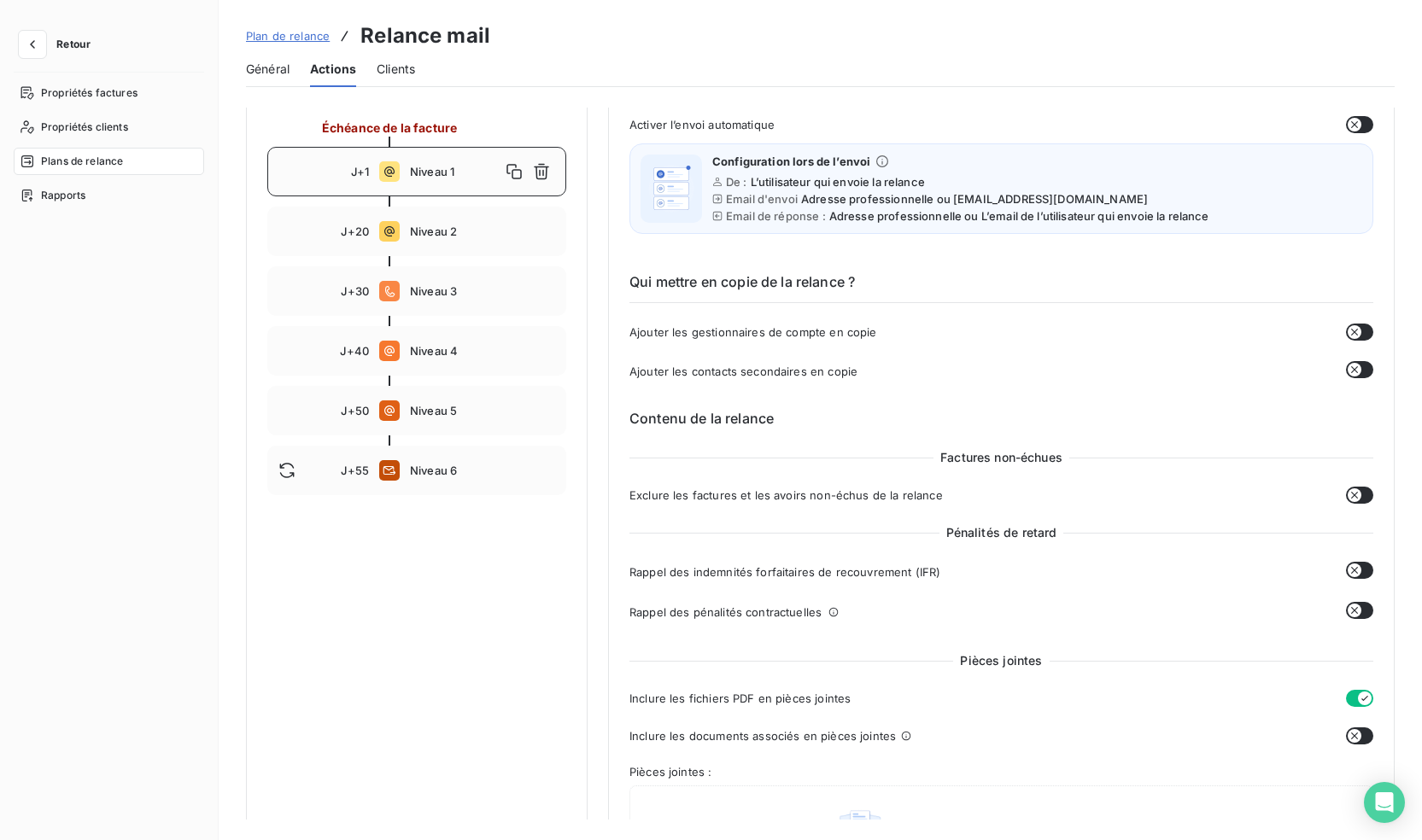
scroll to position [85, 0]
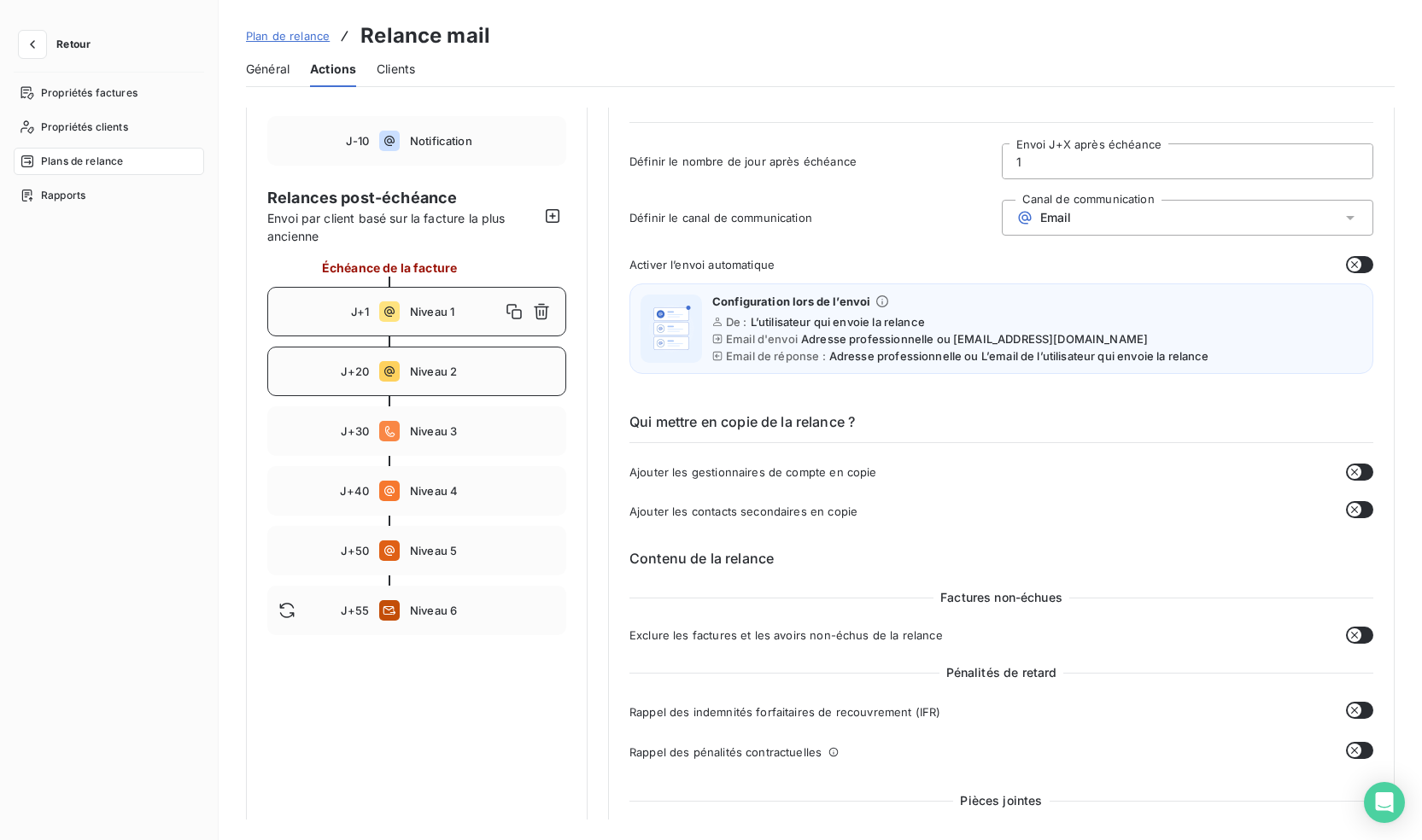
click at [418, 369] on span "Niveau 2" at bounding box center [483, 372] width 145 height 14
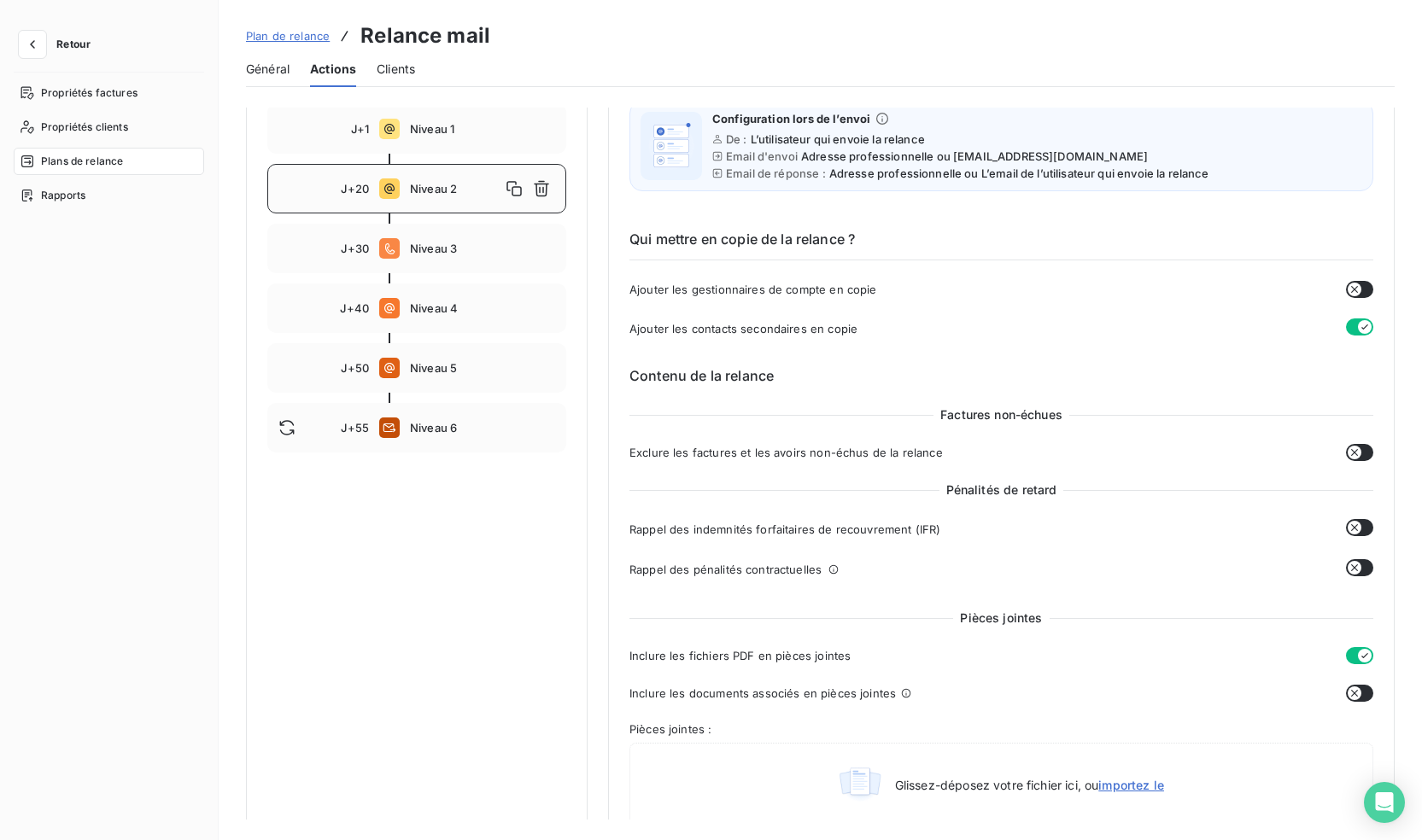
scroll to position [0, 0]
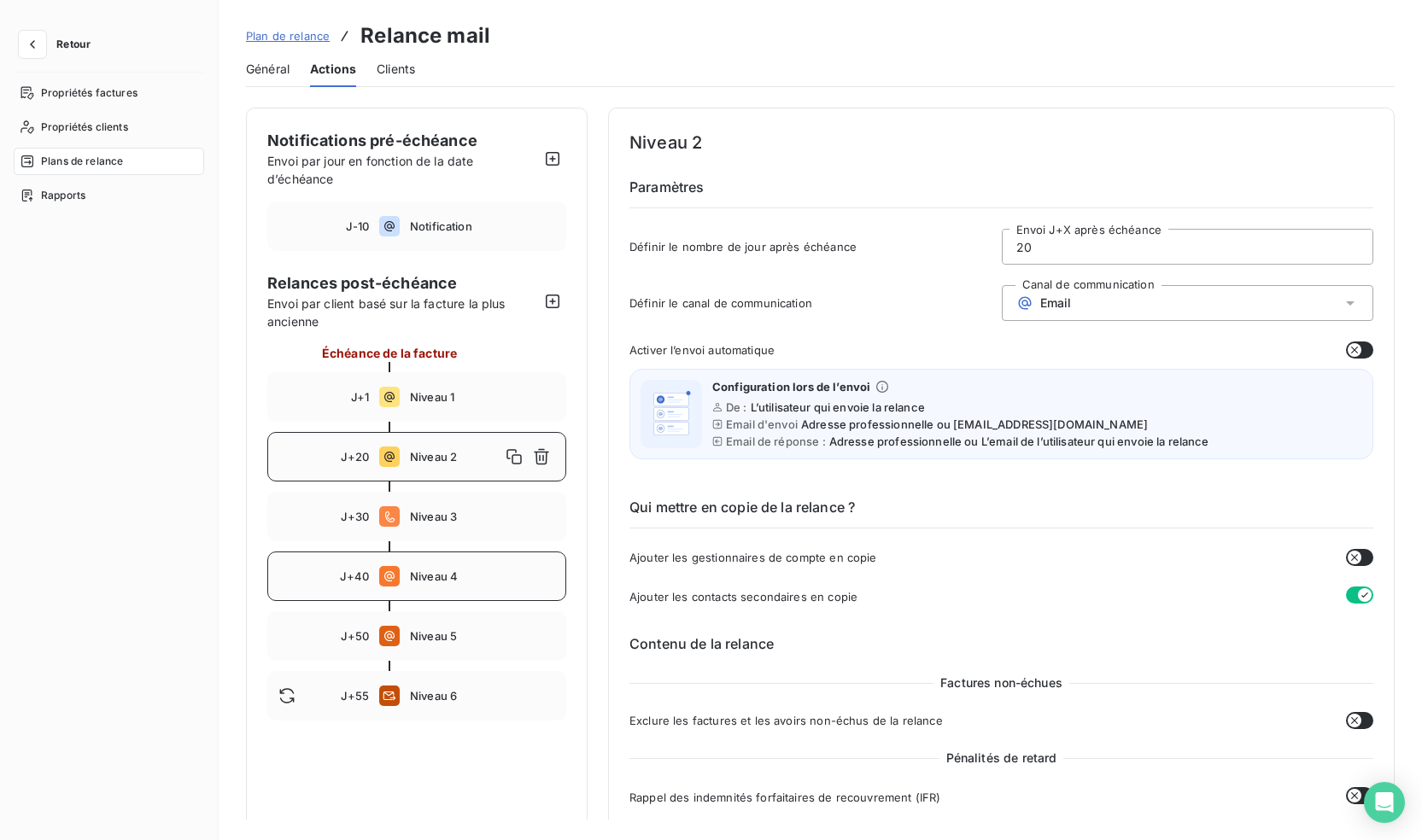
click at [445, 576] on span "Niveau 4" at bounding box center [483, 577] width 145 height 14
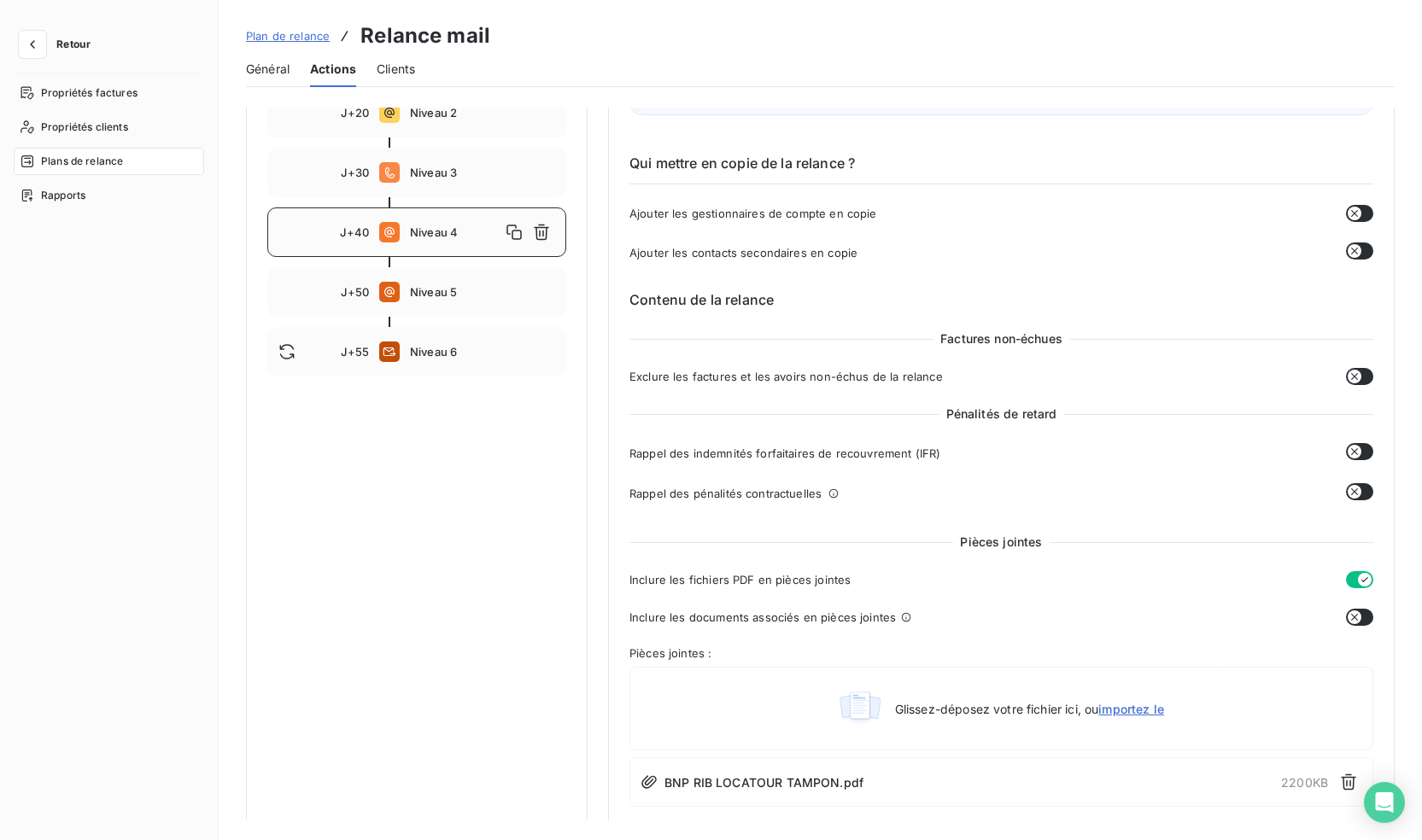
scroll to position [341, 0]
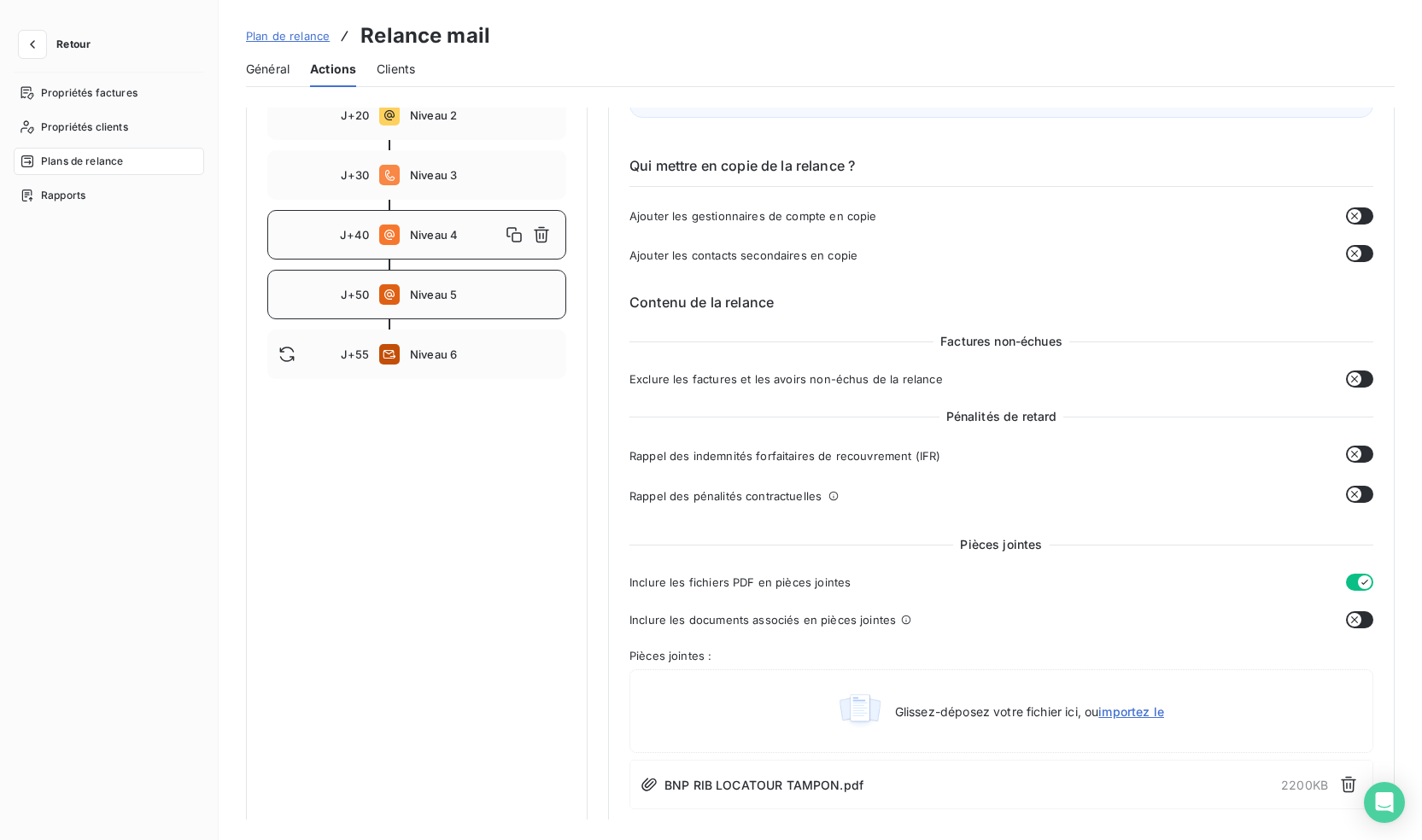
click at [460, 301] on span "Niveau 5" at bounding box center [483, 294] width 145 height 14
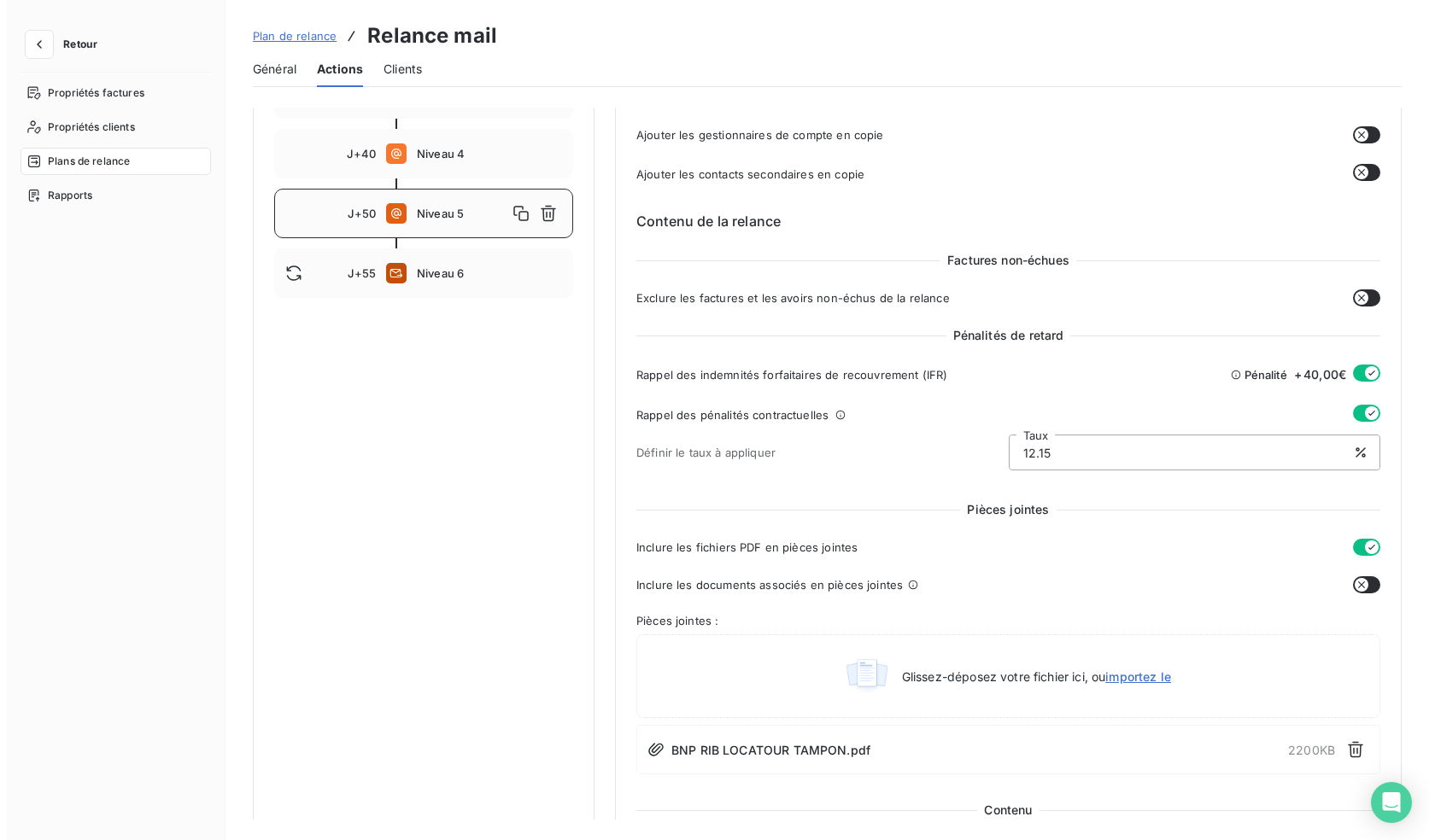
scroll to position [146, 0]
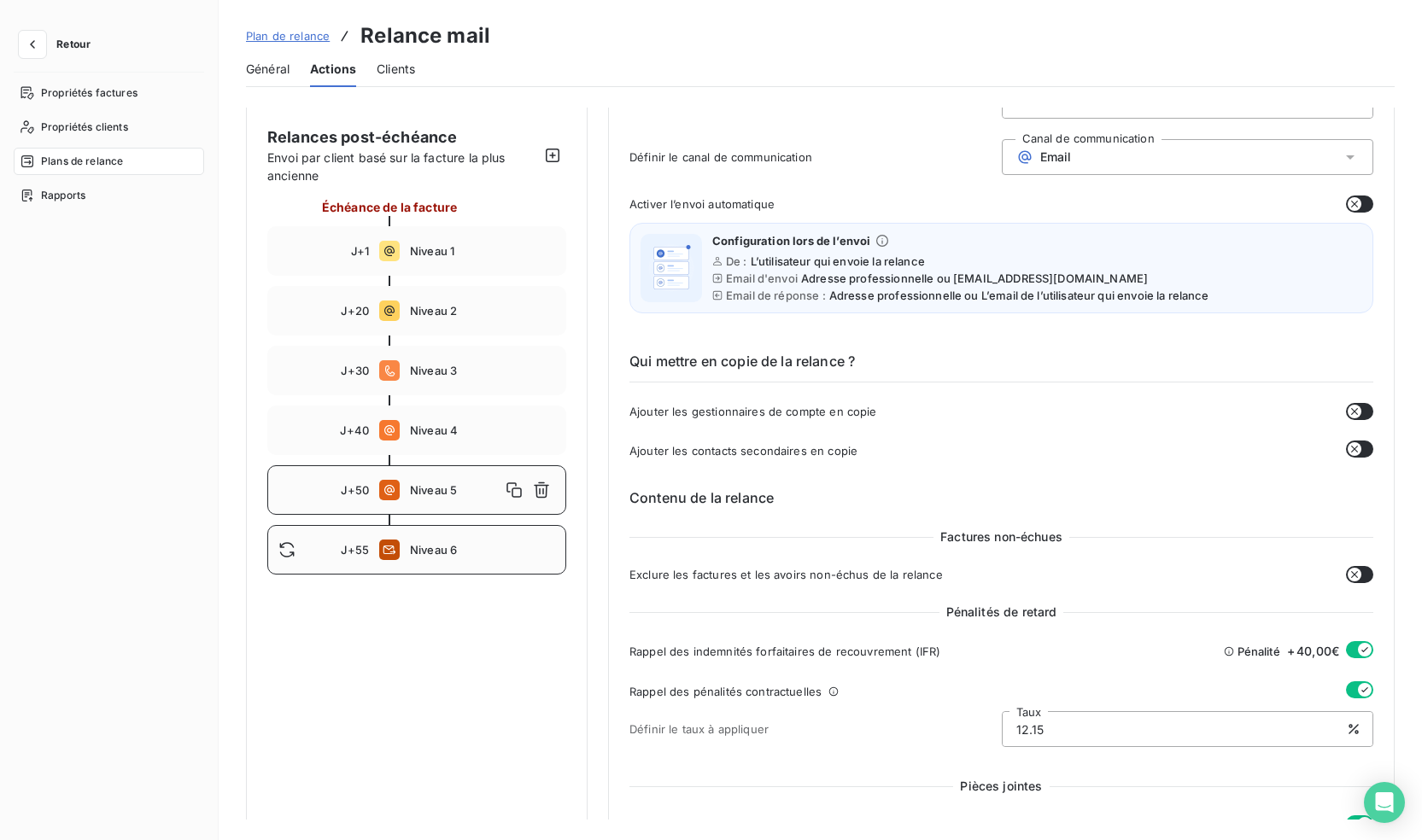
click at [486, 544] on span "Niveau 6" at bounding box center [483, 551] width 145 height 14
type input "55"
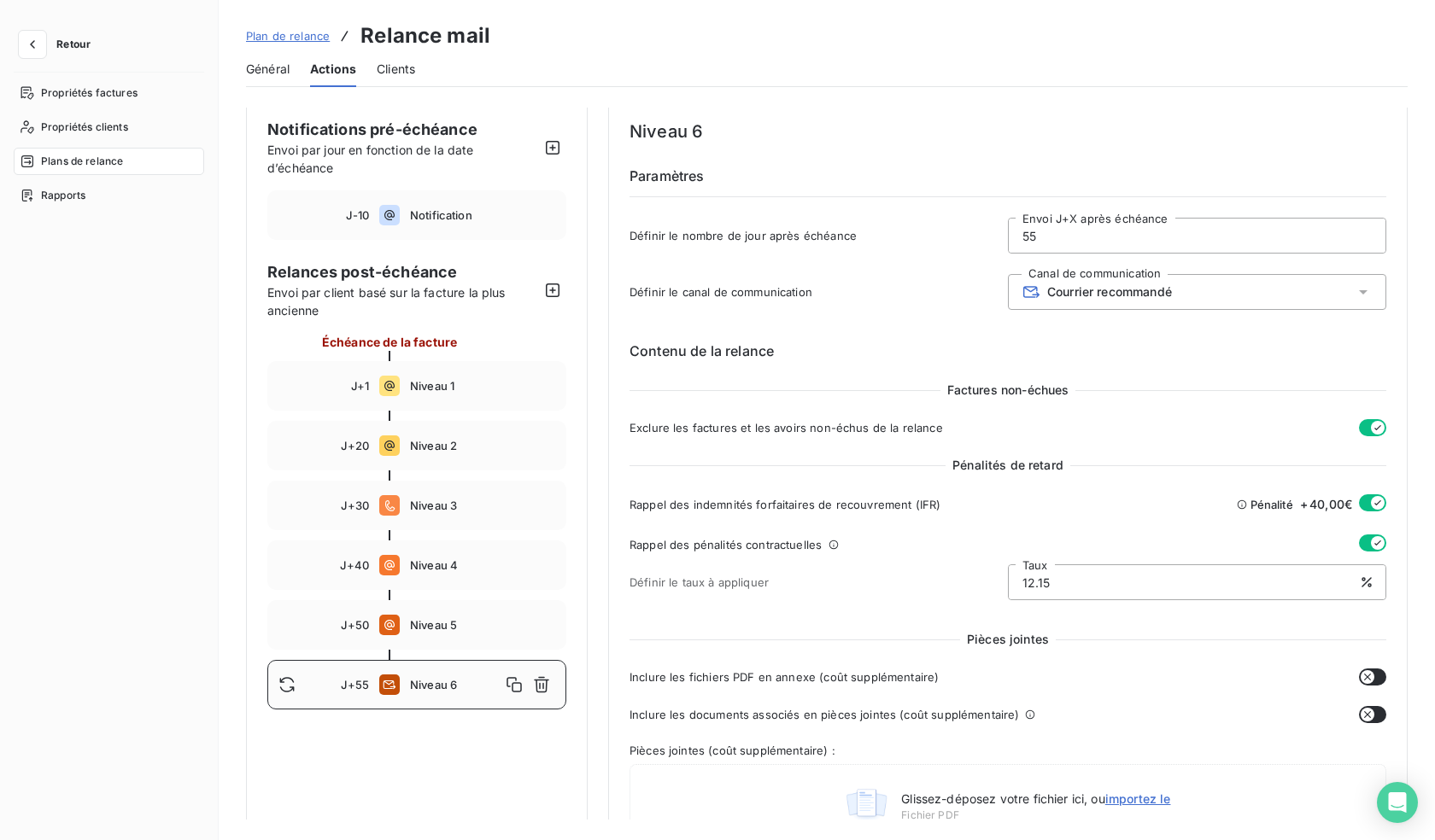
scroll to position [0, 0]
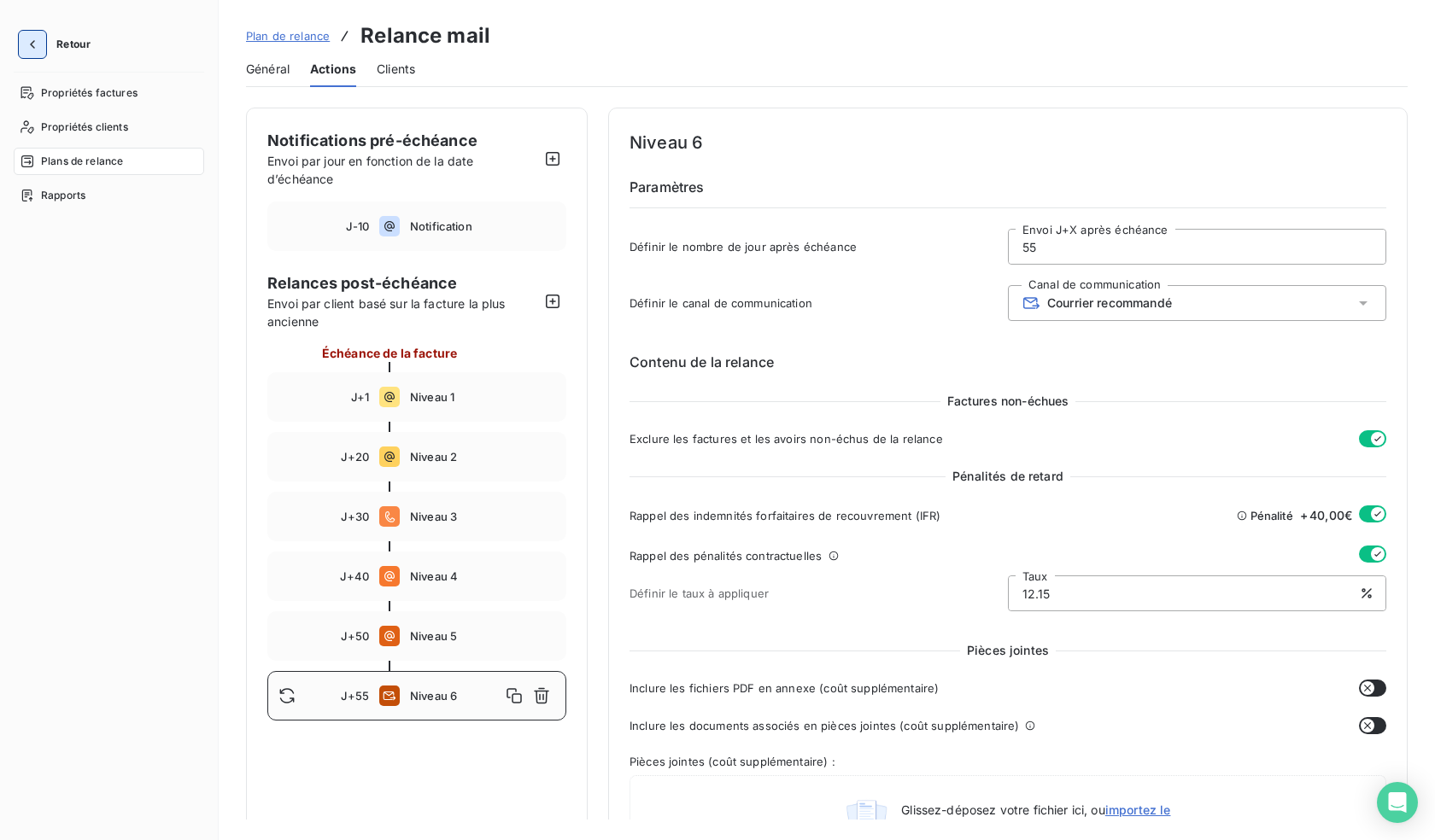
click at [25, 46] on icon "button" at bounding box center [31, 44] width 17 height 17
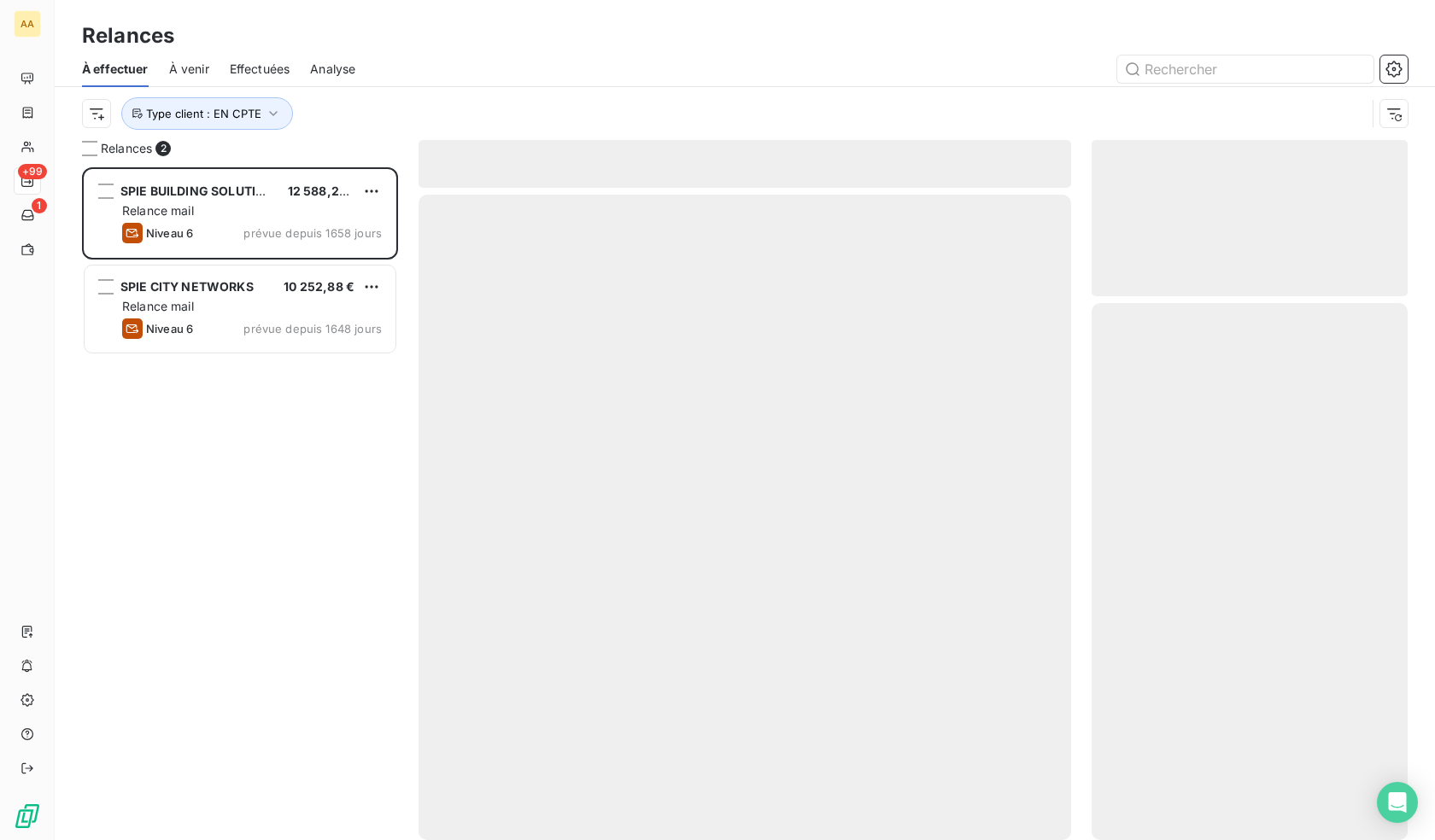
scroll to position [660, 303]
